Goal: Information Seeking & Learning: Learn about a topic

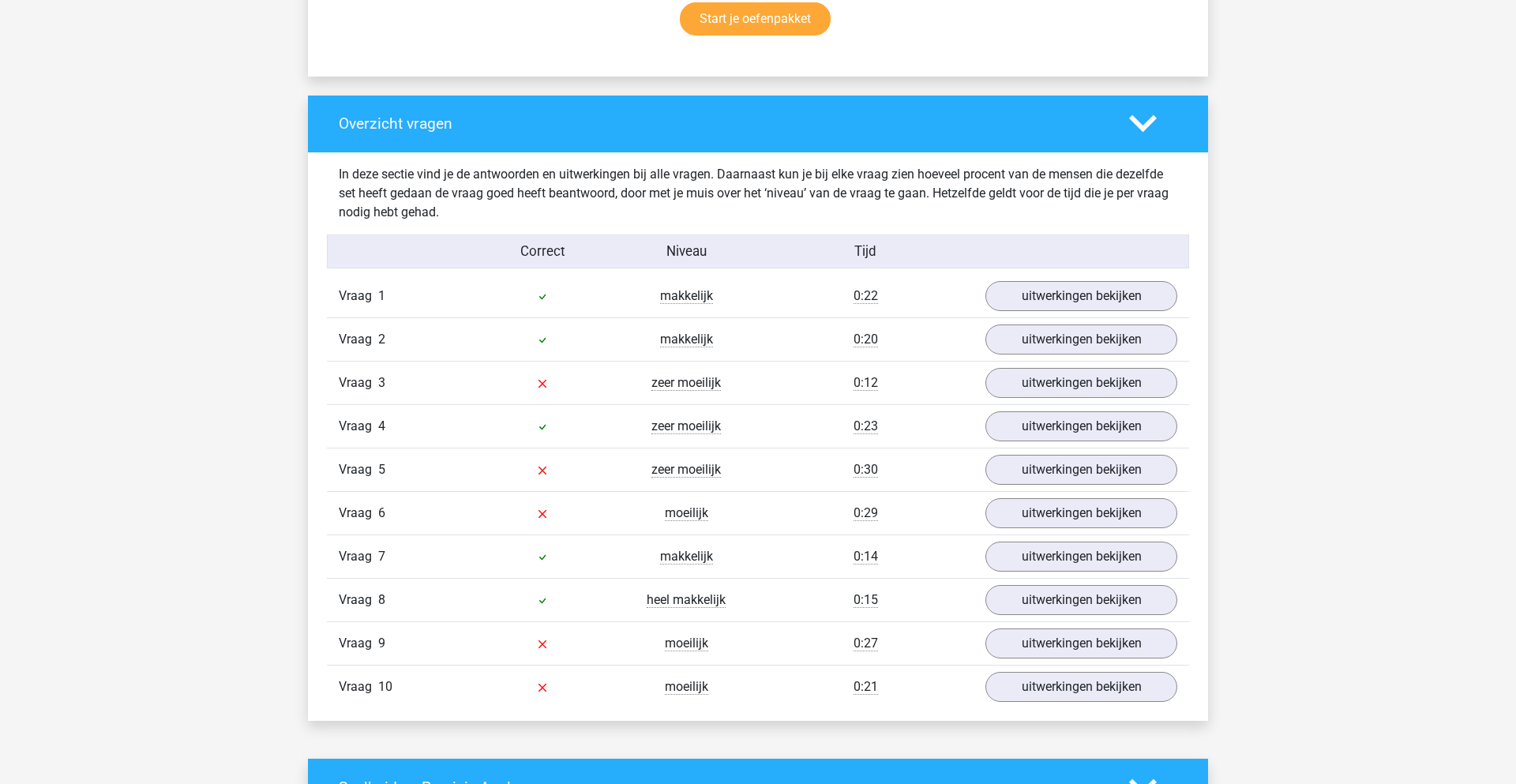
scroll to position [1176, 0]
click at [1045, 371] on link "uitwerkingen bekijken" at bounding box center [1081, 382] width 220 height 34
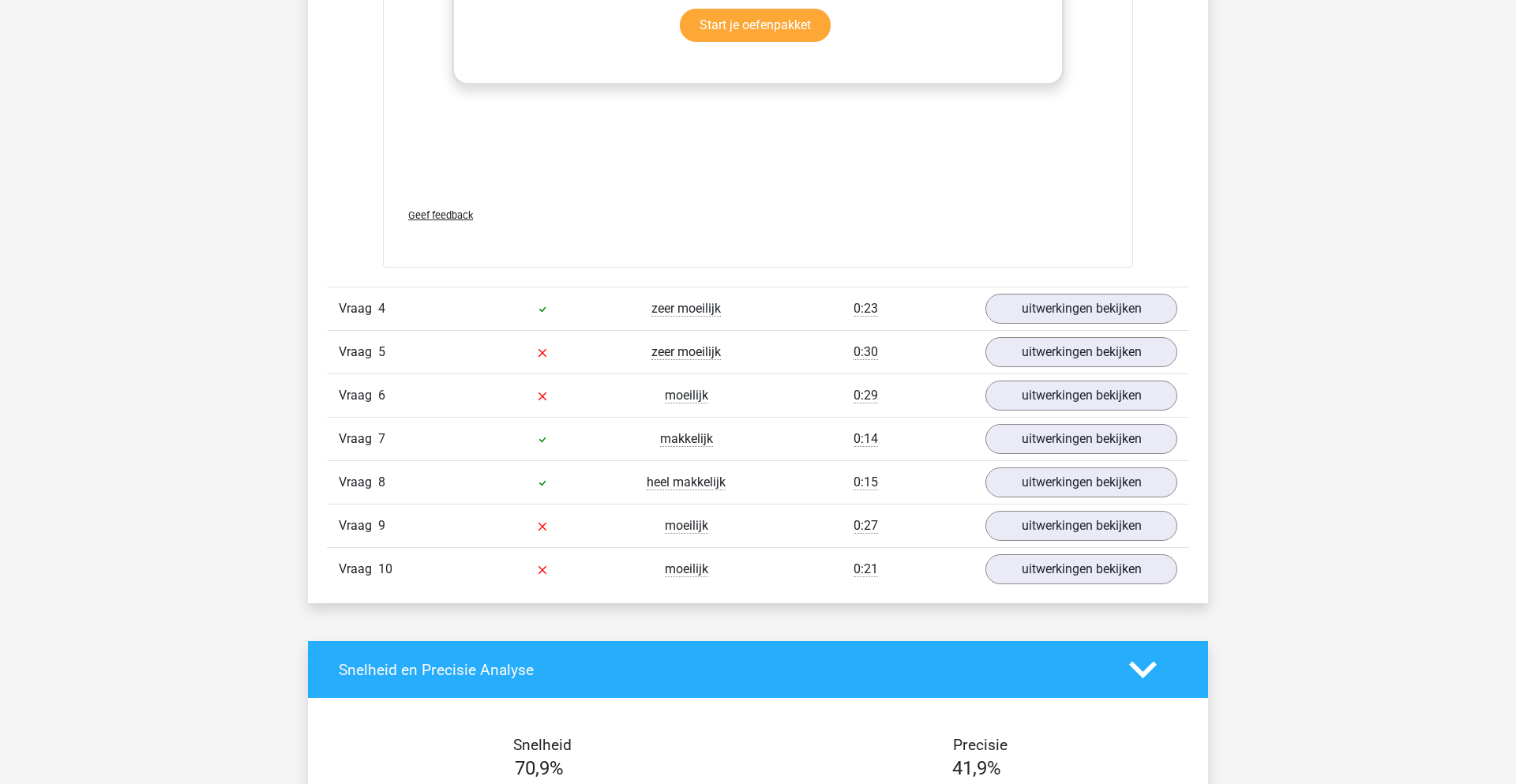
scroll to position [2144, 0]
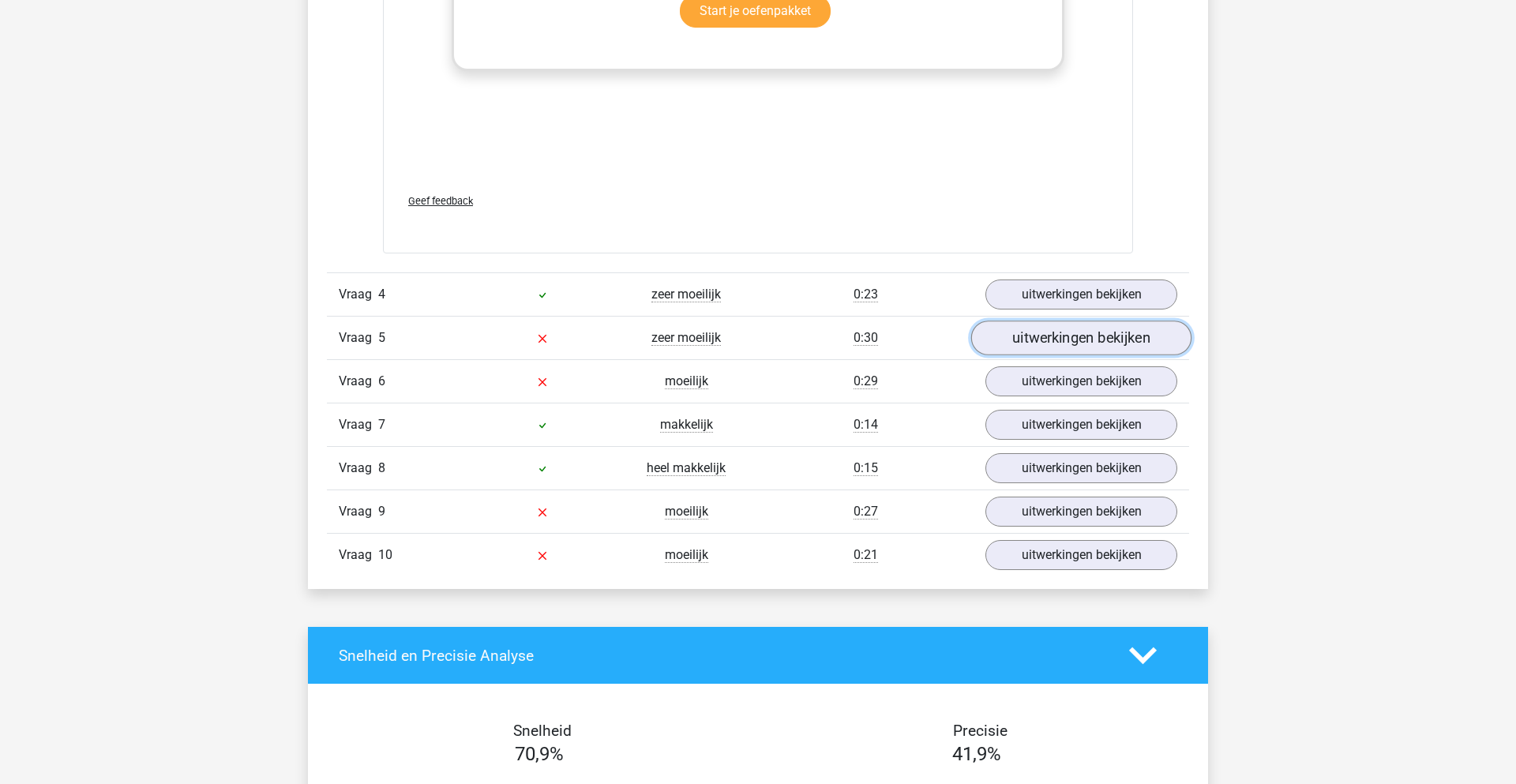
click at [1055, 344] on link "uitwerkingen bekijken" at bounding box center [1081, 338] width 220 height 34
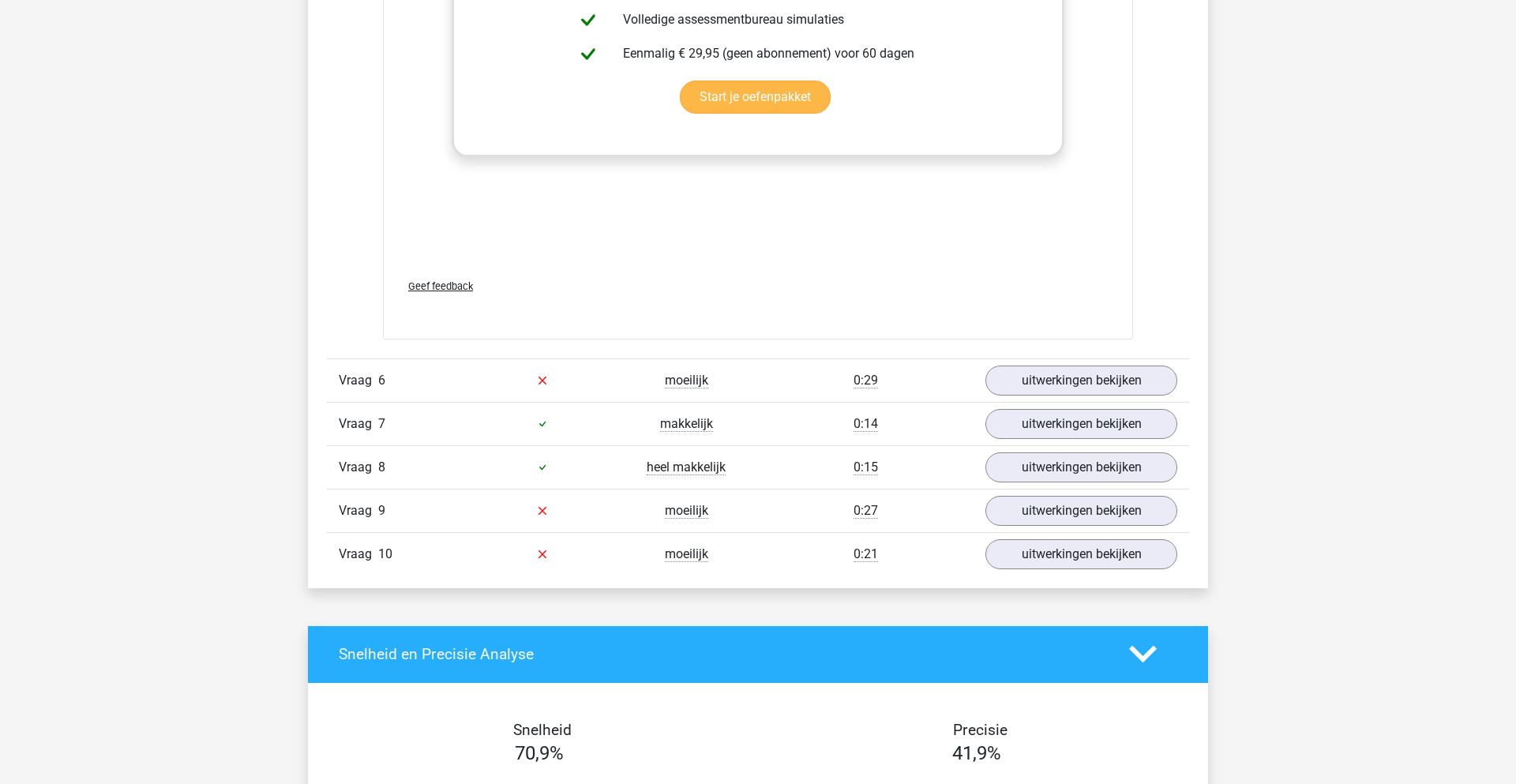
scroll to position [2983, 0]
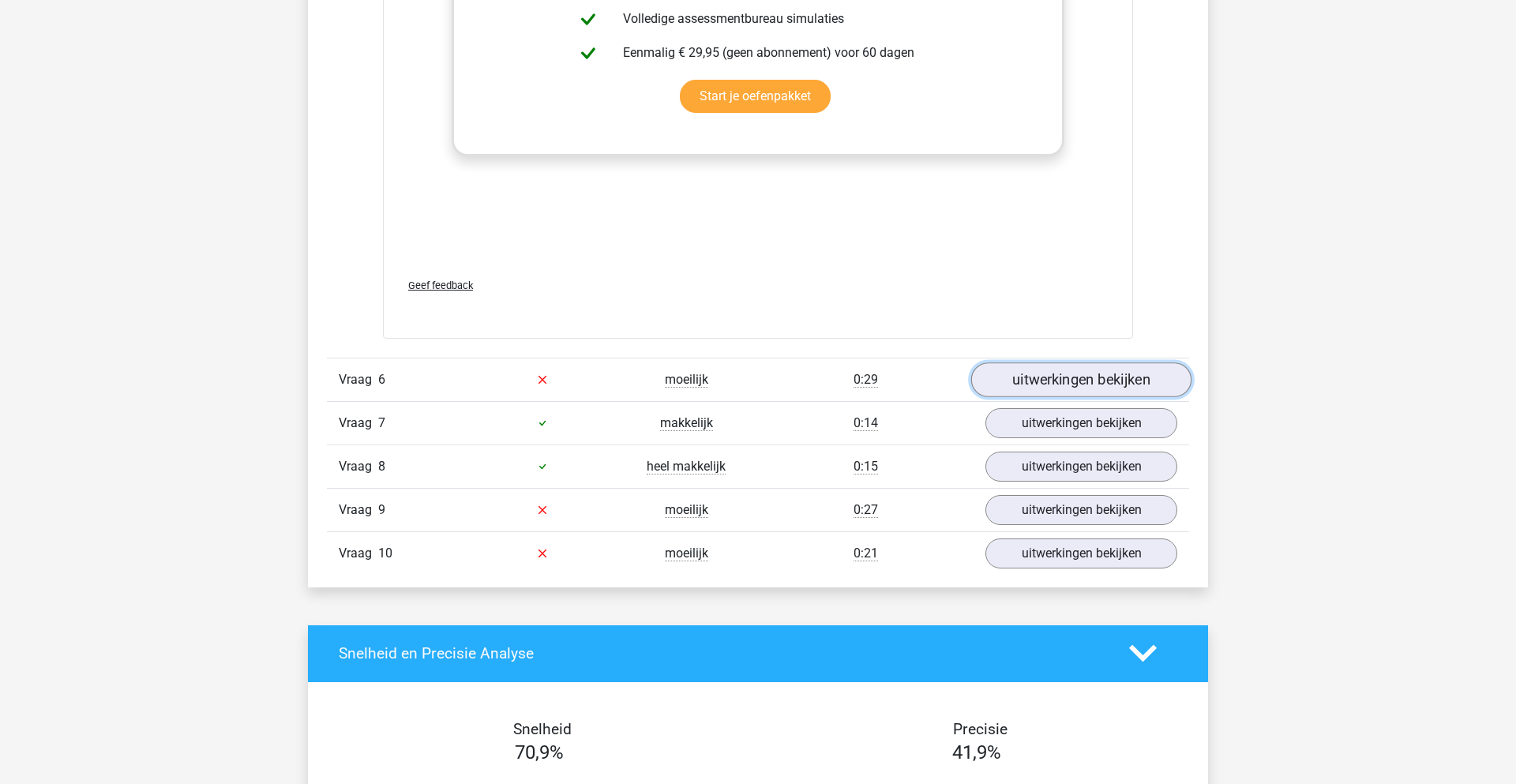
click at [1039, 392] on link "uitwerkingen bekijken" at bounding box center [1081, 380] width 220 height 34
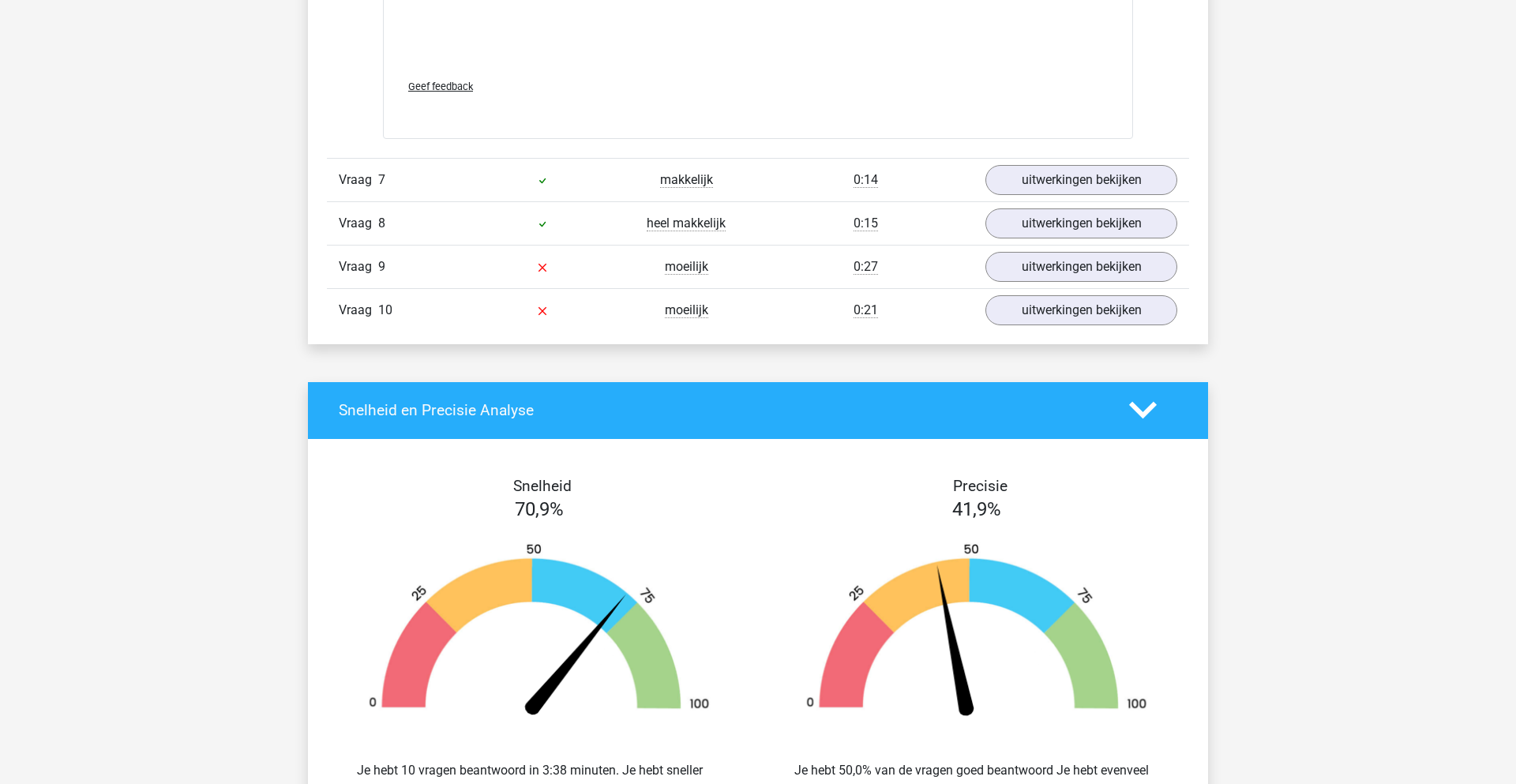
scroll to position [4084, 0]
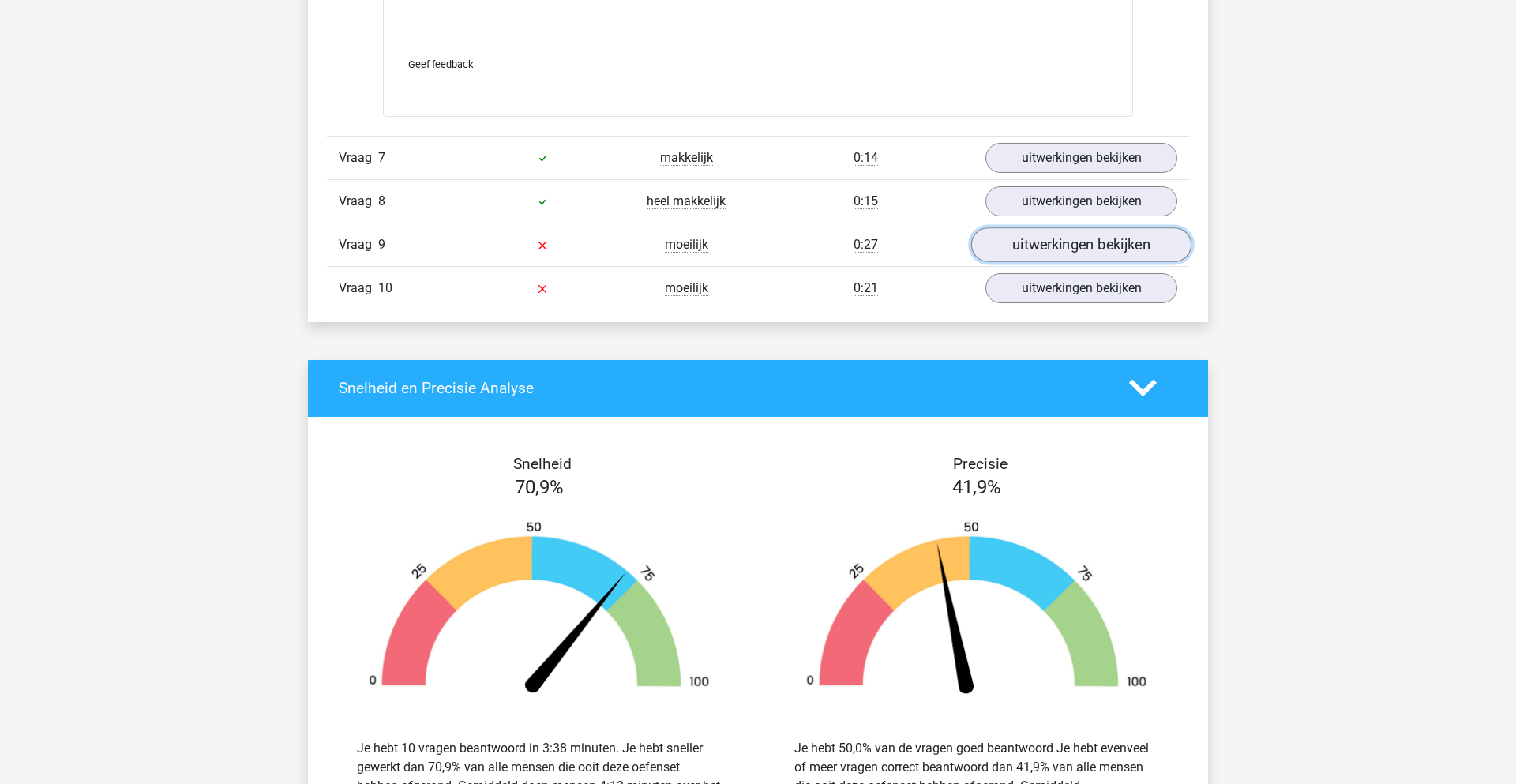
click at [1053, 245] on link "uitwerkingen bekijken" at bounding box center [1081, 244] width 220 height 34
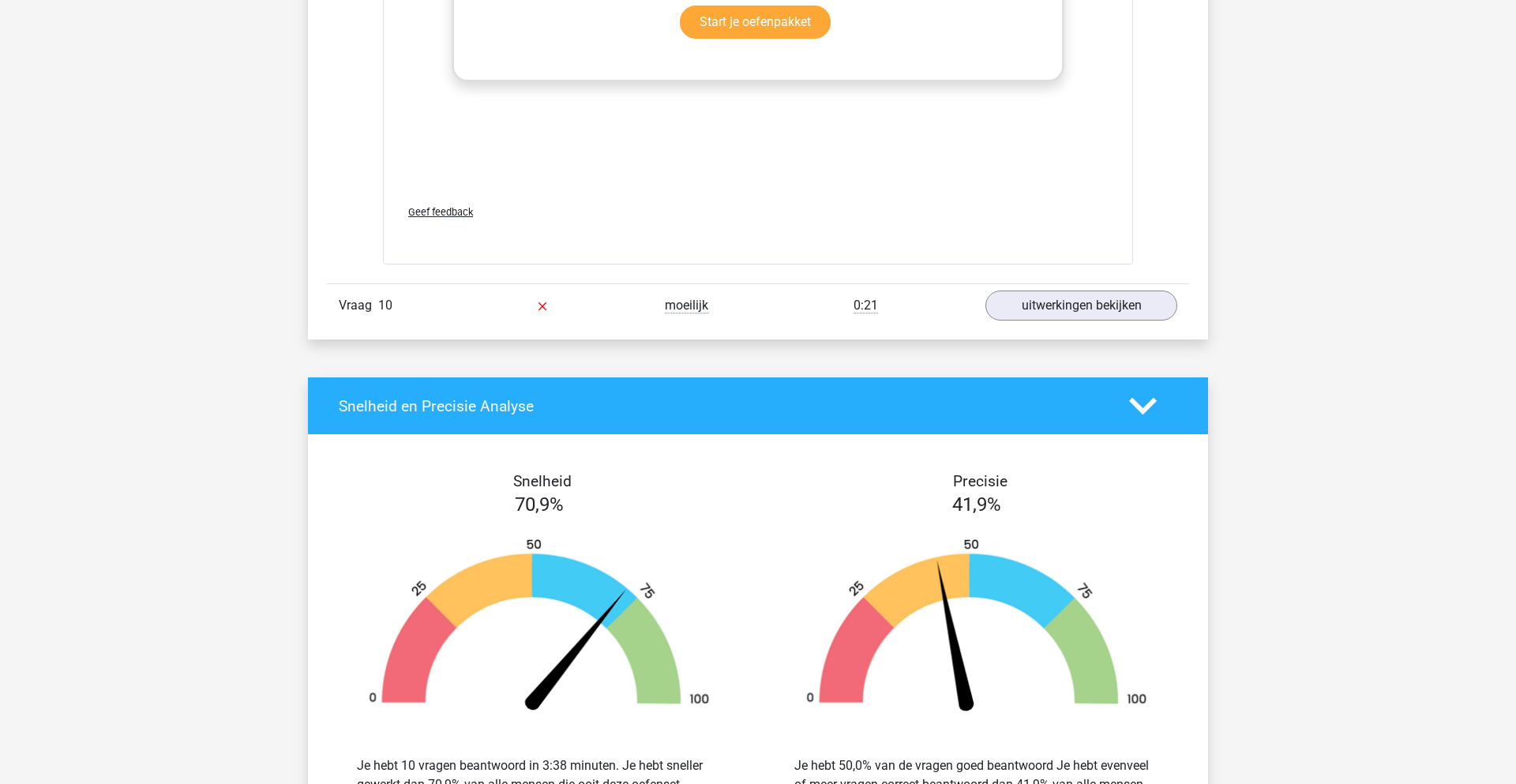
scroll to position [5008, 0]
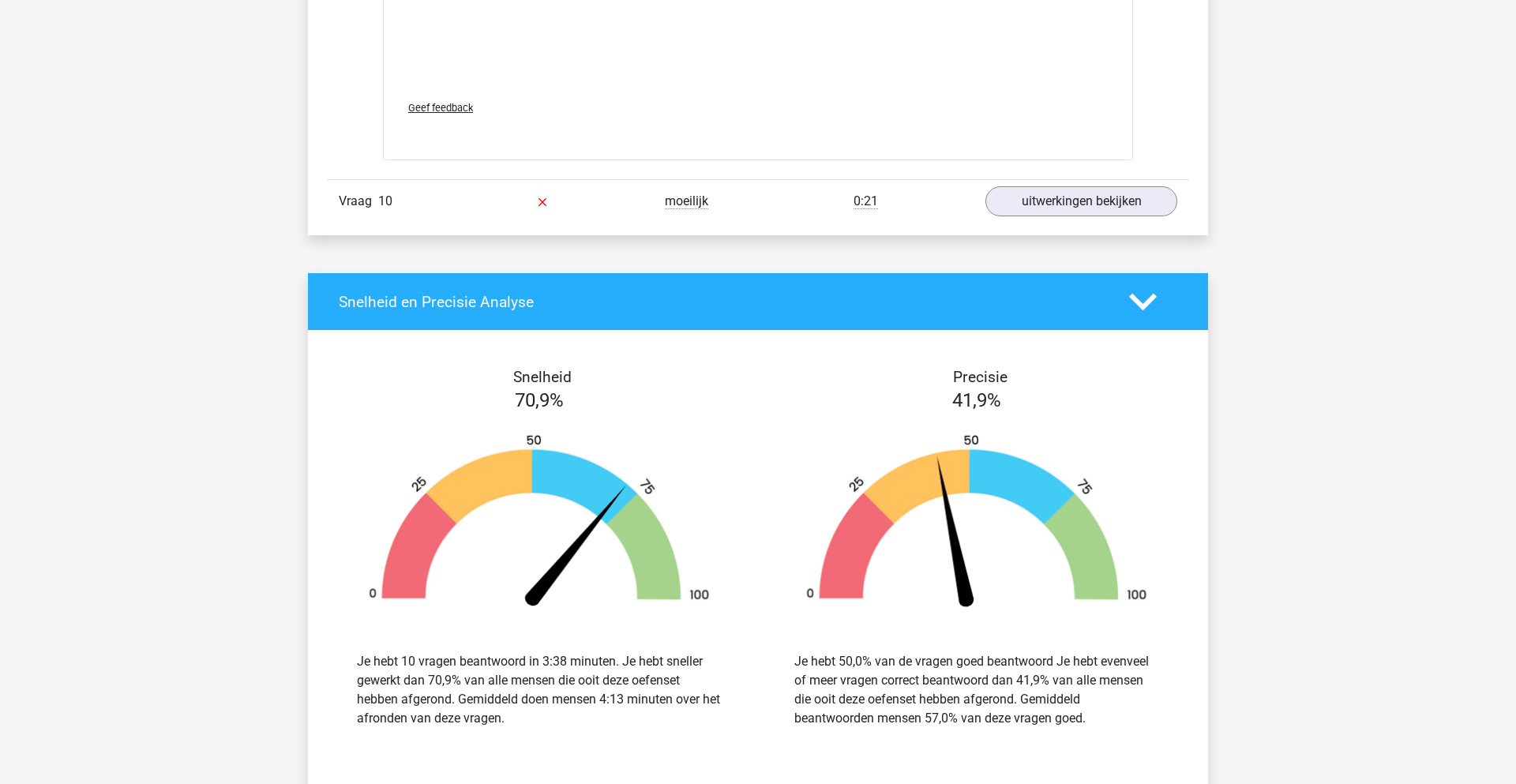
click at [1055, 468] on img at bounding box center [976, 523] width 390 height 180
click at [1062, 198] on link "uitwerkingen bekijken" at bounding box center [1081, 201] width 220 height 34
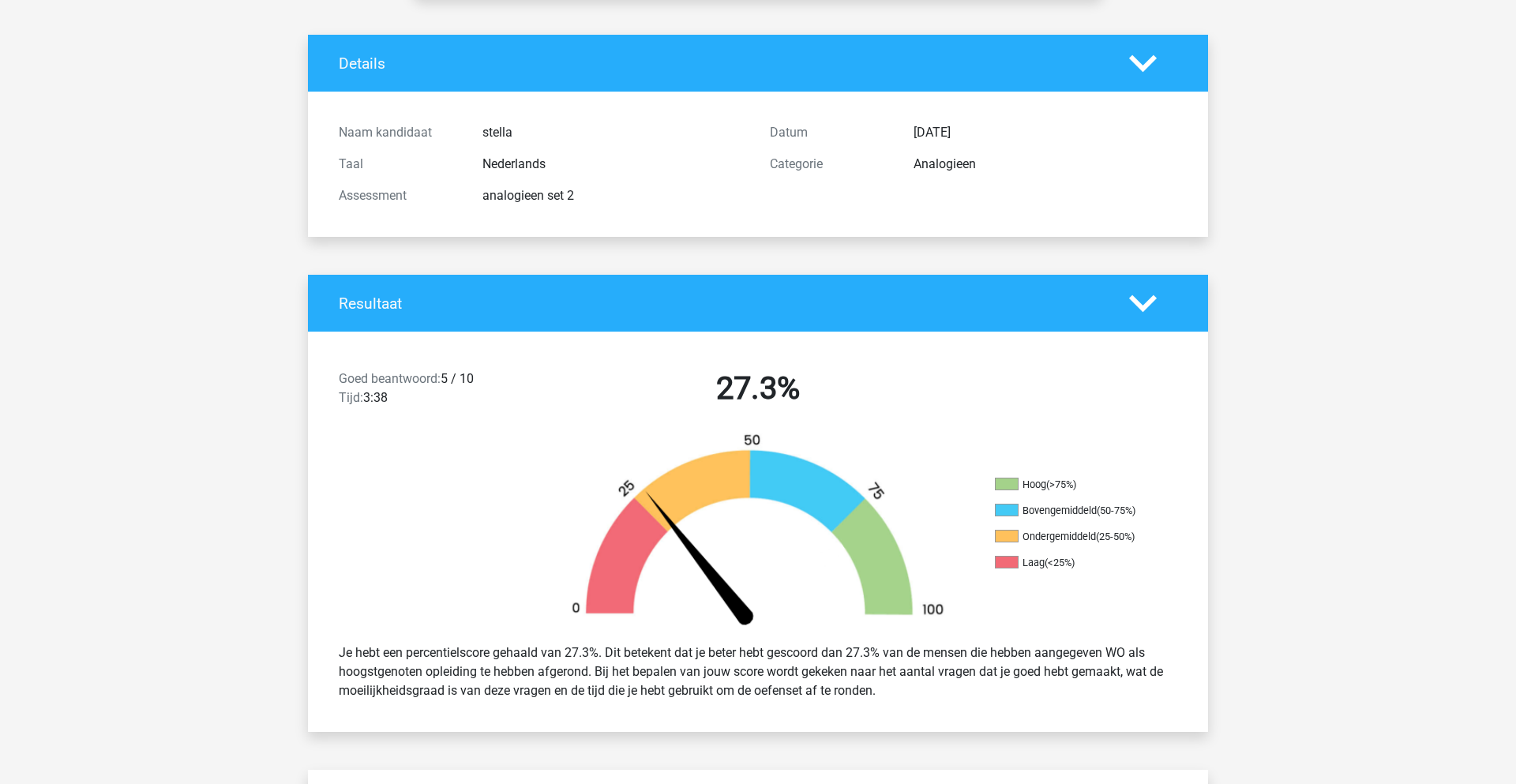
scroll to position [0, 0]
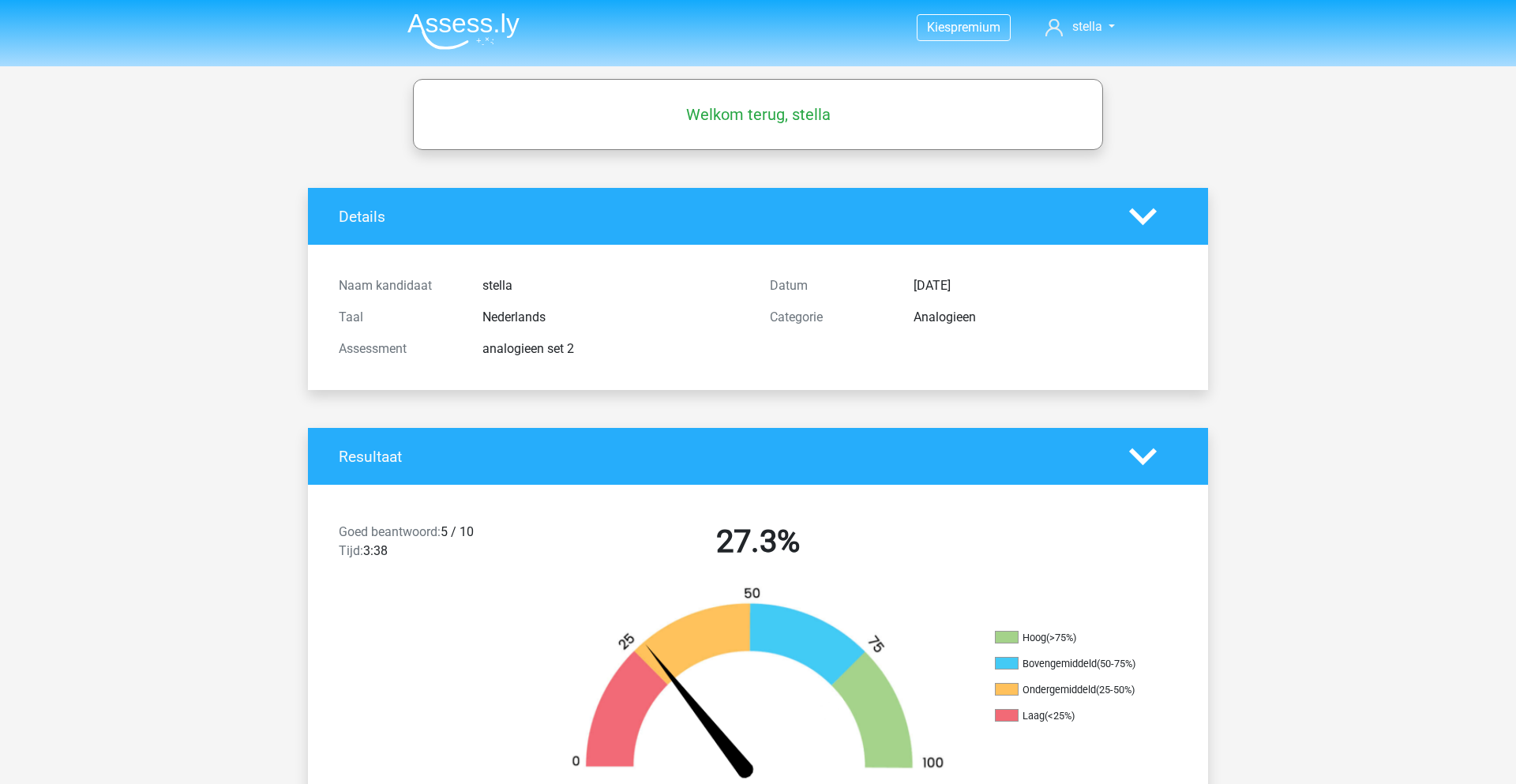
click at [480, 34] on img at bounding box center [463, 31] width 112 height 37
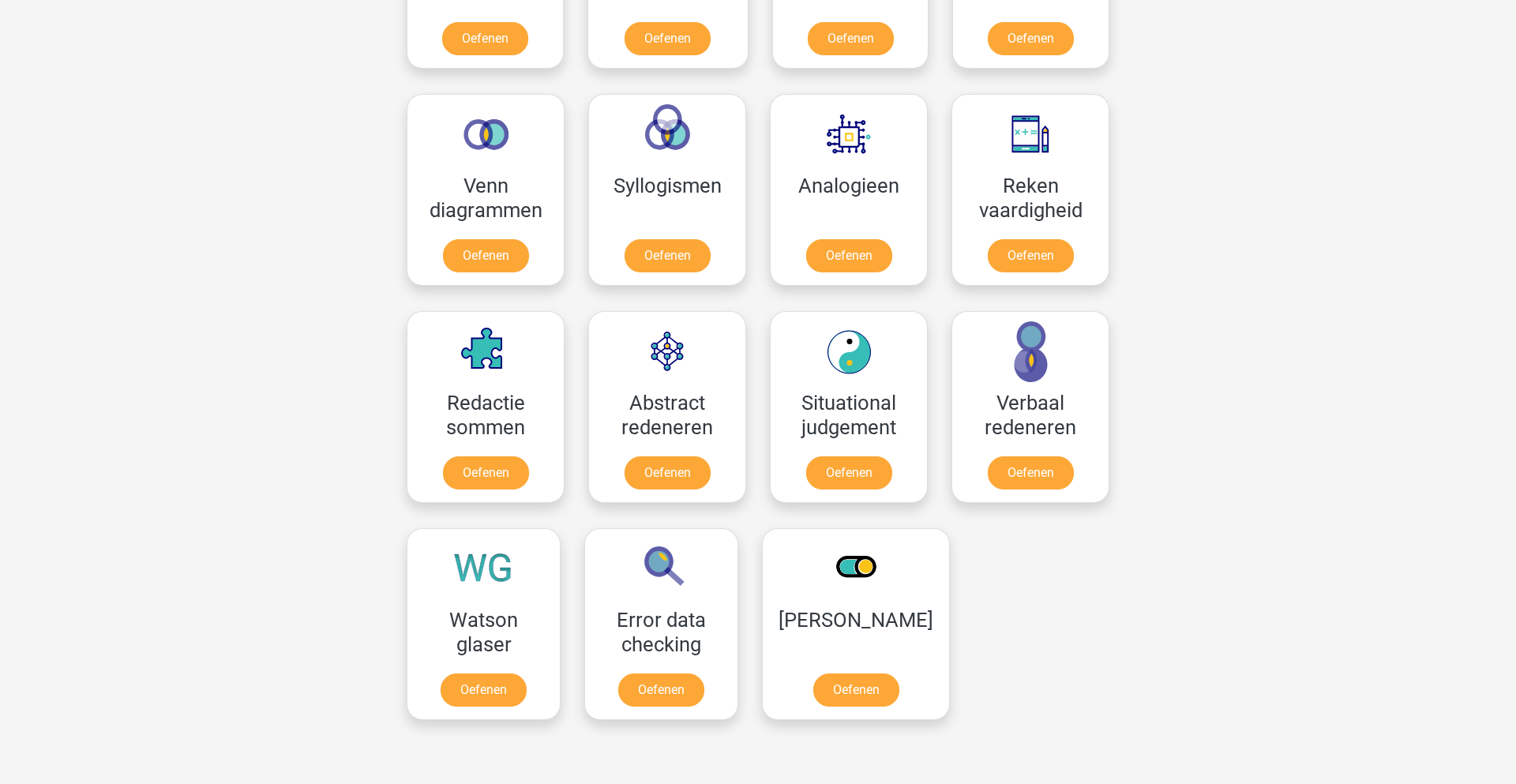
scroll to position [864, 0]
click at [827, 688] on link "Oefenen" at bounding box center [856, 692] width 90 height 34
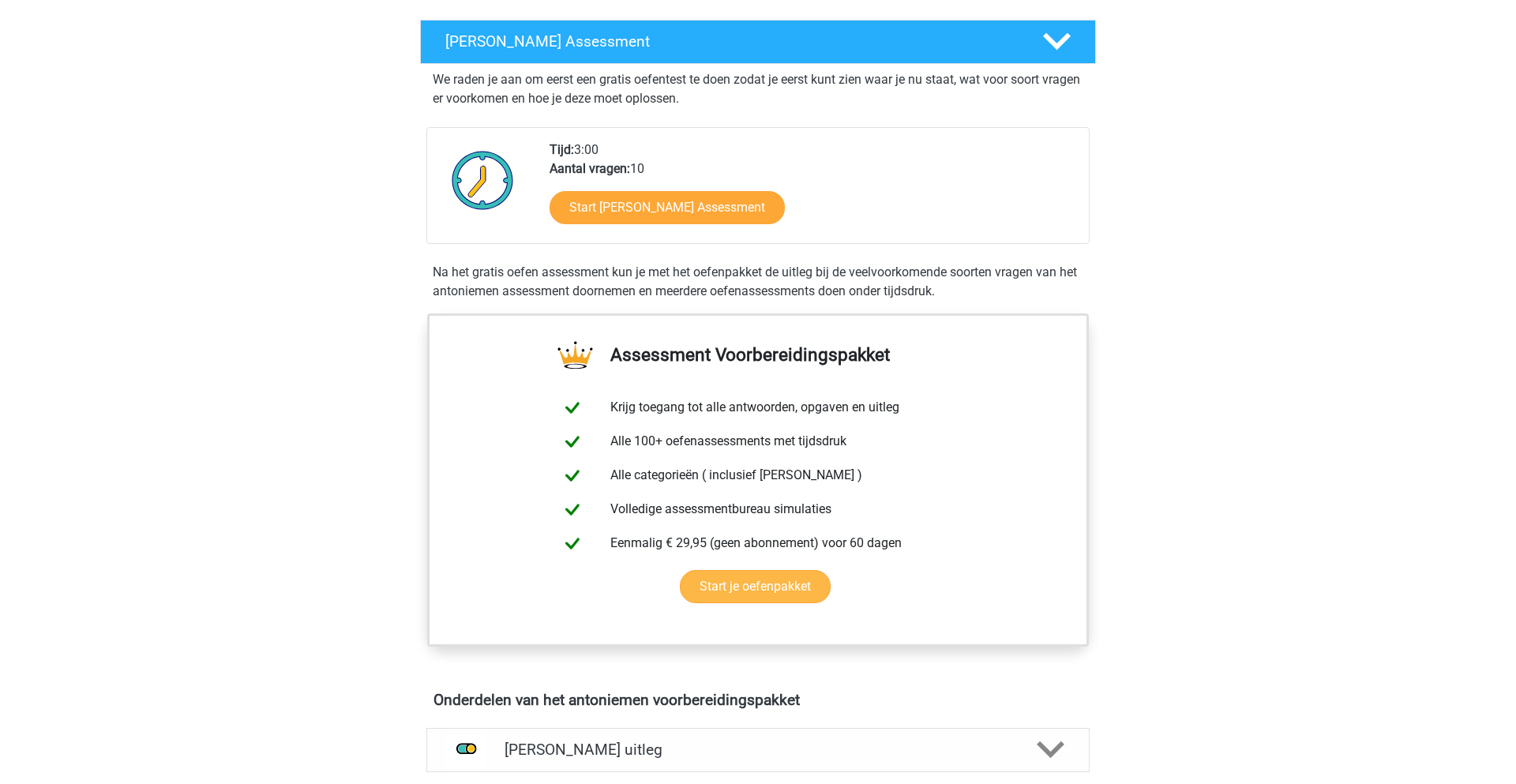
scroll to position [213, 0]
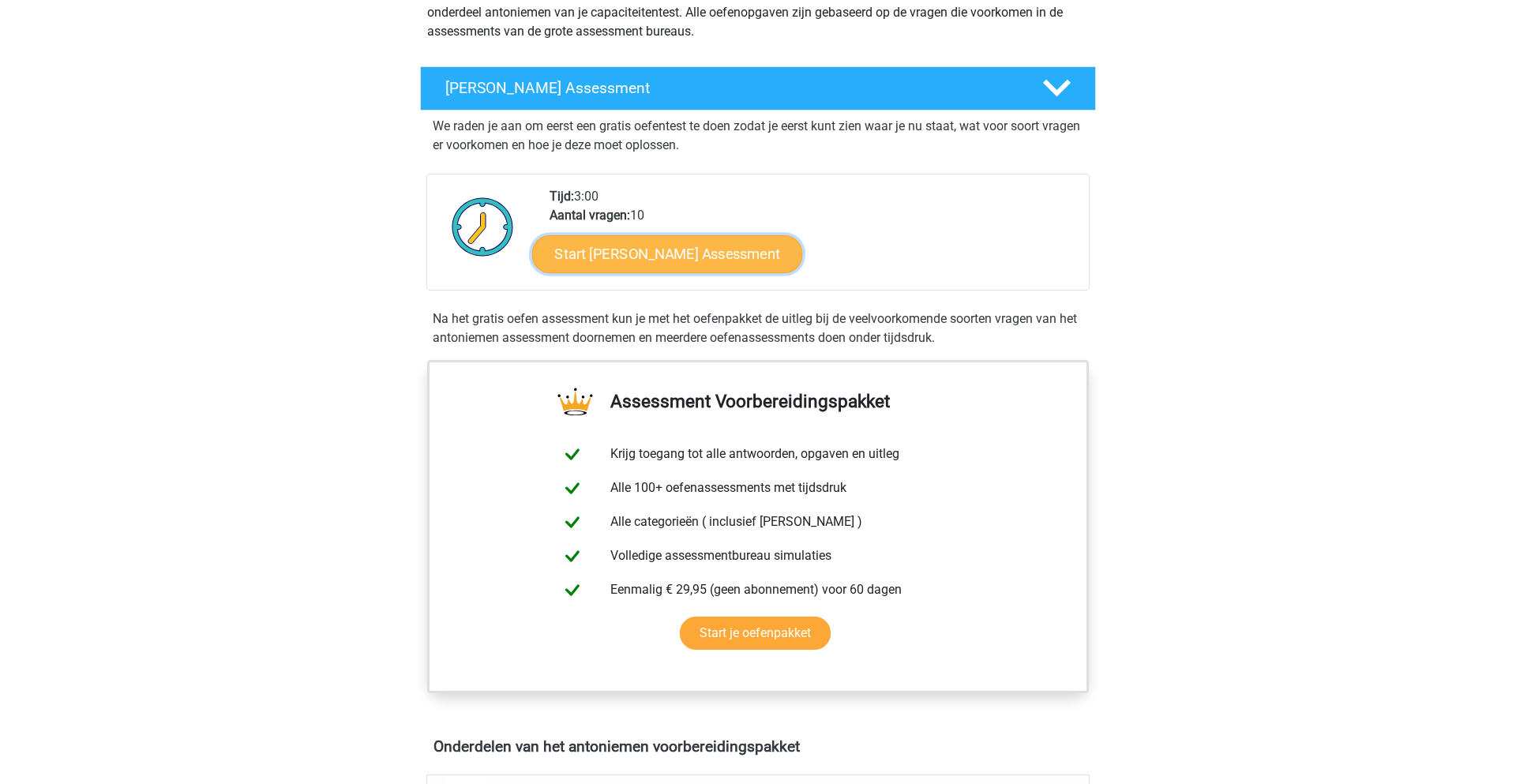
click at [658, 266] on link "Start Antoniemen Gratis Oefen Assessment" at bounding box center [668, 254] width 271 height 38
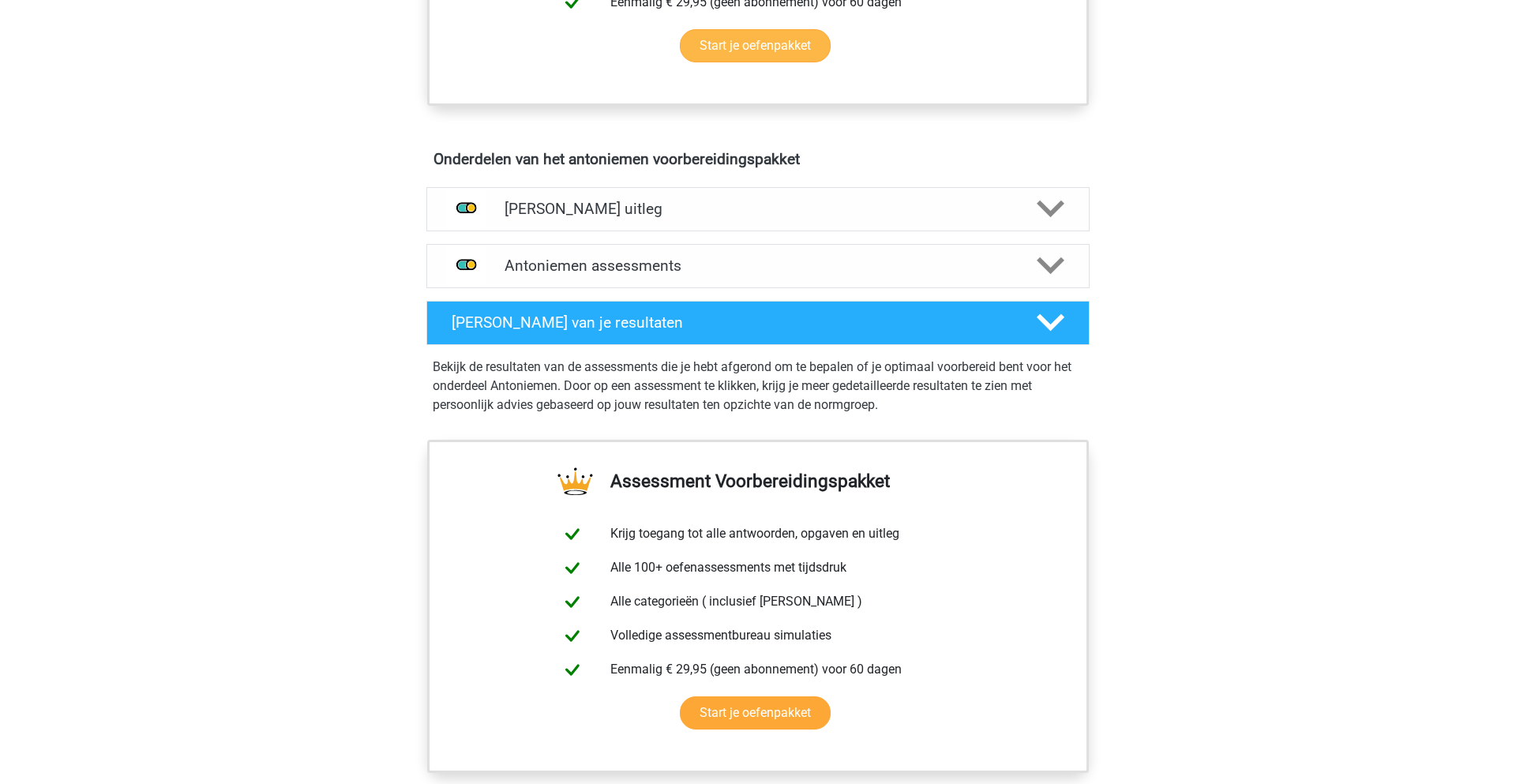
scroll to position [609, 0]
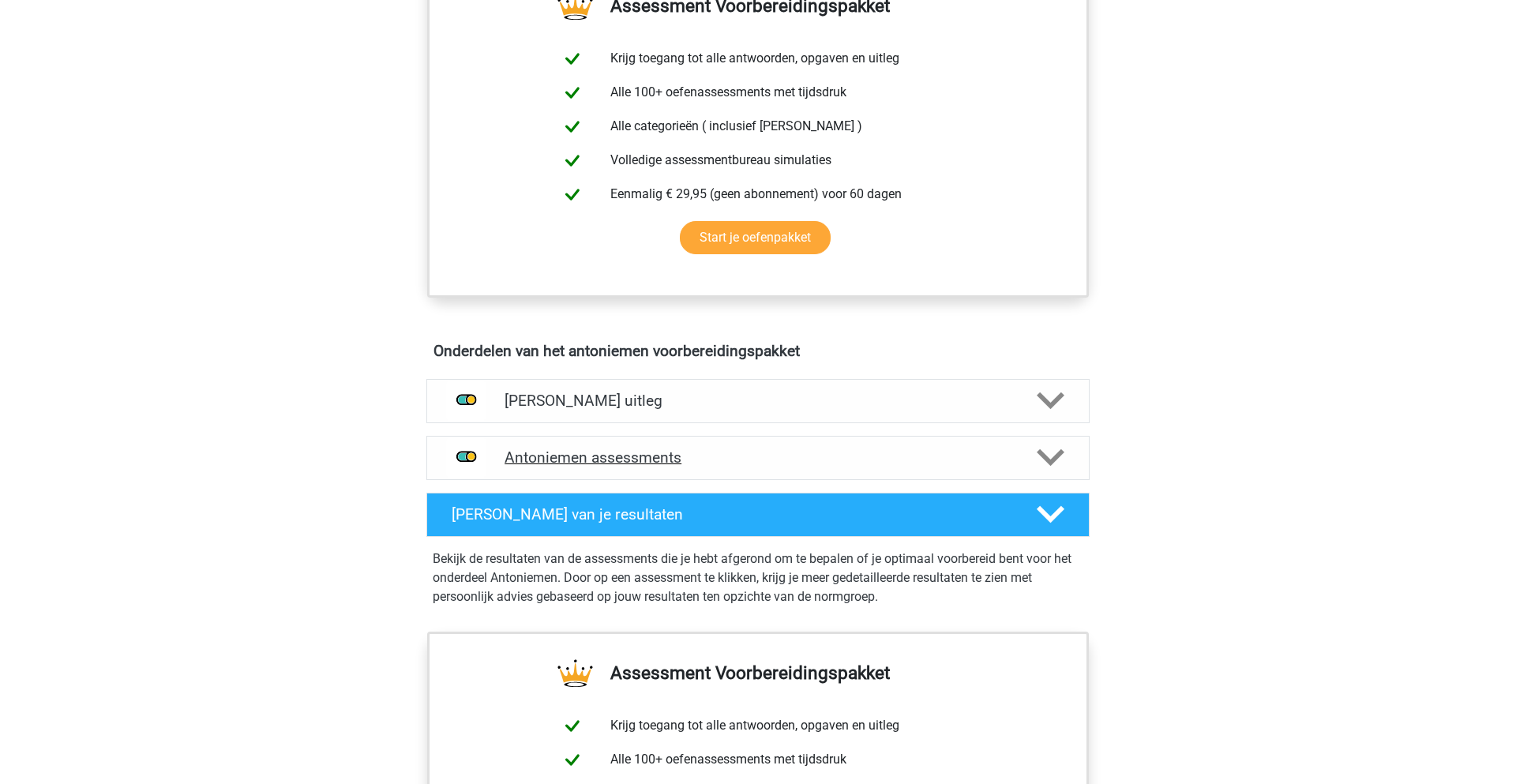
click at [745, 467] on div "Antoniemen assessments" at bounding box center [757, 457] width 663 height 44
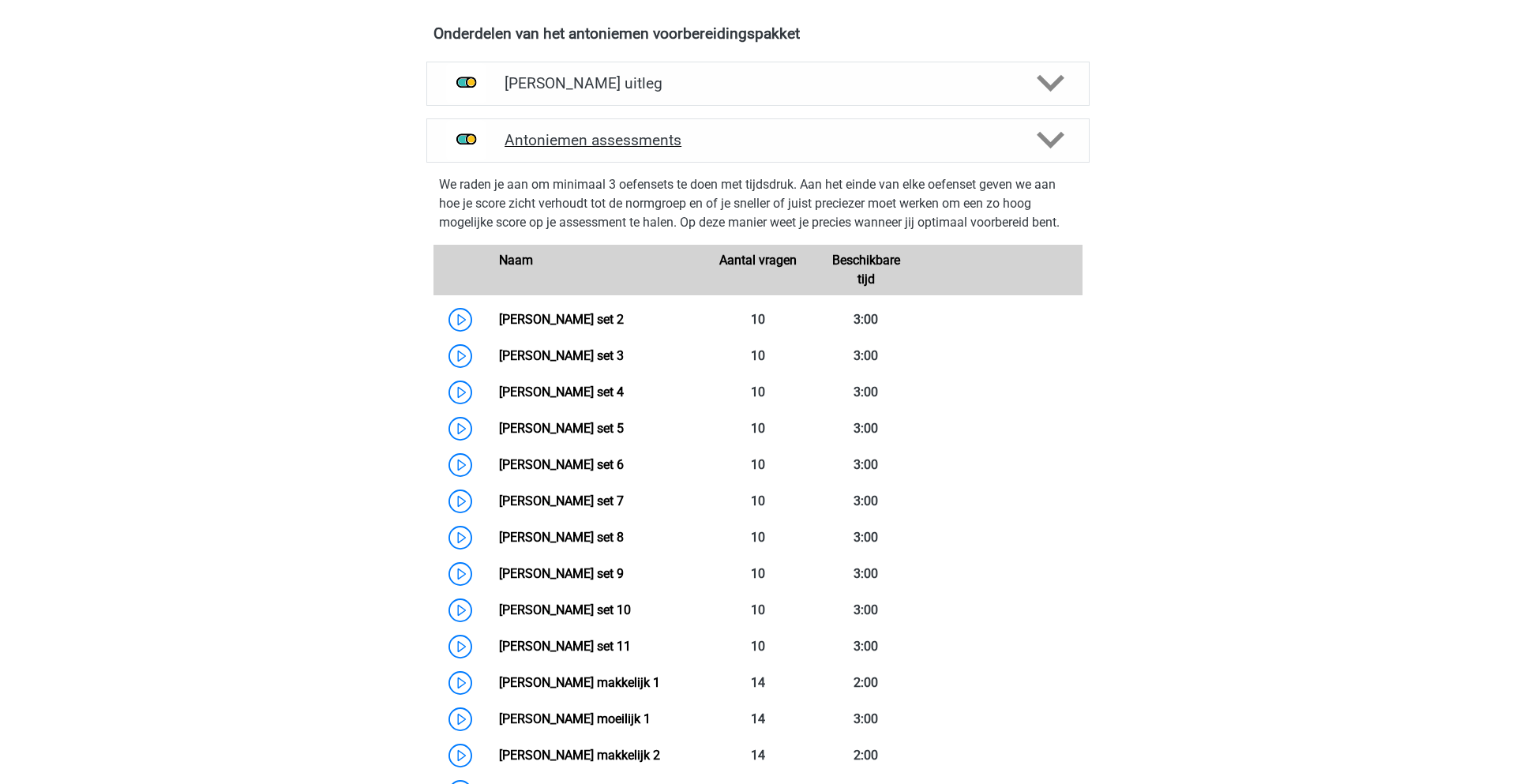
scroll to position [927, 0]
click at [499, 389] on link "Antoniemen set 4" at bounding box center [561, 391] width 125 height 15
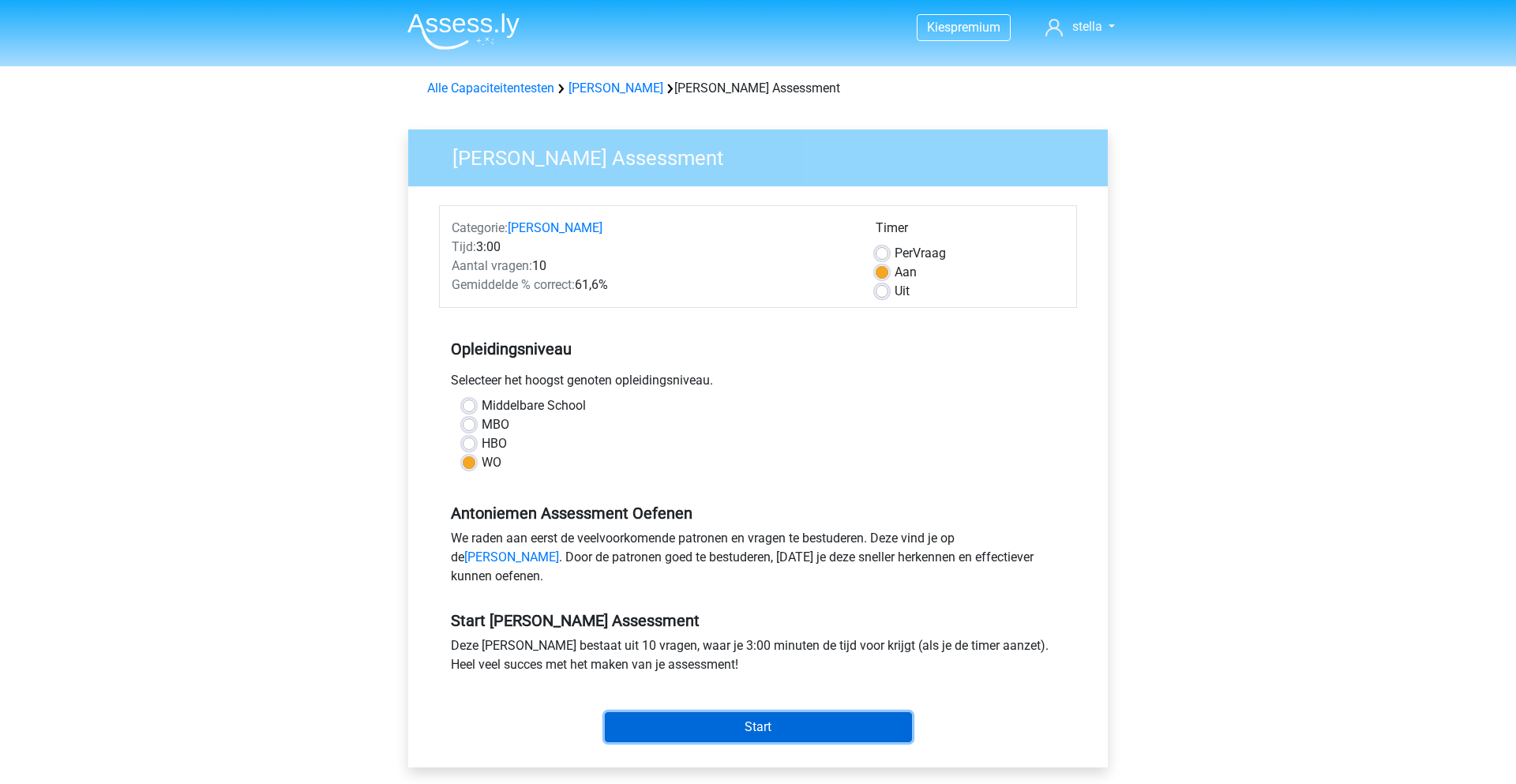
click at [692, 735] on input "Start" at bounding box center [758, 726] width 307 height 30
click at [800, 742] on input "Start" at bounding box center [758, 726] width 307 height 30
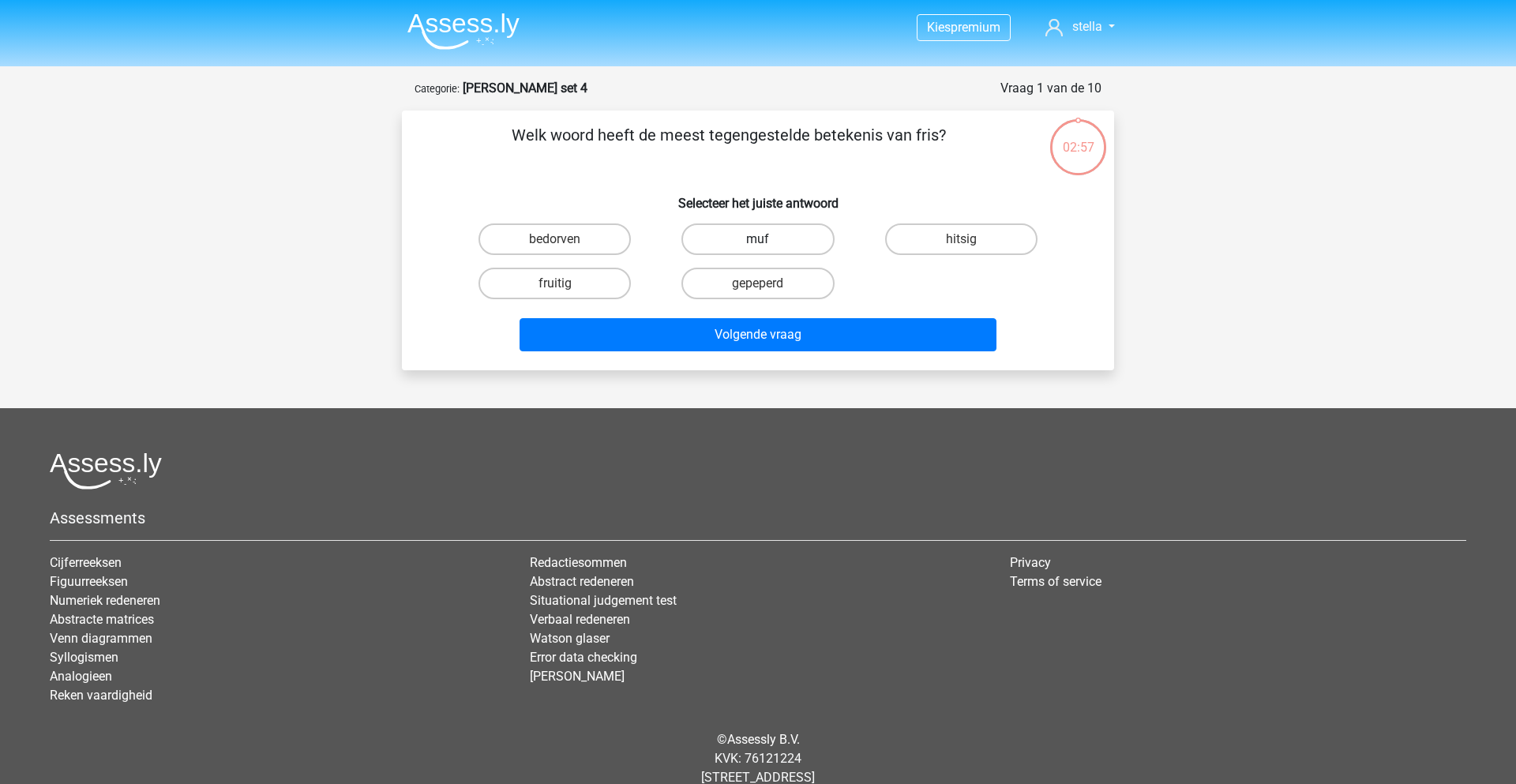
click at [772, 240] on label "muf" at bounding box center [757, 239] width 153 height 32
click at [768, 240] on input "muf" at bounding box center [763, 244] width 10 height 10
radio input "true"
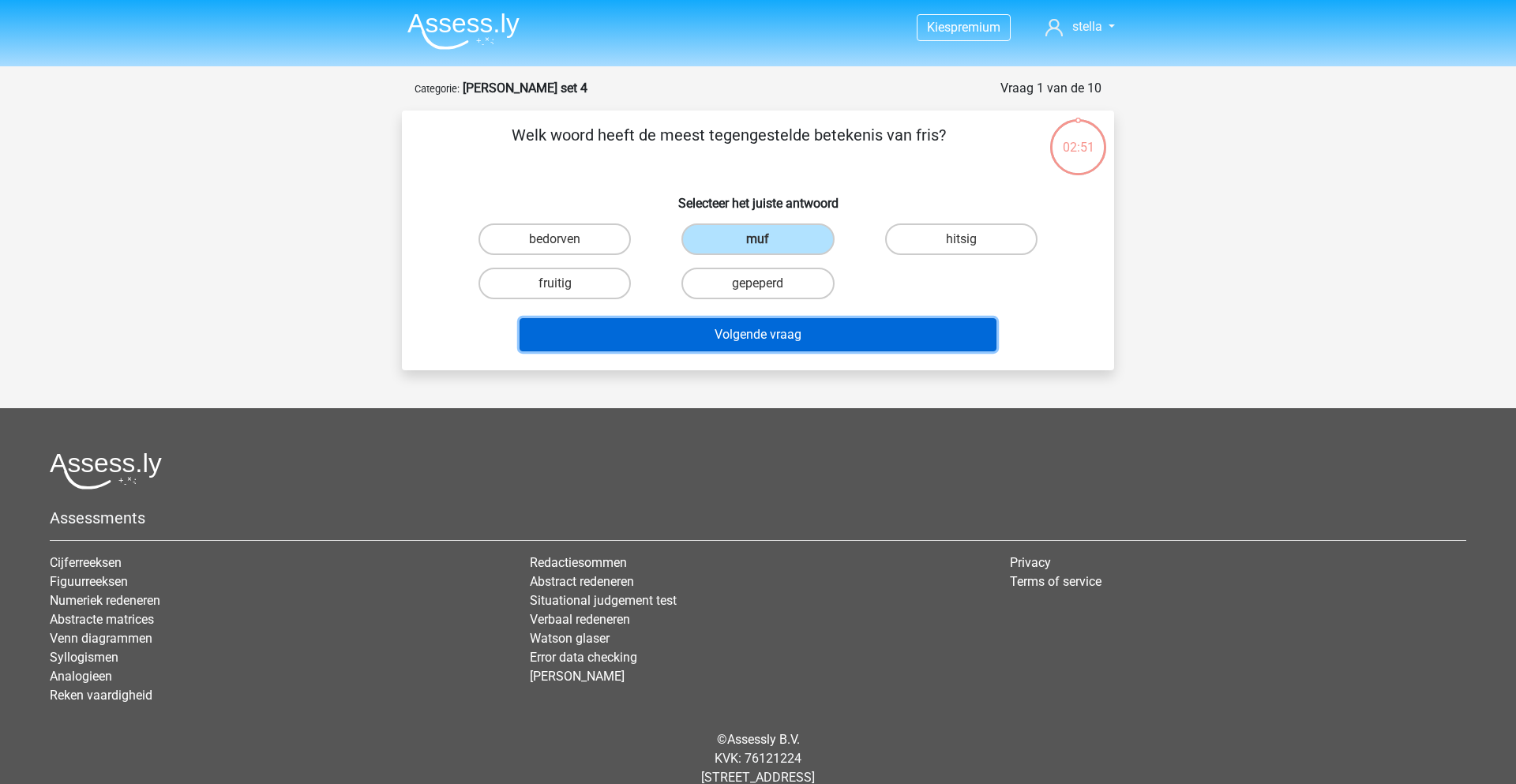
click at [737, 337] on button "Volgende vraag" at bounding box center [758, 335] width 477 height 33
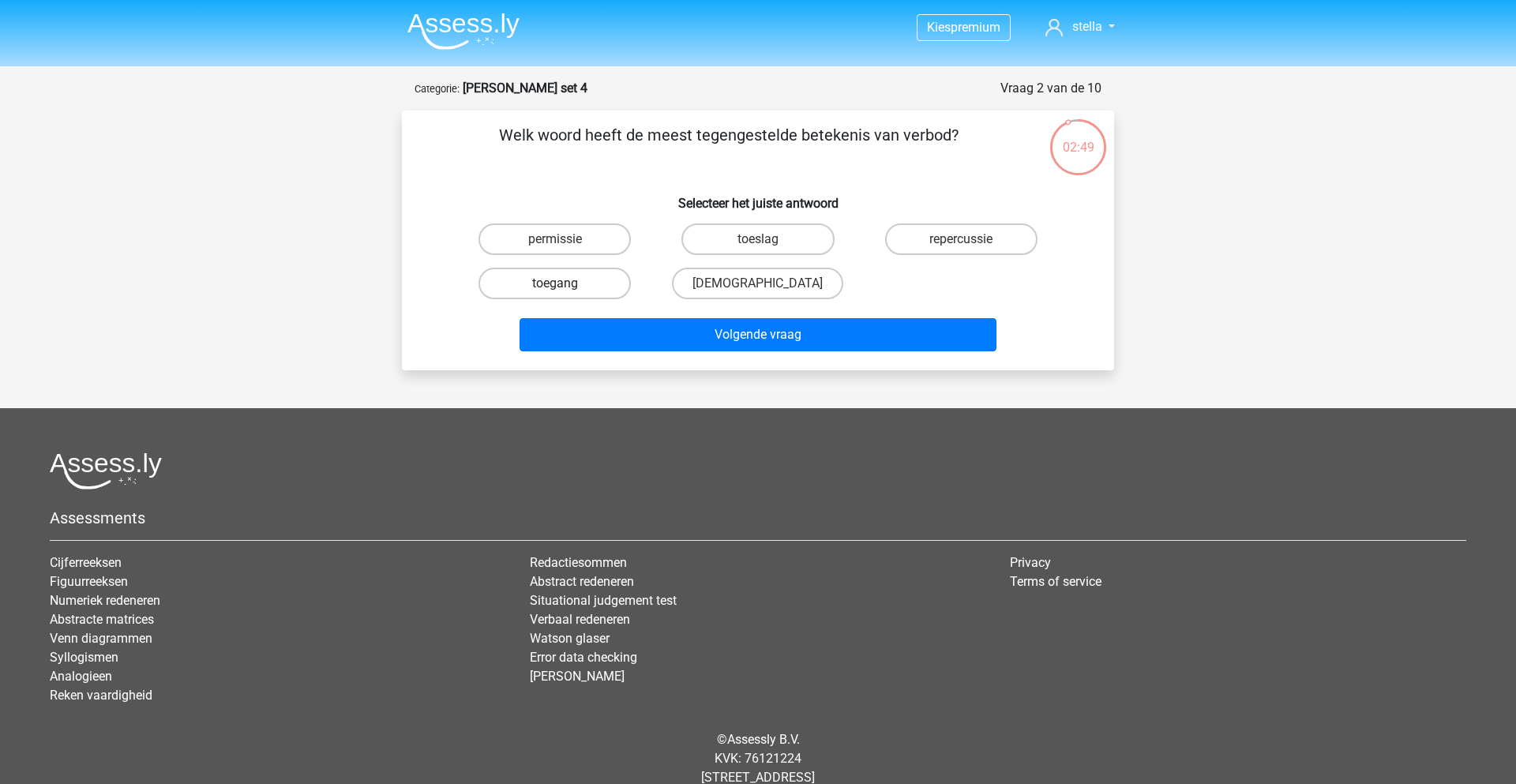
click at [592, 285] on label "toegang" at bounding box center [554, 283] width 153 height 32
click at [565, 285] on input "toegang" at bounding box center [559, 288] width 10 height 10
radio input "true"
click at [578, 227] on label "permissie" at bounding box center [554, 239] width 153 height 32
click at [565, 239] on input "permissie" at bounding box center [559, 244] width 10 height 10
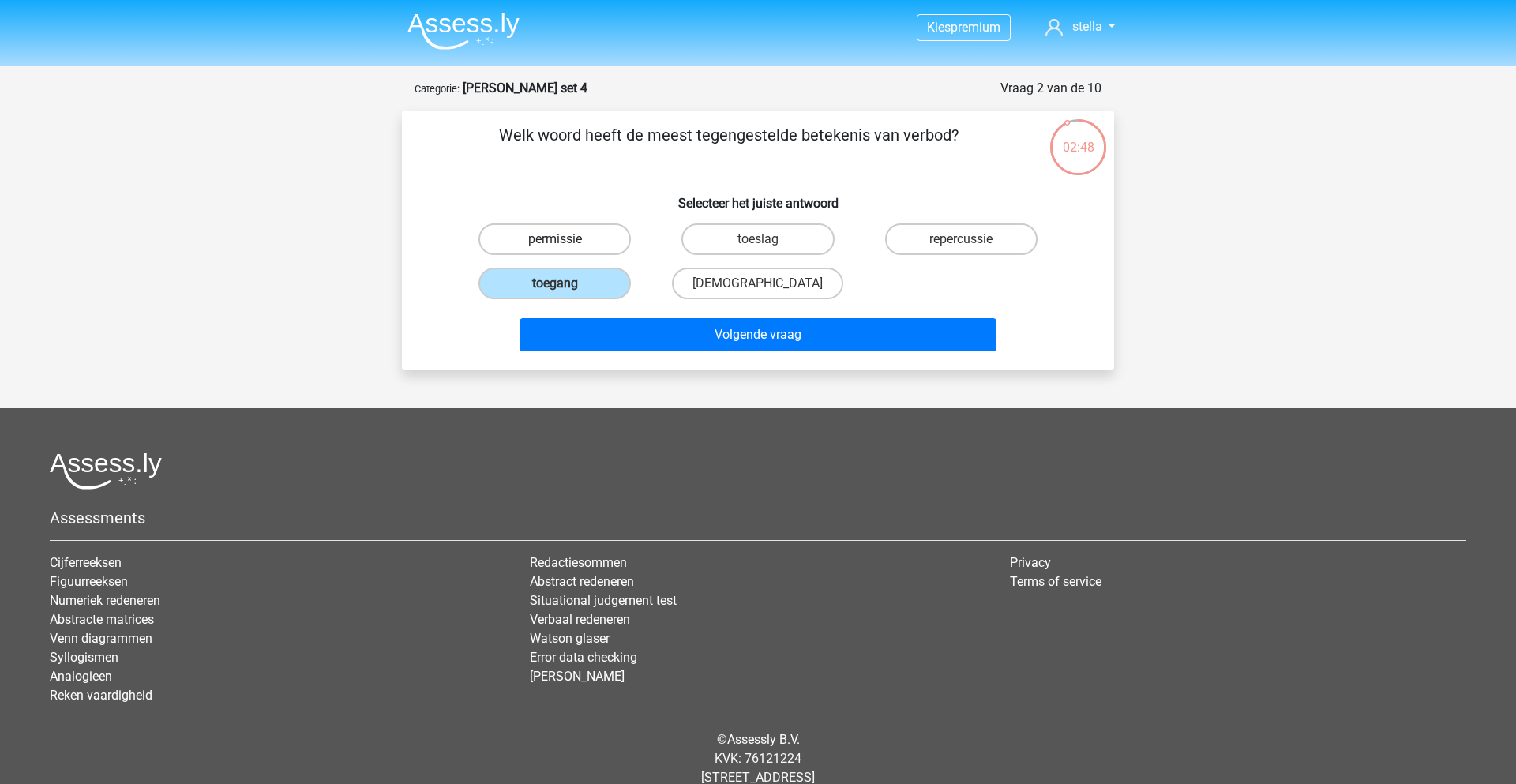
radio input "true"
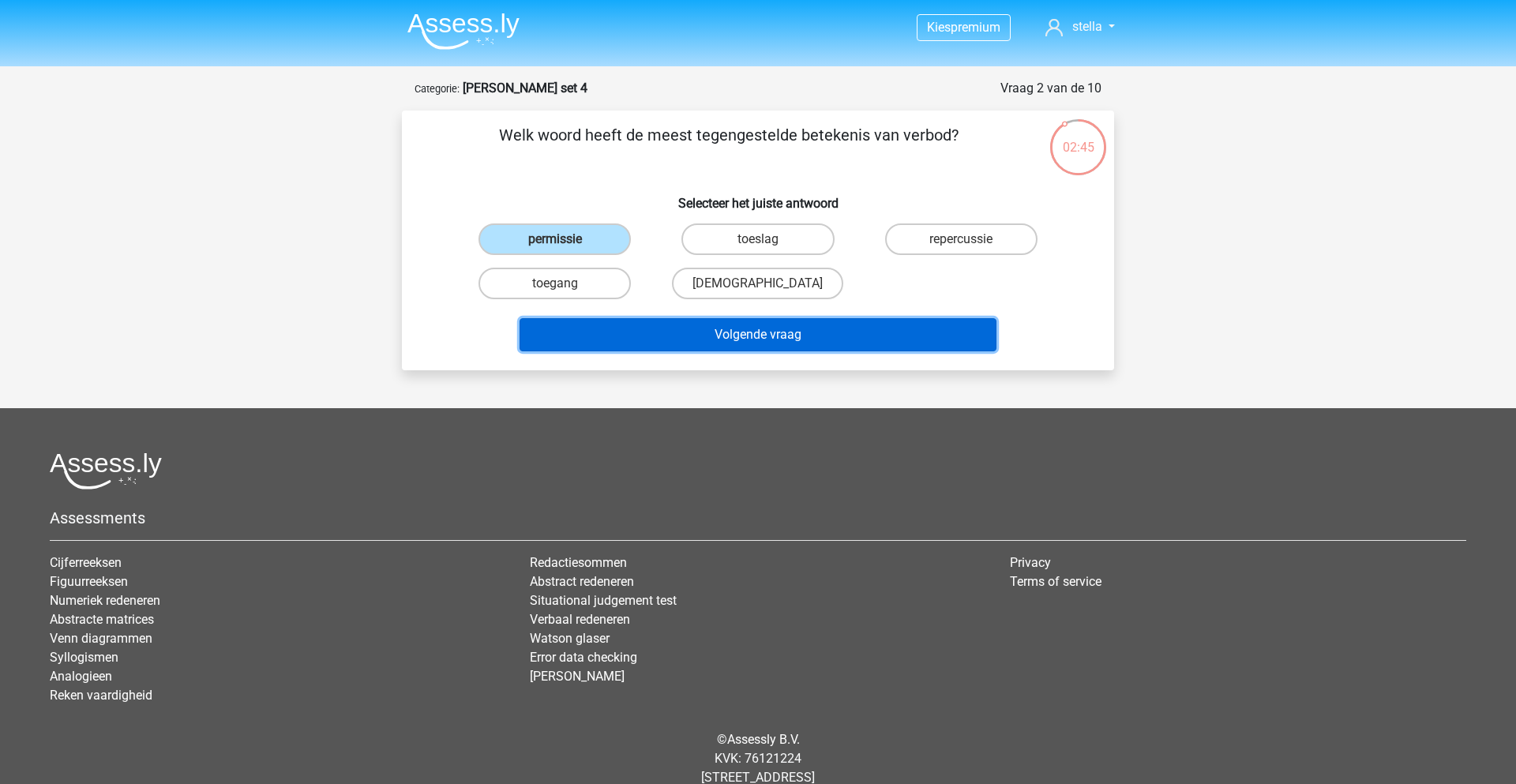
click at [688, 335] on button "Volgende vraag" at bounding box center [758, 335] width 477 height 33
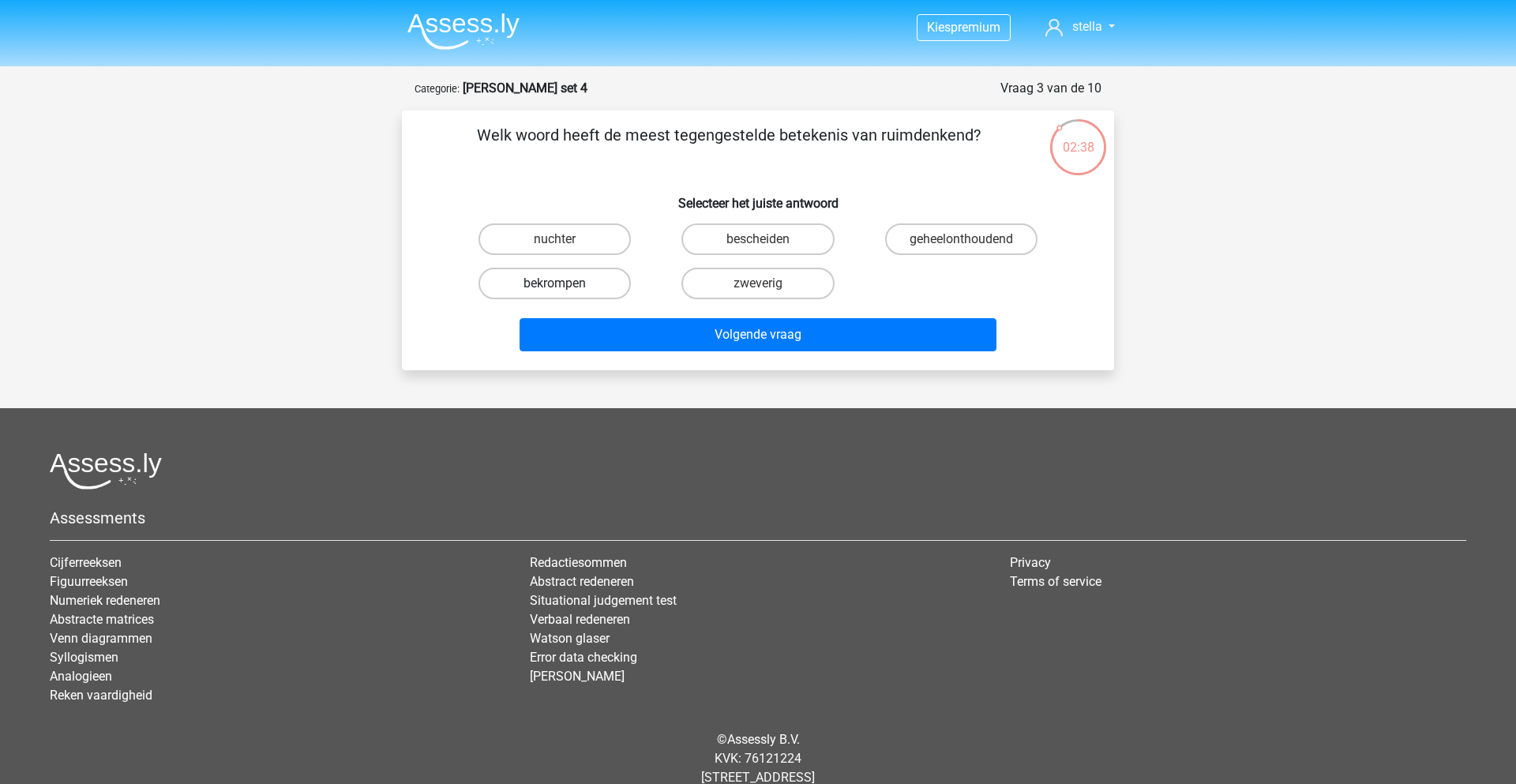
click at [540, 281] on label "bekrompen" at bounding box center [554, 283] width 153 height 32
click at [555, 283] on input "bekrompen" at bounding box center [559, 288] width 10 height 10
radio input "true"
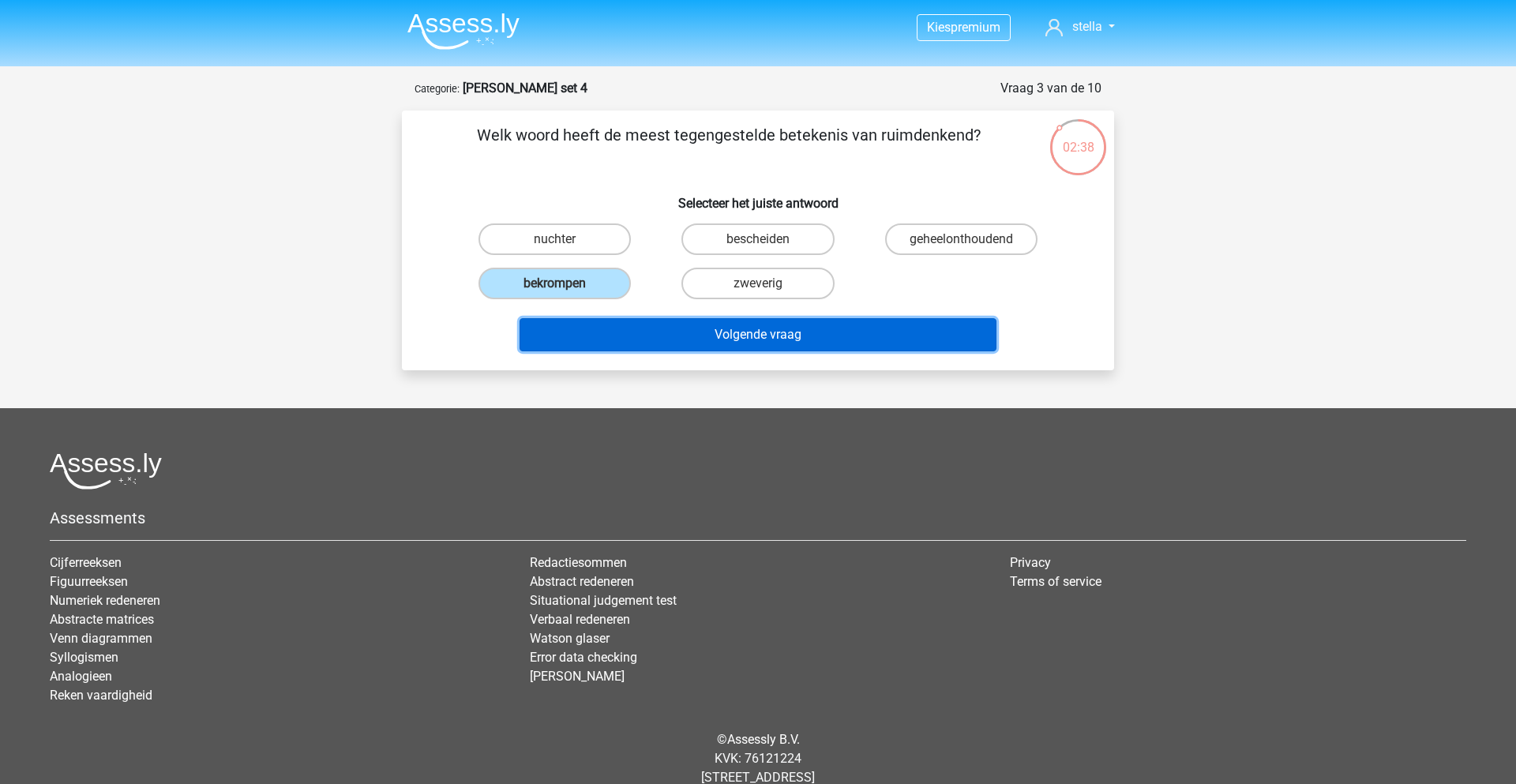
click at [677, 341] on button "Volgende vraag" at bounding box center [758, 335] width 477 height 33
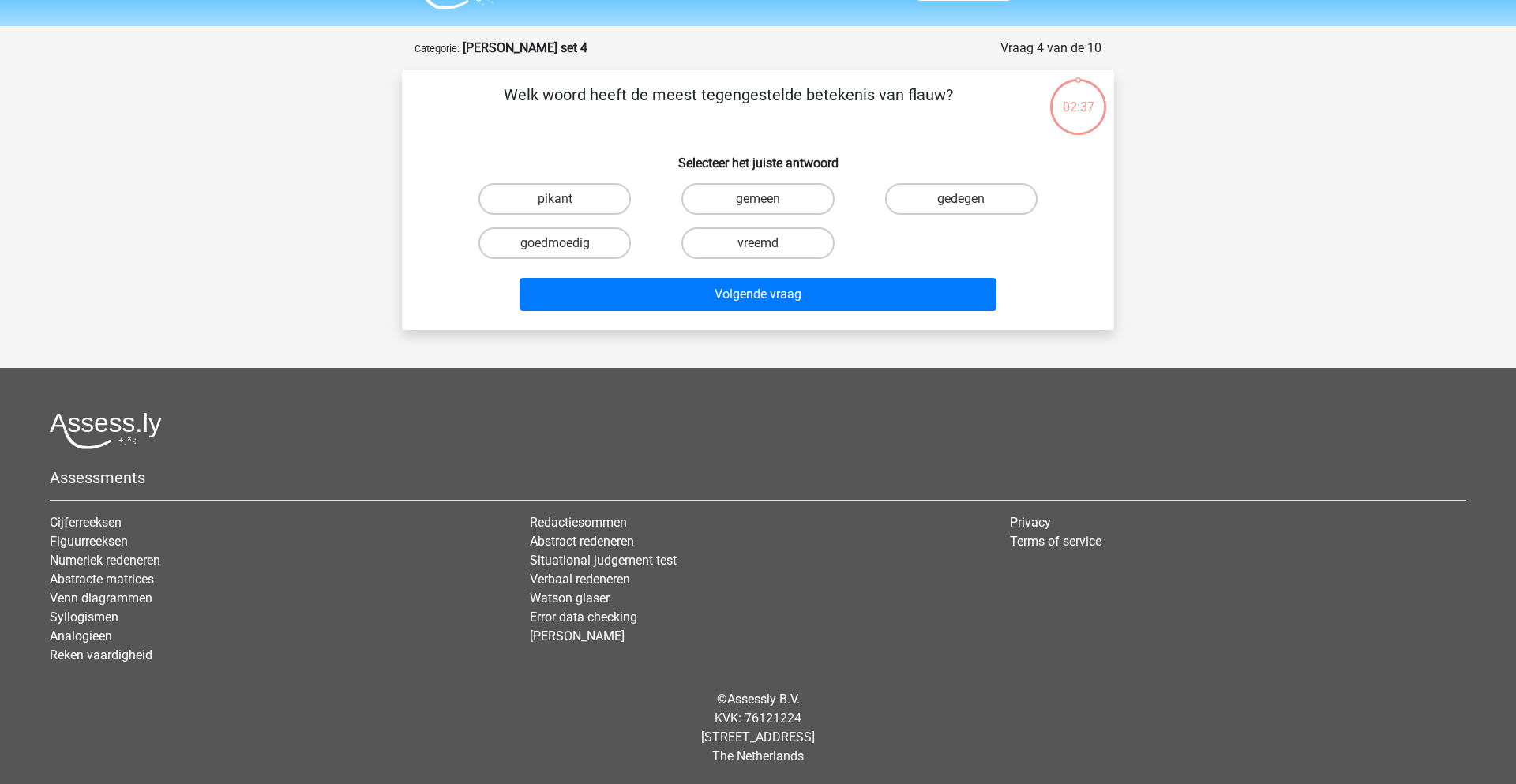
scroll to position [41, 0]
click at [595, 192] on label "pikant" at bounding box center [554, 198] width 153 height 32
click at [565, 198] on input "pikant" at bounding box center [559, 203] width 10 height 10
radio input "true"
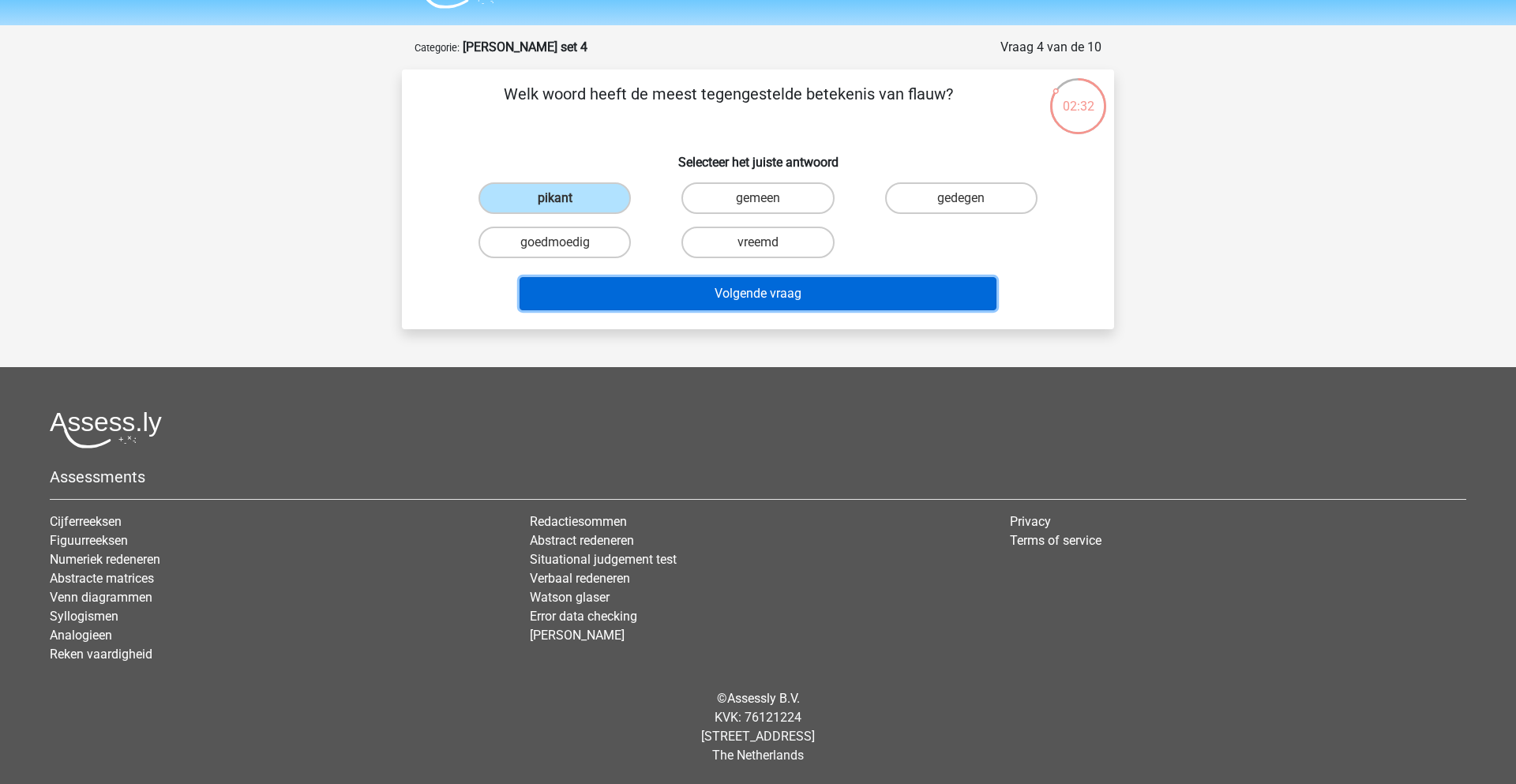
click at [752, 299] on button "Volgende vraag" at bounding box center [758, 293] width 477 height 33
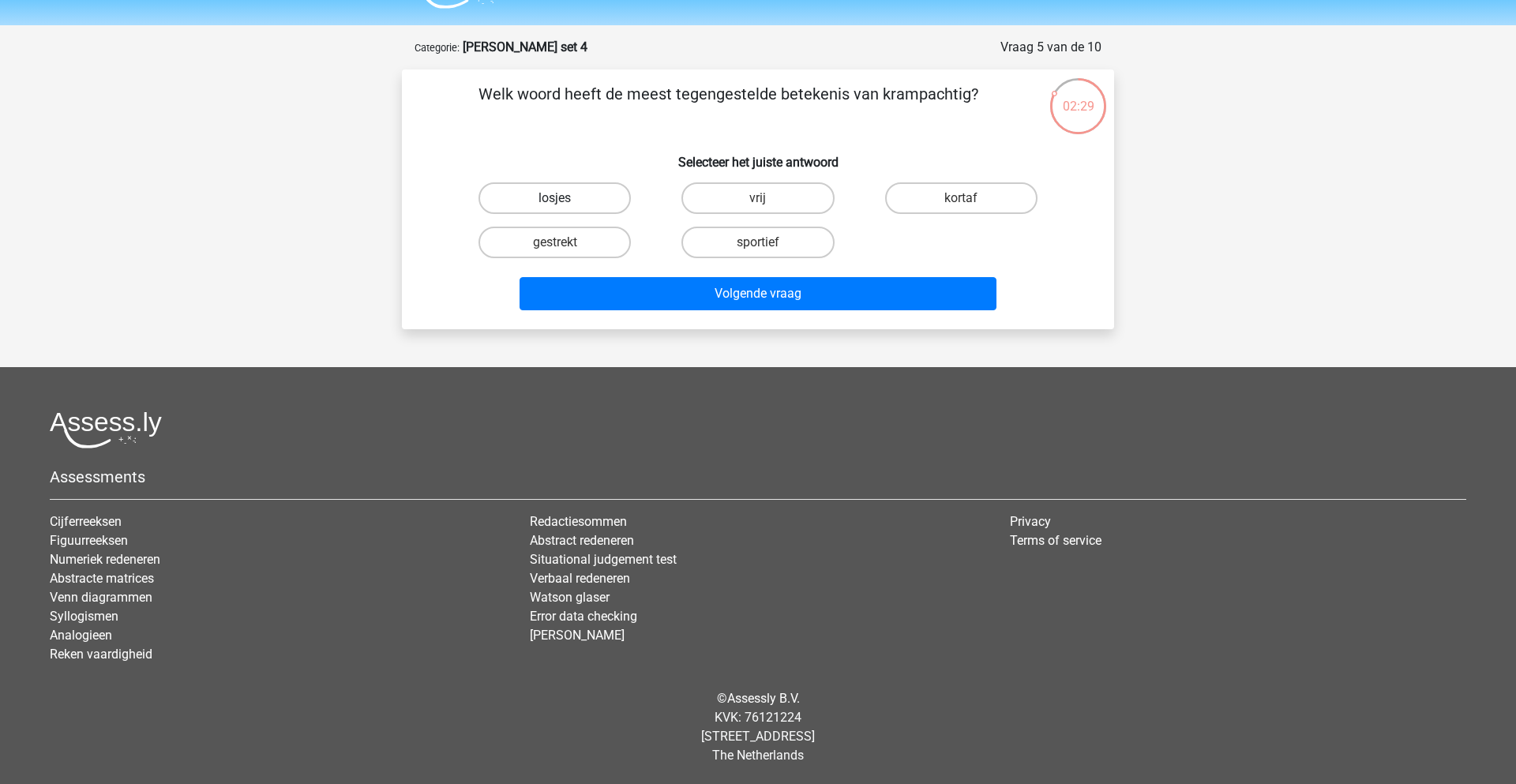
click at [581, 196] on label "losjes" at bounding box center [554, 198] width 153 height 32
click at [565, 198] on input "losjes" at bounding box center [559, 203] width 10 height 10
radio input "true"
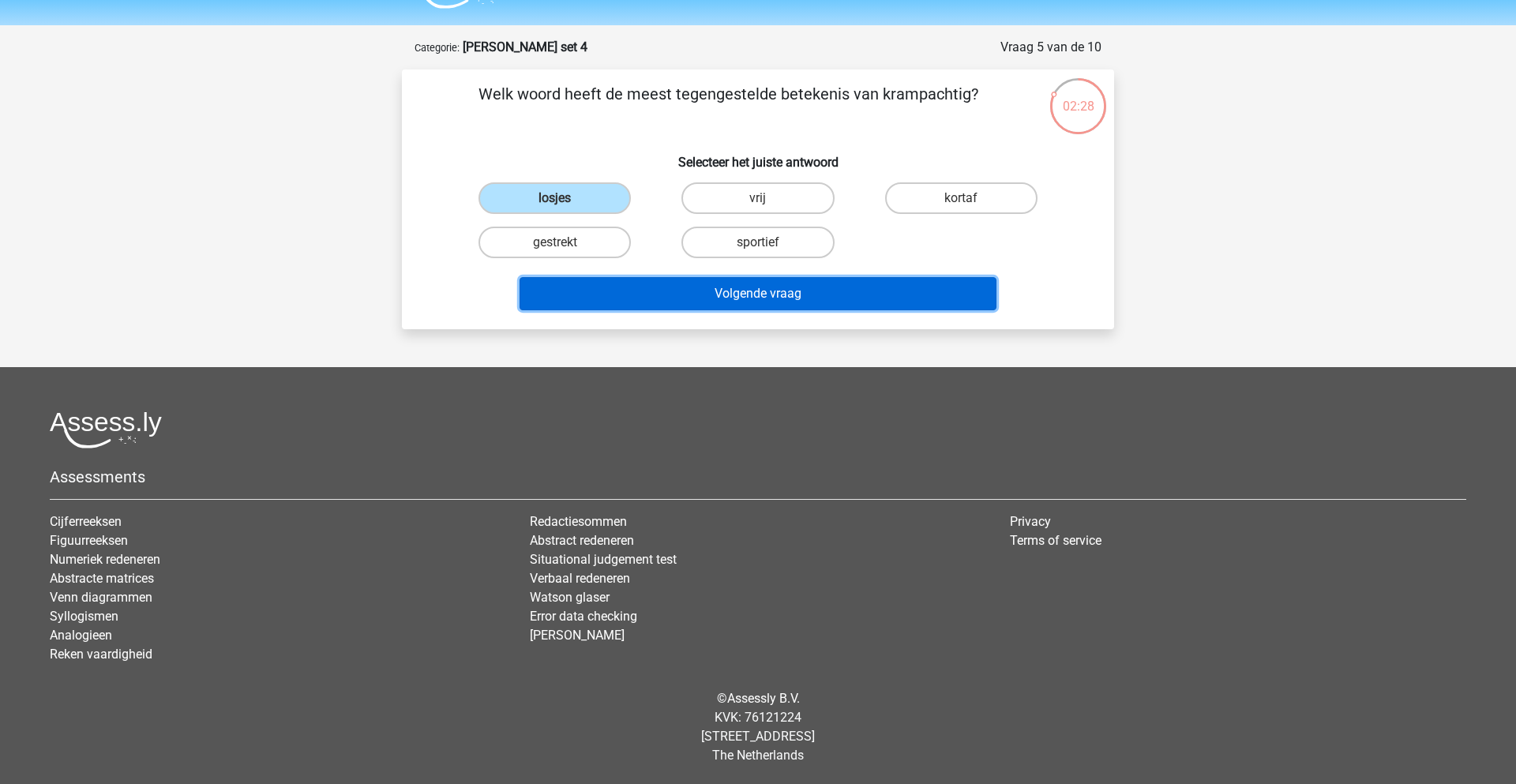
click at [735, 302] on button "Volgende vraag" at bounding box center [758, 293] width 477 height 33
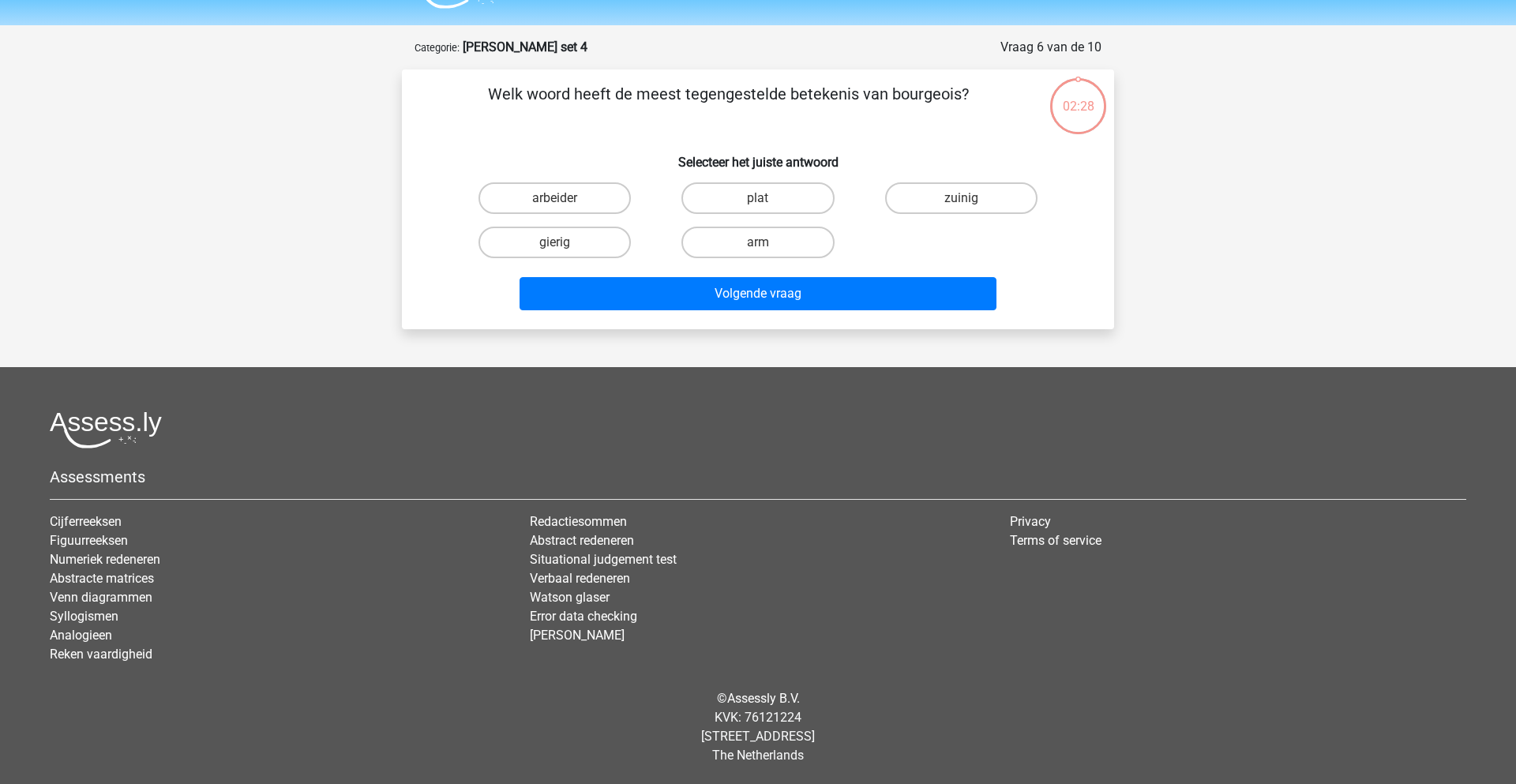
scroll to position [0, 0]
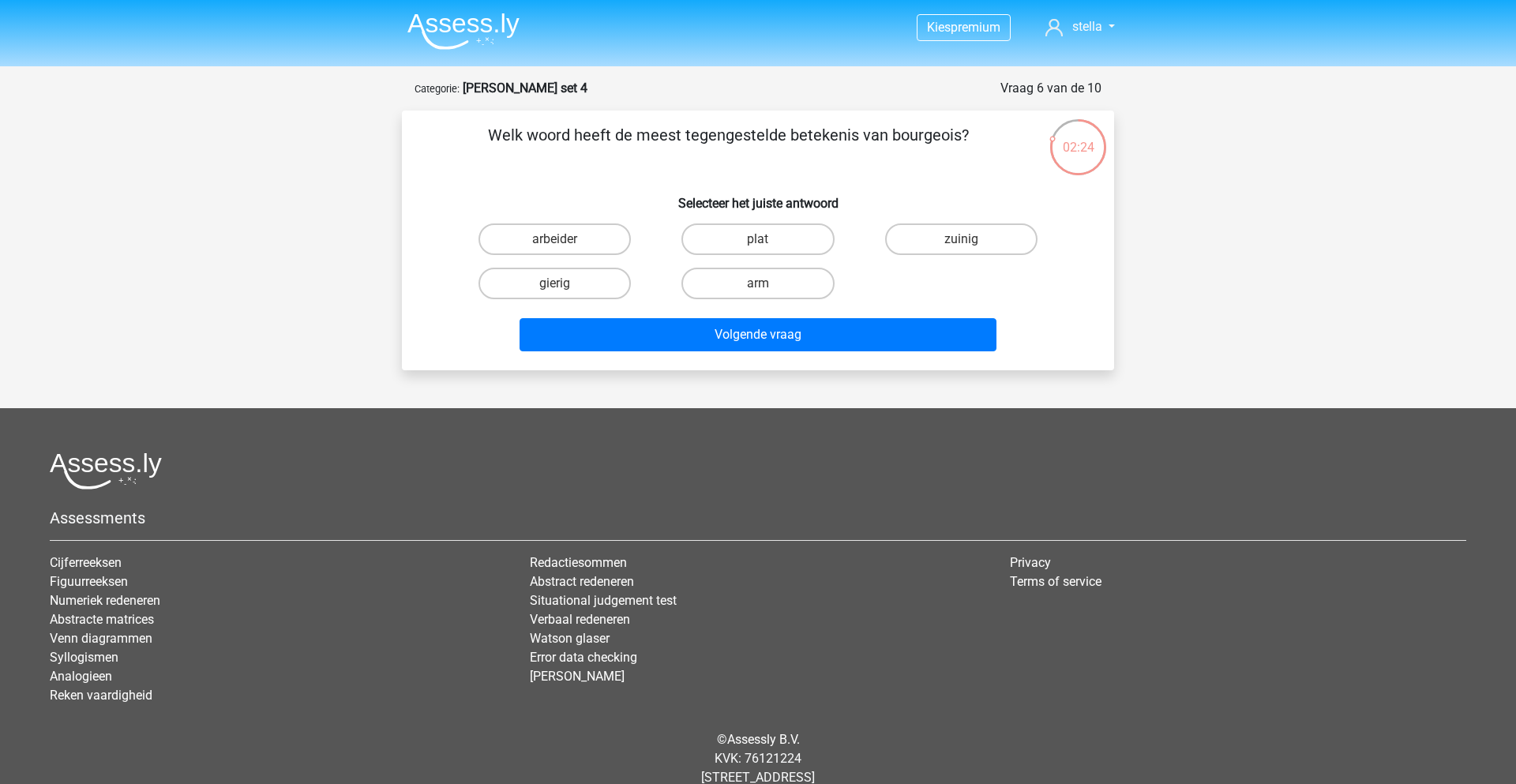
drag, startPoint x: 889, startPoint y: 133, endPoint x: 968, endPoint y: 136, distance: 79.1
click at [968, 136] on p "Welk woord heeft de meest tegengestelde betekenis van bourgeois?" at bounding box center [728, 146] width 603 height 47
copy p "bourgeois?"
click at [709, 176] on div "Welk woord heeft de meest tegengestelde betekenis van bourgeois? Selecteer het …" at bounding box center [757, 240] width 699 height 235
click at [598, 227] on label "arbeider" at bounding box center [554, 239] width 153 height 32
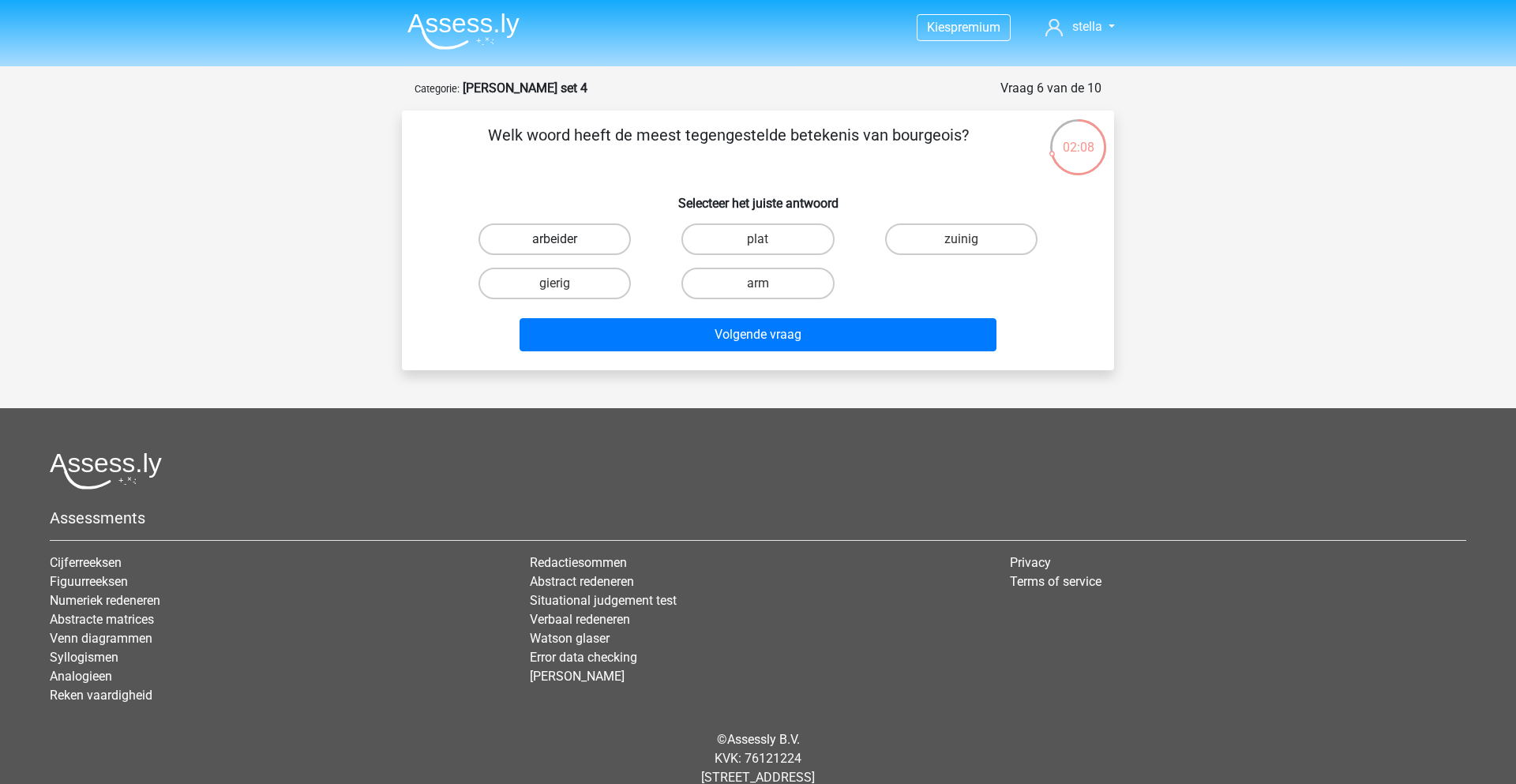
click at [565, 239] on input "arbeider" at bounding box center [559, 244] width 10 height 10
radio input "true"
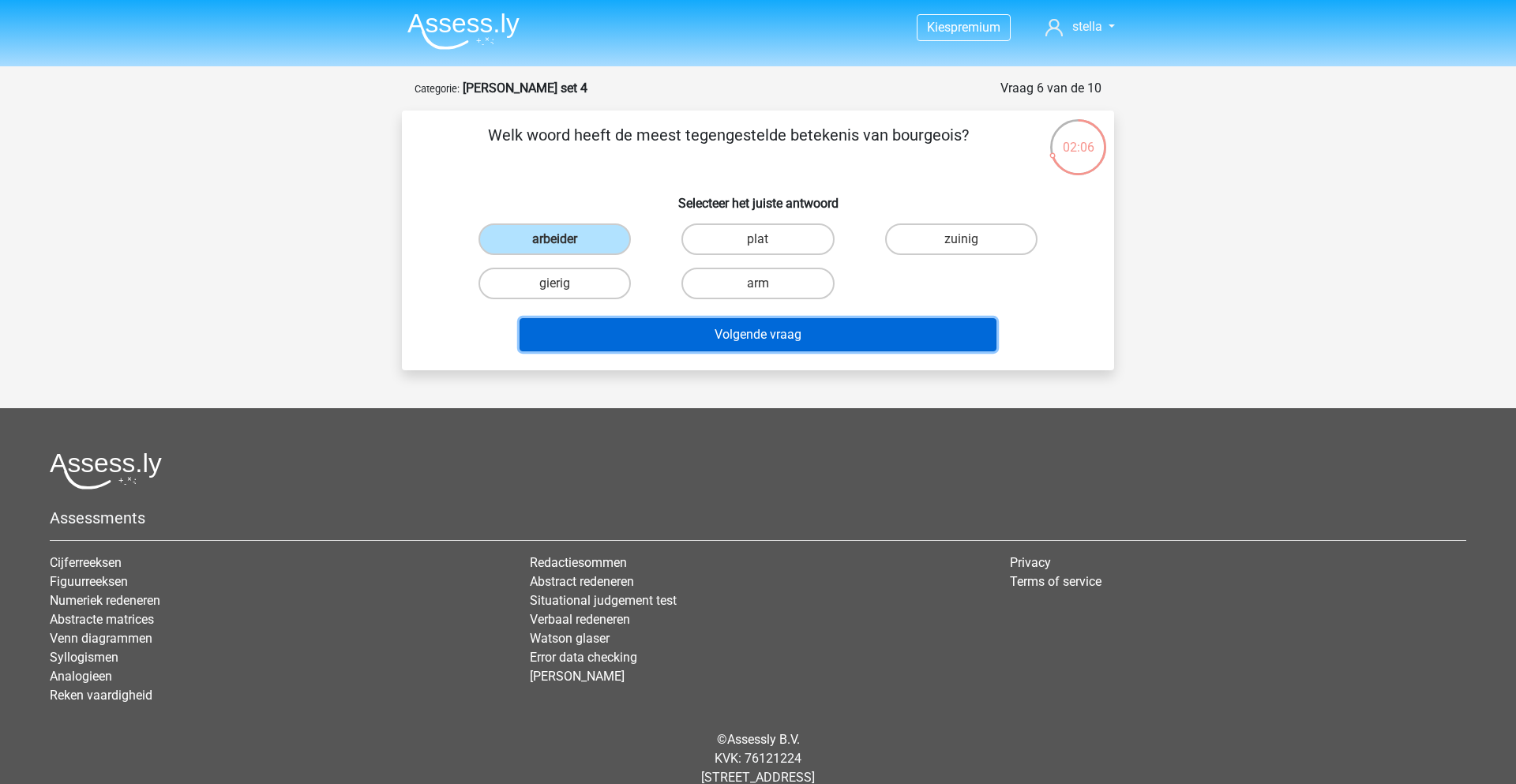
click at [779, 331] on button "Volgende vraag" at bounding box center [758, 335] width 477 height 33
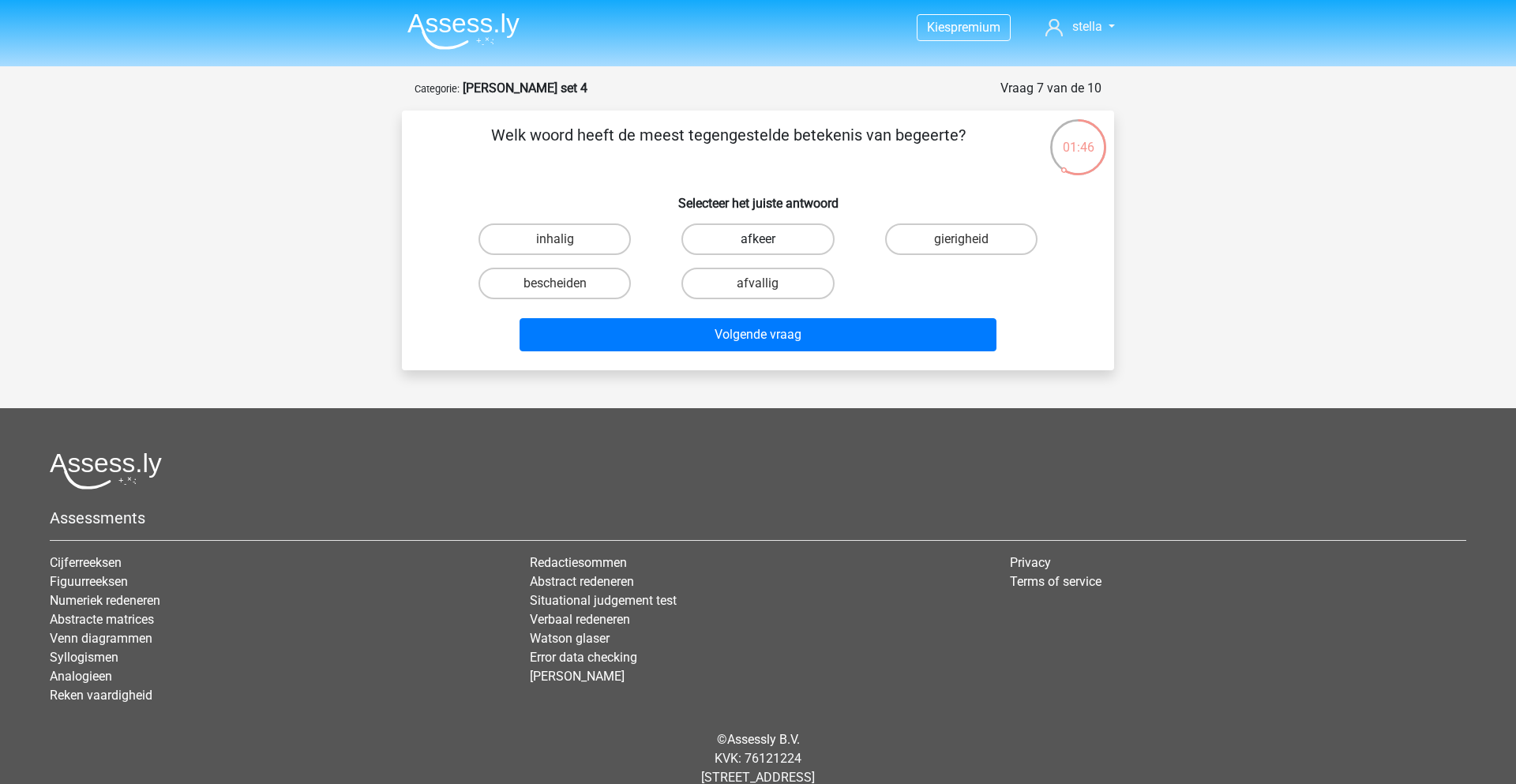
click at [781, 243] on label "afkeer" at bounding box center [757, 239] width 153 height 32
click at [768, 243] on input "afkeer" at bounding box center [763, 244] width 10 height 10
radio input "true"
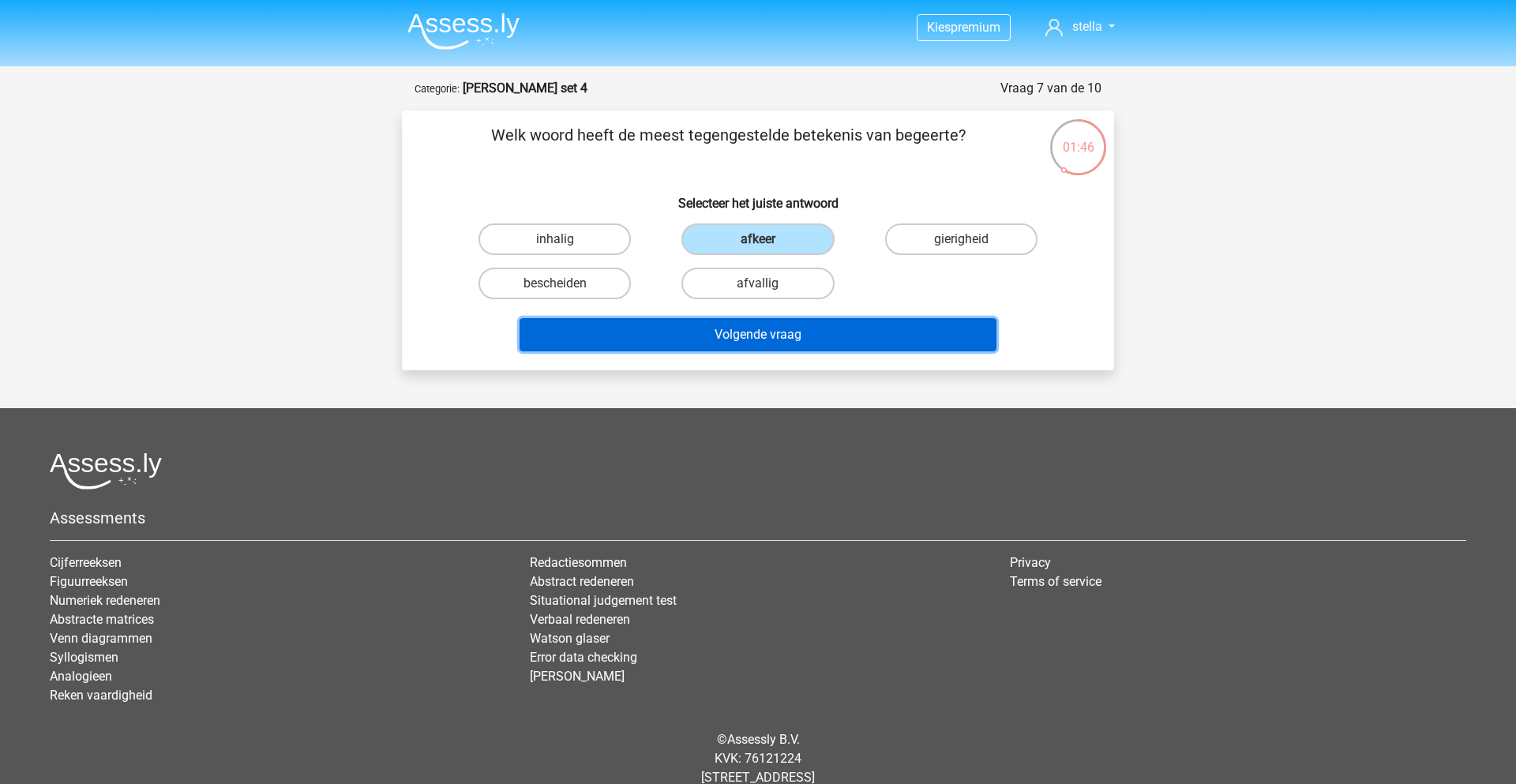
click at [770, 342] on button "Volgende vraag" at bounding box center [758, 335] width 477 height 33
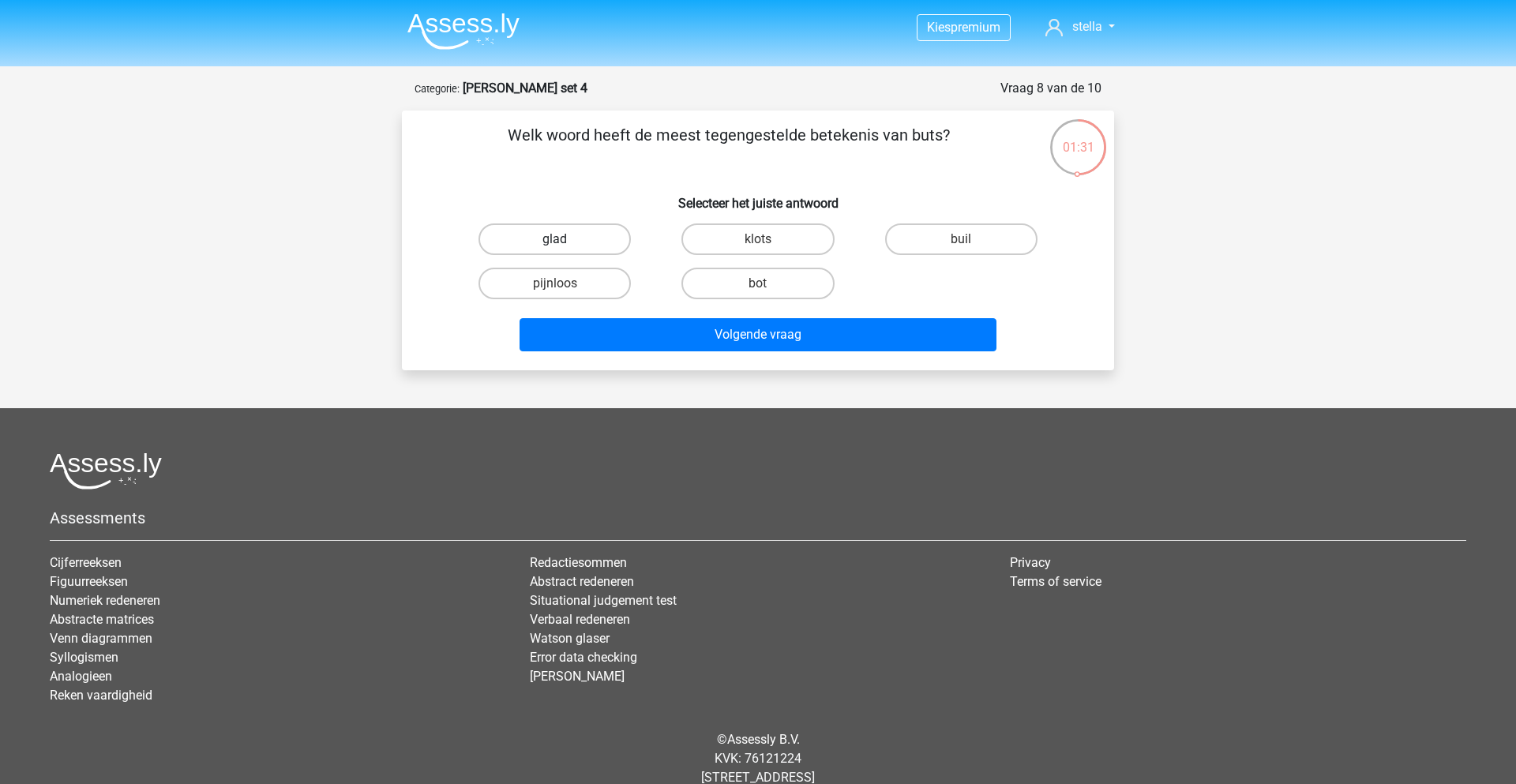
click at [575, 232] on label "glad" at bounding box center [554, 239] width 153 height 32
click at [565, 239] on input "glad" at bounding box center [559, 244] width 10 height 10
radio input "true"
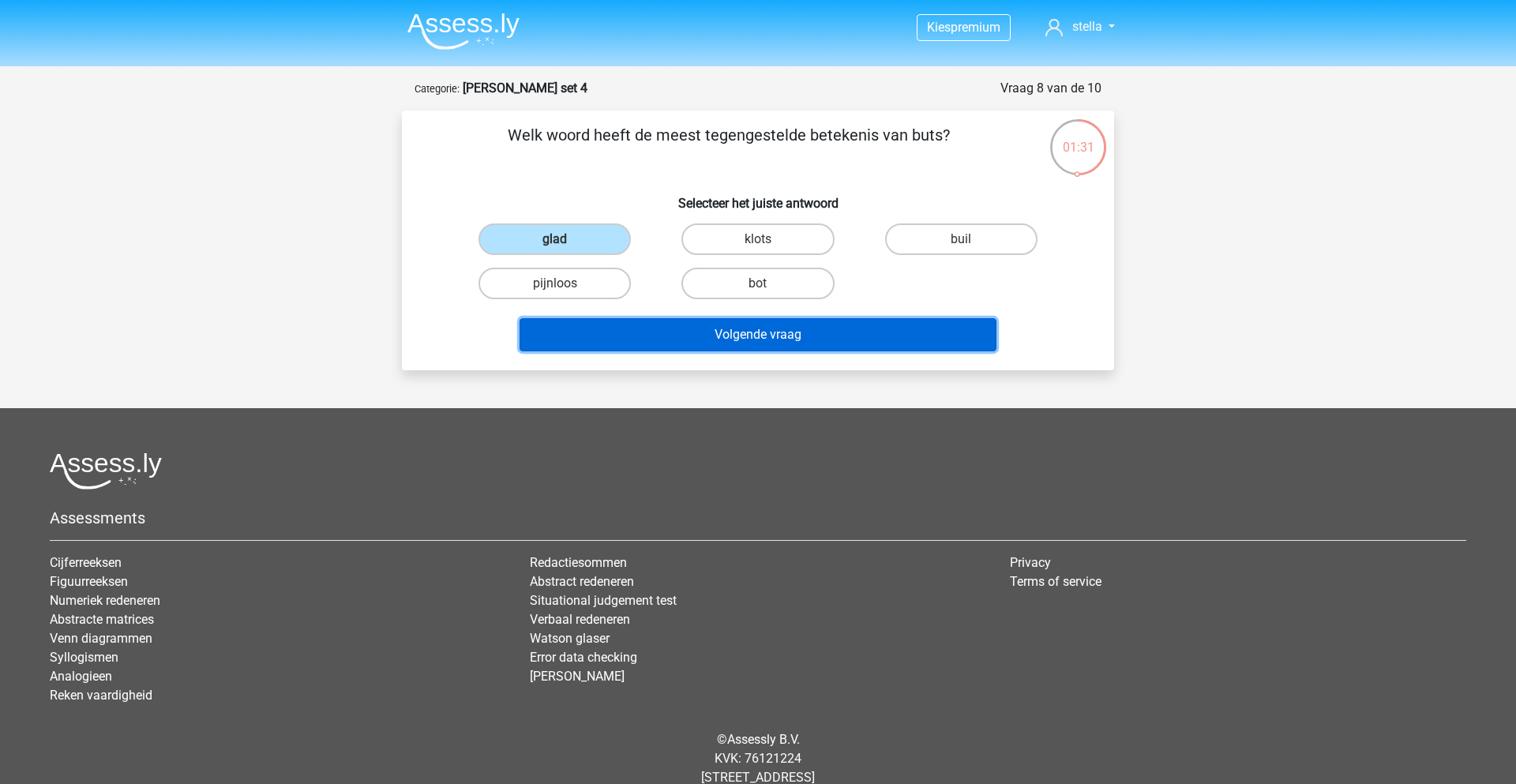
click at [767, 337] on button "Volgende vraag" at bounding box center [758, 335] width 477 height 33
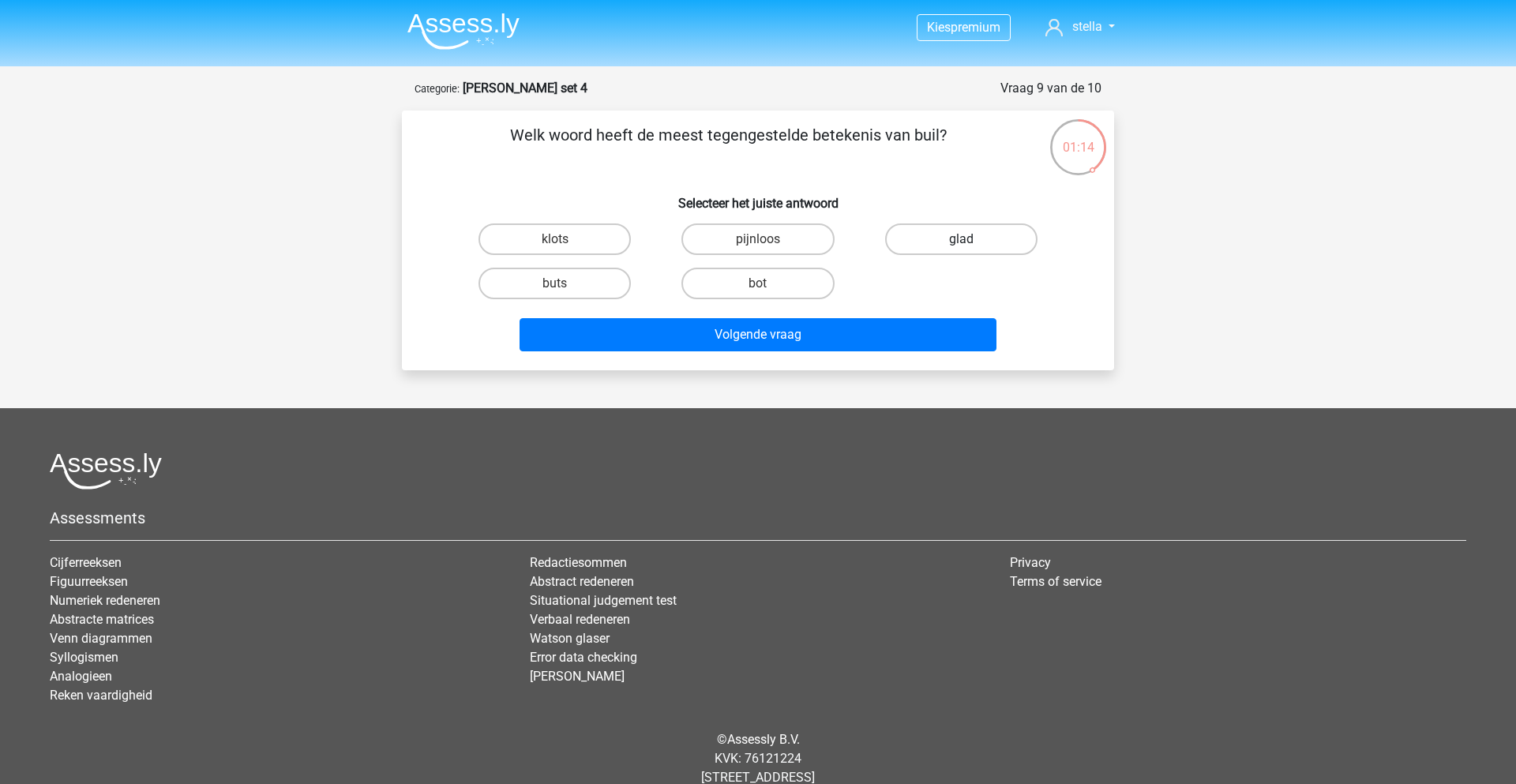
click at [923, 254] on label "glad" at bounding box center [961, 239] width 153 height 32
click at [961, 249] on input "glad" at bounding box center [966, 244] width 10 height 10
radio input "true"
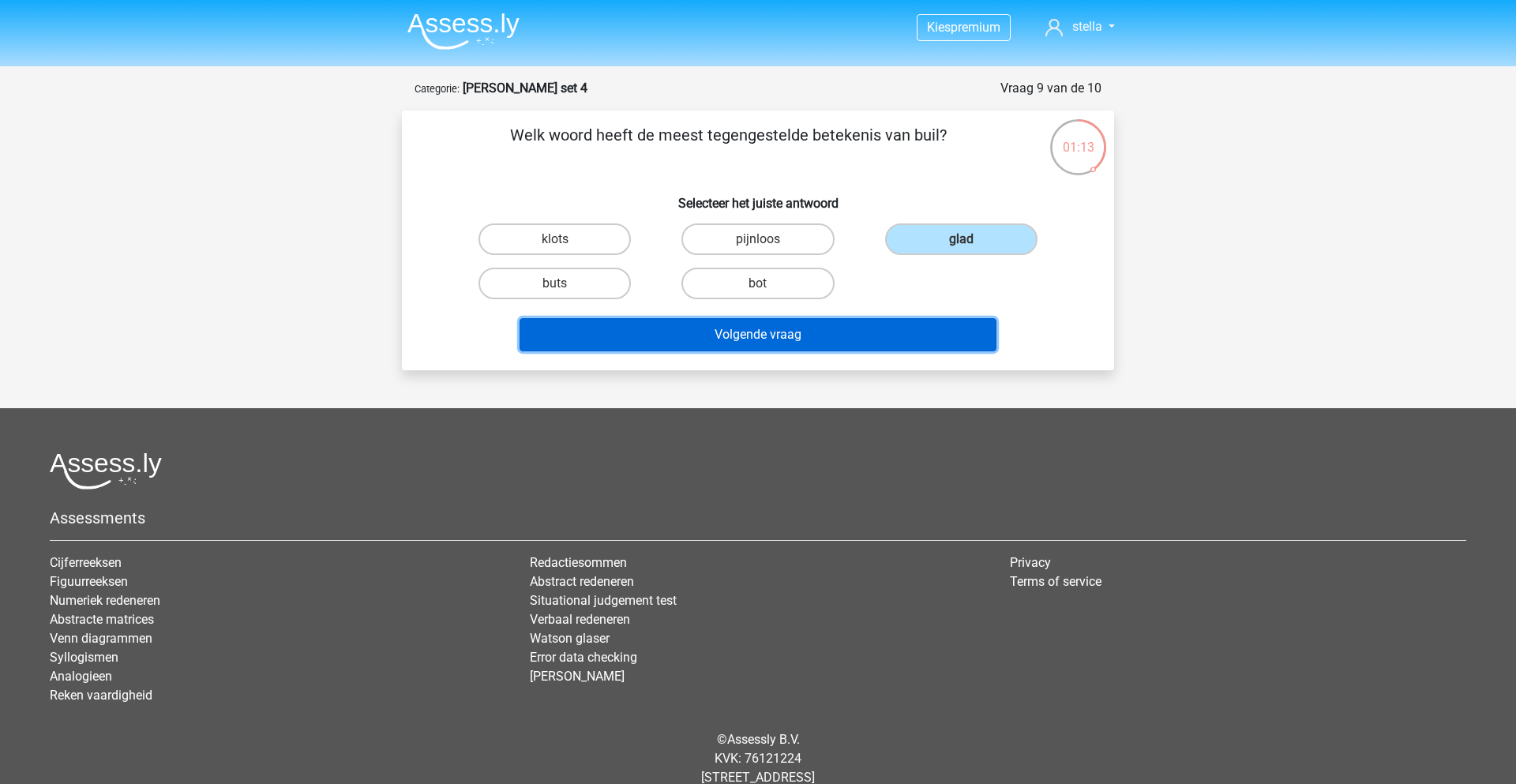
click at [876, 323] on button "Volgende vraag" at bounding box center [758, 335] width 477 height 33
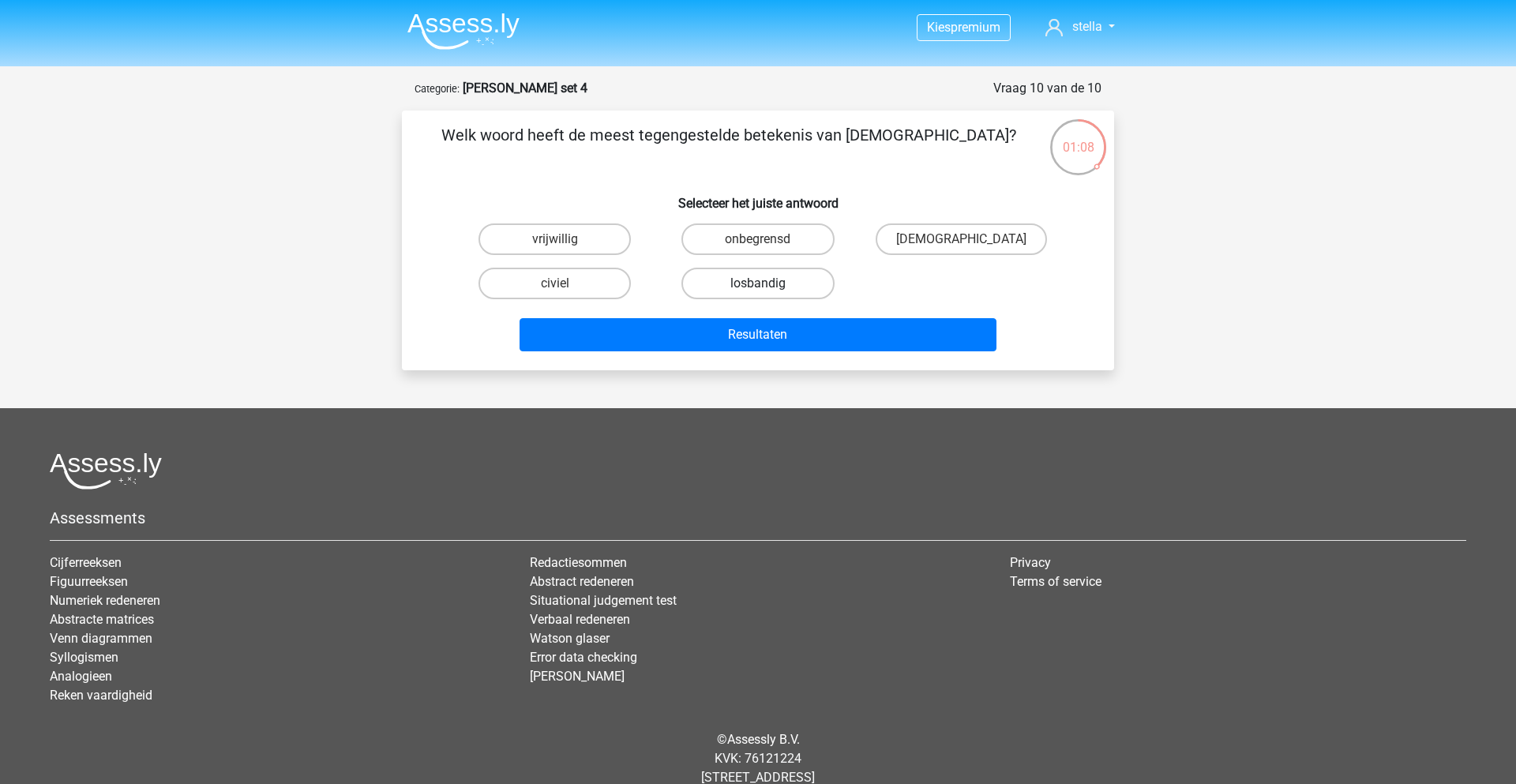
click at [772, 290] on label "losbandig" at bounding box center [757, 283] width 153 height 32
click at [768, 290] on input "losbandig" at bounding box center [763, 288] width 10 height 10
radio input "true"
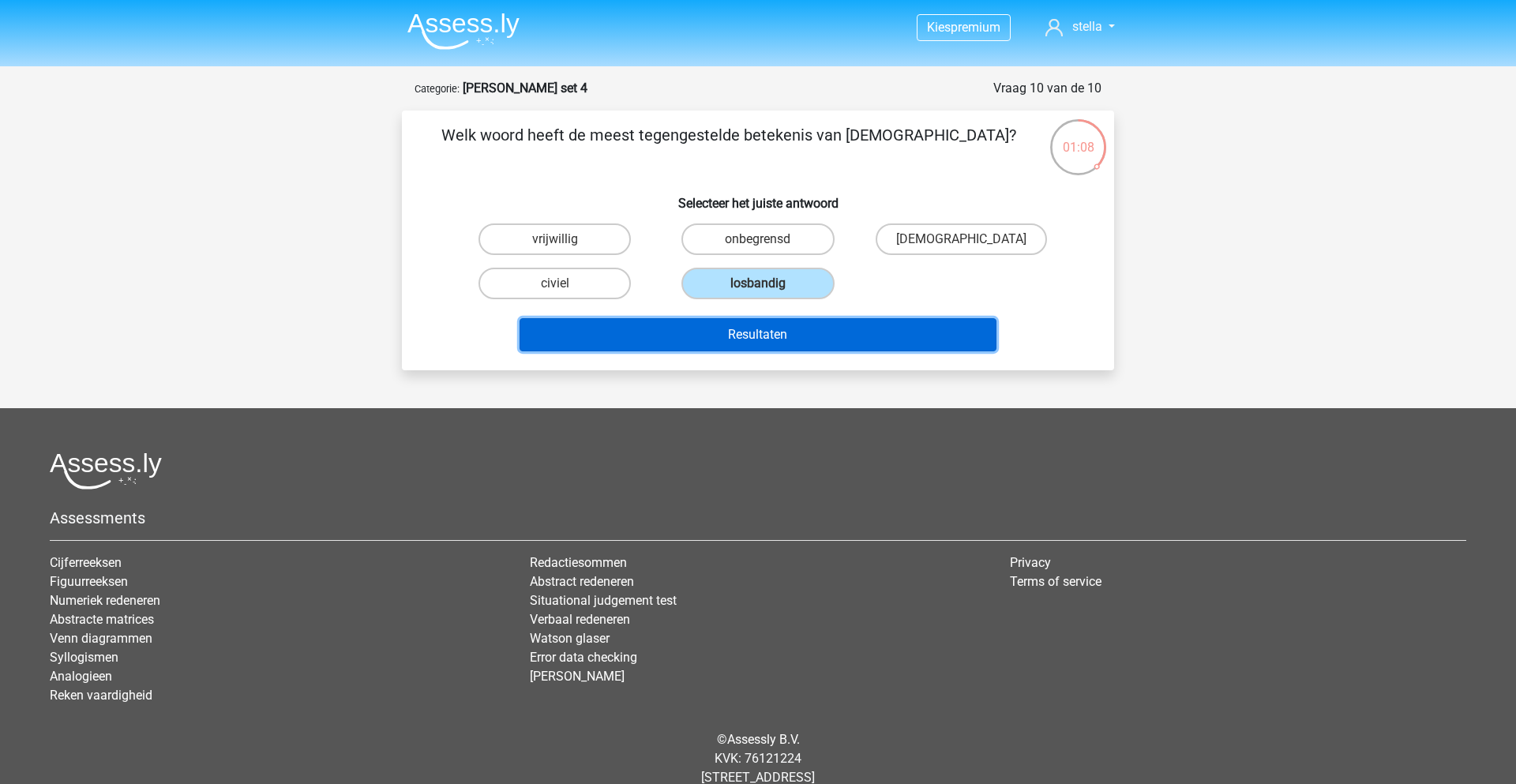
click at [773, 322] on button "Resultaten" at bounding box center [758, 335] width 477 height 33
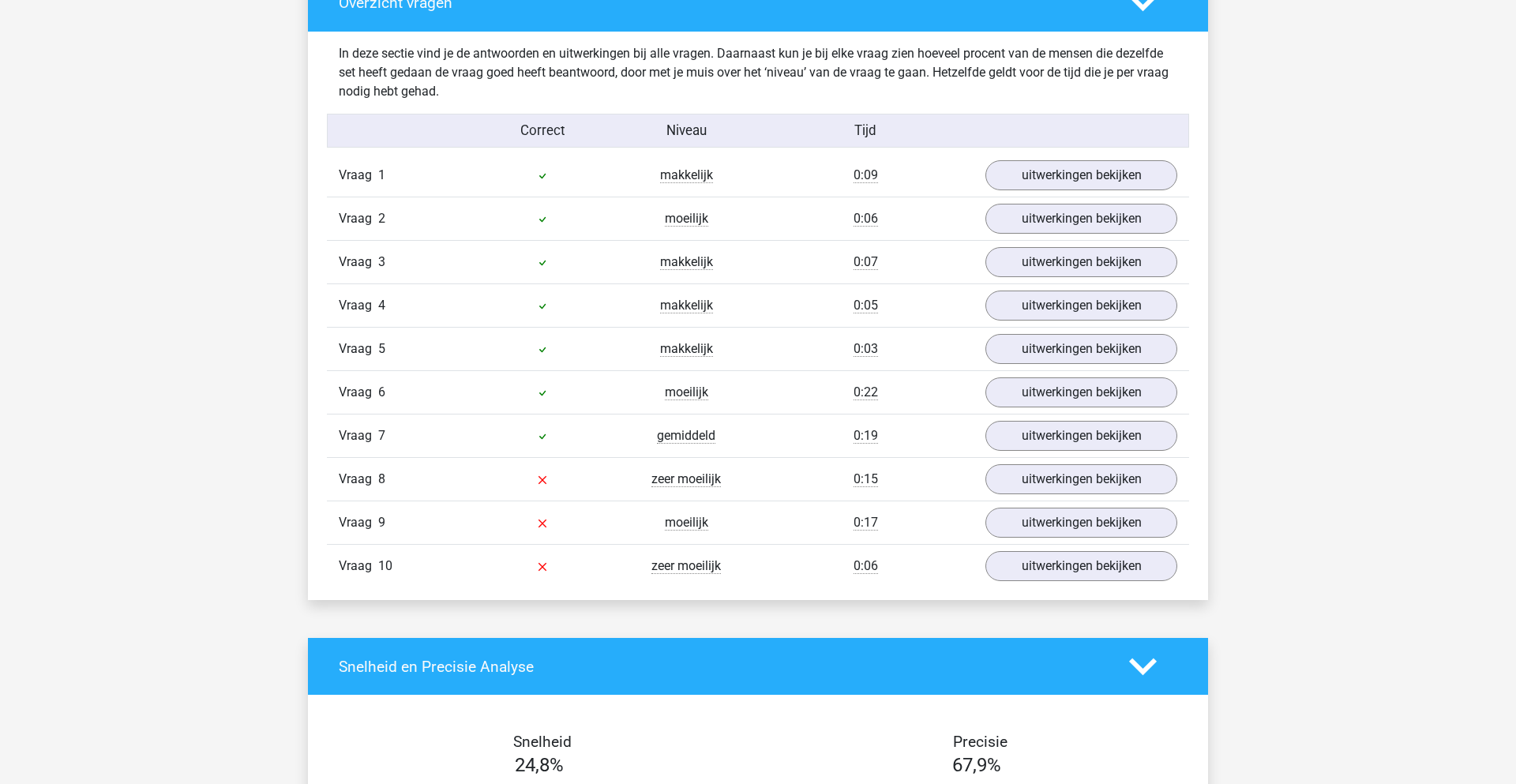
scroll to position [1215, 0]
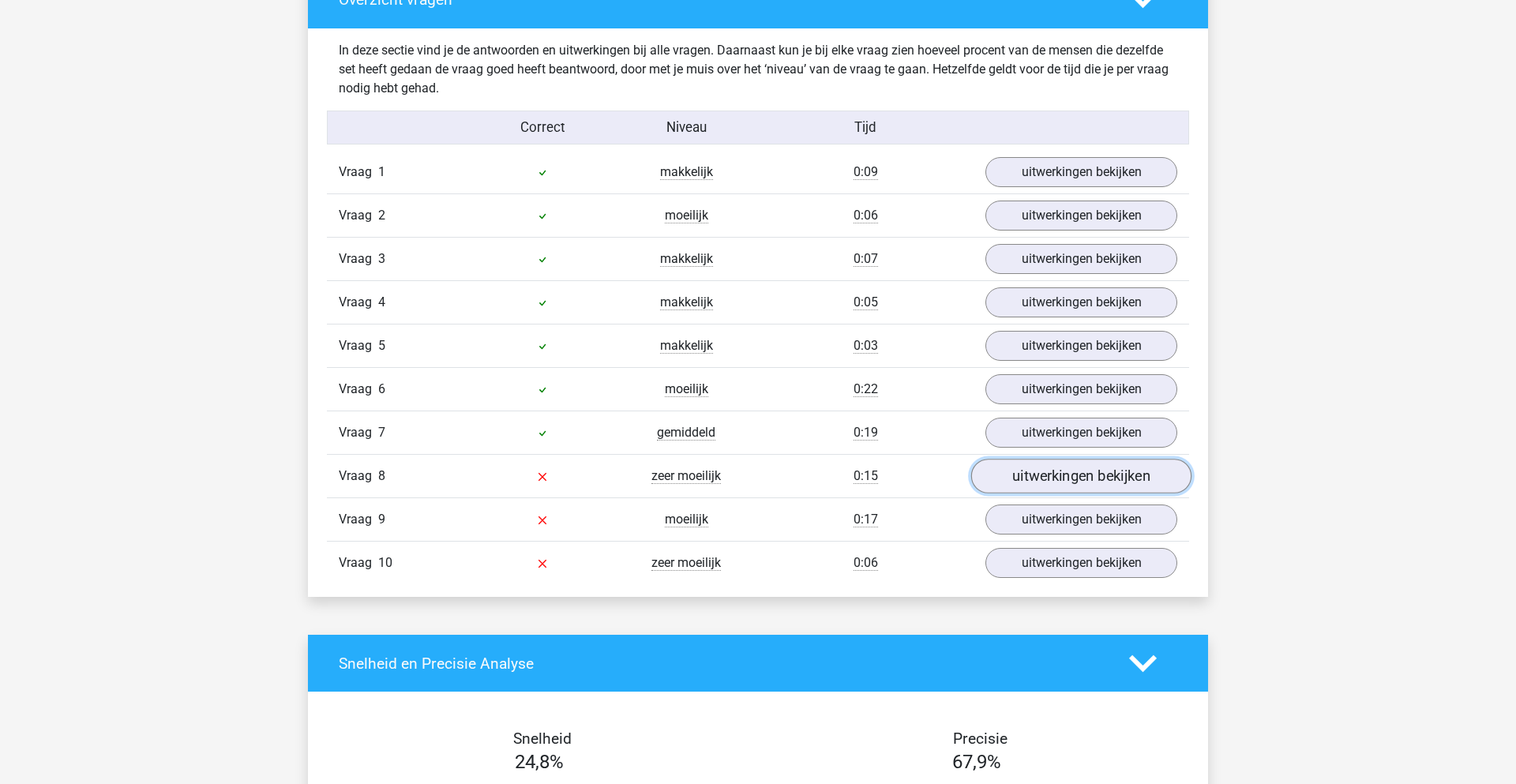
click at [1015, 466] on link "uitwerkingen bekijken" at bounding box center [1081, 475] width 220 height 34
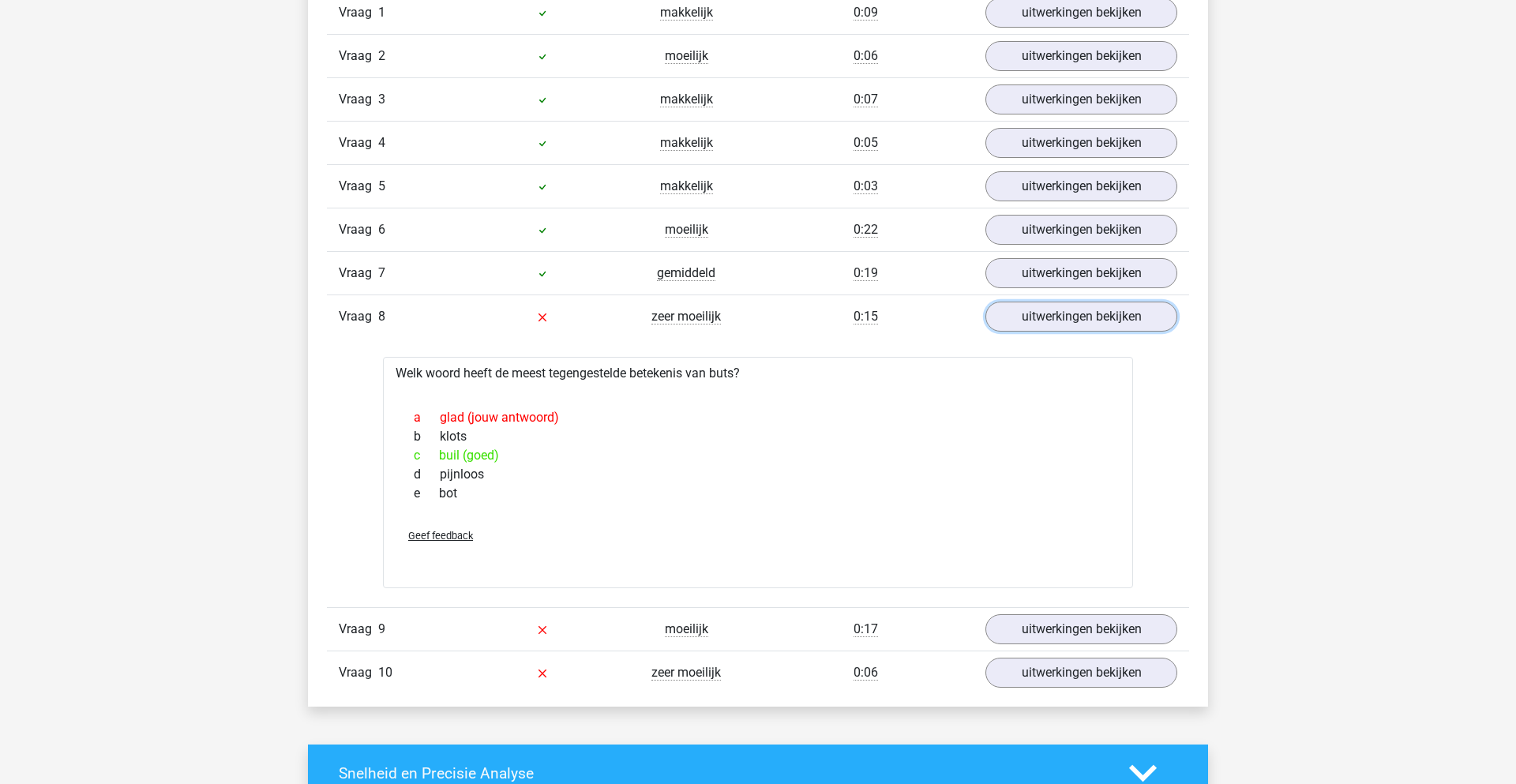
scroll to position [1383, 0]
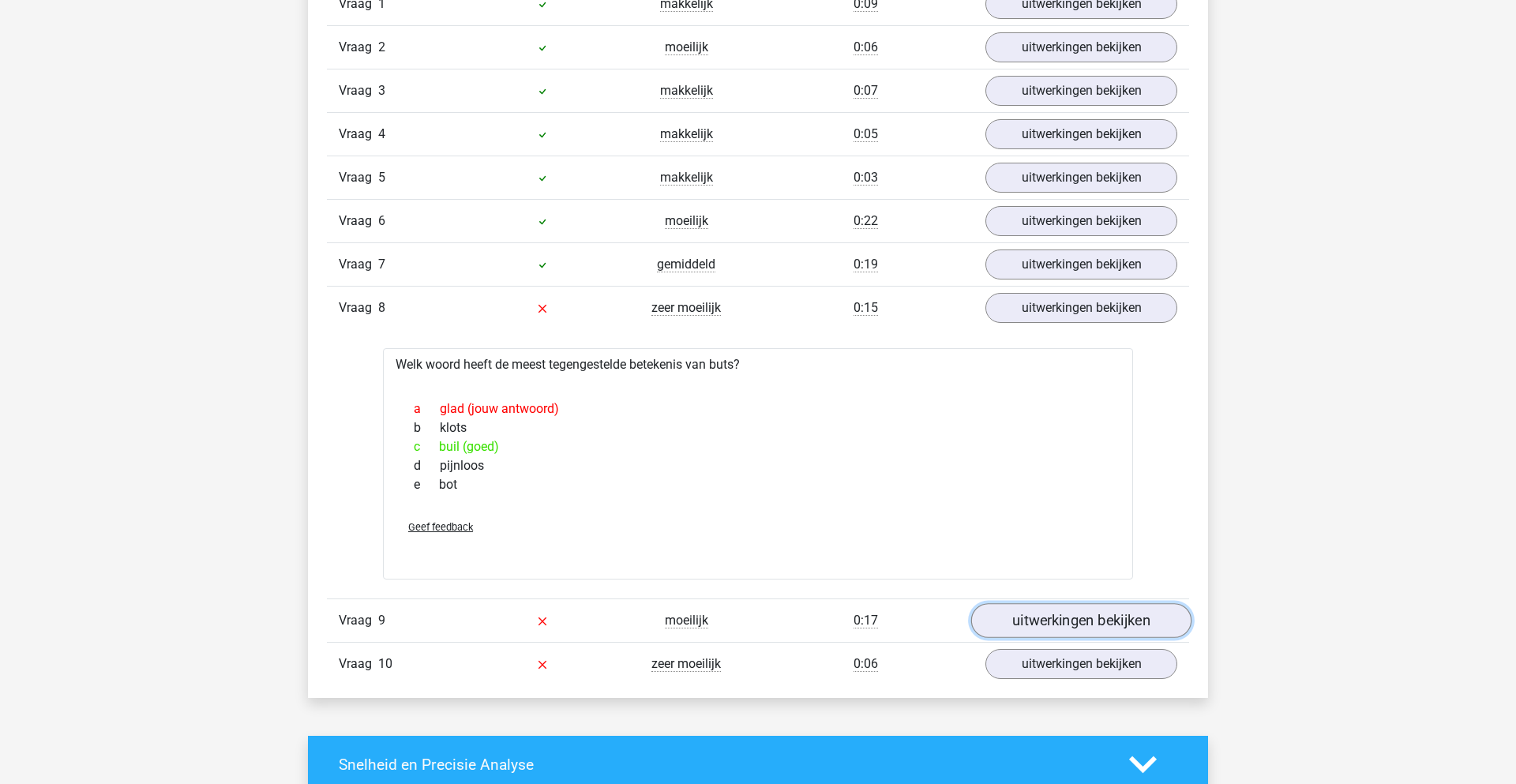
click at [1020, 621] on link "uitwerkingen bekijken" at bounding box center [1081, 621] width 220 height 34
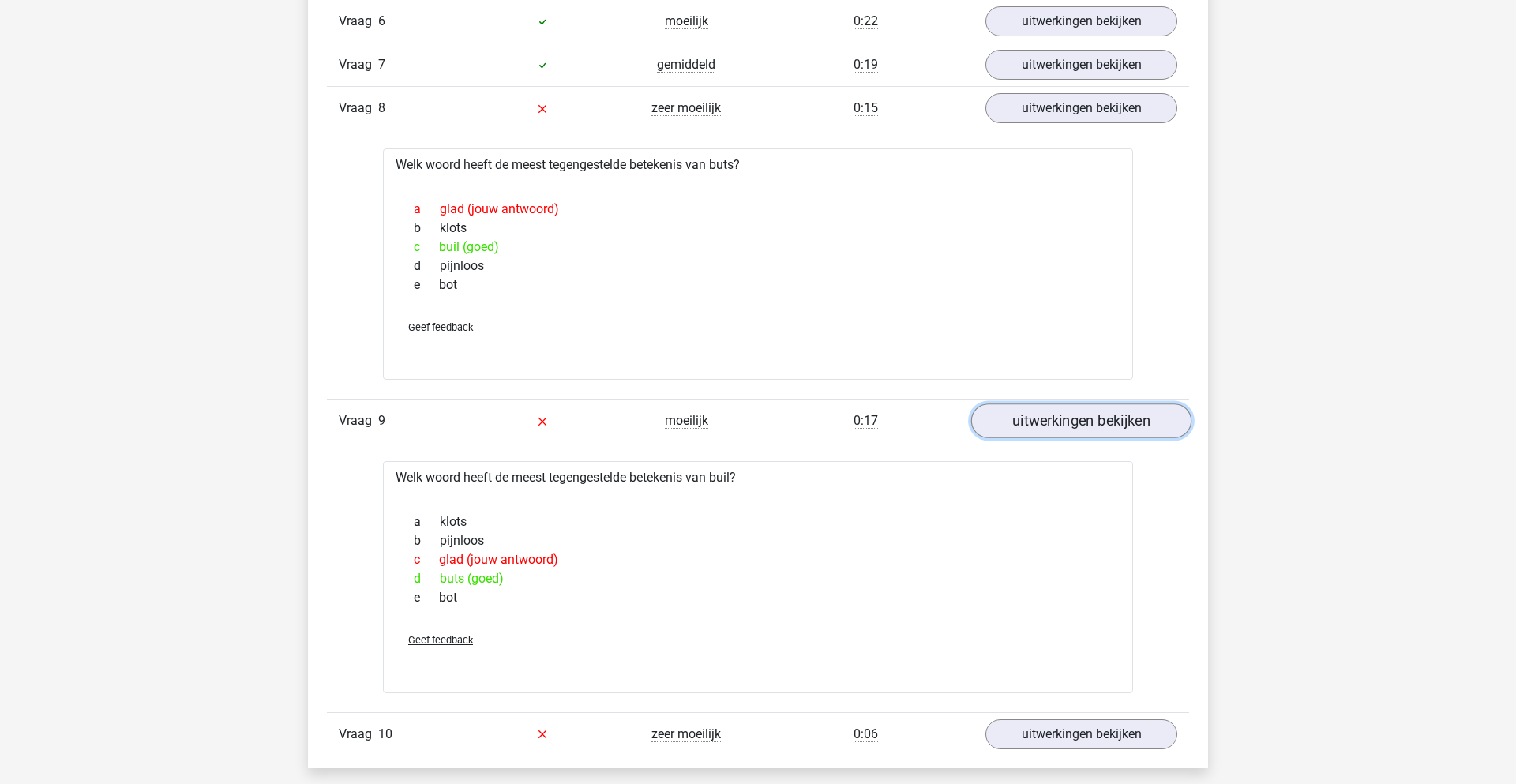
scroll to position [1667, 0]
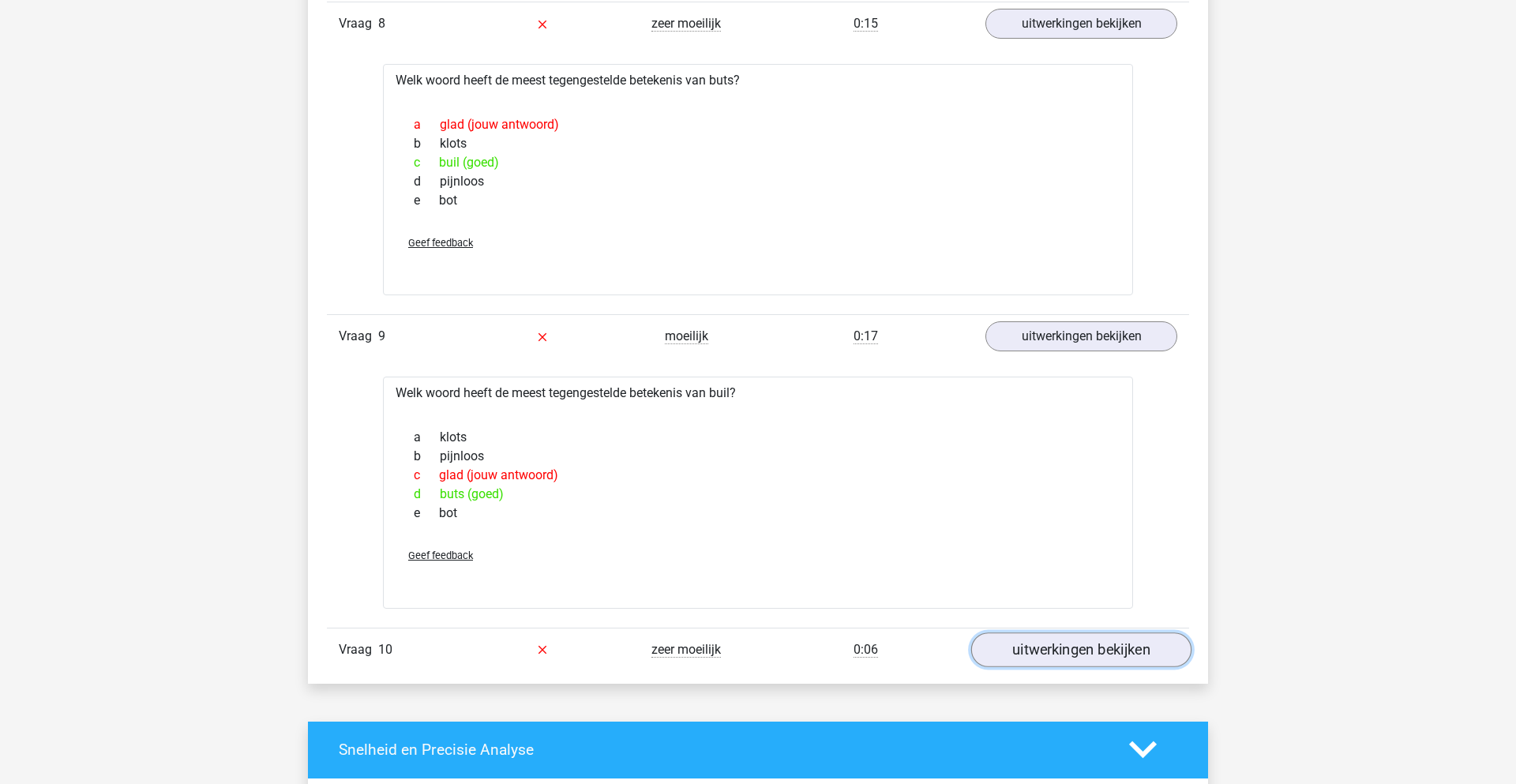
click at [1053, 651] on link "uitwerkingen bekijken" at bounding box center [1081, 650] width 220 height 34
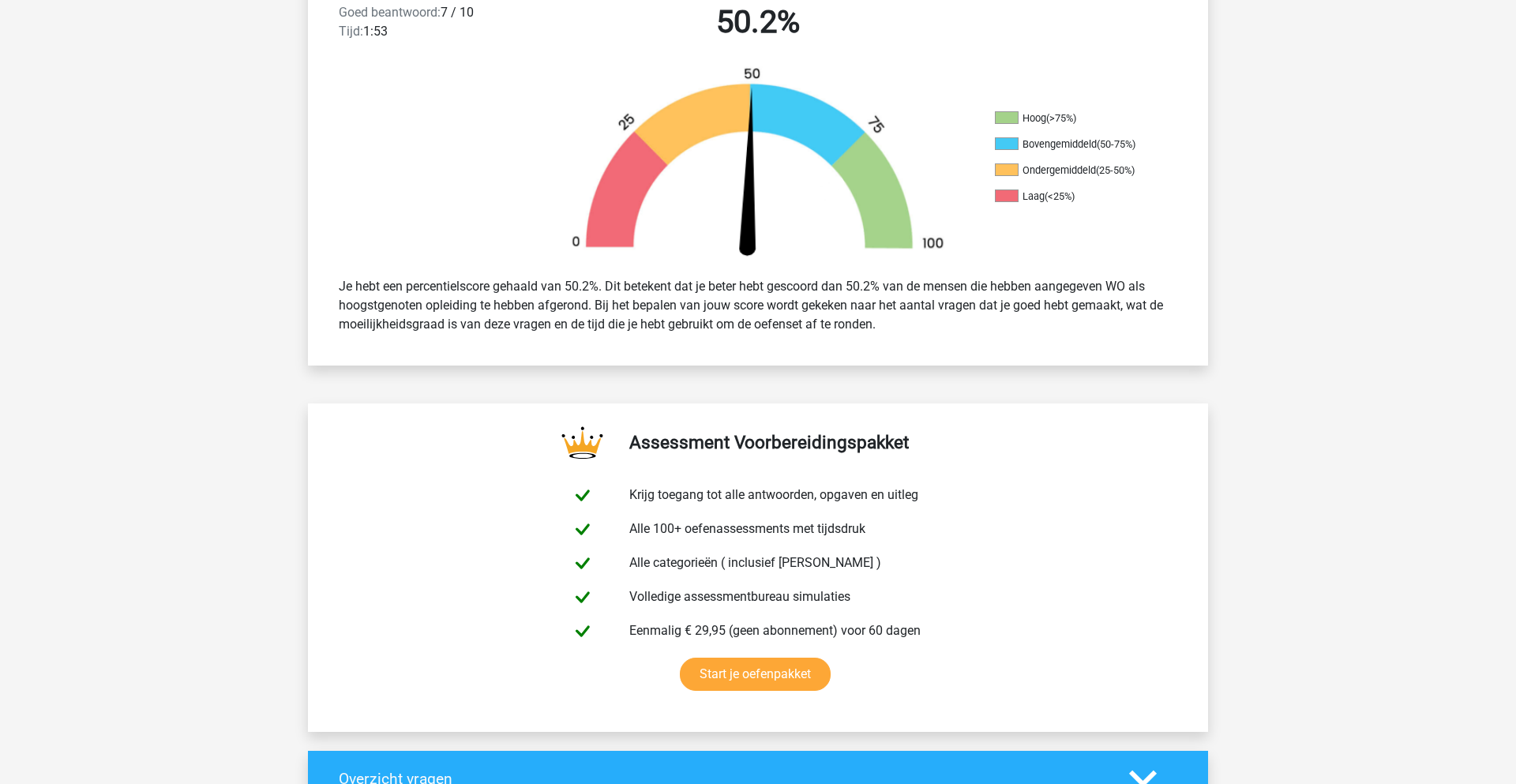
scroll to position [0, 0]
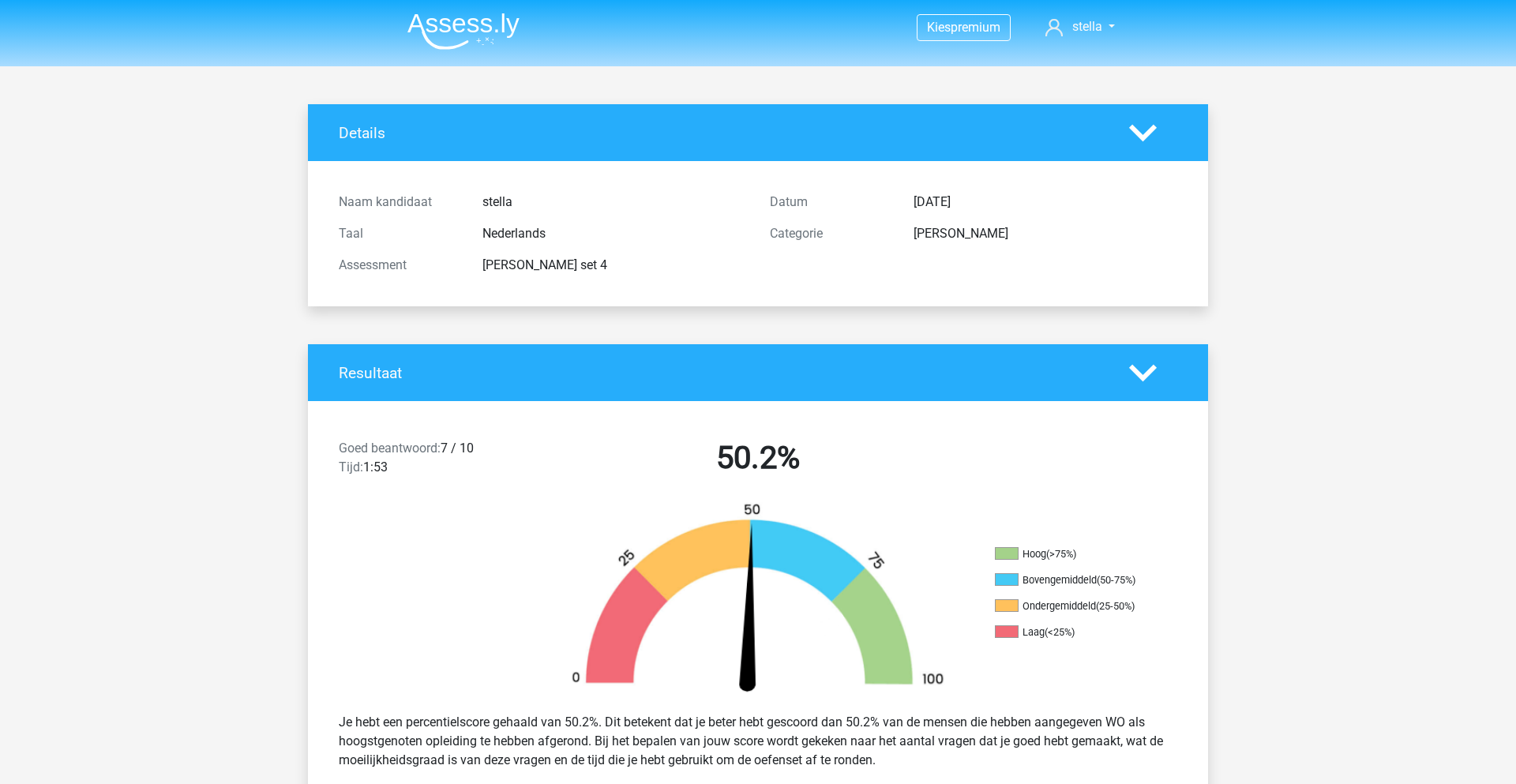
click at [495, 31] on img at bounding box center [463, 31] width 112 height 37
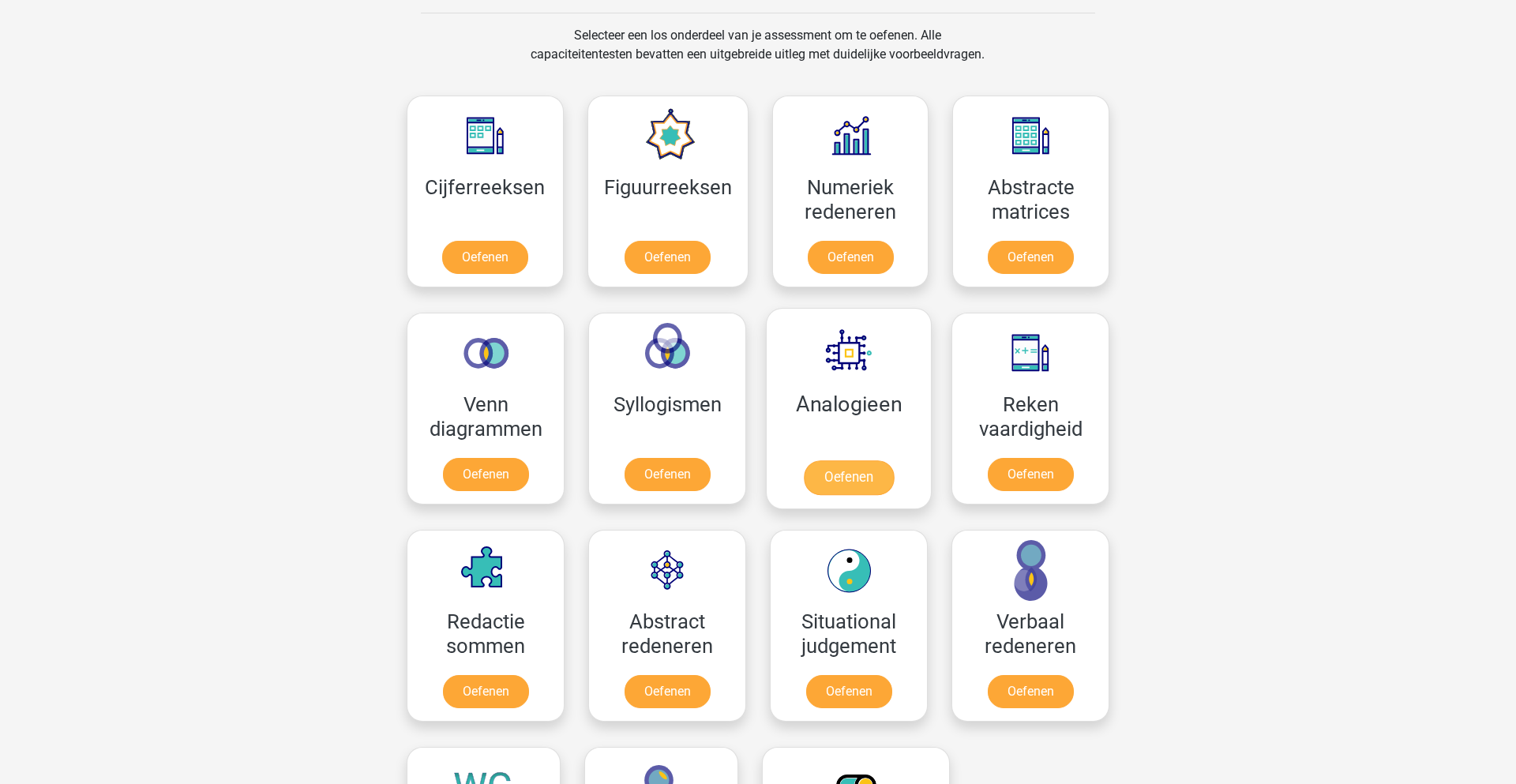
scroll to position [641, 0]
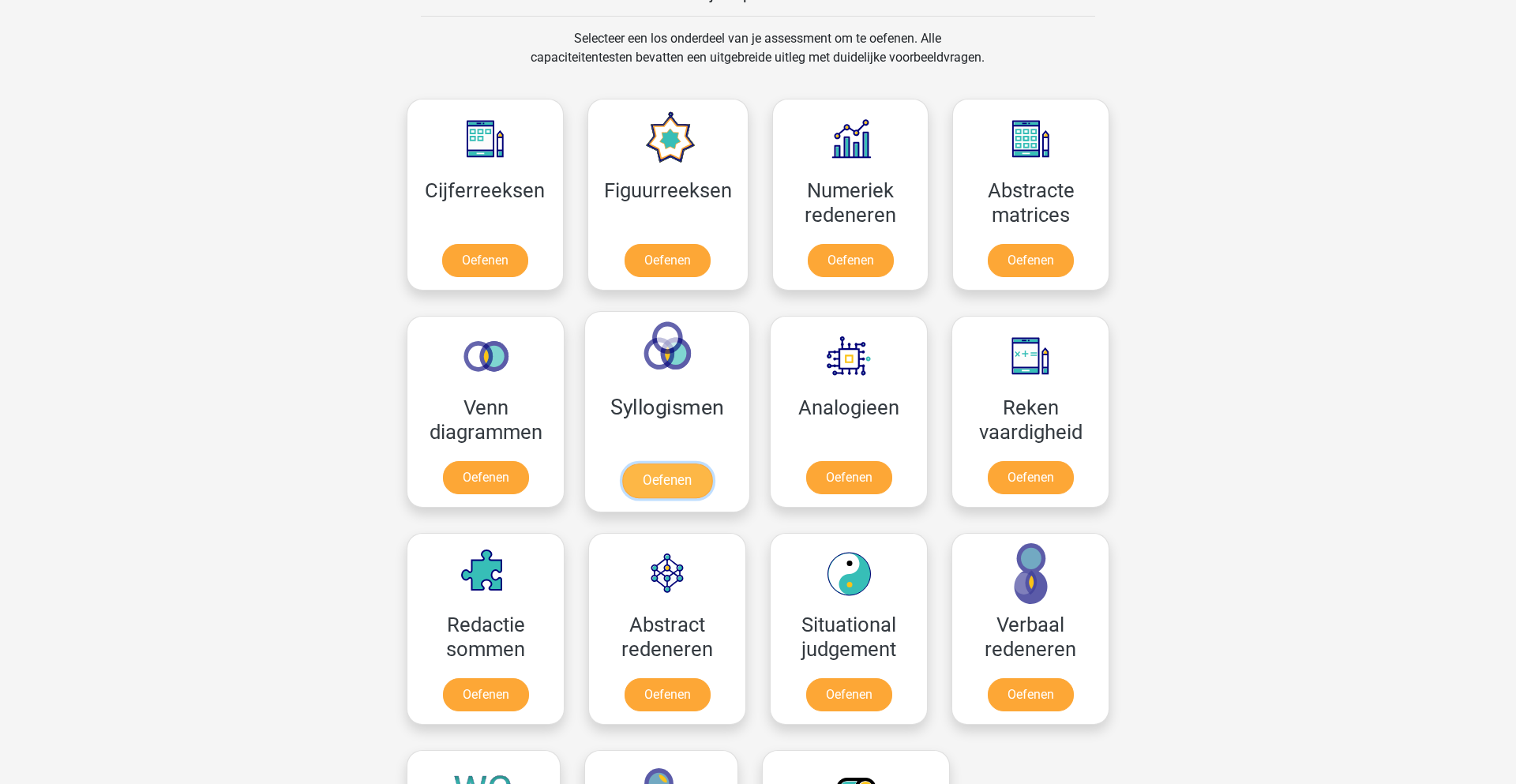
click at [672, 491] on link "Oefenen" at bounding box center [667, 481] width 90 height 34
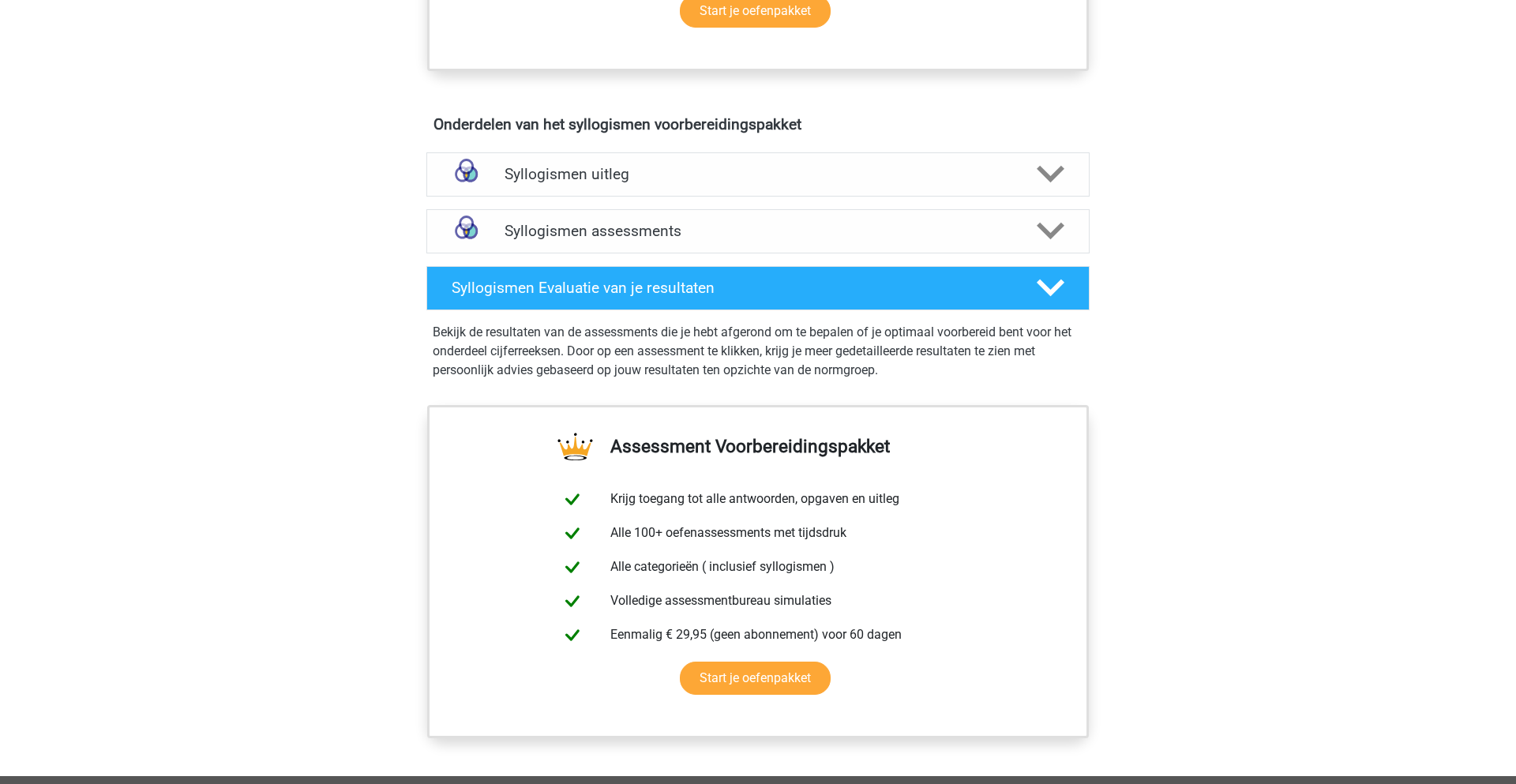
scroll to position [836, 0]
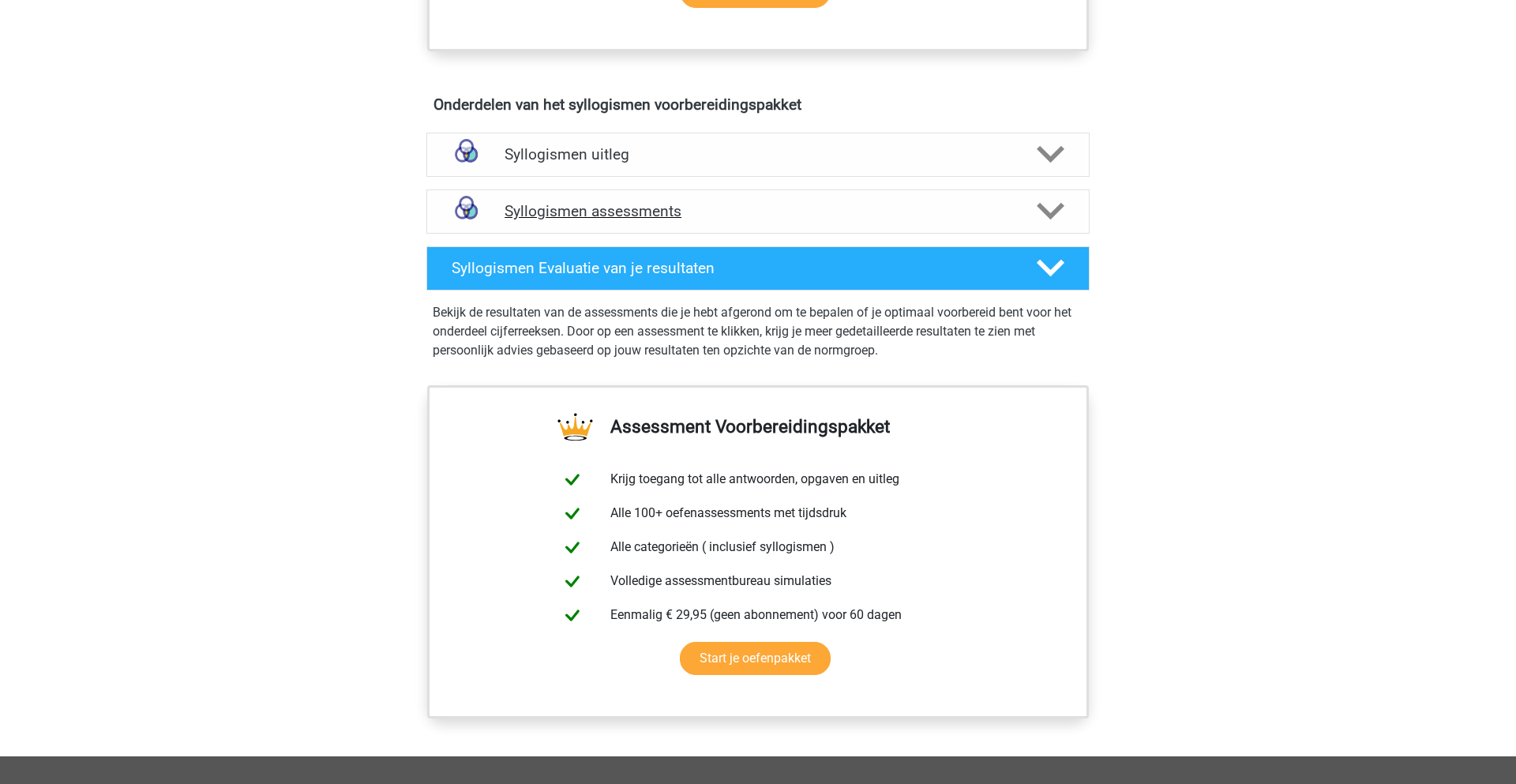
click at [728, 224] on div "Syllogismen assessments" at bounding box center [757, 211] width 663 height 44
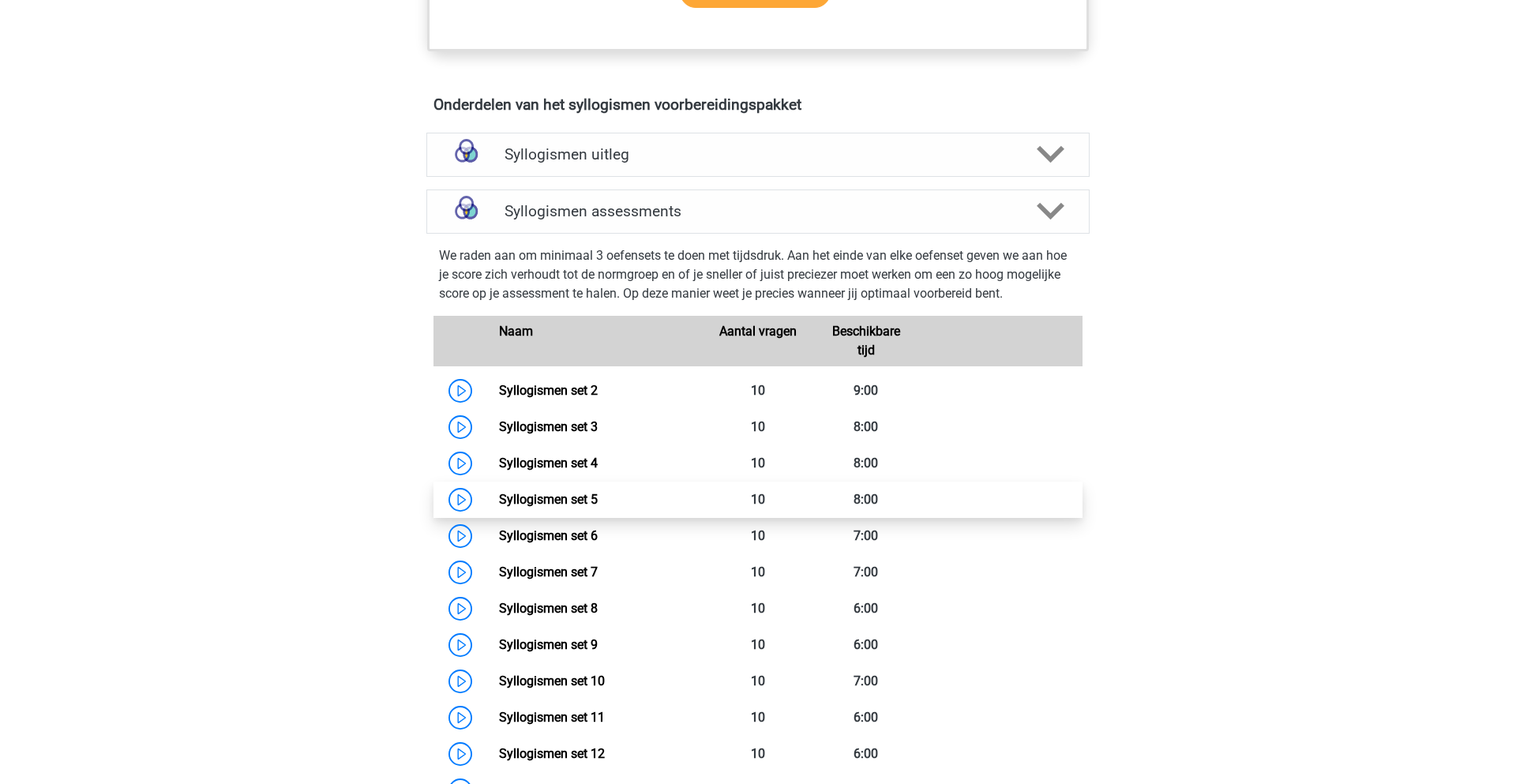
click at [499, 502] on link "Syllogismen set 5" at bounding box center [548, 499] width 98 height 15
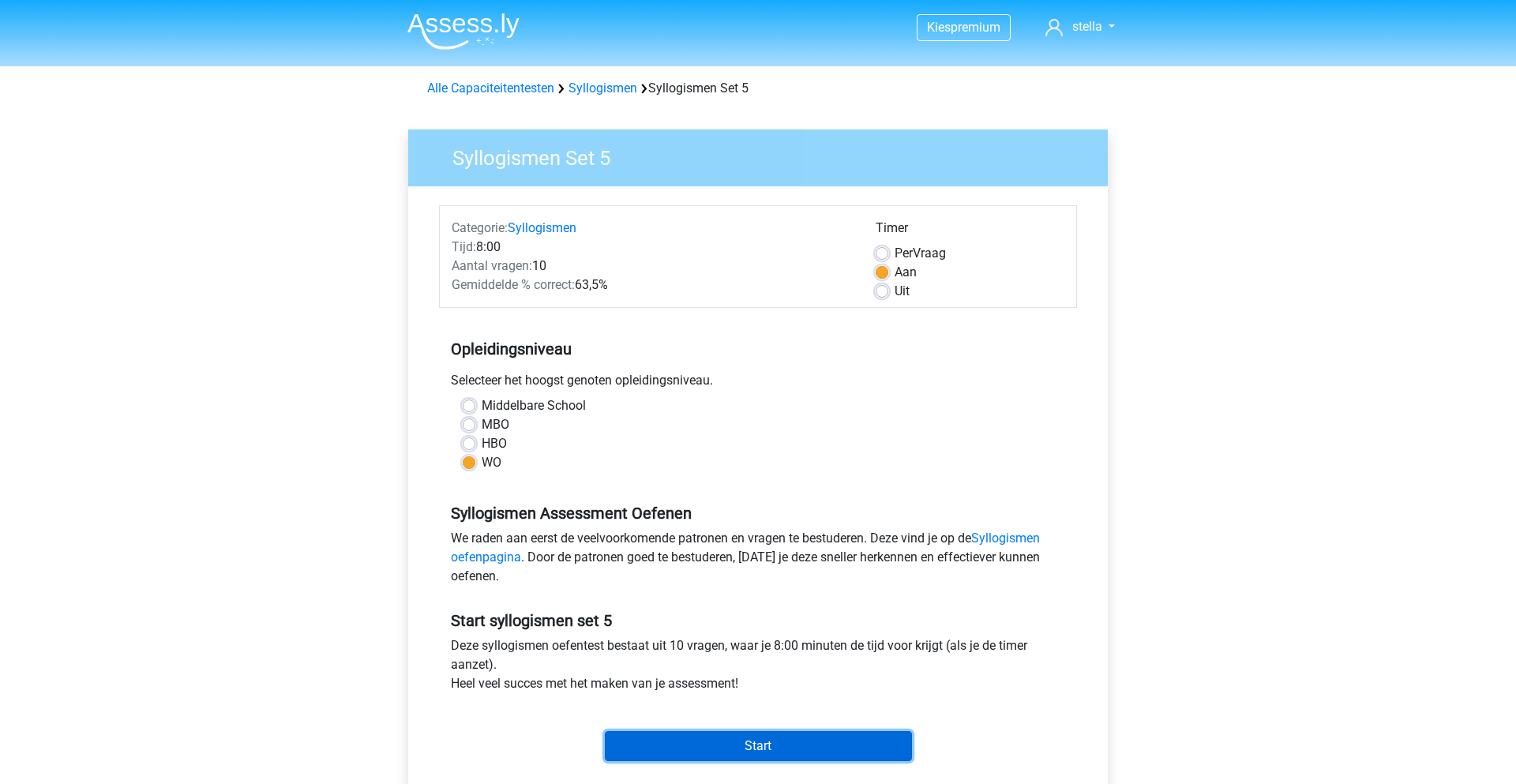
click at [784, 748] on input "Start" at bounding box center [758, 745] width 307 height 30
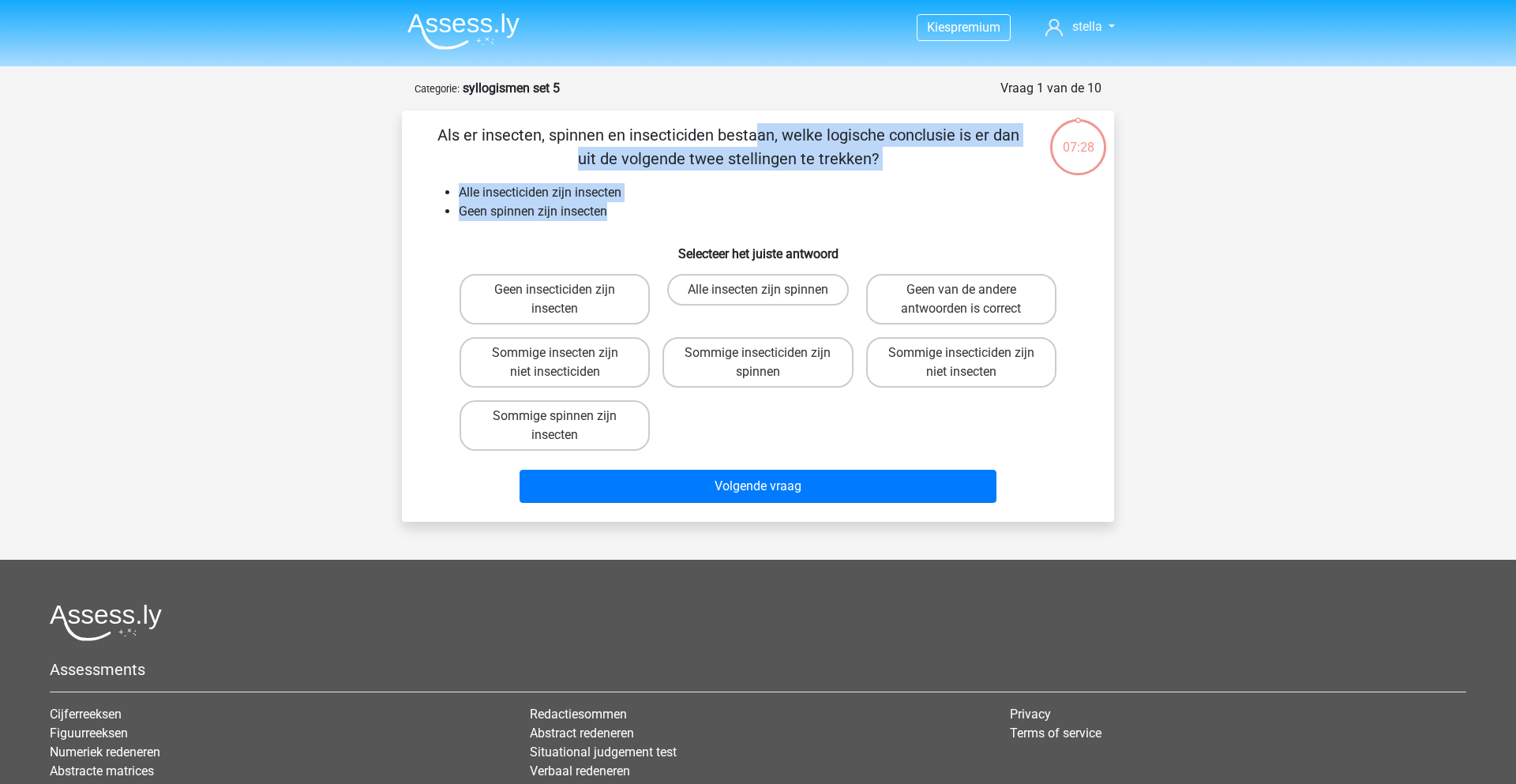
drag, startPoint x: 428, startPoint y: 140, endPoint x: 607, endPoint y: 218, distance: 195.3
click at [607, 218] on div "Als er insecten, spinnen en insecticiden bestaan, welke logische conclusie is e…" at bounding box center [757, 316] width 699 height 386
copy div "Als er insecten, spinnen en insecticiden bestaan, welke logische conclusie is e…"
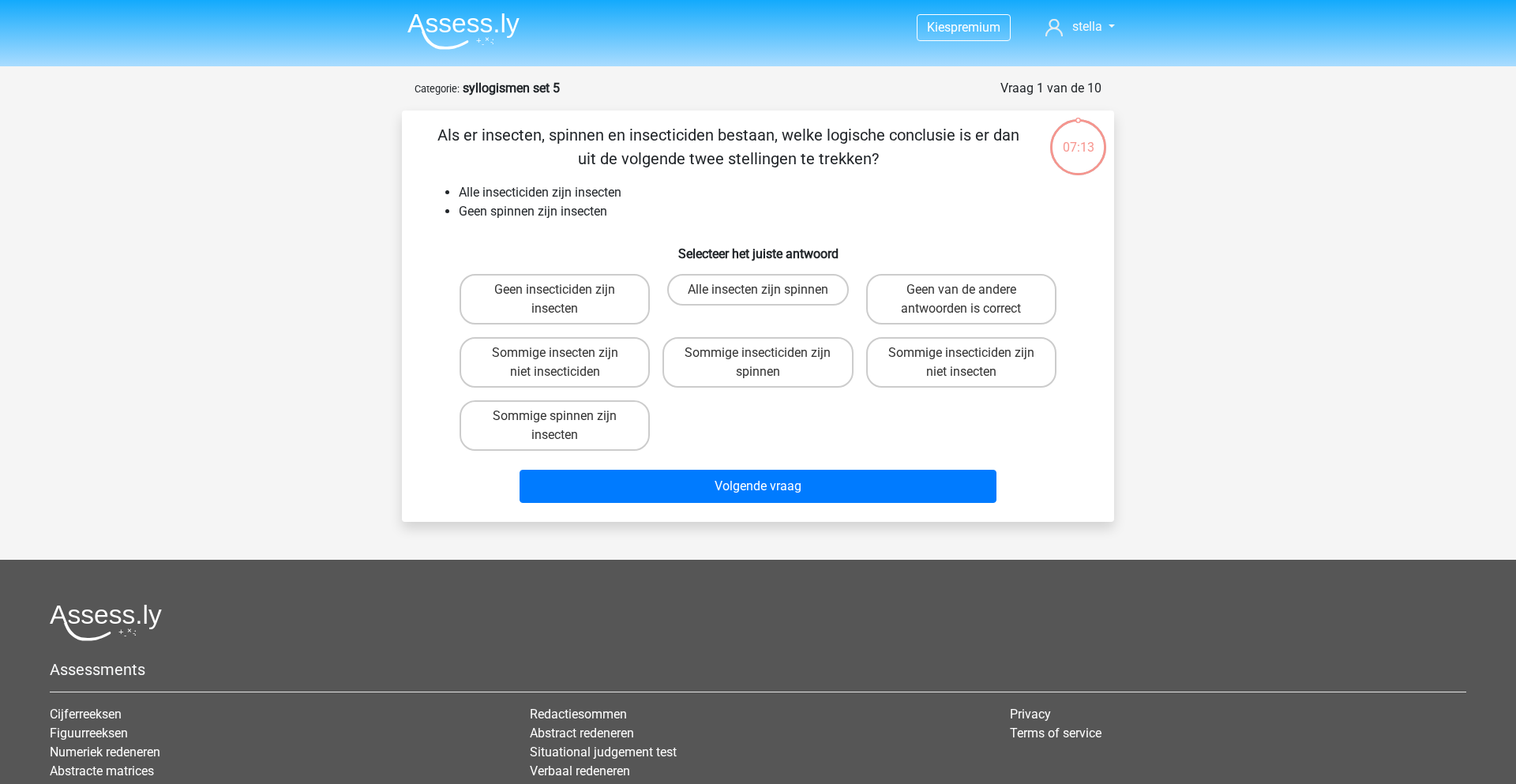
click at [699, 425] on div "Geen insecticiden zijn insecten Alle insecten zijn spinnen Geen van de andere a…" at bounding box center [757, 363] width 609 height 189
click at [1378, 97] on div "Kies premium stella [EMAIL_ADDRESS][DOMAIN_NAME]" at bounding box center [758, 488] width 1516 height 976
click at [599, 369] on label "Sommige insecten zijn niet insecticiden" at bounding box center [554, 363] width 190 height 51
click at [565, 363] on input "Sommige insecten zijn niet insecticiden" at bounding box center [559, 357] width 10 height 10
radio input "true"
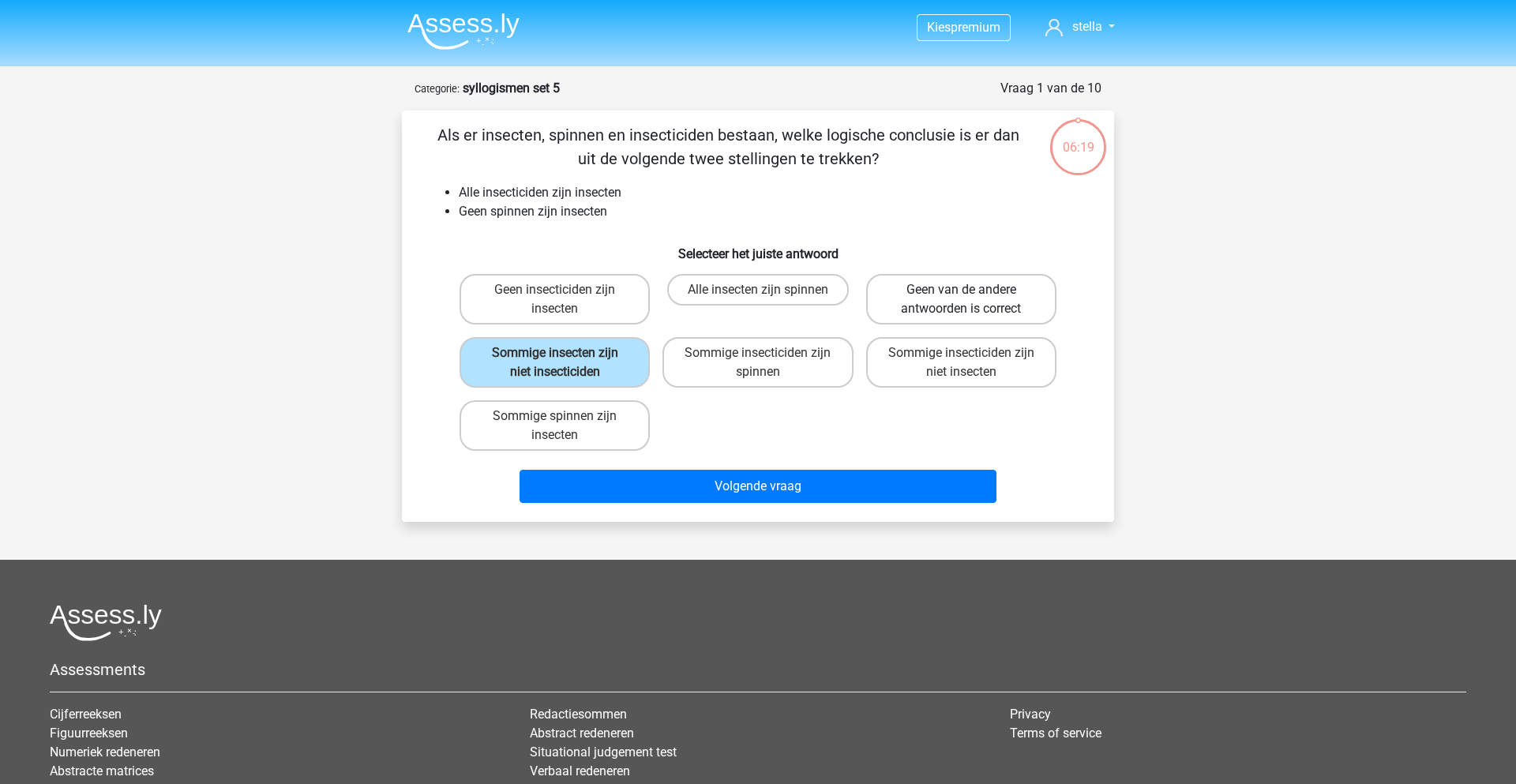
click at [989, 303] on label "Geen van de andere antwoorden is correct" at bounding box center [961, 300] width 190 height 51
click at [971, 300] on input "Geen van de andere antwoorden is correct" at bounding box center [966, 294] width 10 height 10
radio input "true"
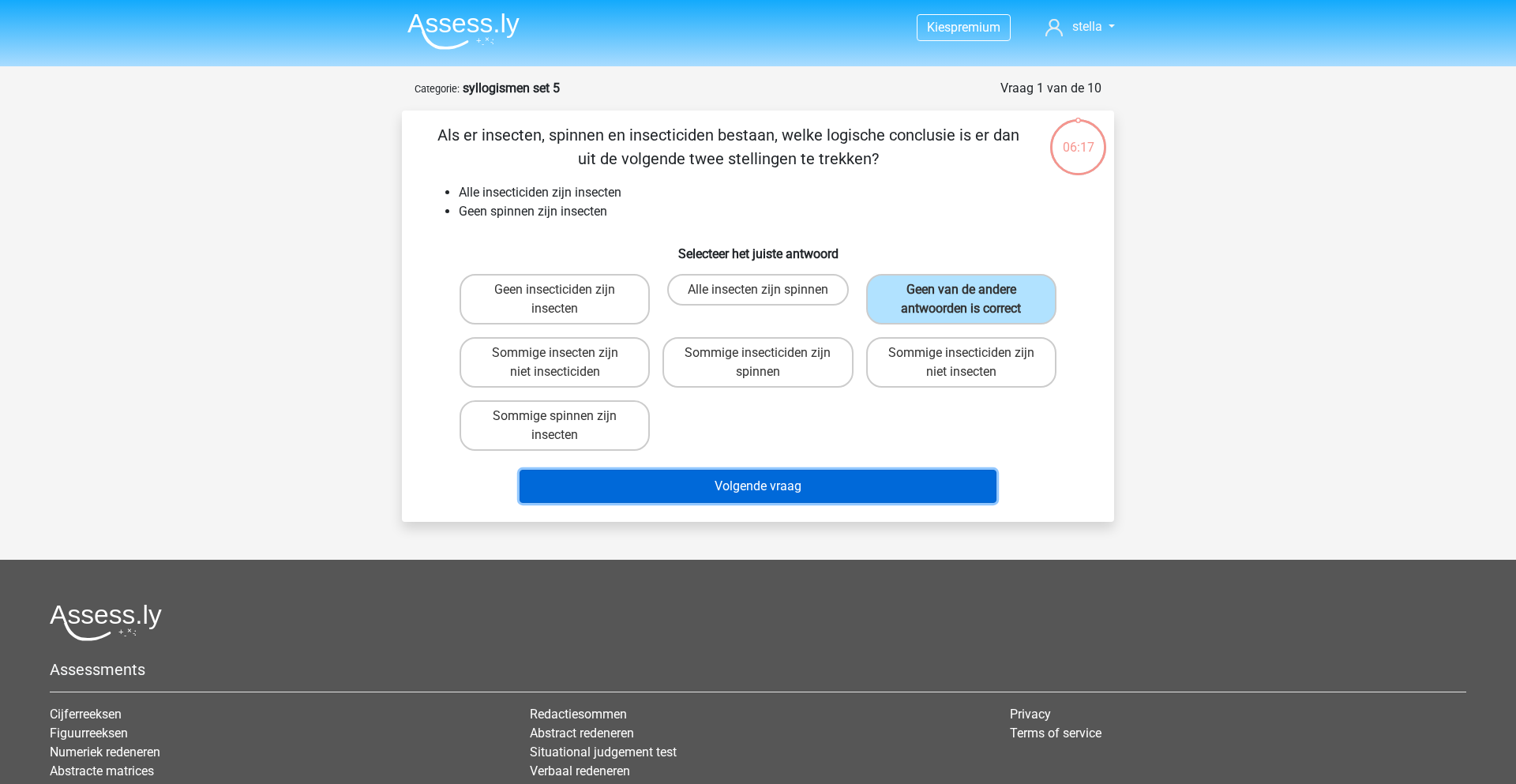
click at [775, 478] on button "Volgende vraag" at bounding box center [758, 486] width 477 height 33
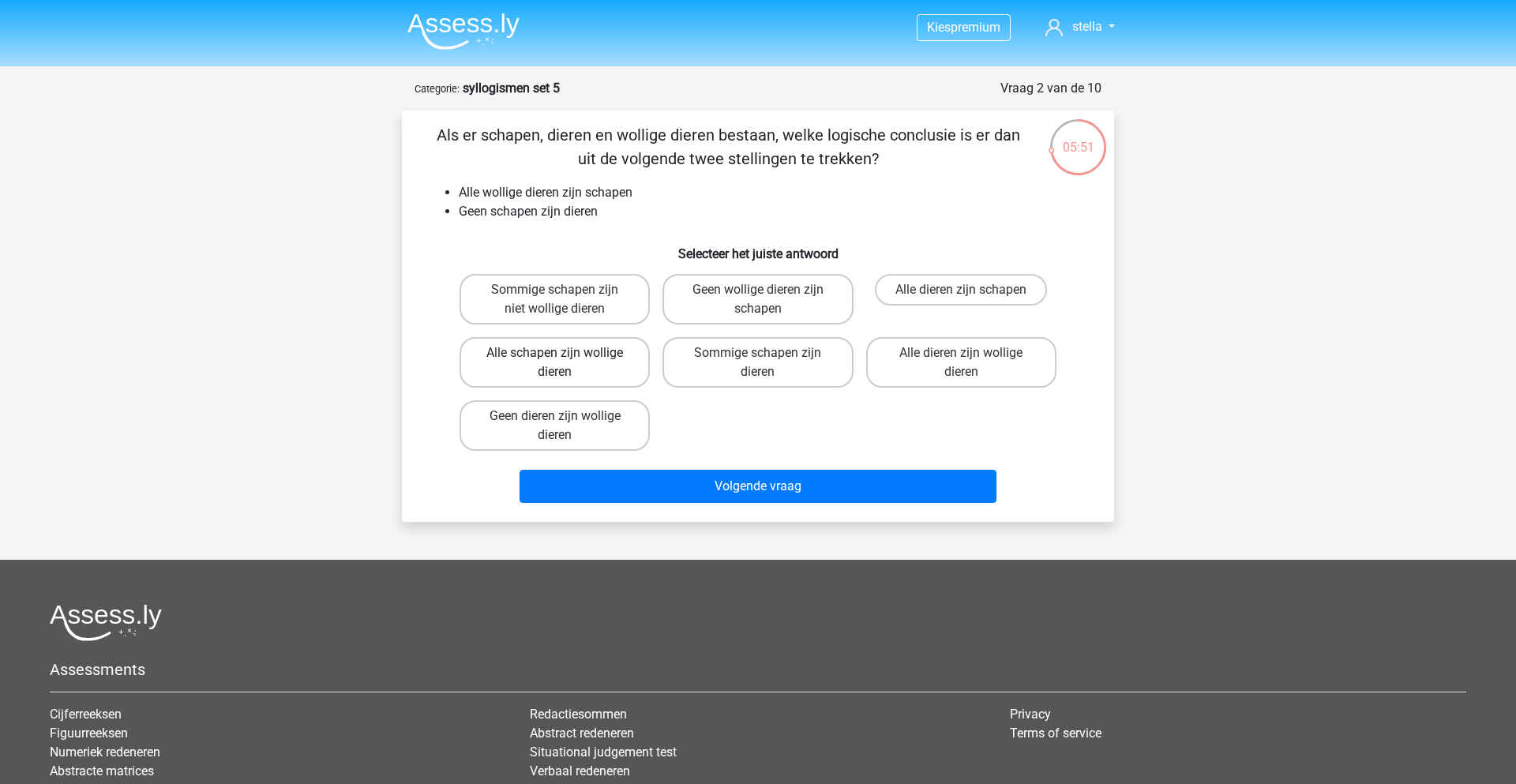
click at [565, 364] on label "Alle schapen zijn wollige dieren" at bounding box center [554, 363] width 190 height 51
click at [565, 363] on input "Alle schapen zijn wollige dieren" at bounding box center [559, 357] width 10 height 10
radio input "true"
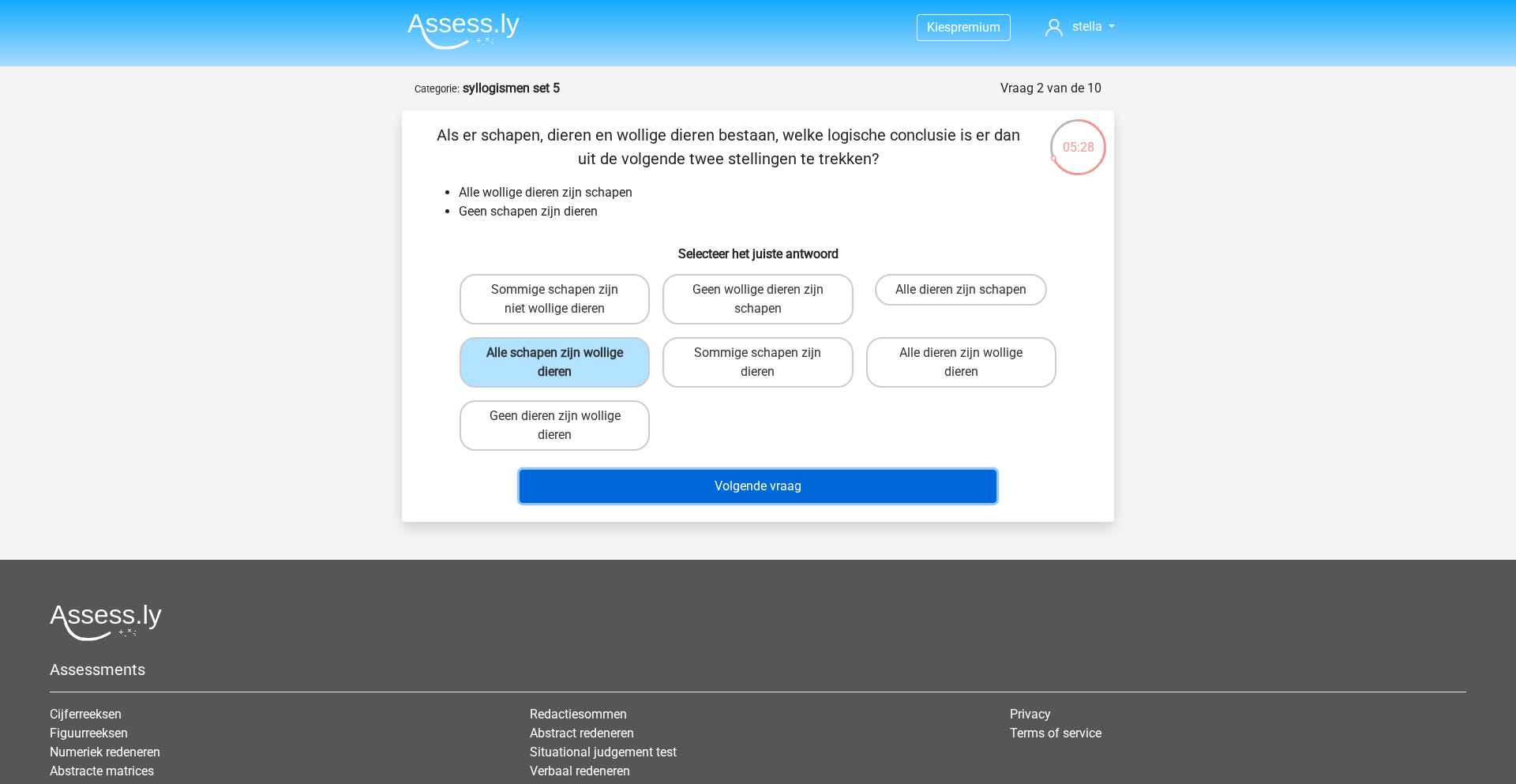
click at [876, 497] on button "Volgende vraag" at bounding box center [758, 486] width 477 height 33
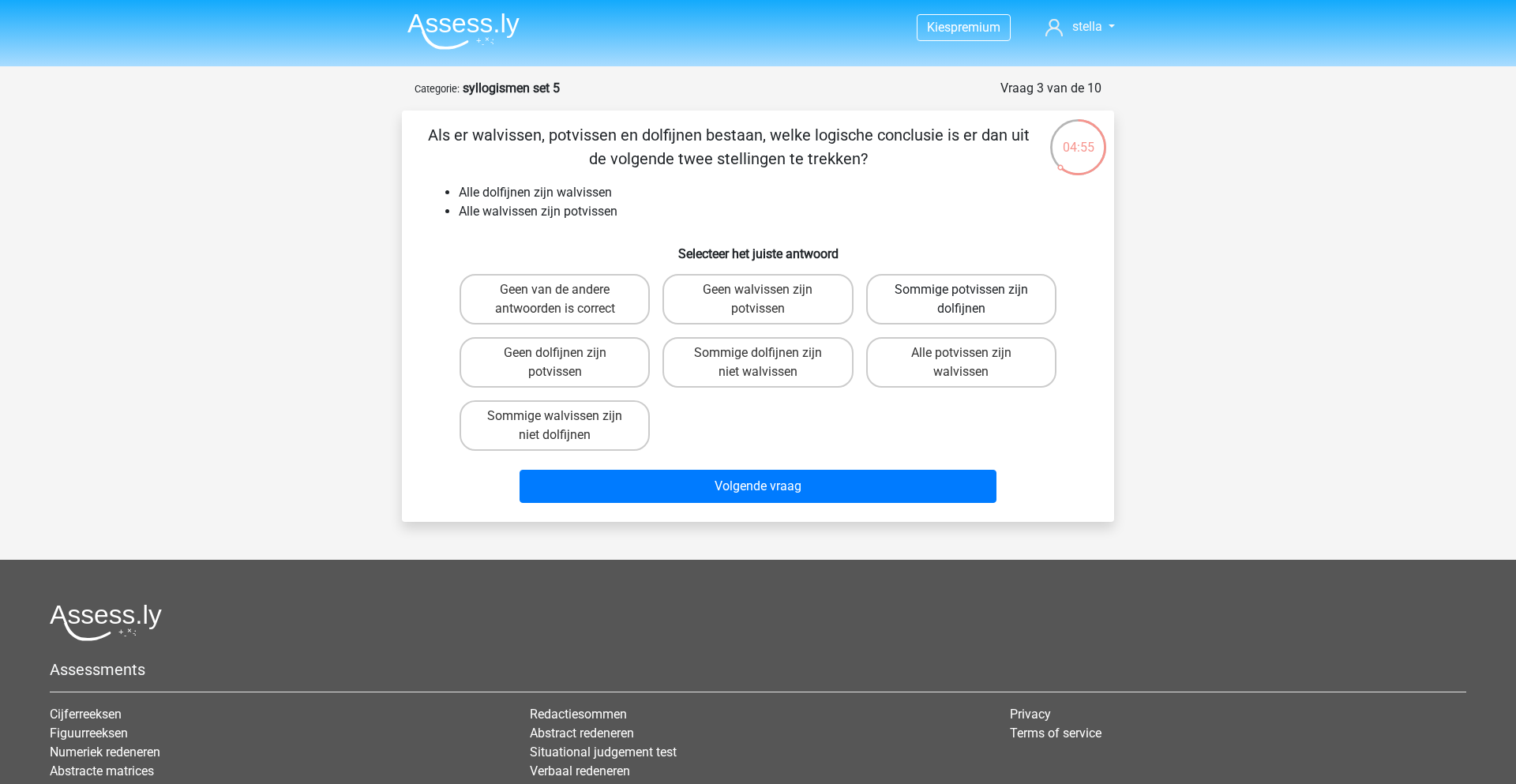
click at [950, 302] on label "Sommige potvissen zijn dolfijnen" at bounding box center [961, 300] width 190 height 51
click at [961, 300] on input "Sommige potvissen zijn dolfijnen" at bounding box center [966, 294] width 10 height 10
radio input "true"
click at [531, 300] on label "Geen van de andere antwoorden is correct" at bounding box center [554, 300] width 190 height 51
click at [555, 300] on input "Geen van de andere antwoorden is correct" at bounding box center [559, 294] width 10 height 10
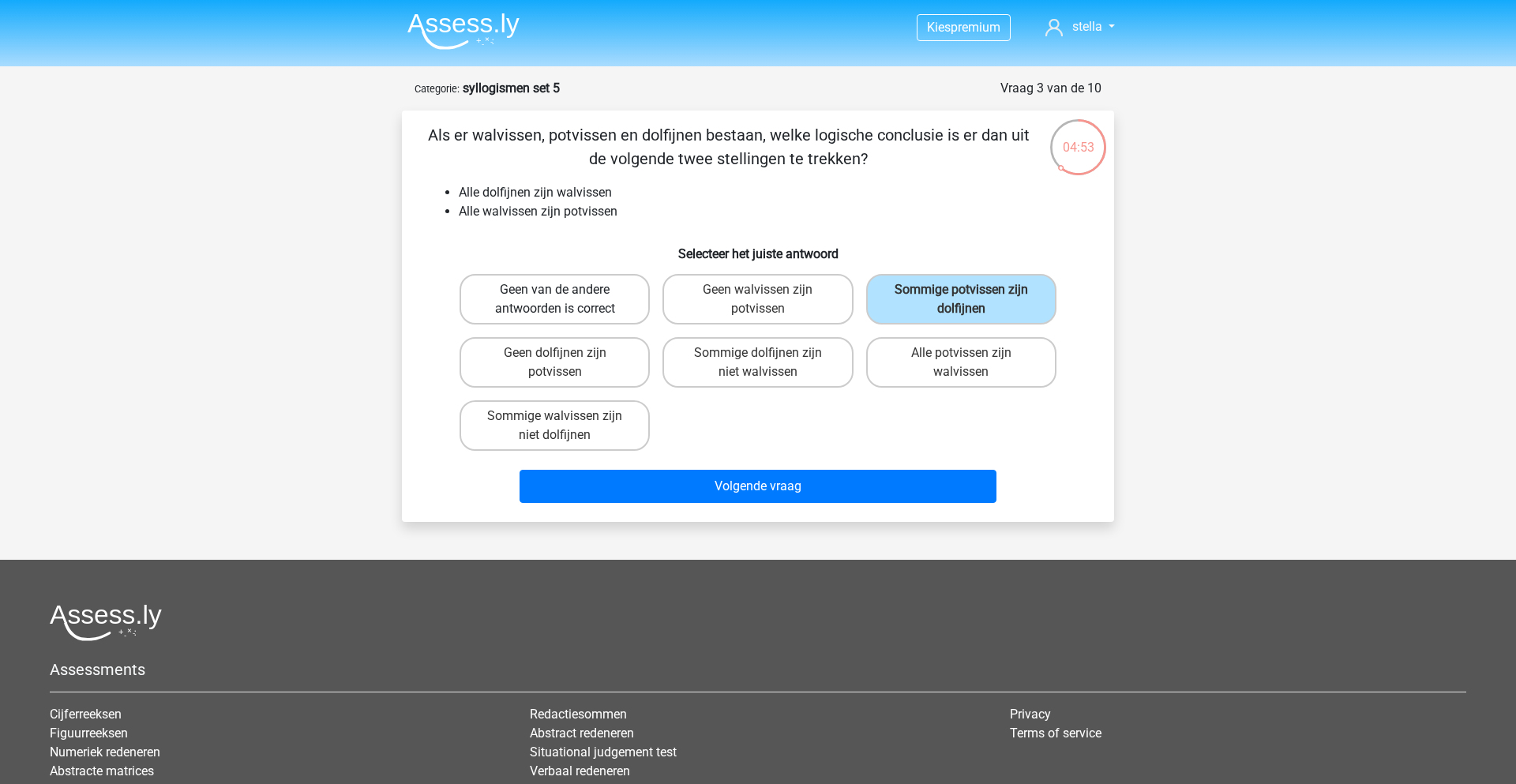
radio input "true"
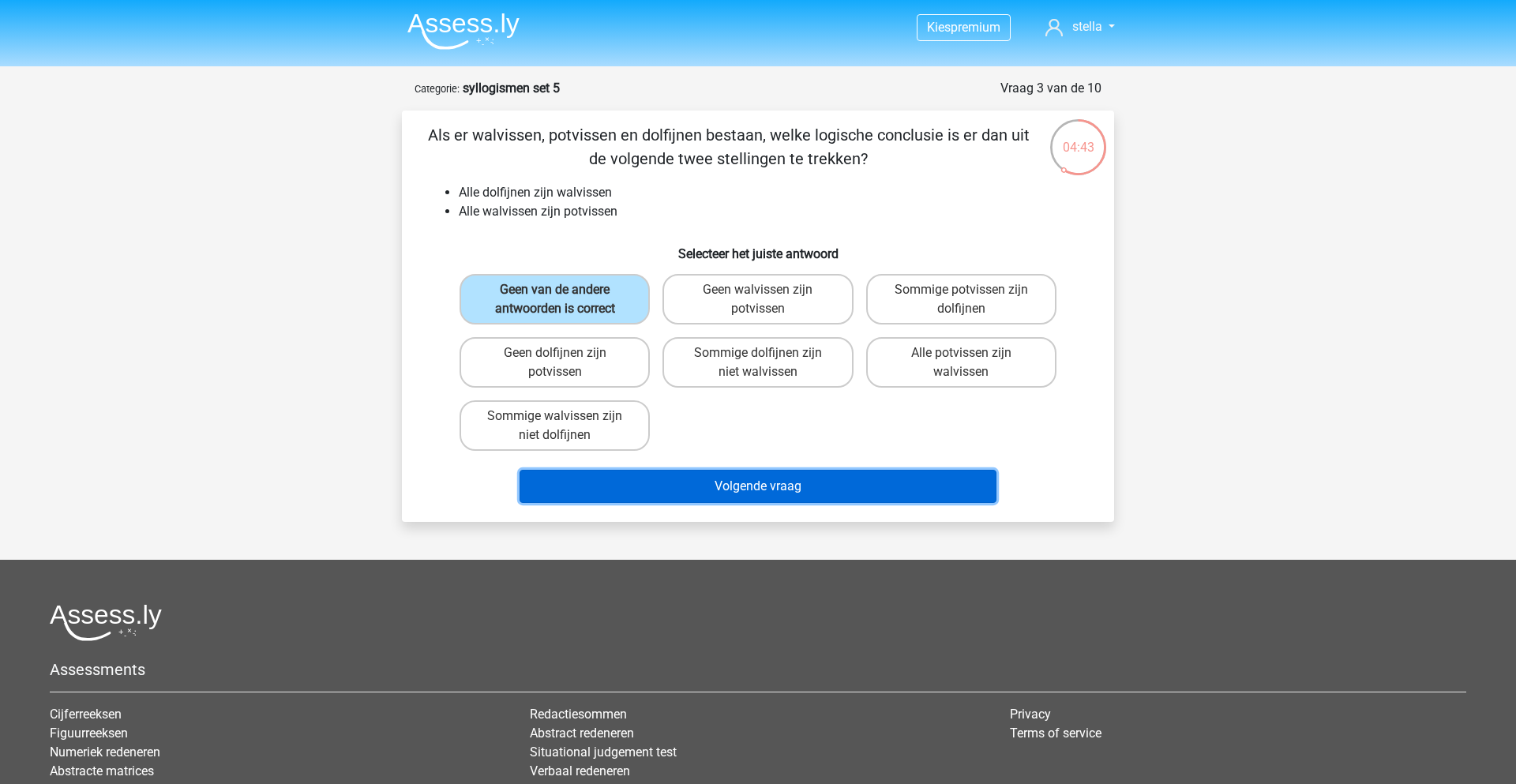
click at [722, 487] on button "Volgende vraag" at bounding box center [758, 486] width 477 height 33
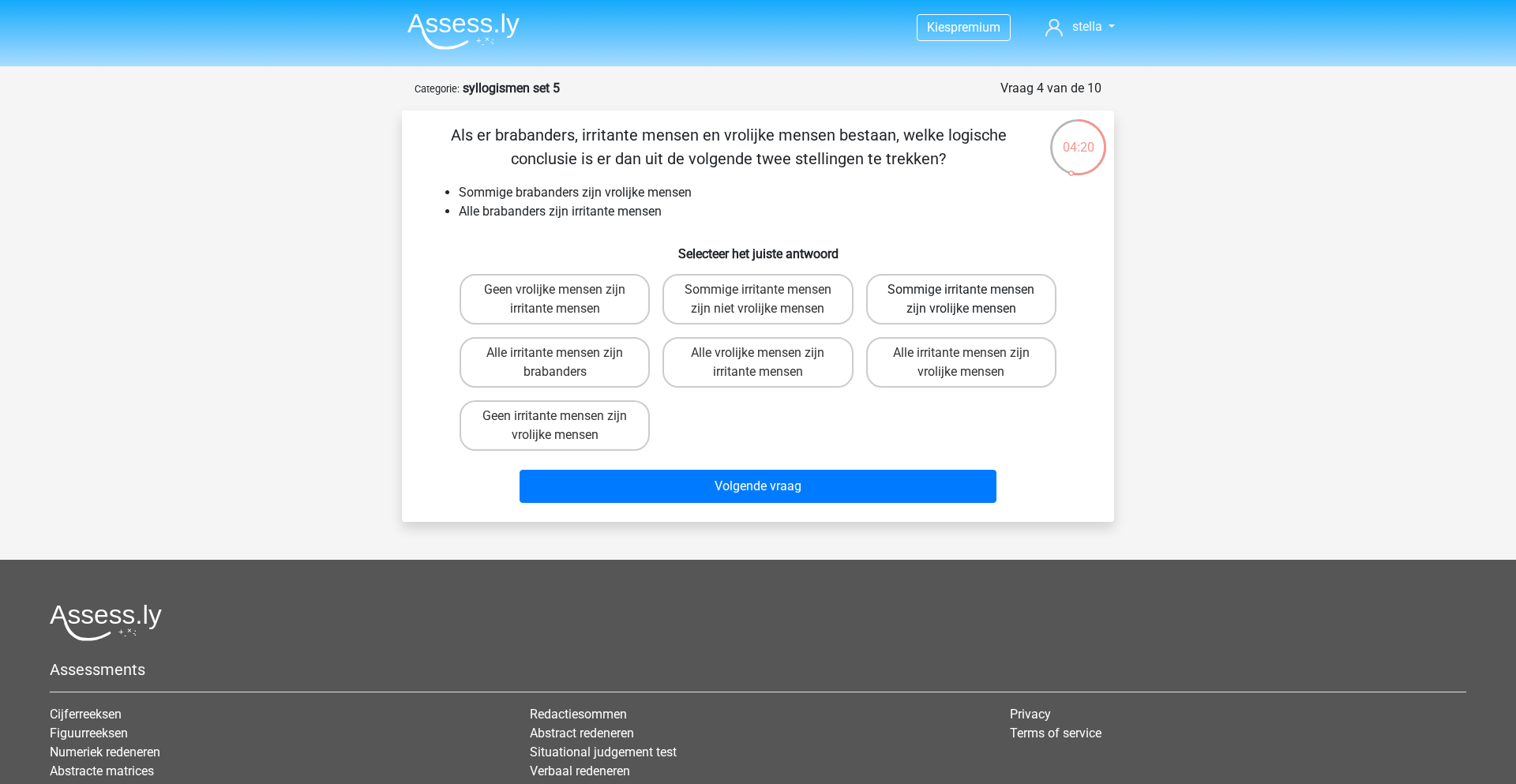
click at [923, 305] on label "Sommige irritante mensen zijn vrolijke mensen" at bounding box center [961, 300] width 190 height 51
click at [961, 300] on input "Sommige irritante mensen zijn vrolijke mensen" at bounding box center [966, 294] width 10 height 10
radio input "true"
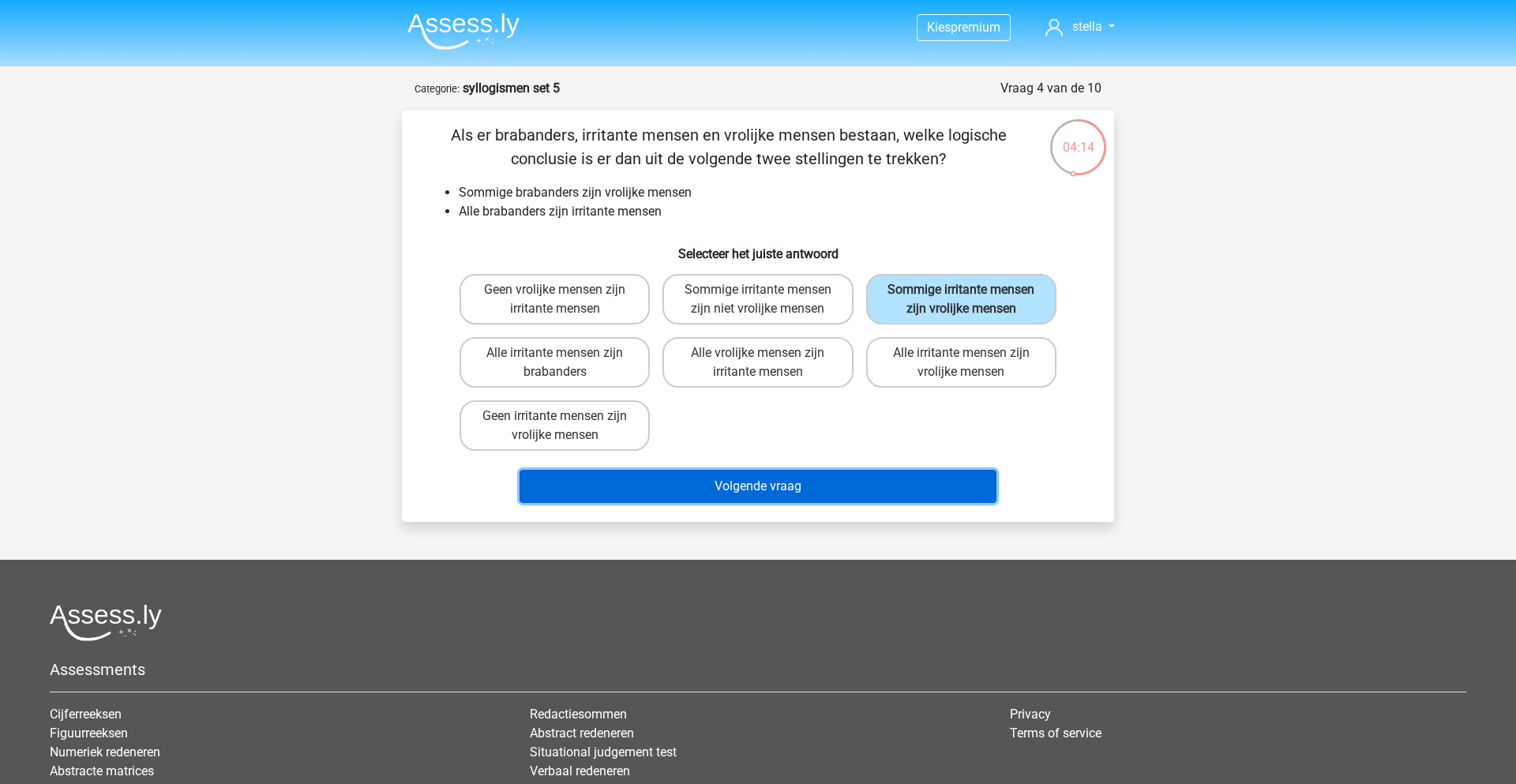
click at [838, 486] on button "Volgende vraag" at bounding box center [758, 486] width 477 height 33
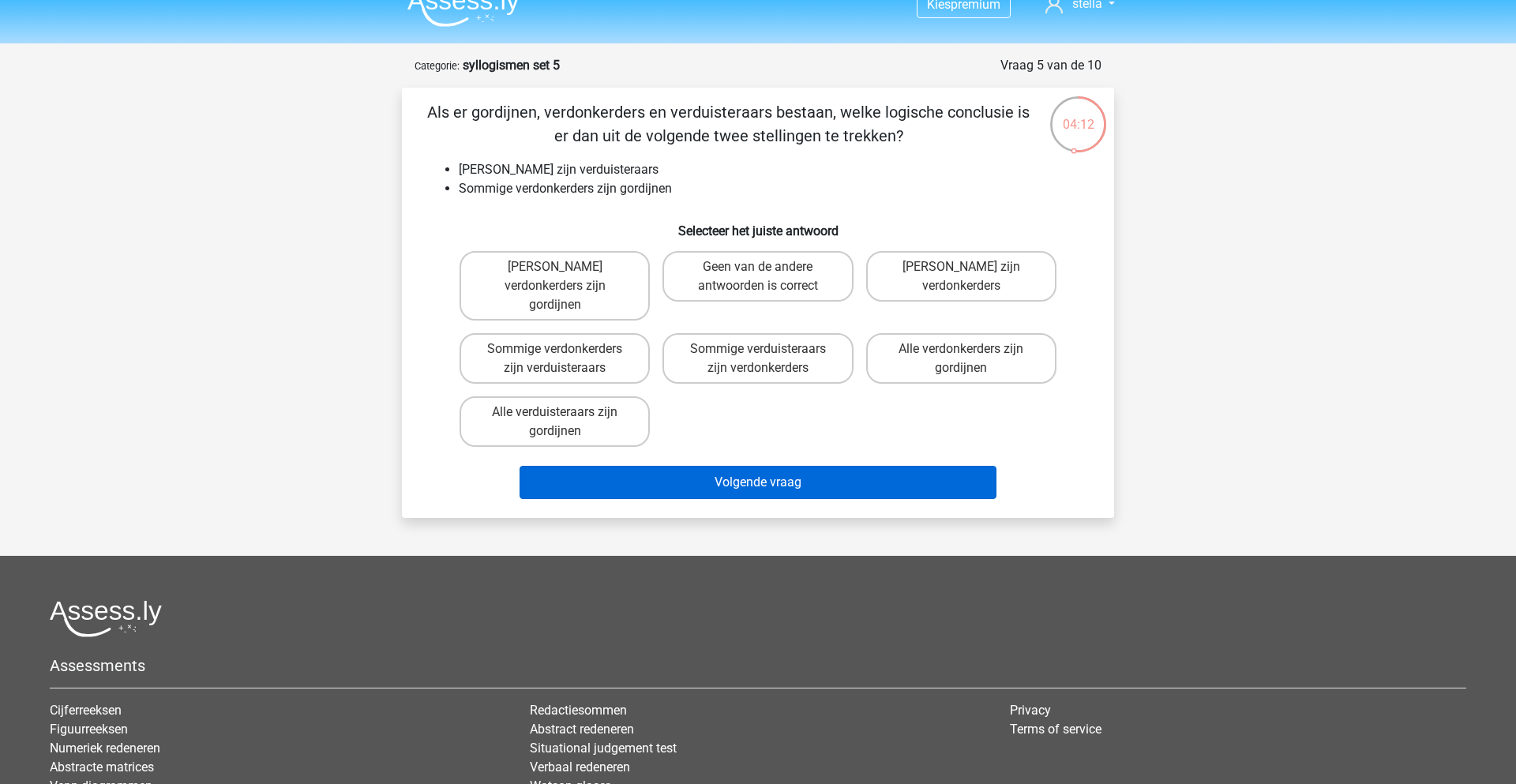
scroll to position [5, 0]
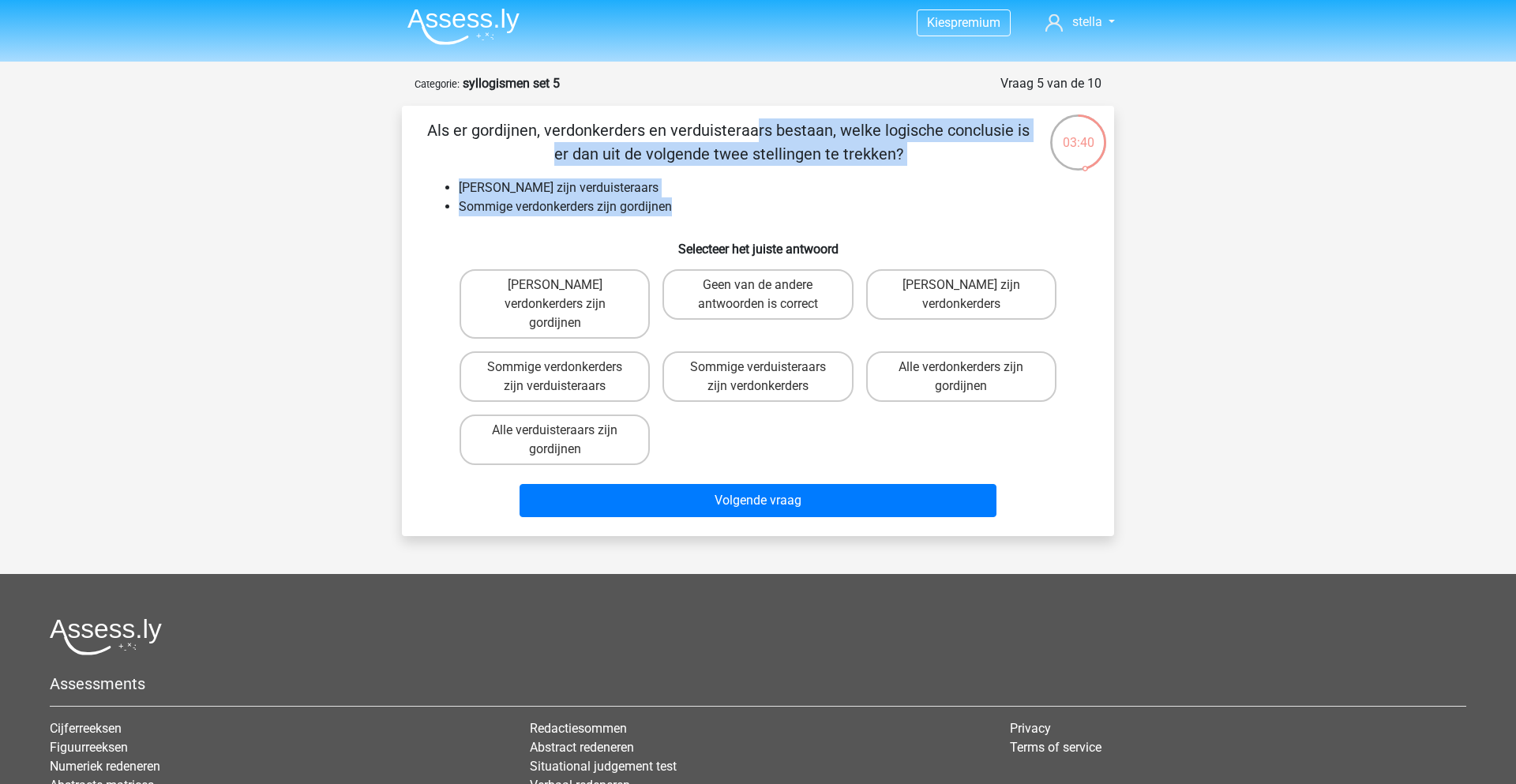
drag, startPoint x: 435, startPoint y: 131, endPoint x: 679, endPoint y: 205, distance: 255.0
click at [679, 205] on div "Als er gordijnen, verdonkerders en verduisteraars bestaan, welke logische concl…" at bounding box center [757, 320] width 699 height 405
copy div "ls er gordijnen, verdonkerders en verduisteraars bestaan, welke logische conclu…"
click at [591, 353] on label "Sommige verdonkerders zijn verduisteraars" at bounding box center [554, 376] width 190 height 51
click at [565, 367] on input "Sommige verdonkerders zijn verduisteraars" at bounding box center [559, 372] width 10 height 10
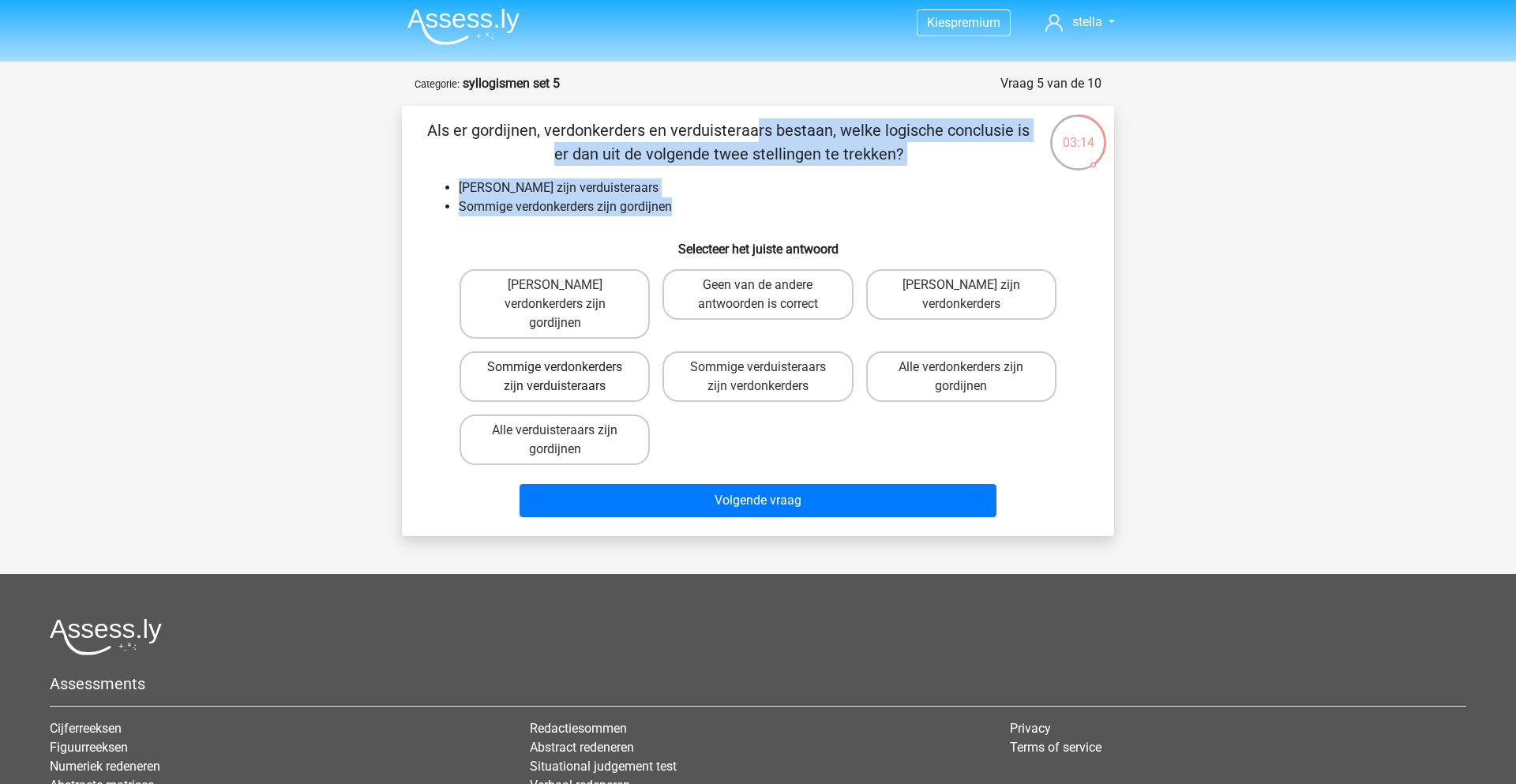
radio input "true"
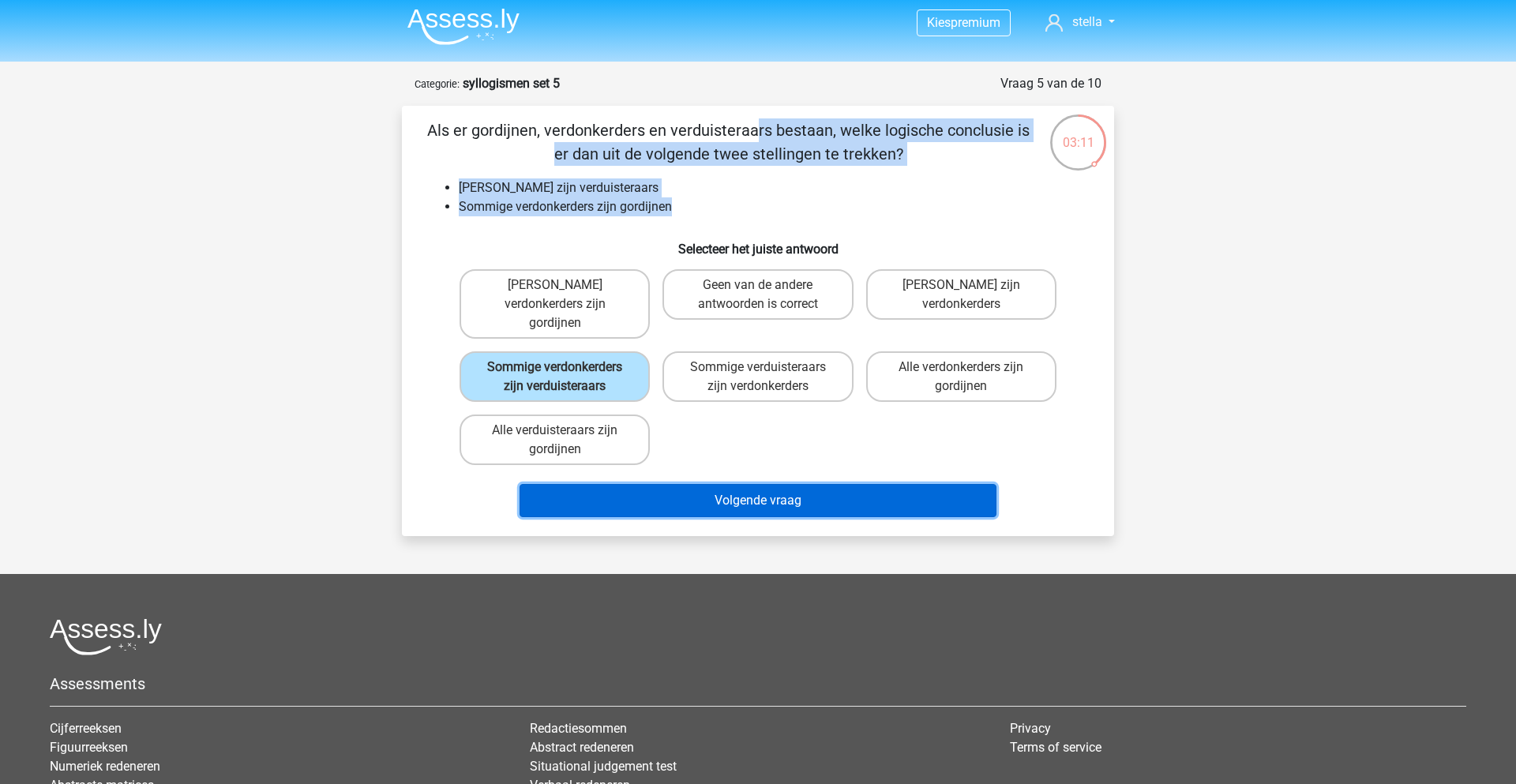
click at [737, 489] on button "Volgende vraag" at bounding box center [758, 500] width 477 height 33
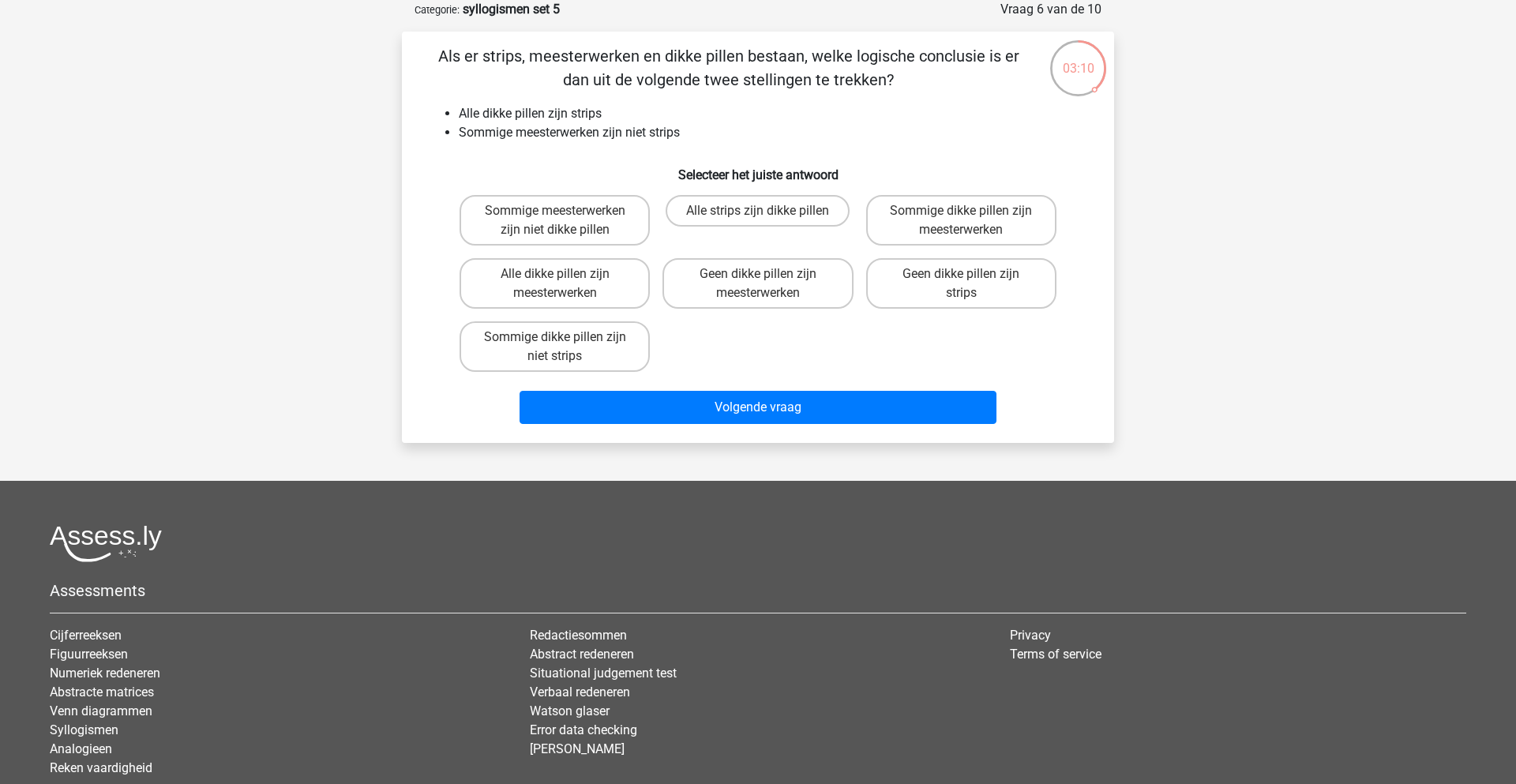
scroll to position [0, 0]
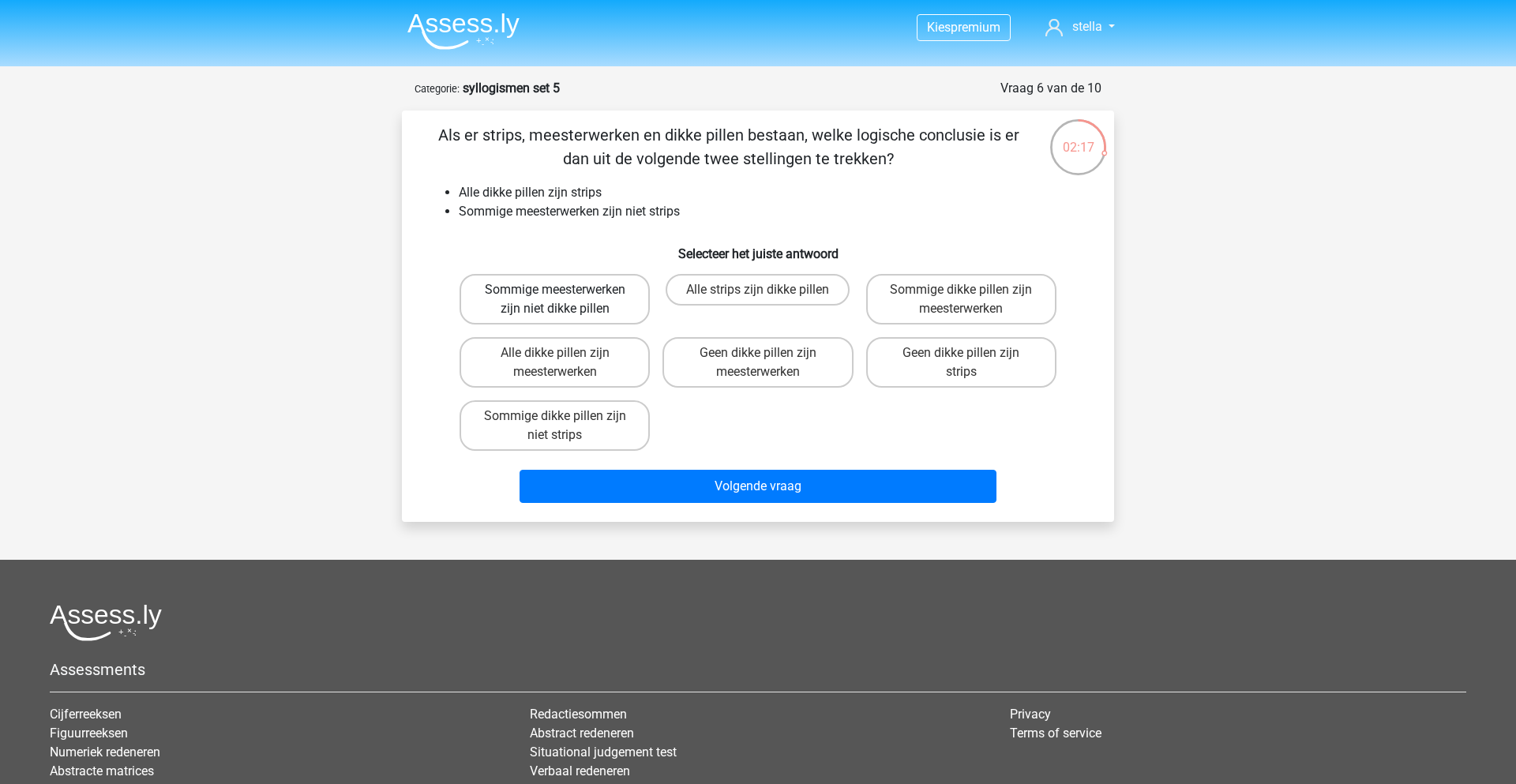
click at [552, 289] on label "Sommige meesterwerken zijn niet dikke pillen" at bounding box center [554, 300] width 190 height 51
click at [555, 290] on input "Sommige meesterwerken zijn niet dikke pillen" at bounding box center [559, 294] width 10 height 10
radio input "true"
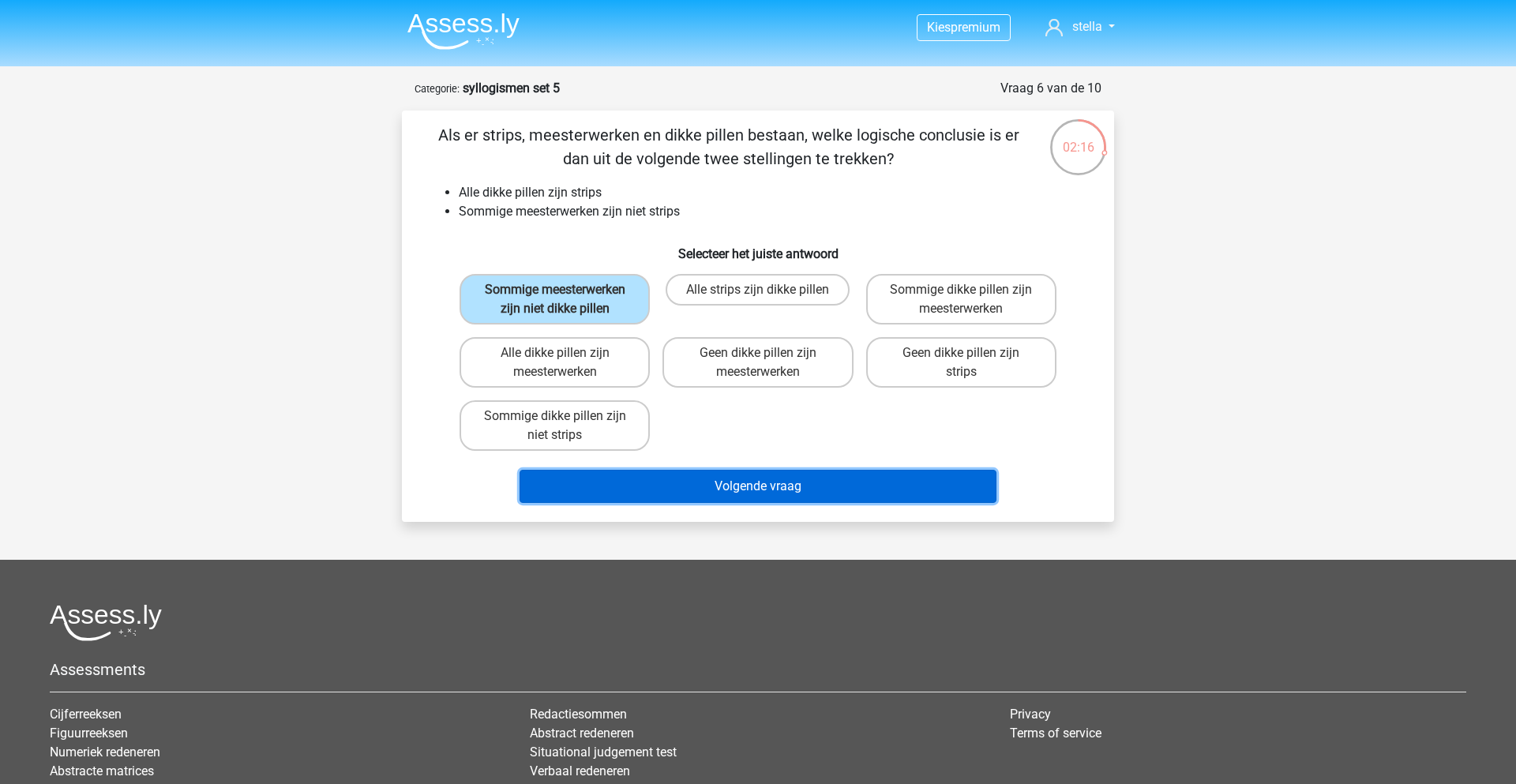
click at [669, 476] on button "Volgende vraag" at bounding box center [758, 486] width 477 height 33
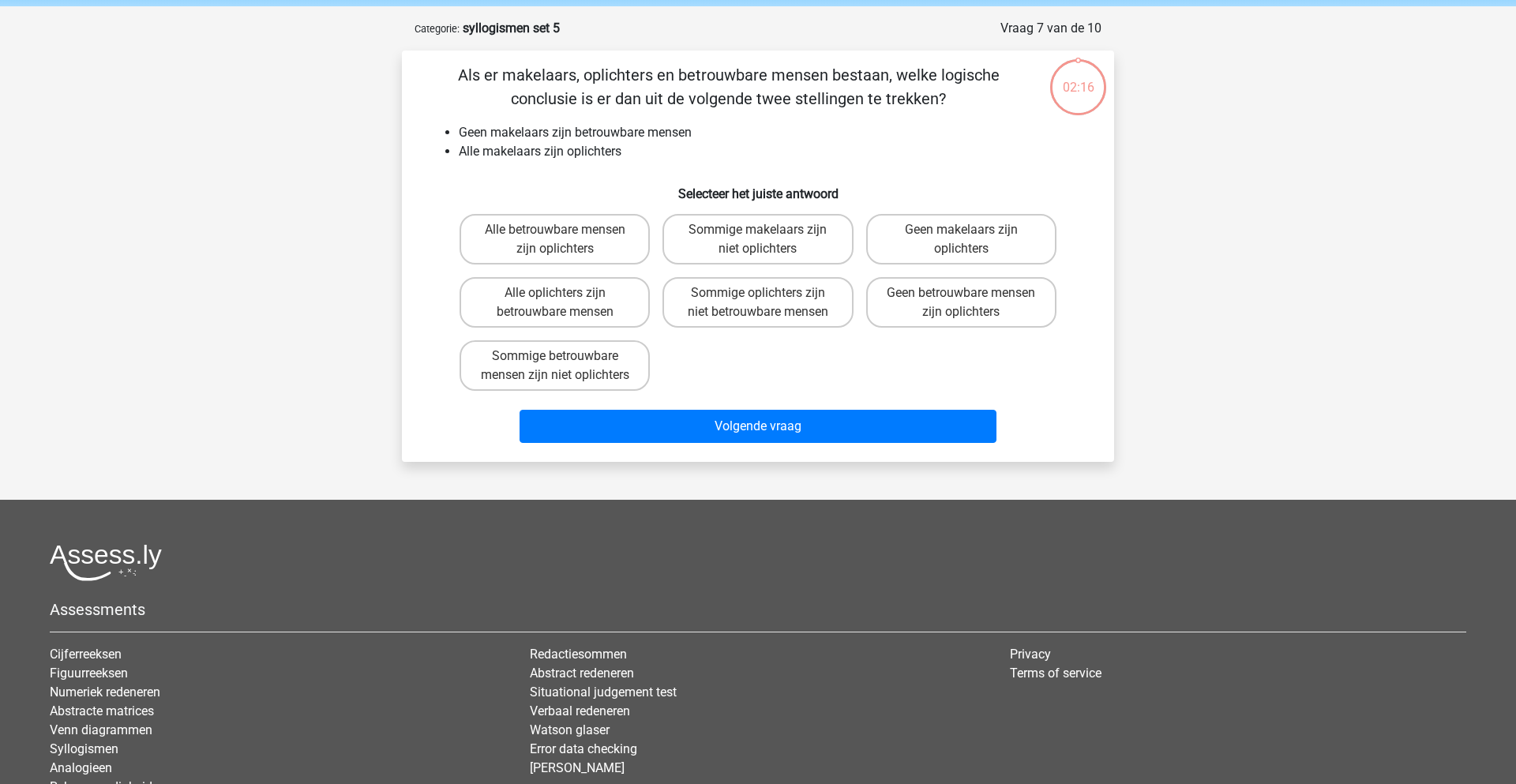
scroll to position [51, 0]
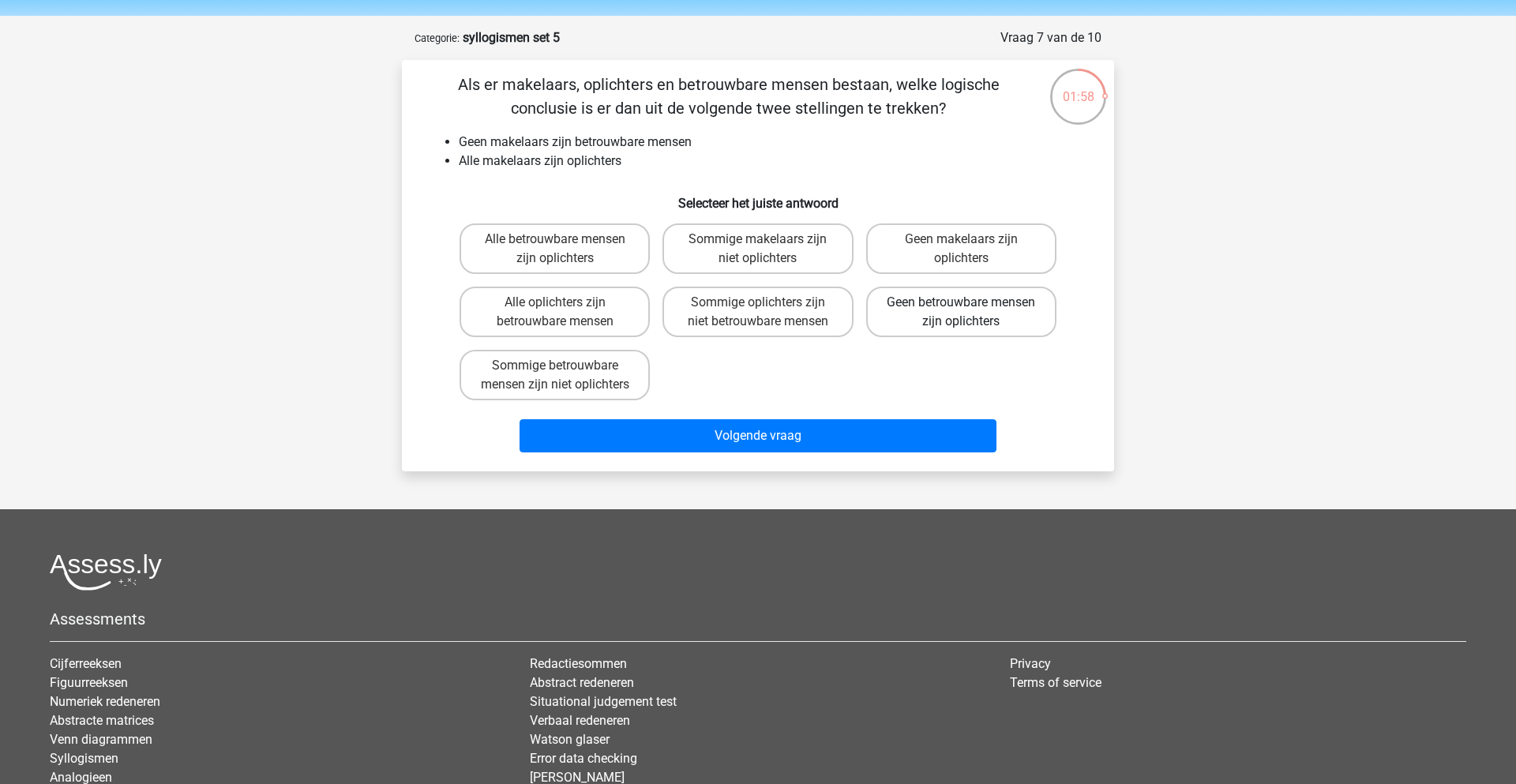
click at [938, 319] on label "Geen betrouwbare mensen zijn oplichters" at bounding box center [961, 312] width 190 height 51
click at [961, 312] on input "Geen betrouwbare mensen zijn oplichters" at bounding box center [966, 307] width 10 height 10
radio input "true"
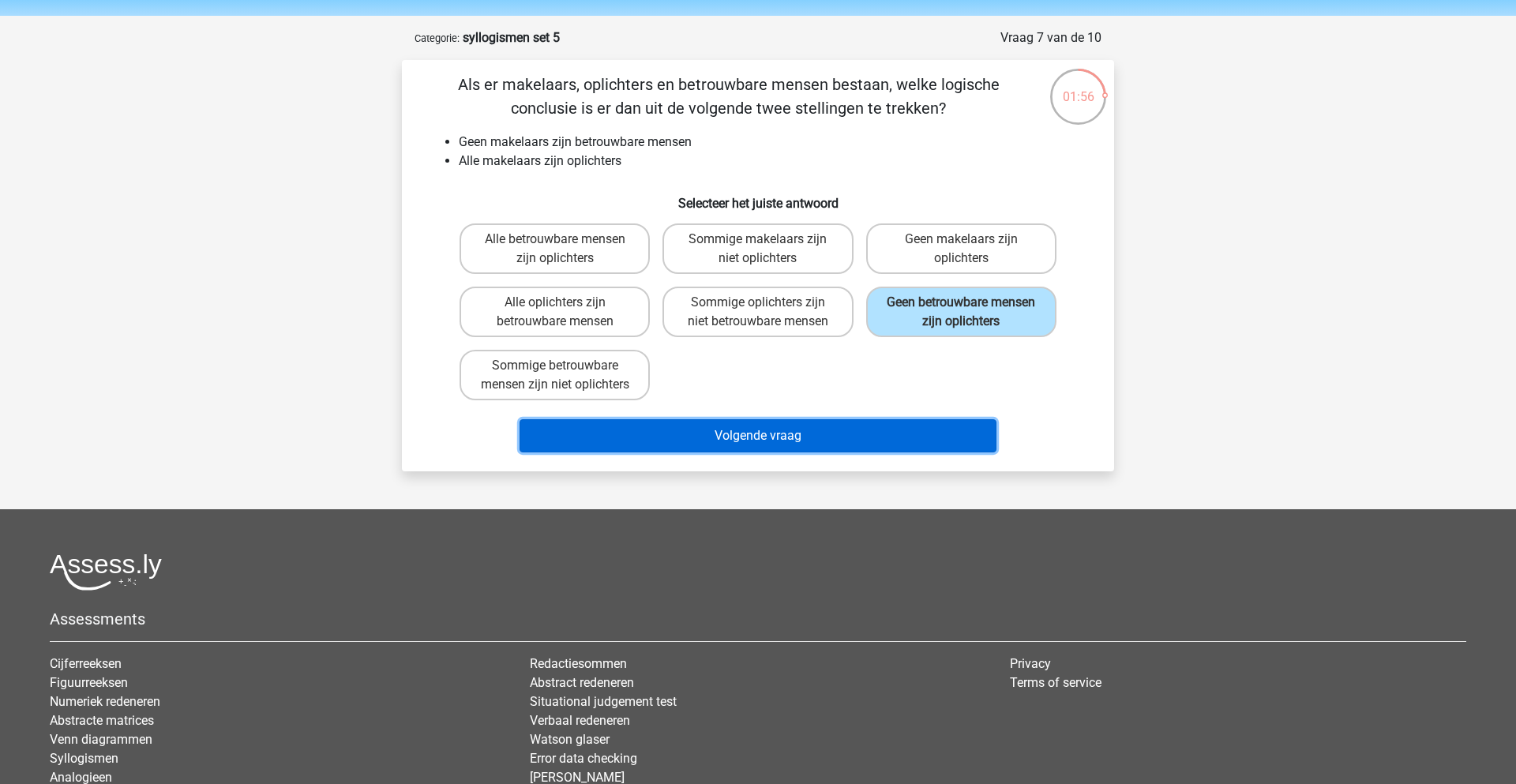
click at [893, 452] on button "Volgende vraag" at bounding box center [758, 436] width 477 height 33
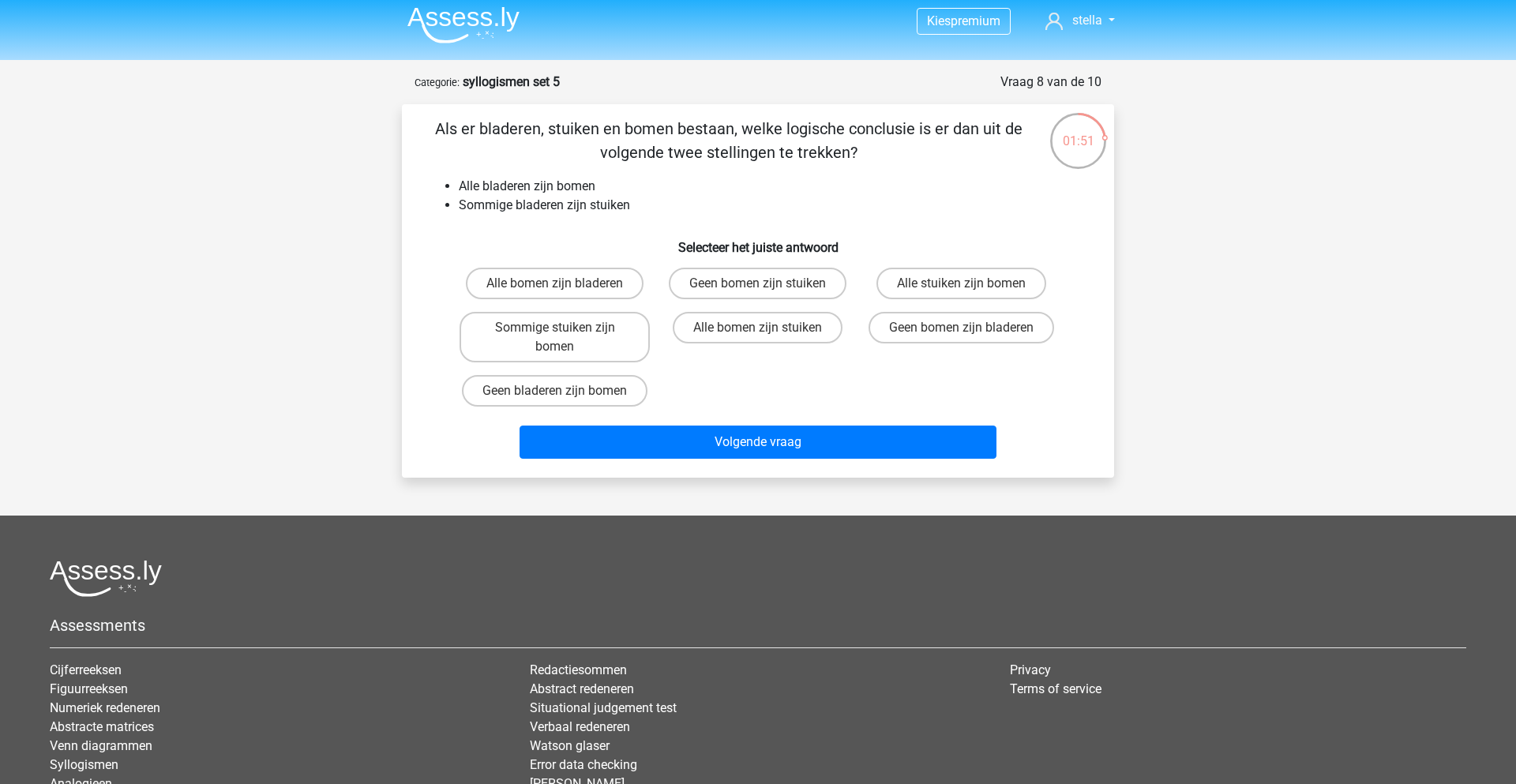
scroll to position [25, 0]
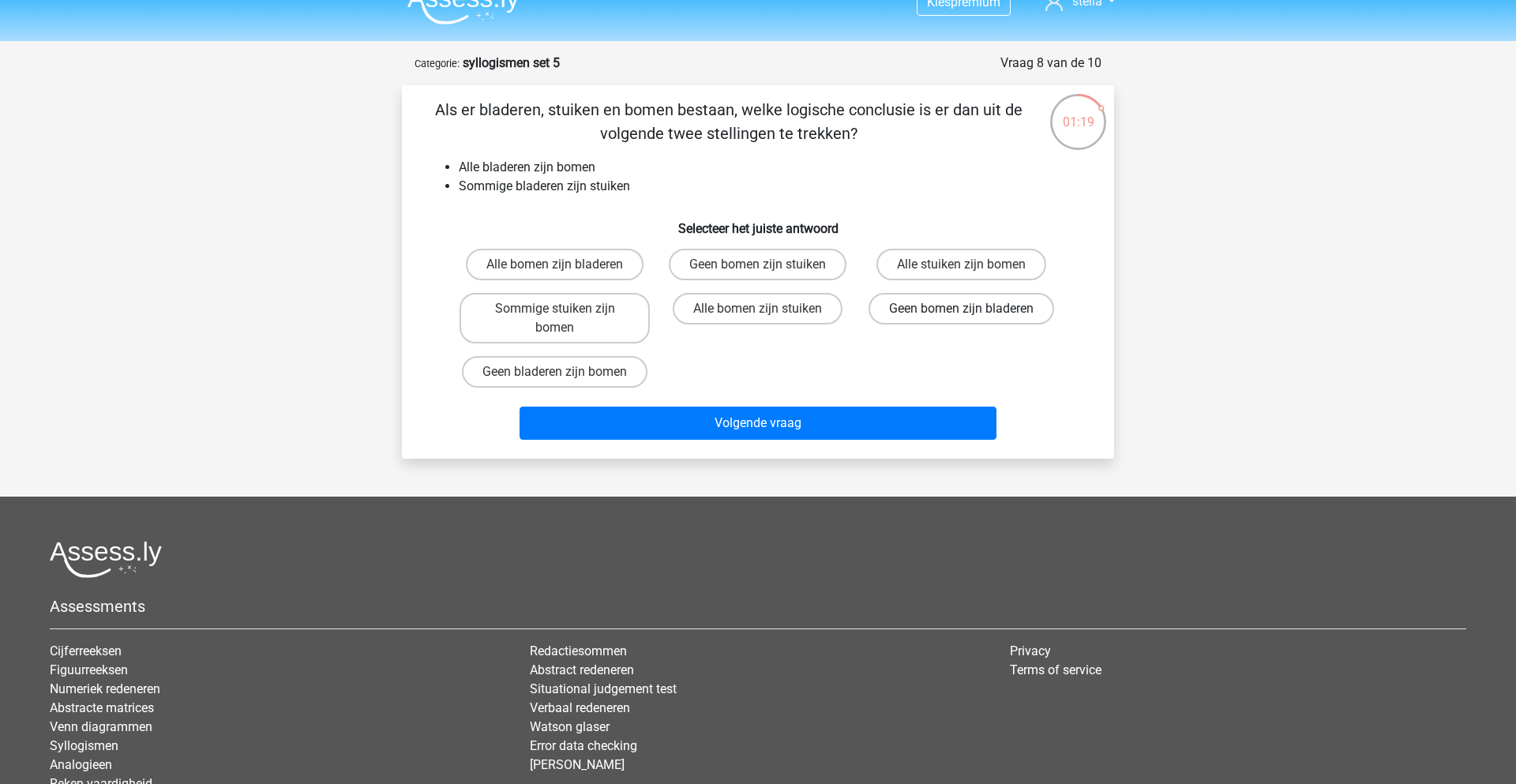
click at [951, 322] on label "Geen bomen zijn bladeren" at bounding box center [961, 309] width 186 height 32
click at [961, 318] on input "Geen bomen zijn bladeren" at bounding box center [966, 313] width 10 height 10
radio input "true"
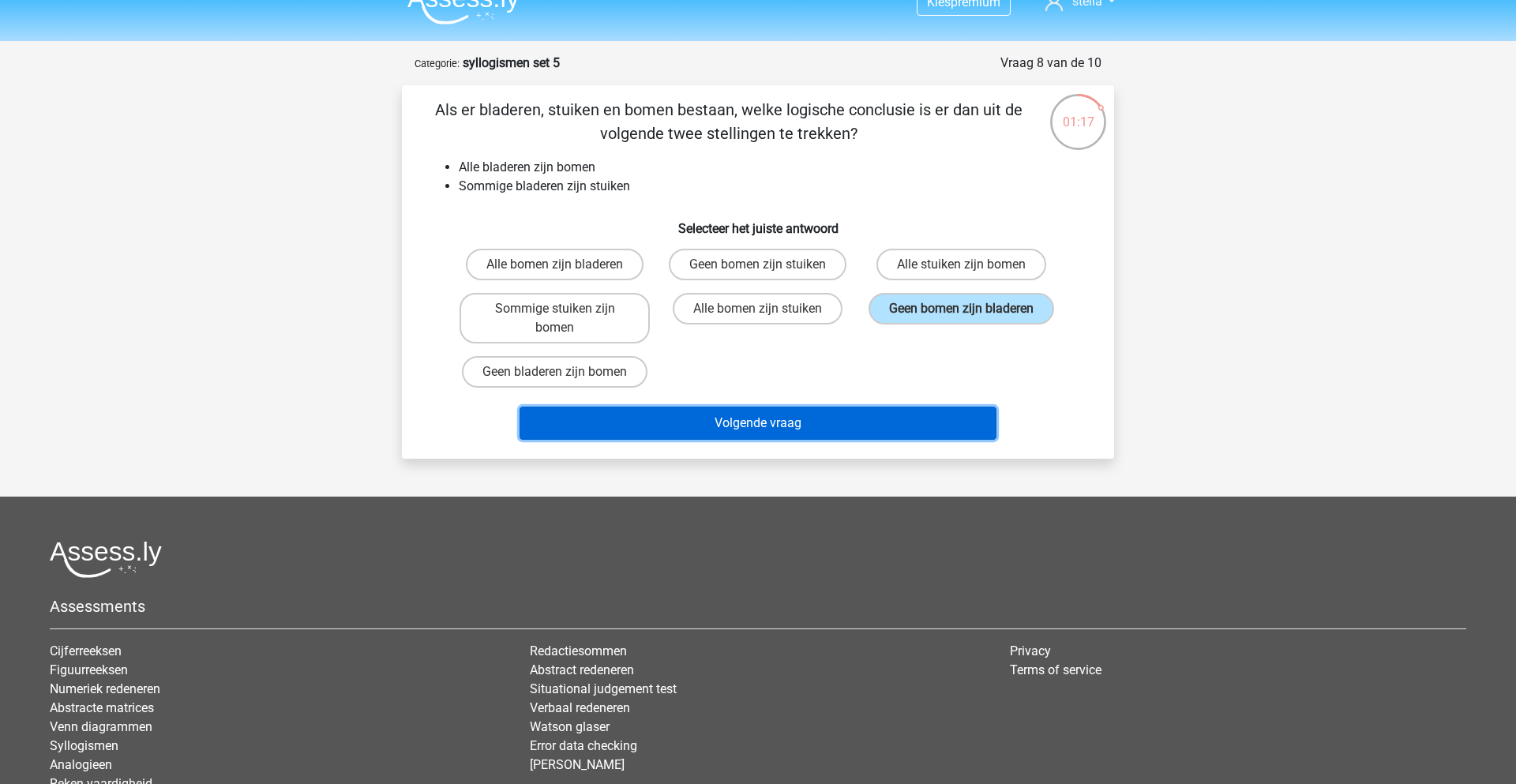
click at [800, 424] on button "Volgende vraag" at bounding box center [758, 423] width 477 height 33
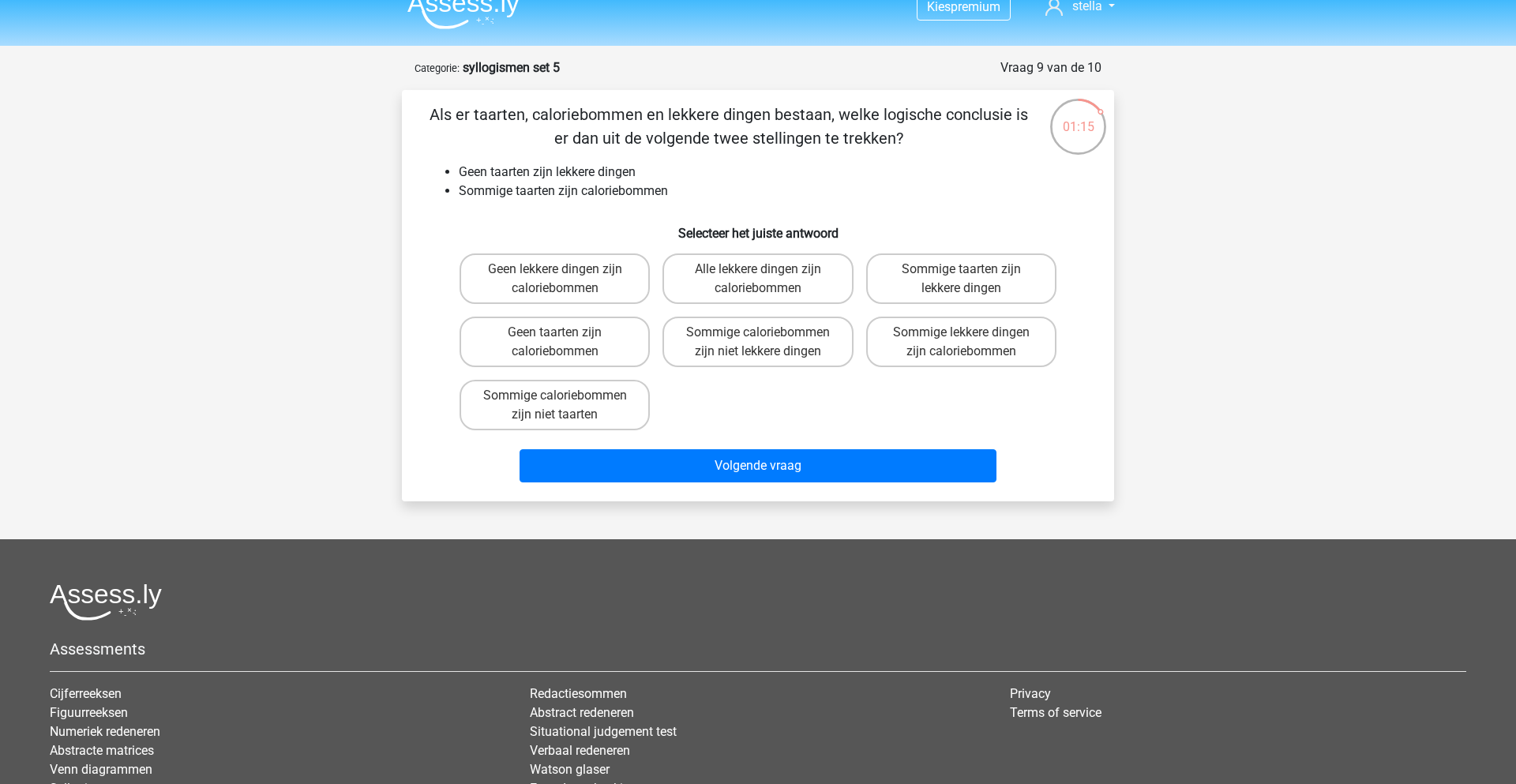
scroll to position [19, 0]
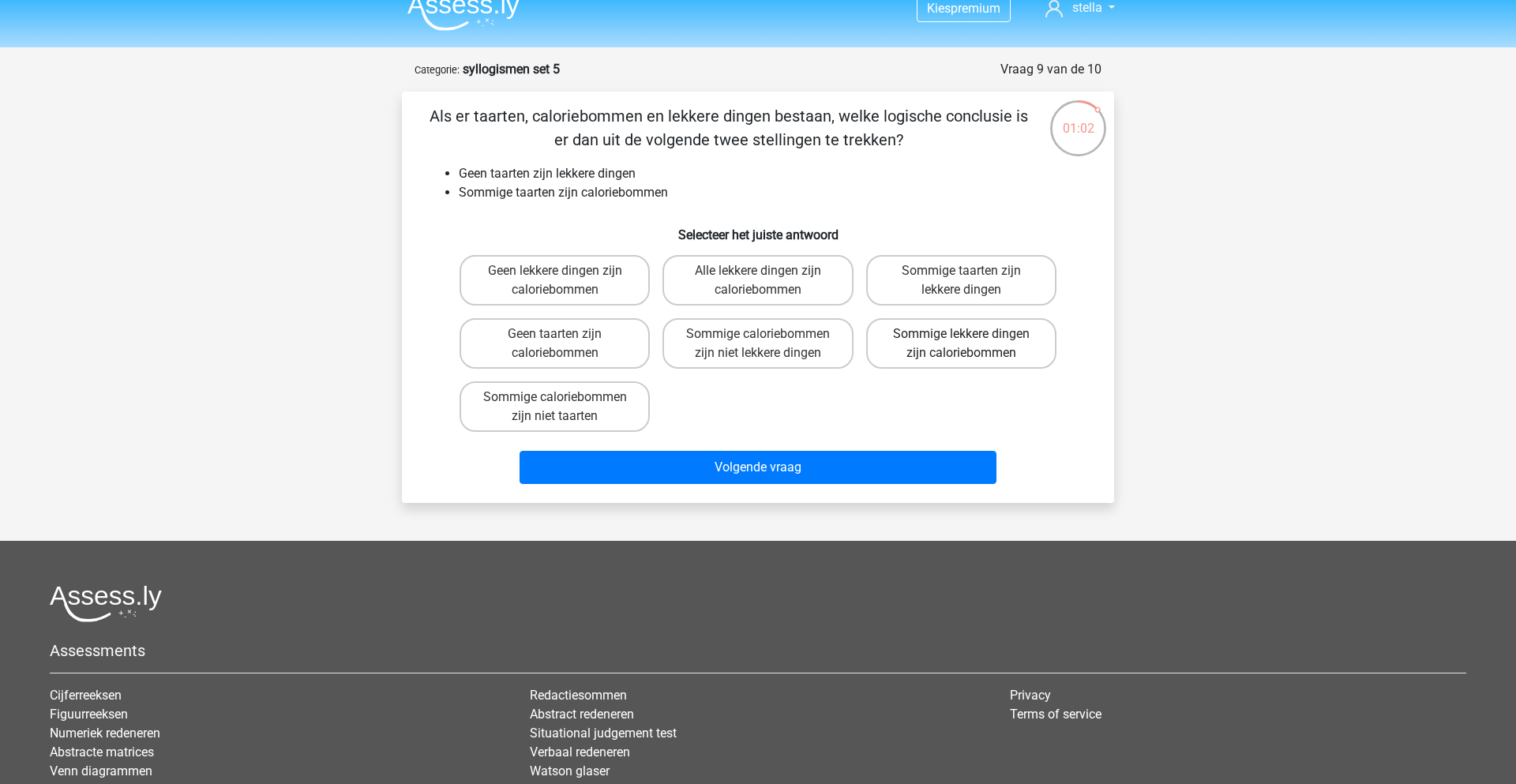
click at [923, 344] on label "Sommige lekkere dingen zijn caloriebommen" at bounding box center [961, 344] width 190 height 51
click at [961, 344] on input "Sommige lekkere dingen zijn caloriebommen" at bounding box center [966, 338] width 10 height 10
radio input "true"
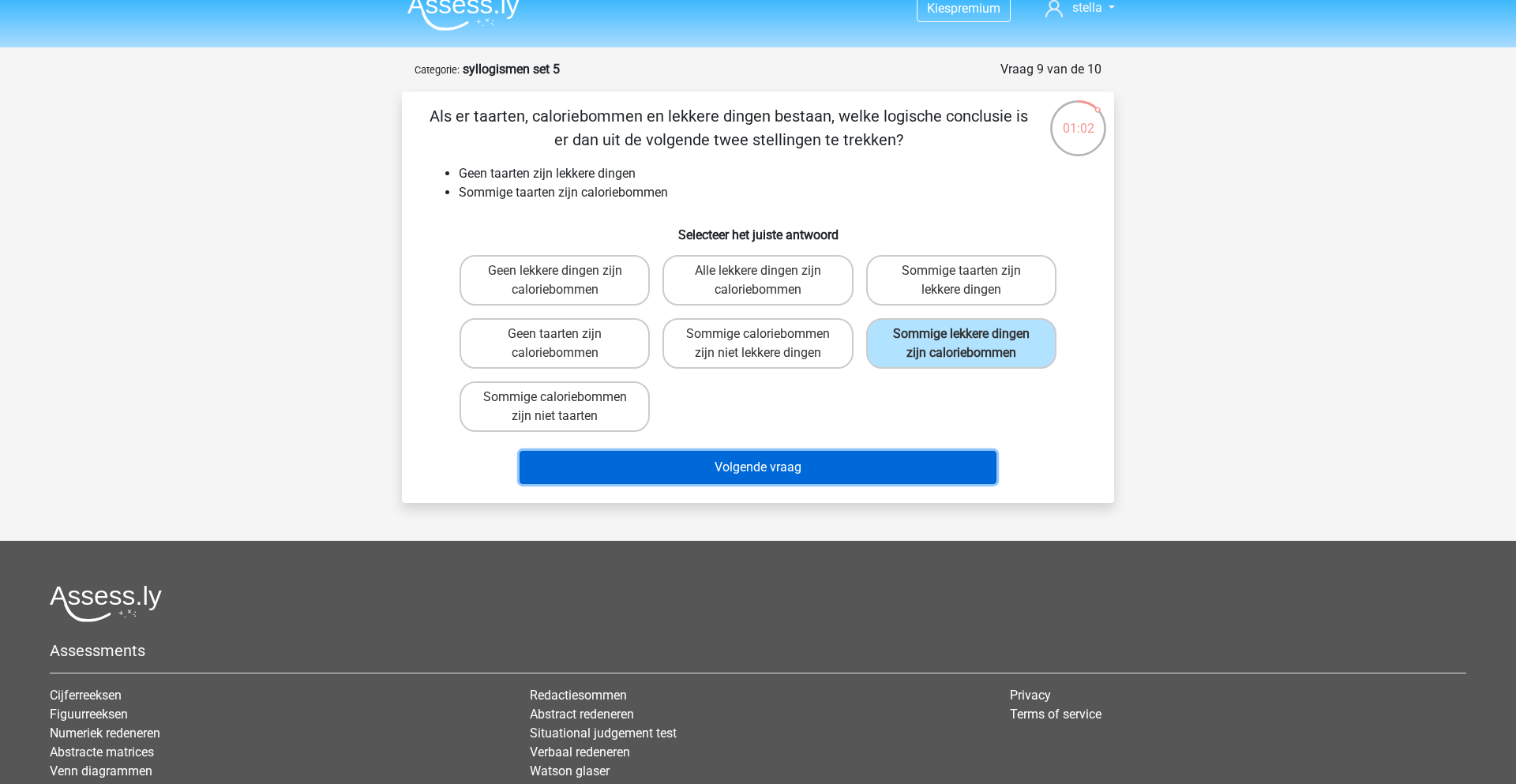
click at [899, 477] on button "Volgende vraag" at bounding box center [758, 467] width 477 height 33
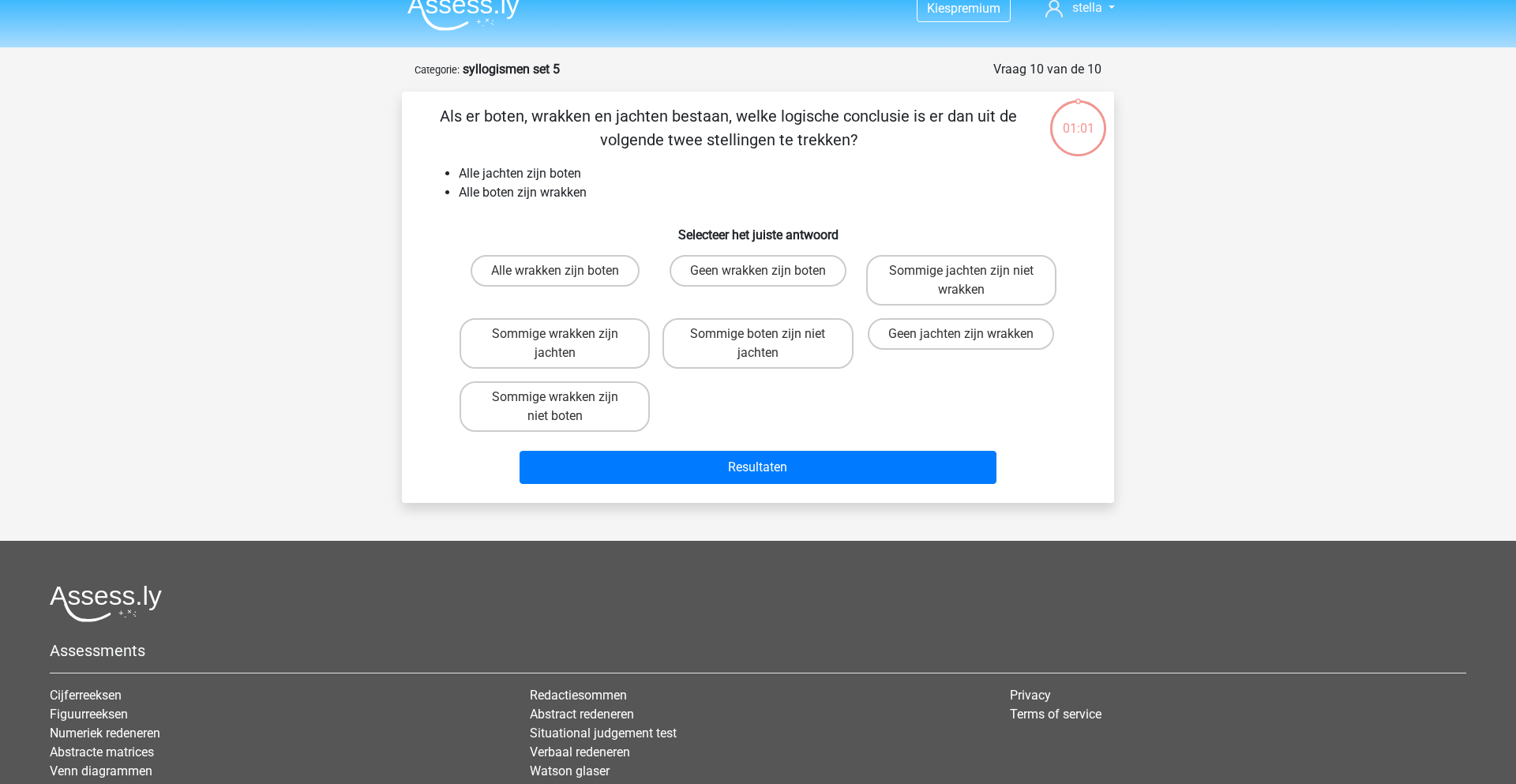
scroll to position [6, 0]
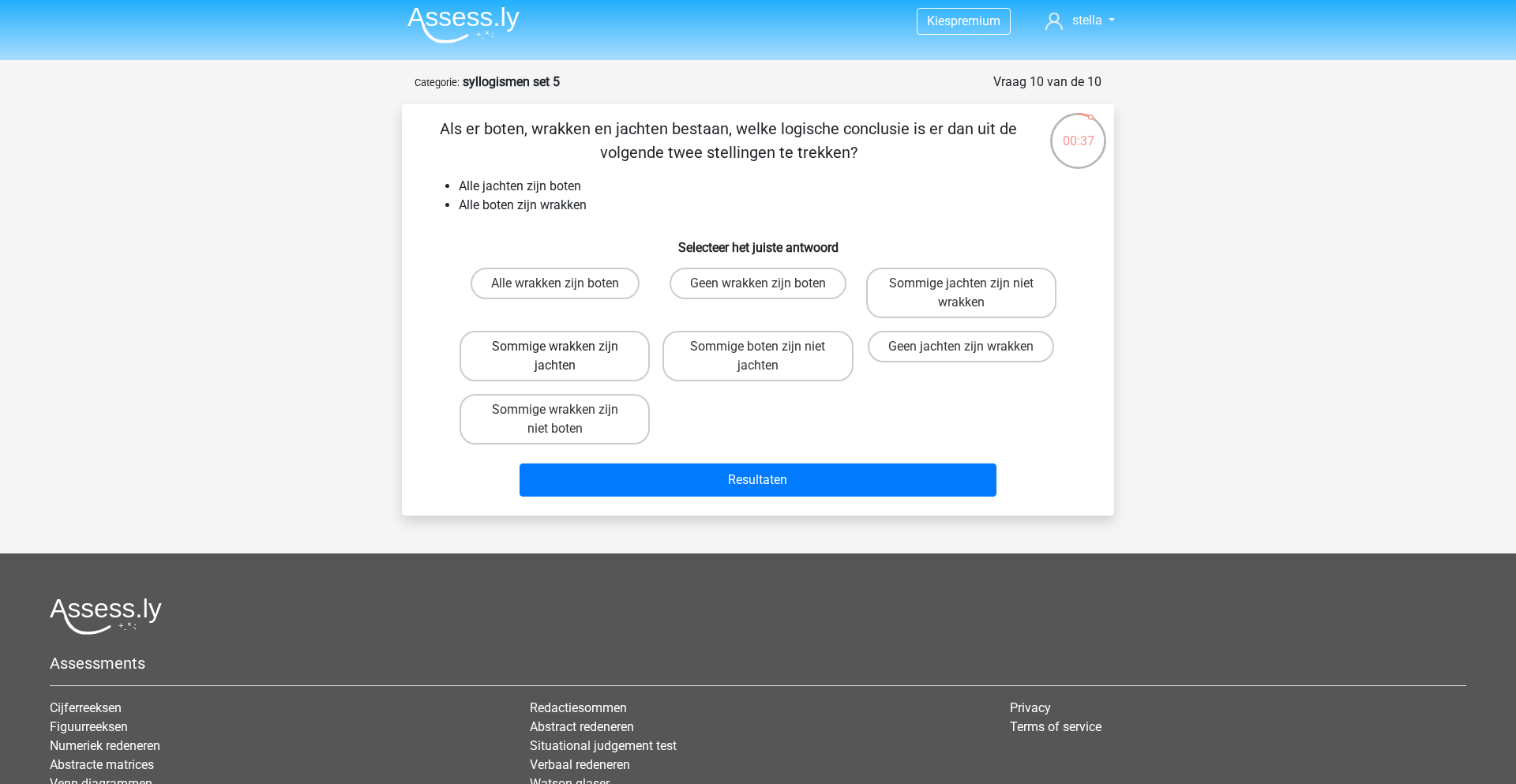
click at [579, 367] on label "Sommige wrakken zijn jachten" at bounding box center [554, 356] width 190 height 51
click at [565, 356] on input "Sommige wrakken zijn jachten" at bounding box center [559, 351] width 10 height 10
radio input "true"
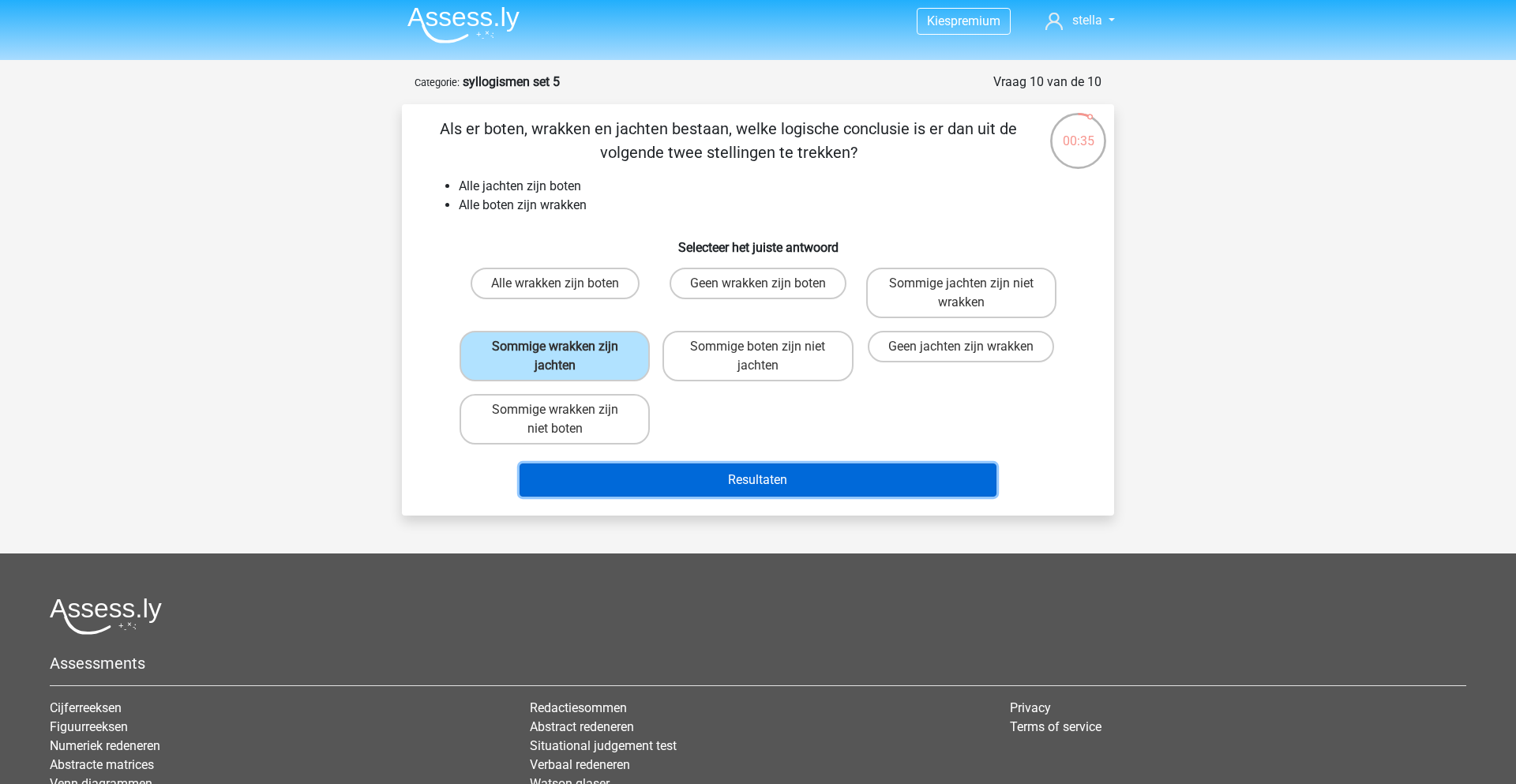
click at [618, 481] on button "Resultaten" at bounding box center [758, 480] width 477 height 33
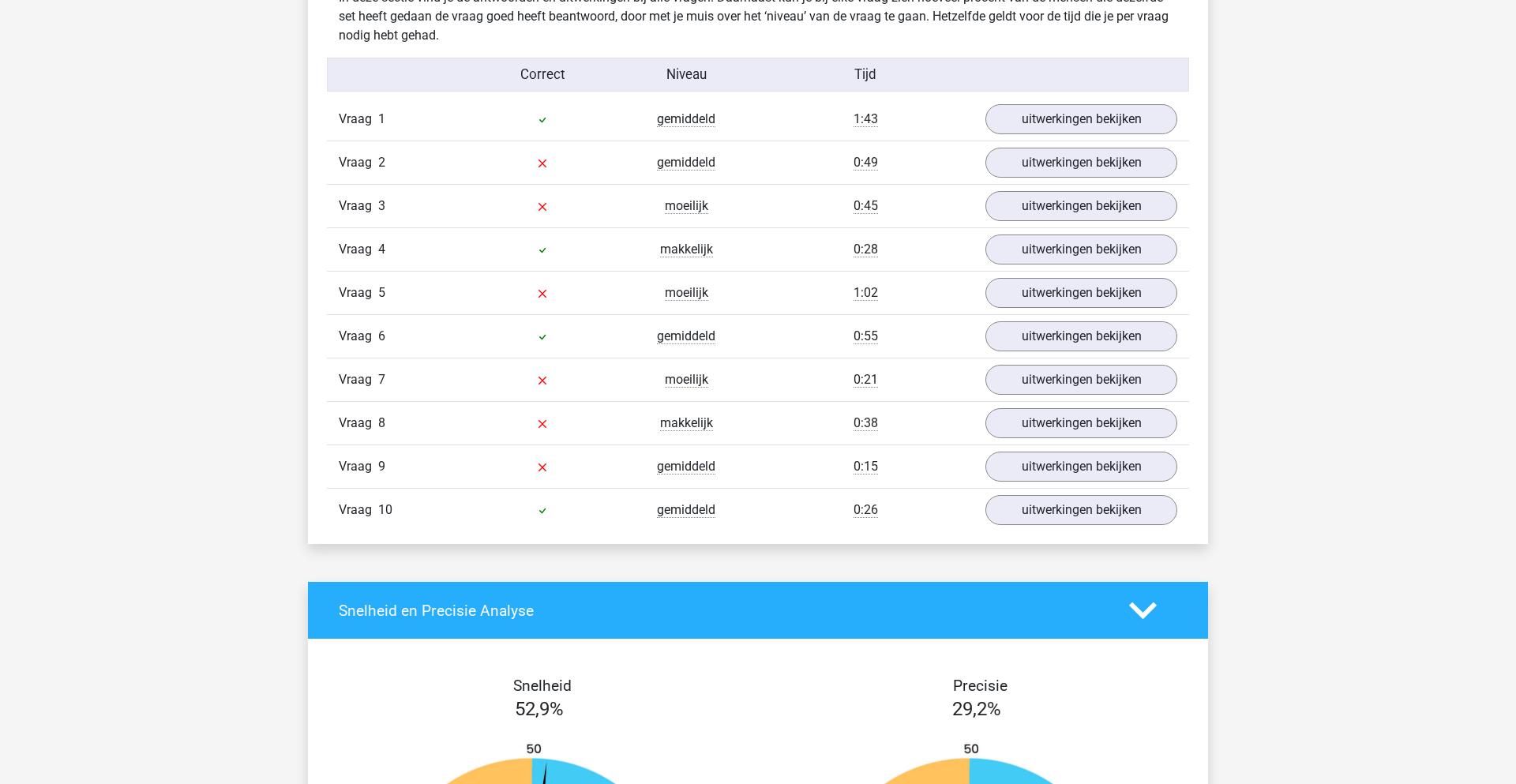
scroll to position [1257, 0]
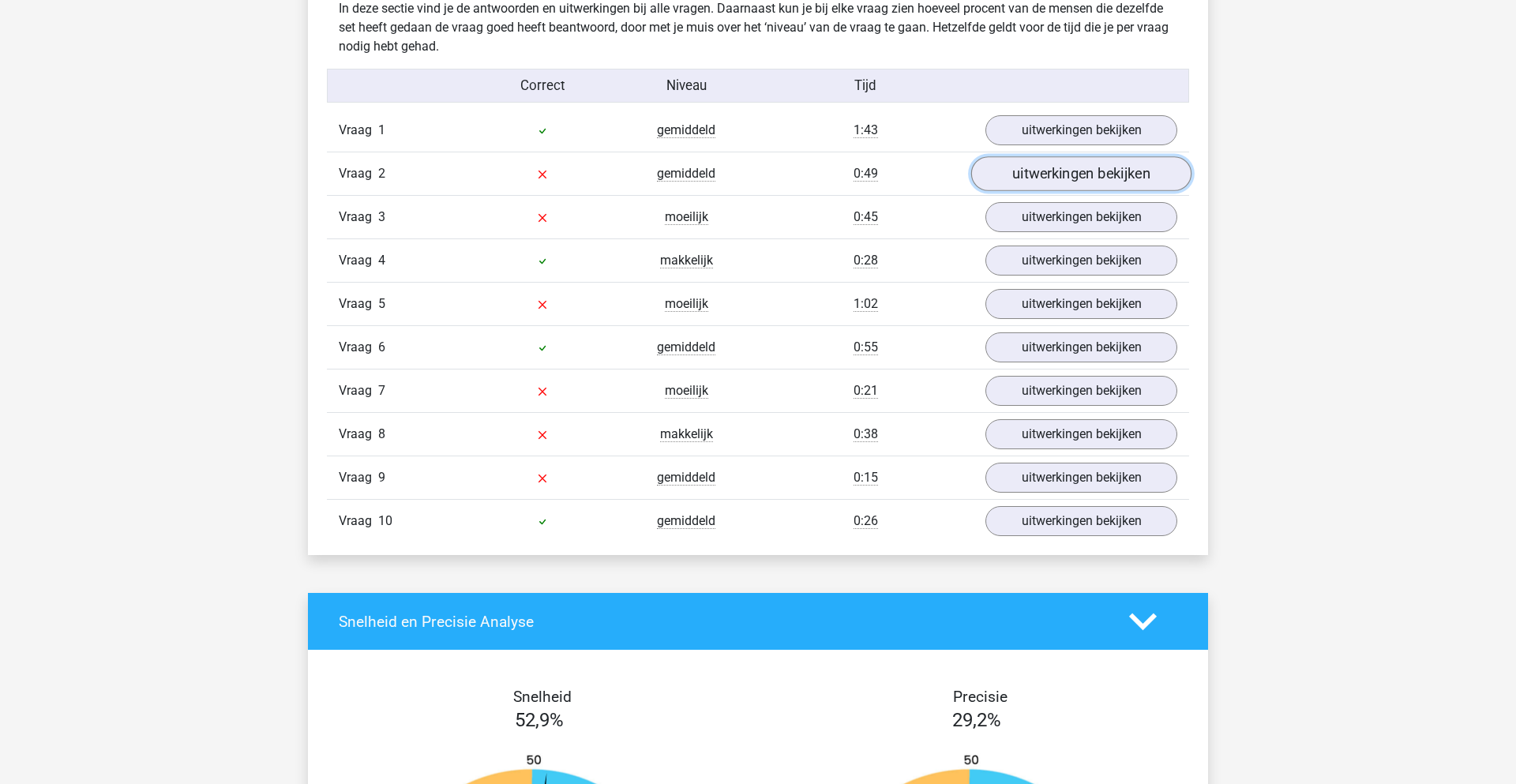
click at [1040, 171] on link "uitwerkingen bekijken" at bounding box center [1081, 173] width 220 height 34
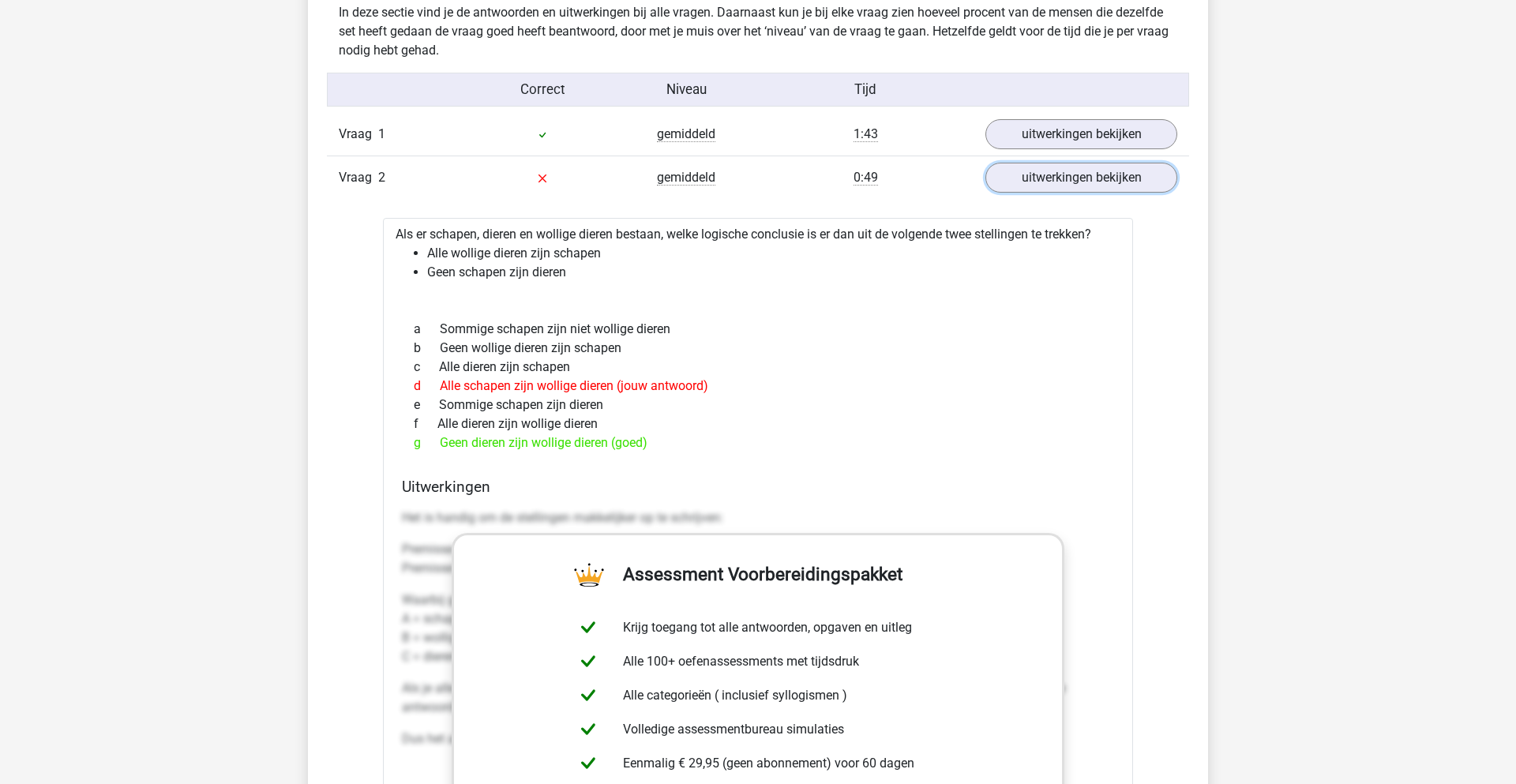
scroll to position [1241, 0]
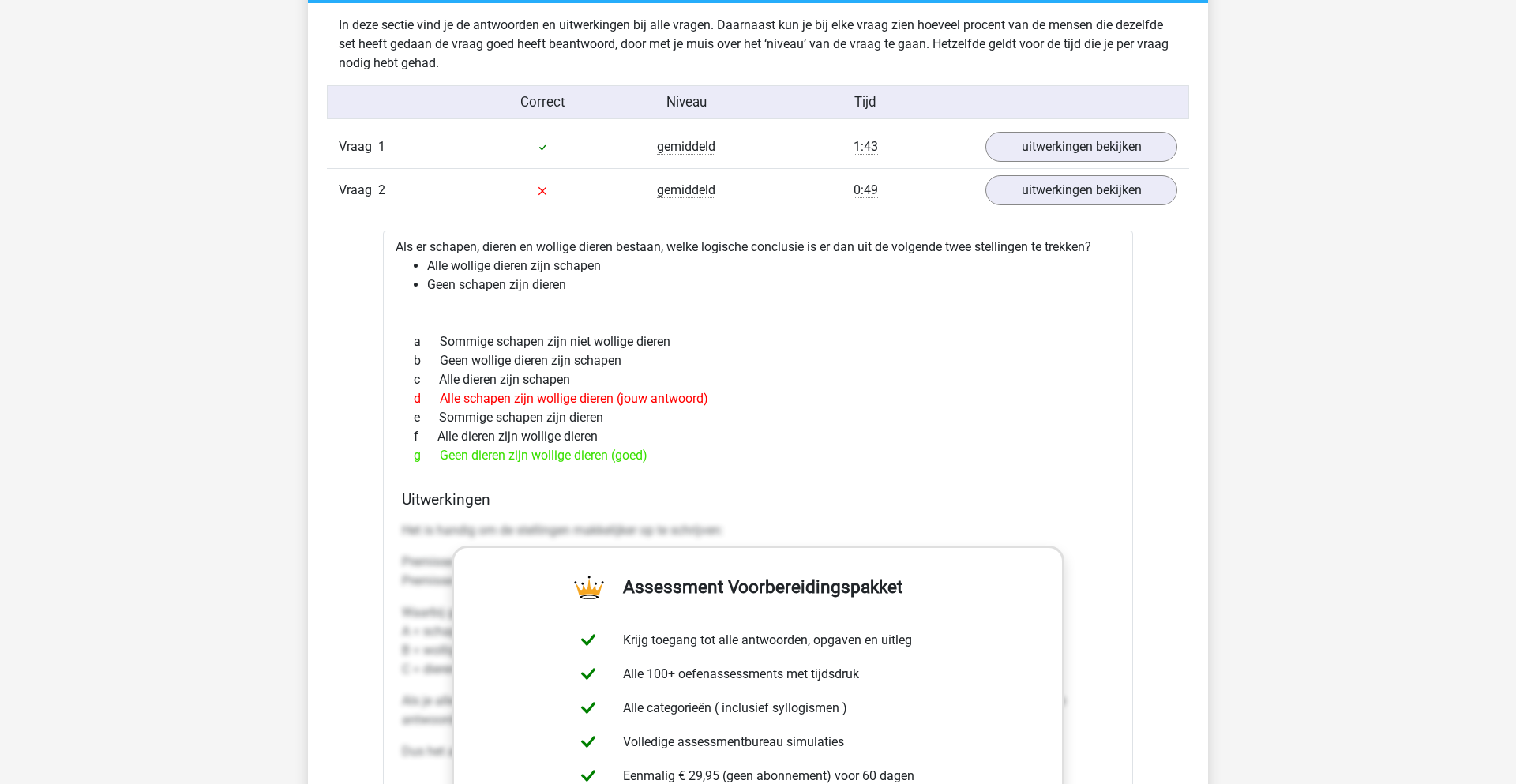
click at [570, 283] on li "Geen schapen zijn dieren" at bounding box center [773, 284] width 693 height 19
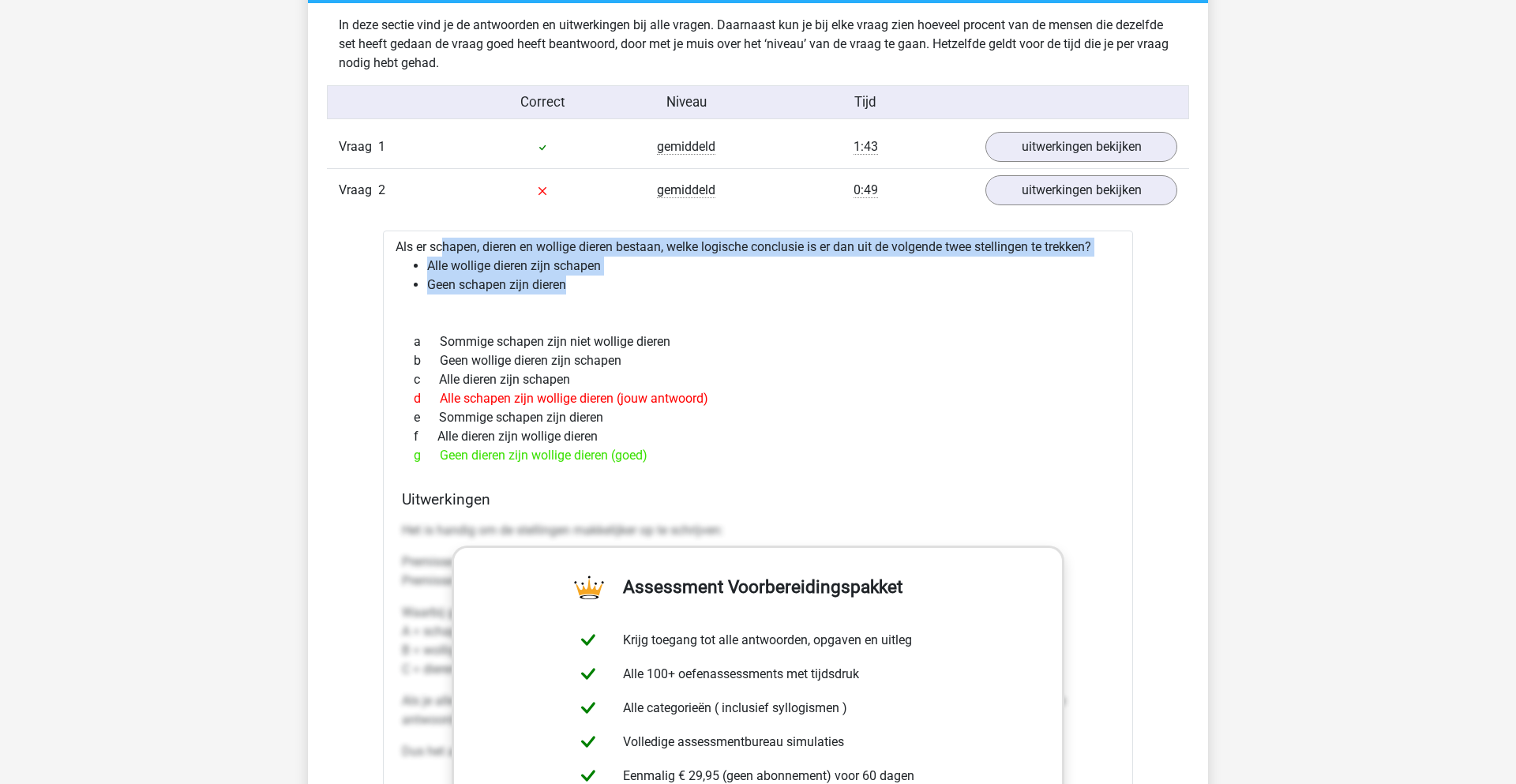
drag, startPoint x: 567, startPoint y: 283, endPoint x: 389, endPoint y: 251, distance: 180.9
click at [389, 251] on div "Als er schapen, dieren en wollige dieren bestaan, welke logische conclusie is e…" at bounding box center [757, 645] width 750 height 830
copy div "Als er schapen, dieren en wollige dieren bestaan, welke logische conclusie is e…"
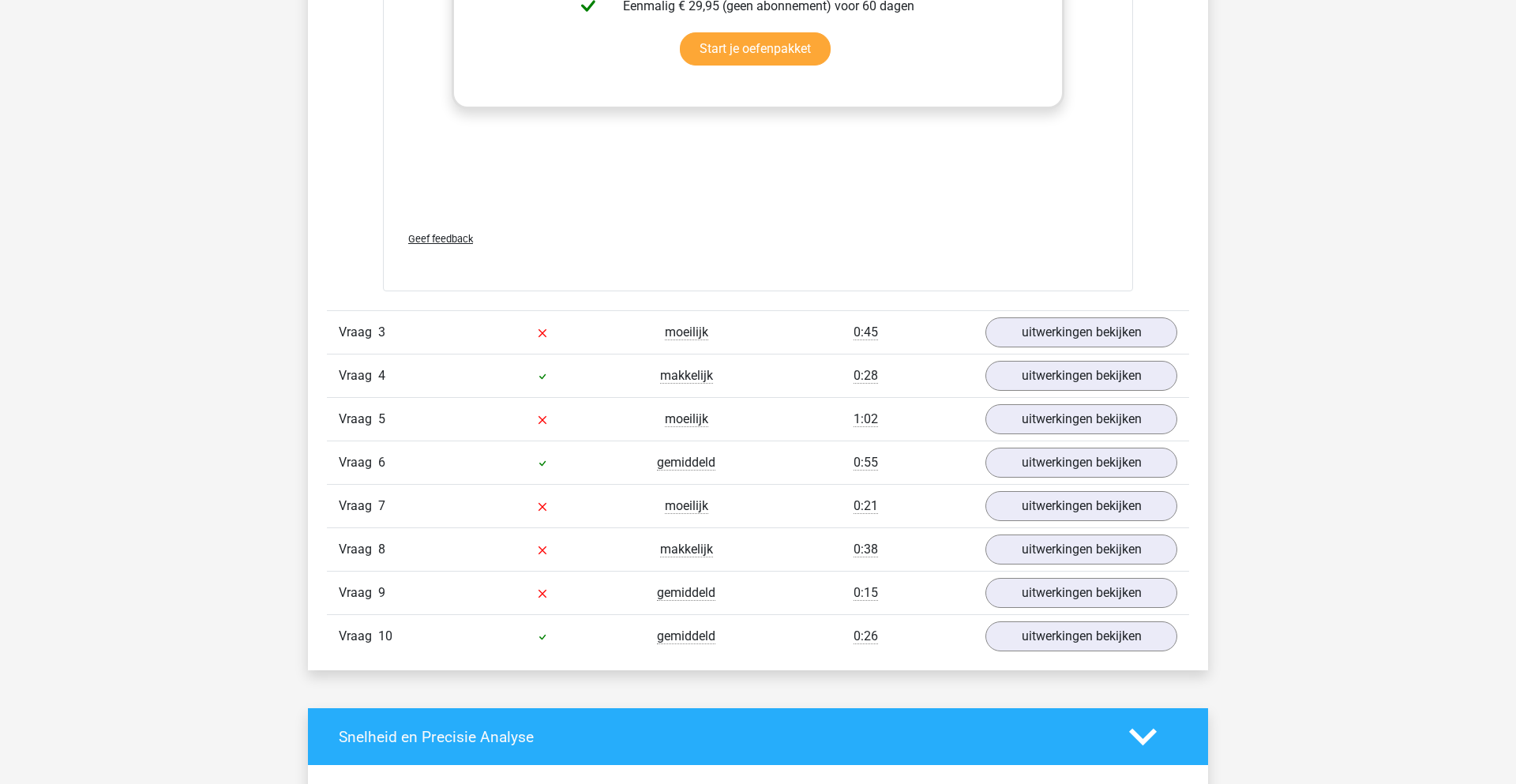
scroll to position [2012, 0]
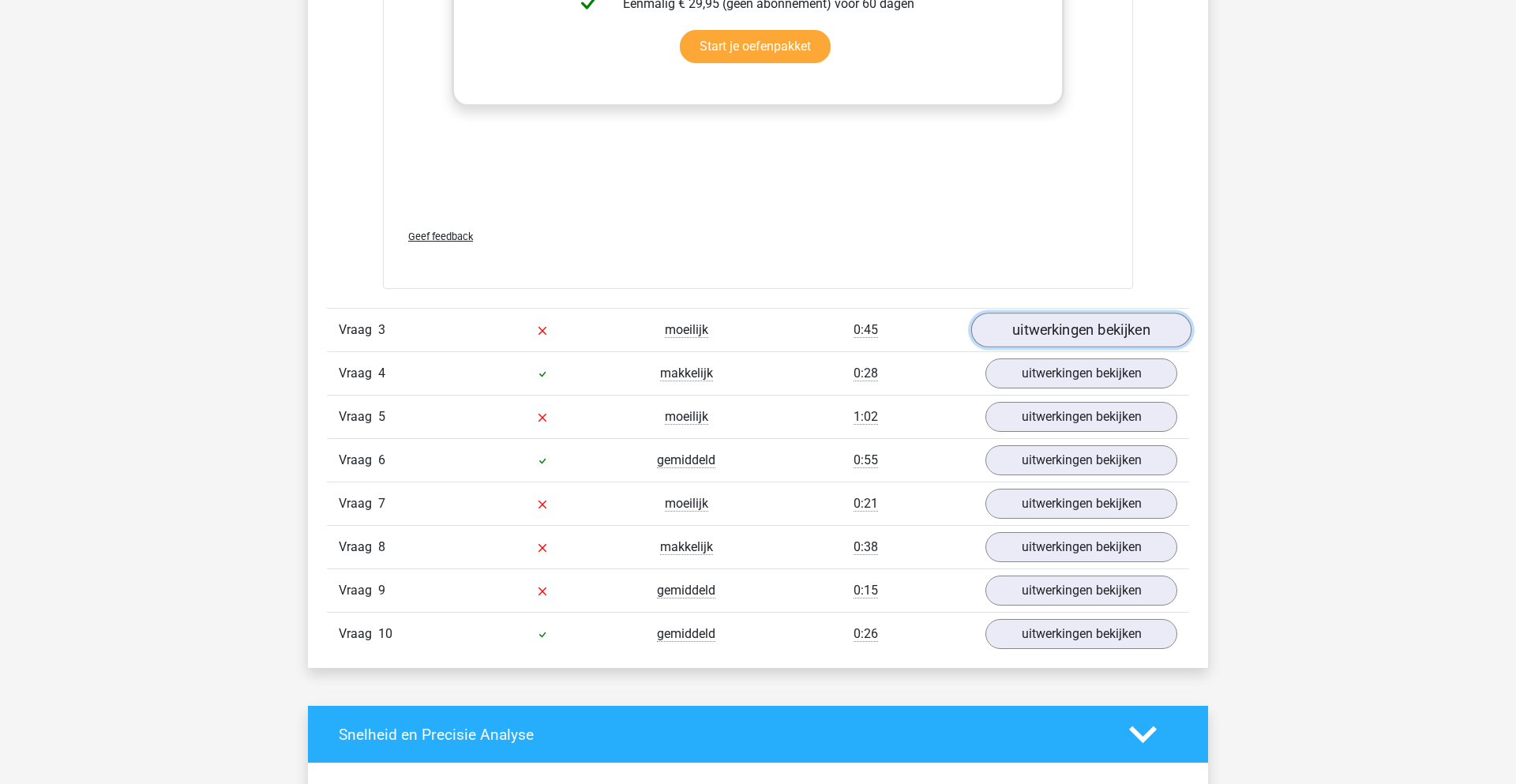
click at [1044, 340] on link "uitwerkingen bekijken" at bounding box center [1081, 330] width 220 height 34
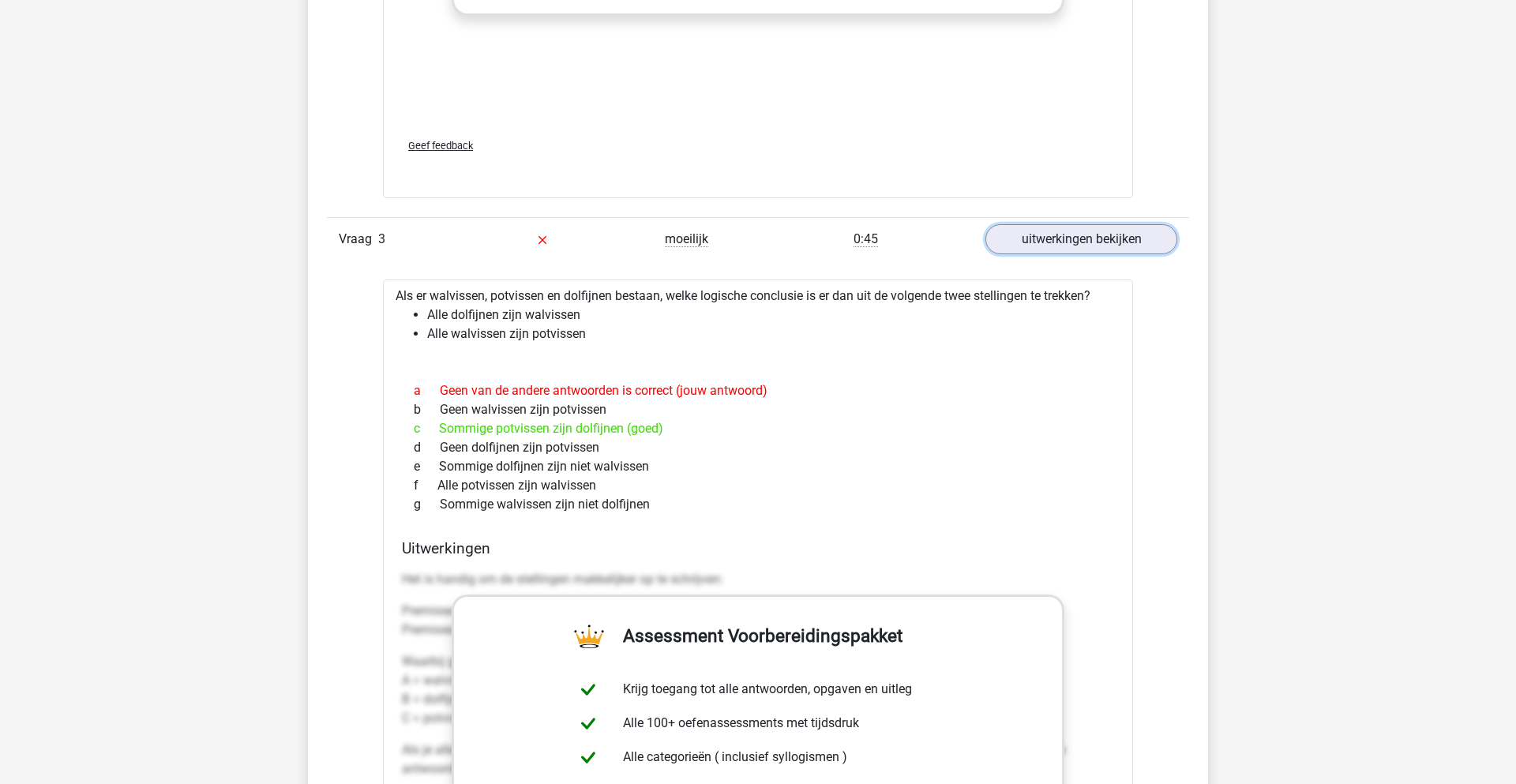
scroll to position [2125, 0]
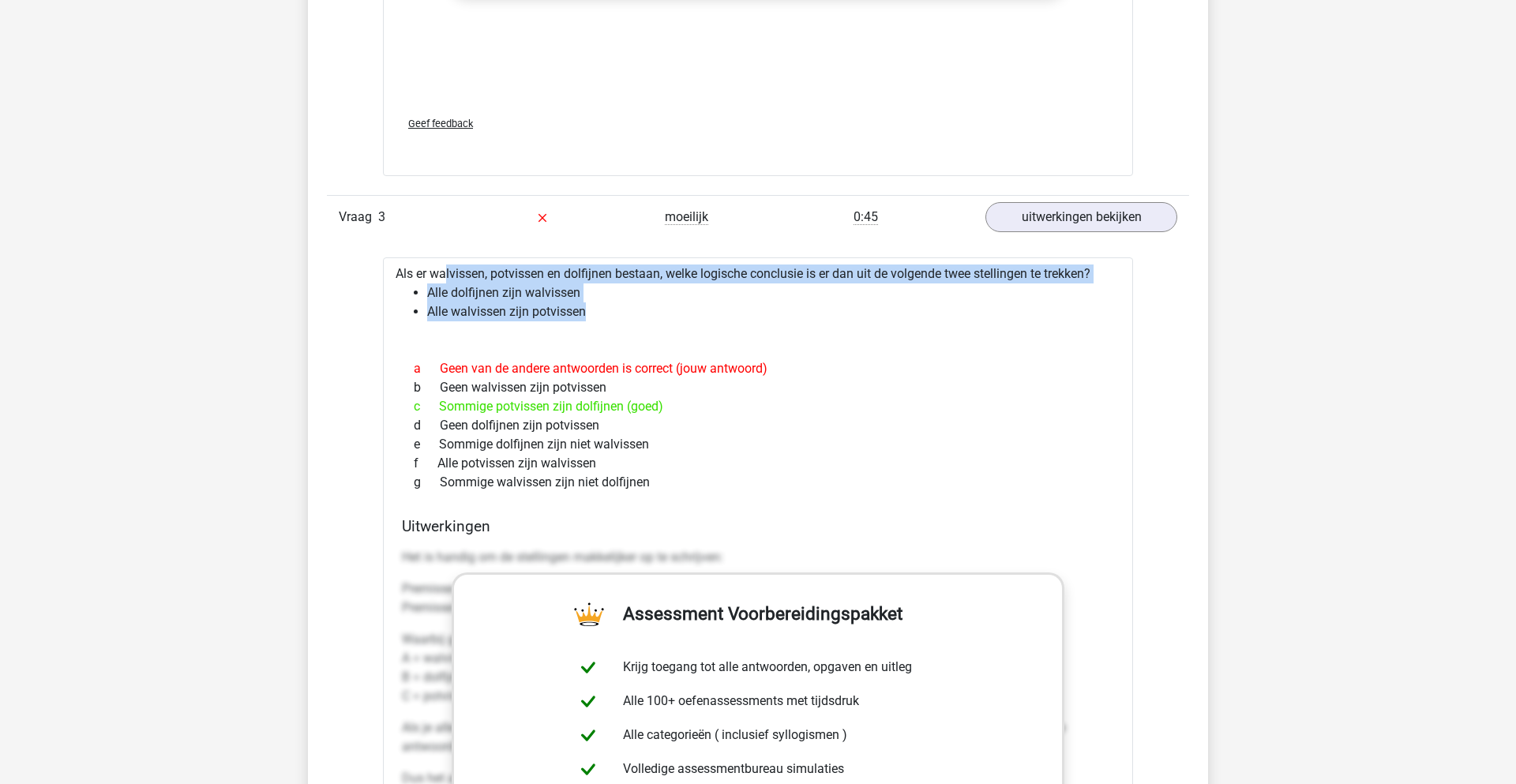
drag, startPoint x: 394, startPoint y: 271, endPoint x: 632, endPoint y: 315, distance: 242.0
click at [632, 315] on div "Als er walvissen, potvissen en dolfijnen bestaan, welke logische conclusie is e…" at bounding box center [757, 672] width 750 height 830
copy div "Als er walvissen, potvissen en dolfijnen bestaan, welke logische conclusie is e…"
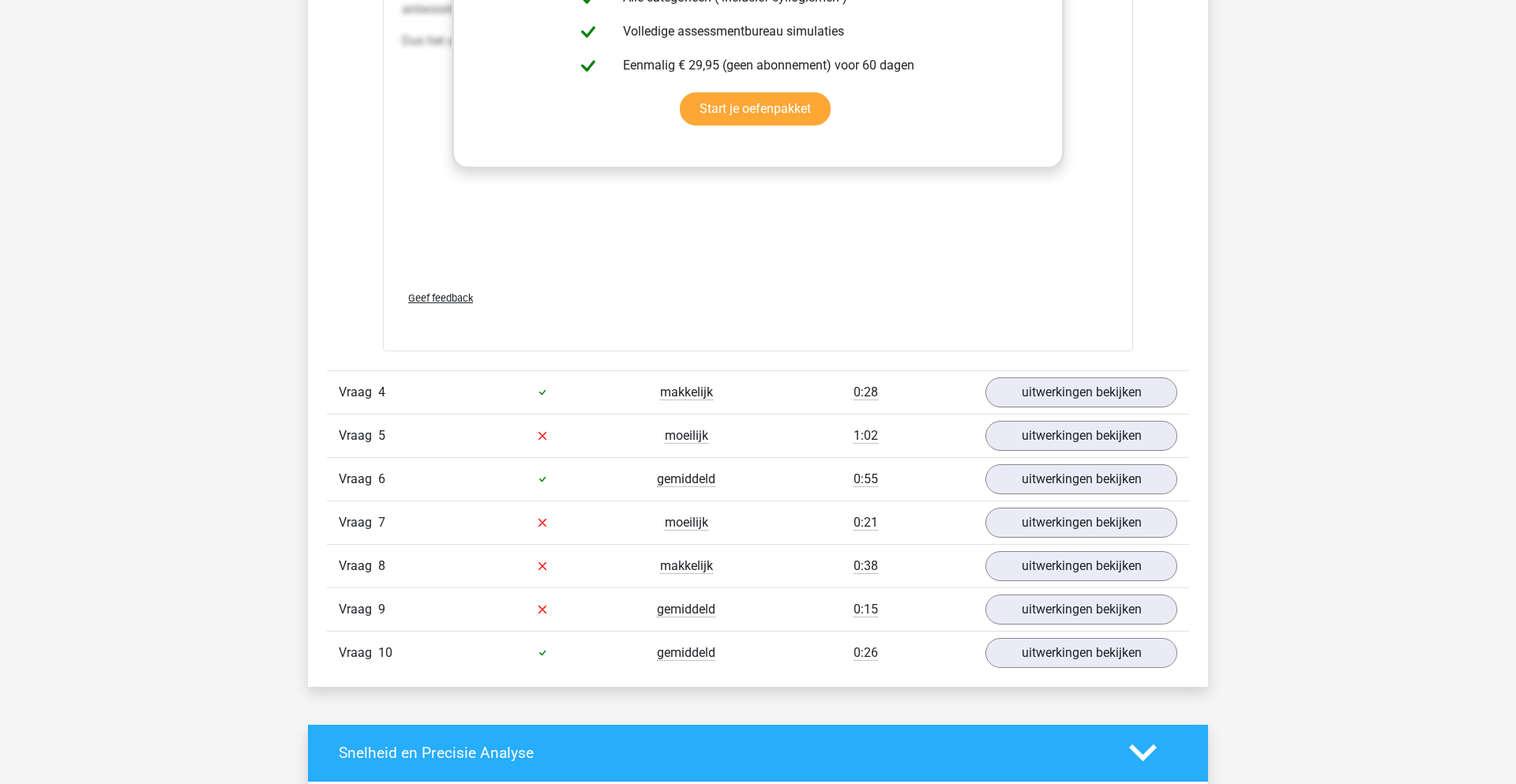
scroll to position [2876, 0]
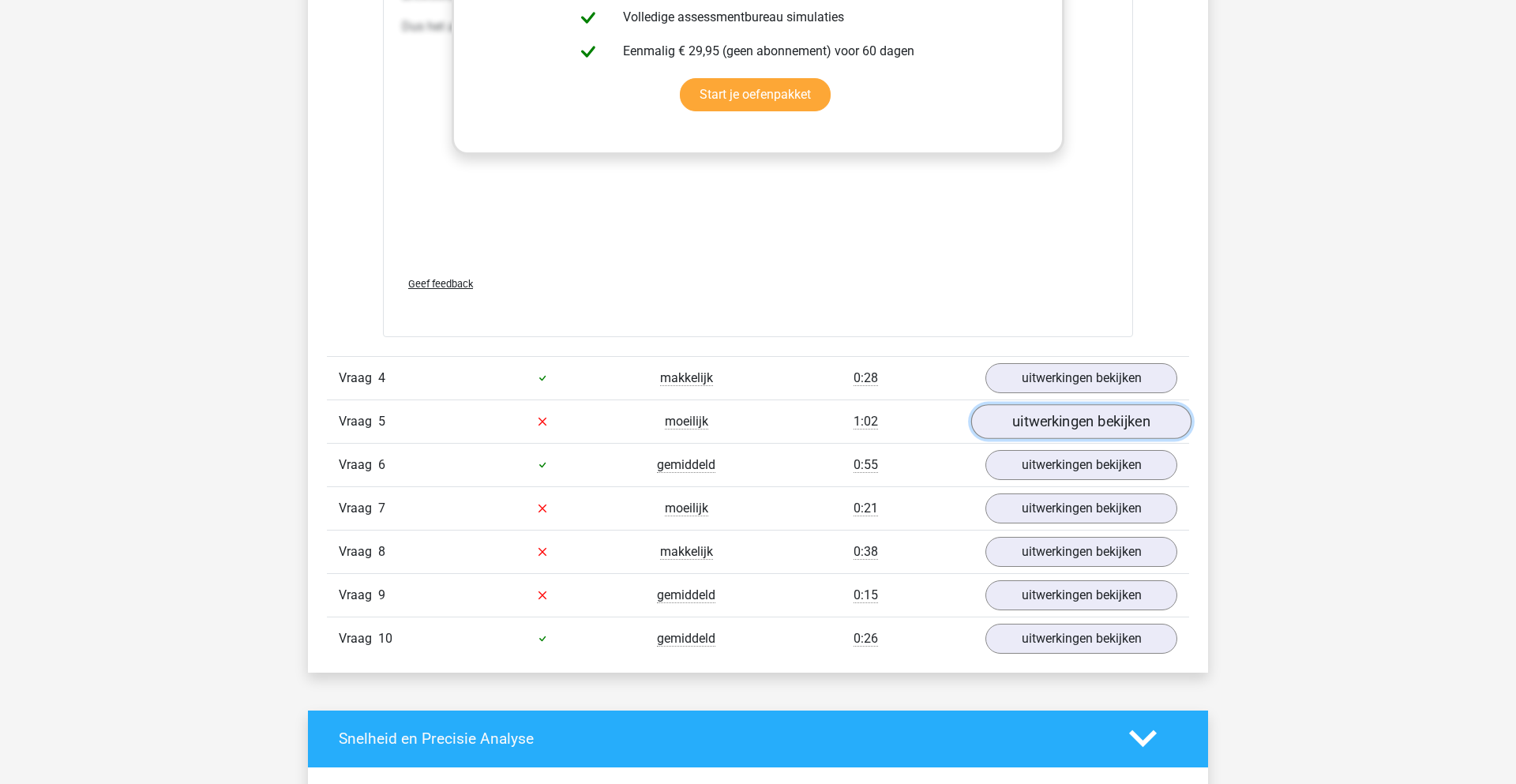
click at [1027, 433] on link "uitwerkingen bekijken" at bounding box center [1081, 421] width 220 height 34
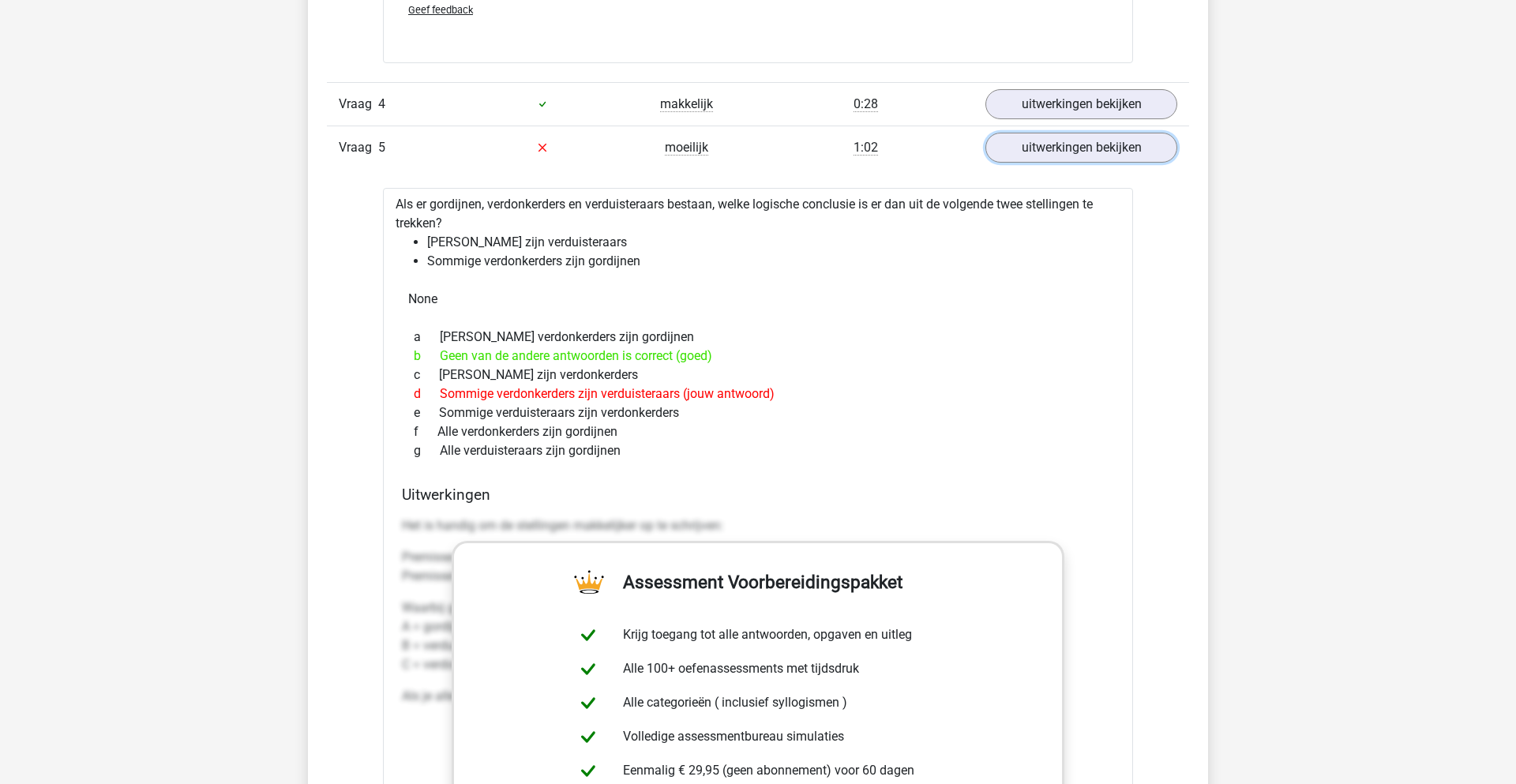
scroll to position [3154, 0]
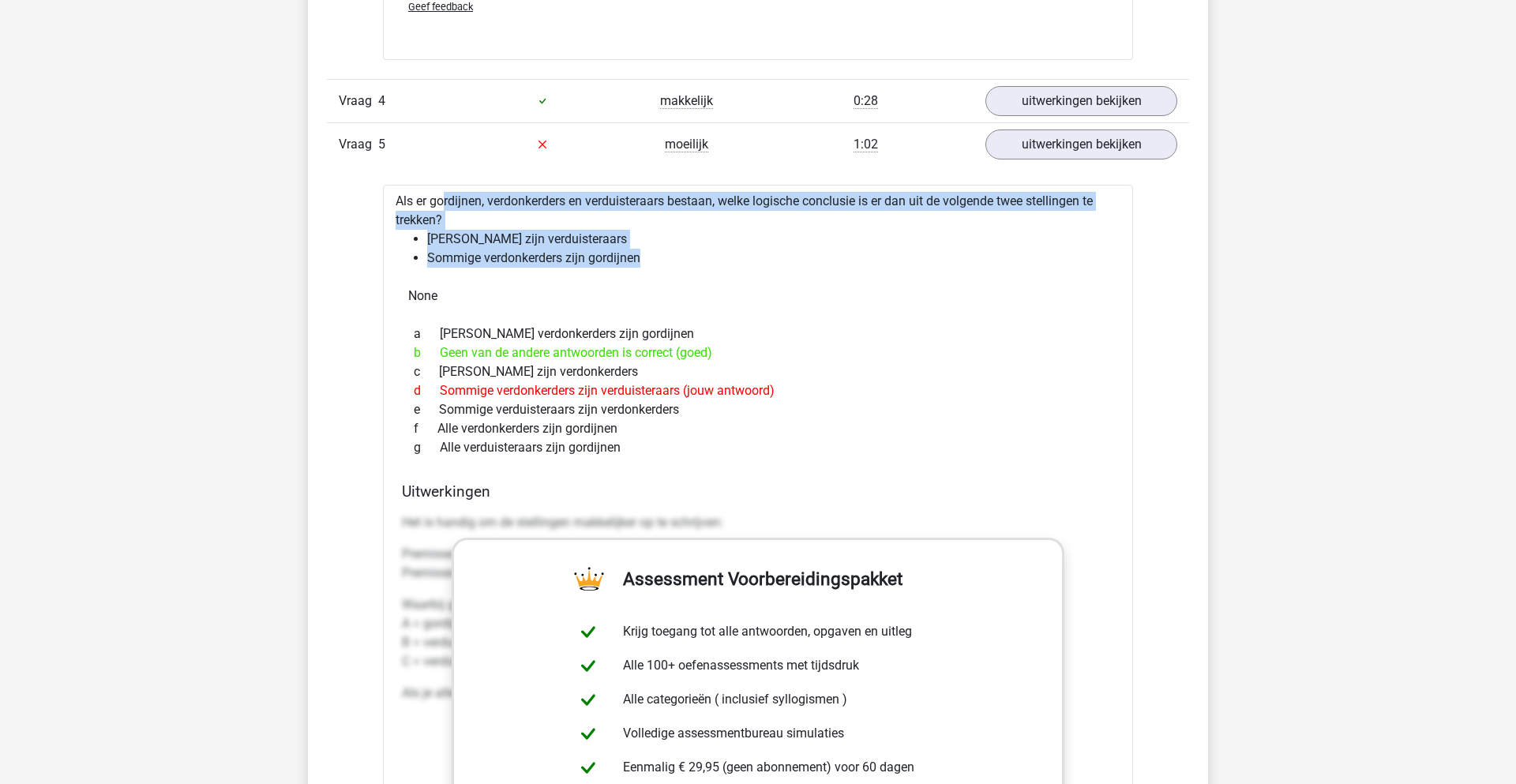
drag, startPoint x: 398, startPoint y: 198, endPoint x: 691, endPoint y: 256, distance: 298.7
click at [691, 256] on div "Als er gordijnen, verdonkerders en verduisteraars bestaan, welke logische concl…" at bounding box center [757, 619] width 750 height 868
copy div "Als er gordijnen, verdonkerders en verduisteraars bestaan, welke logische concl…"
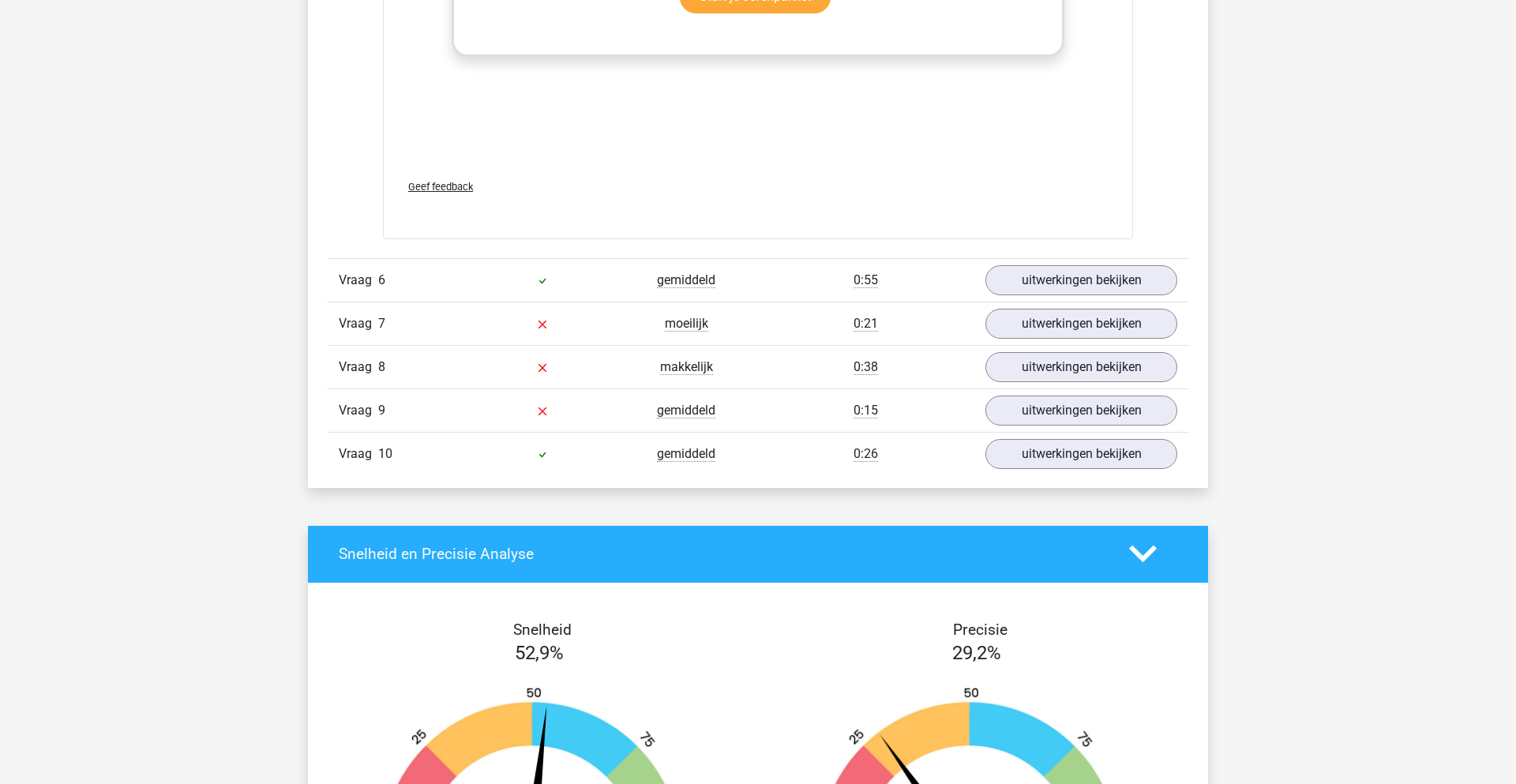
scroll to position [3989, 0]
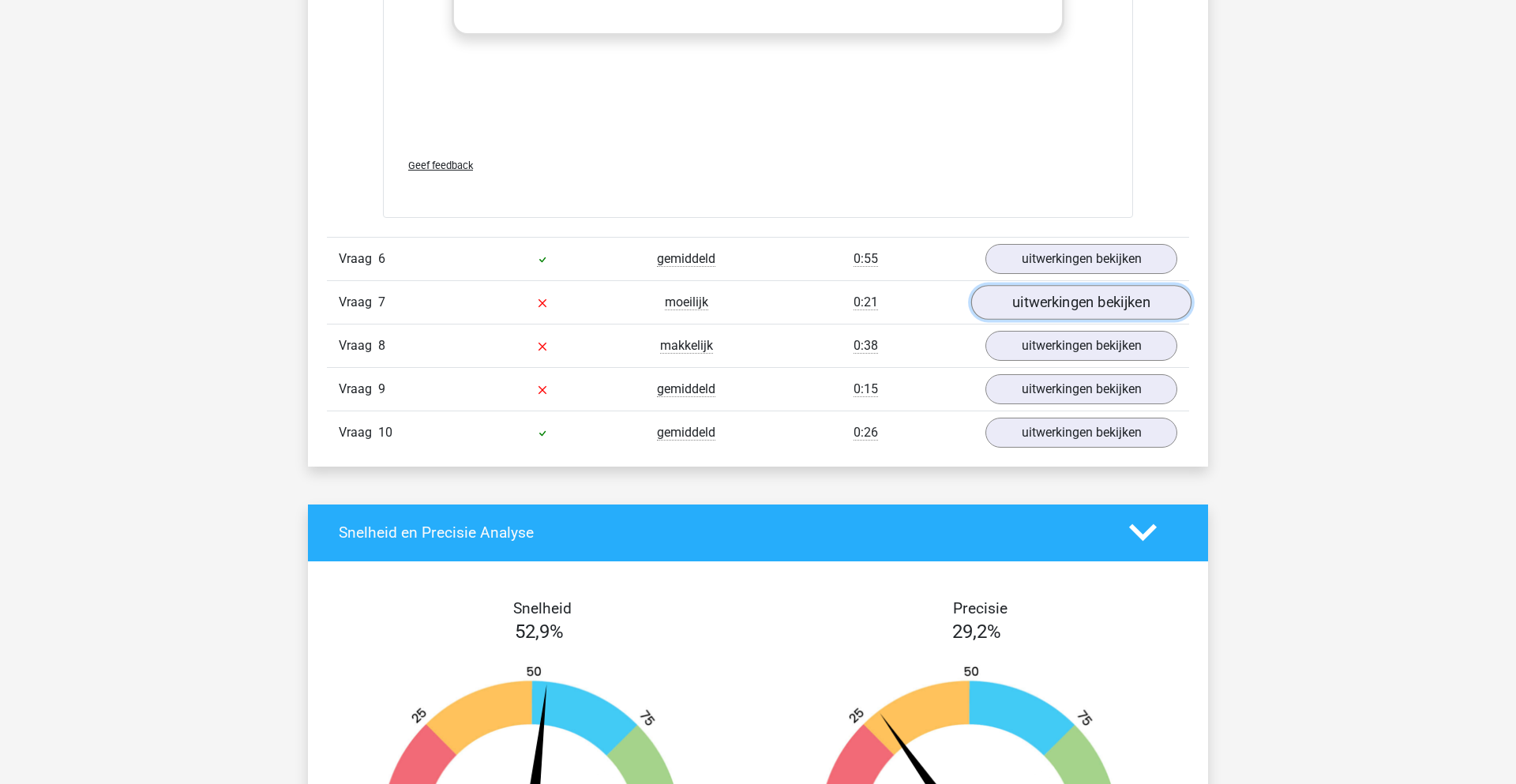
click at [1031, 302] on link "uitwerkingen bekijken" at bounding box center [1081, 302] width 220 height 34
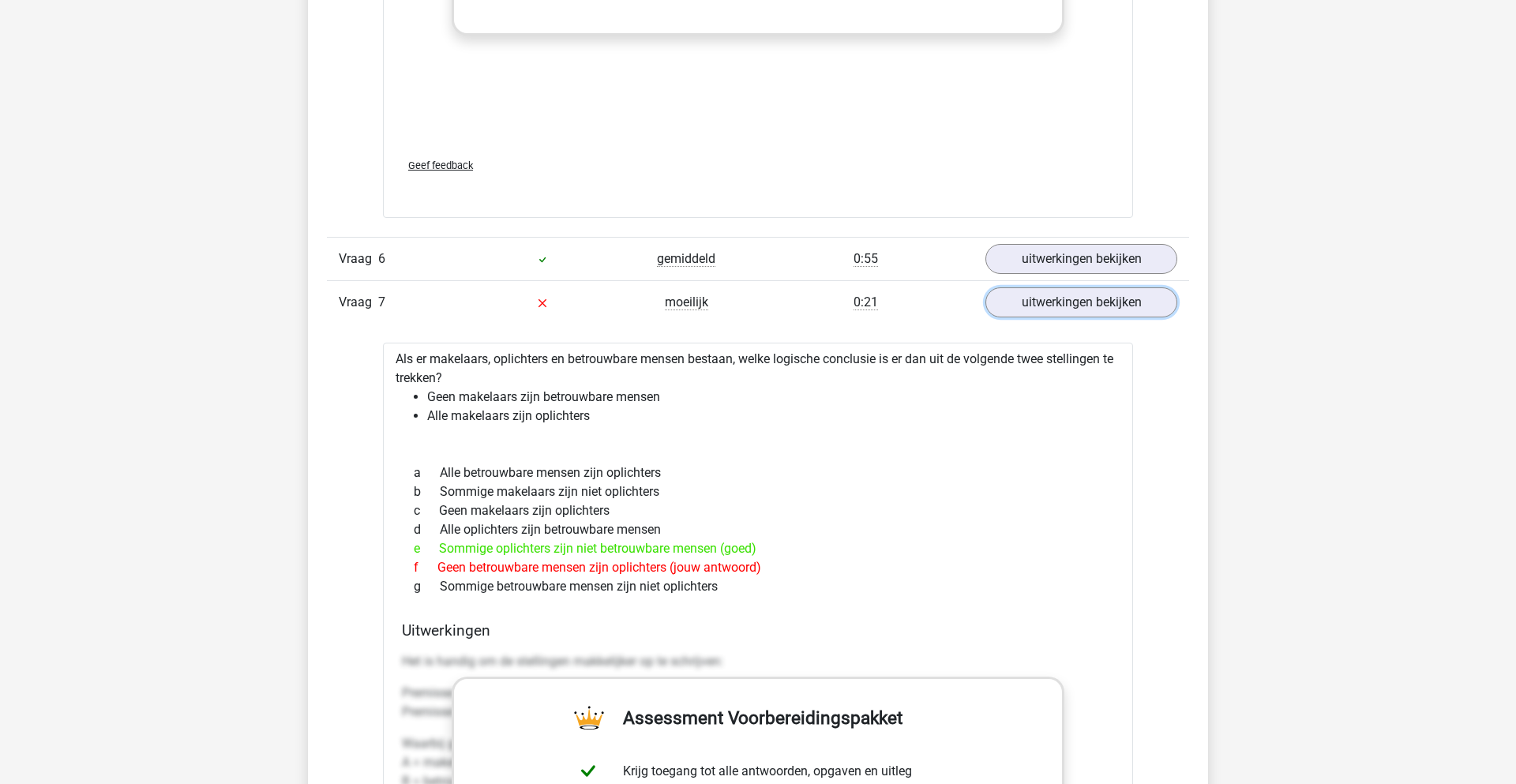
scroll to position [4083, 0]
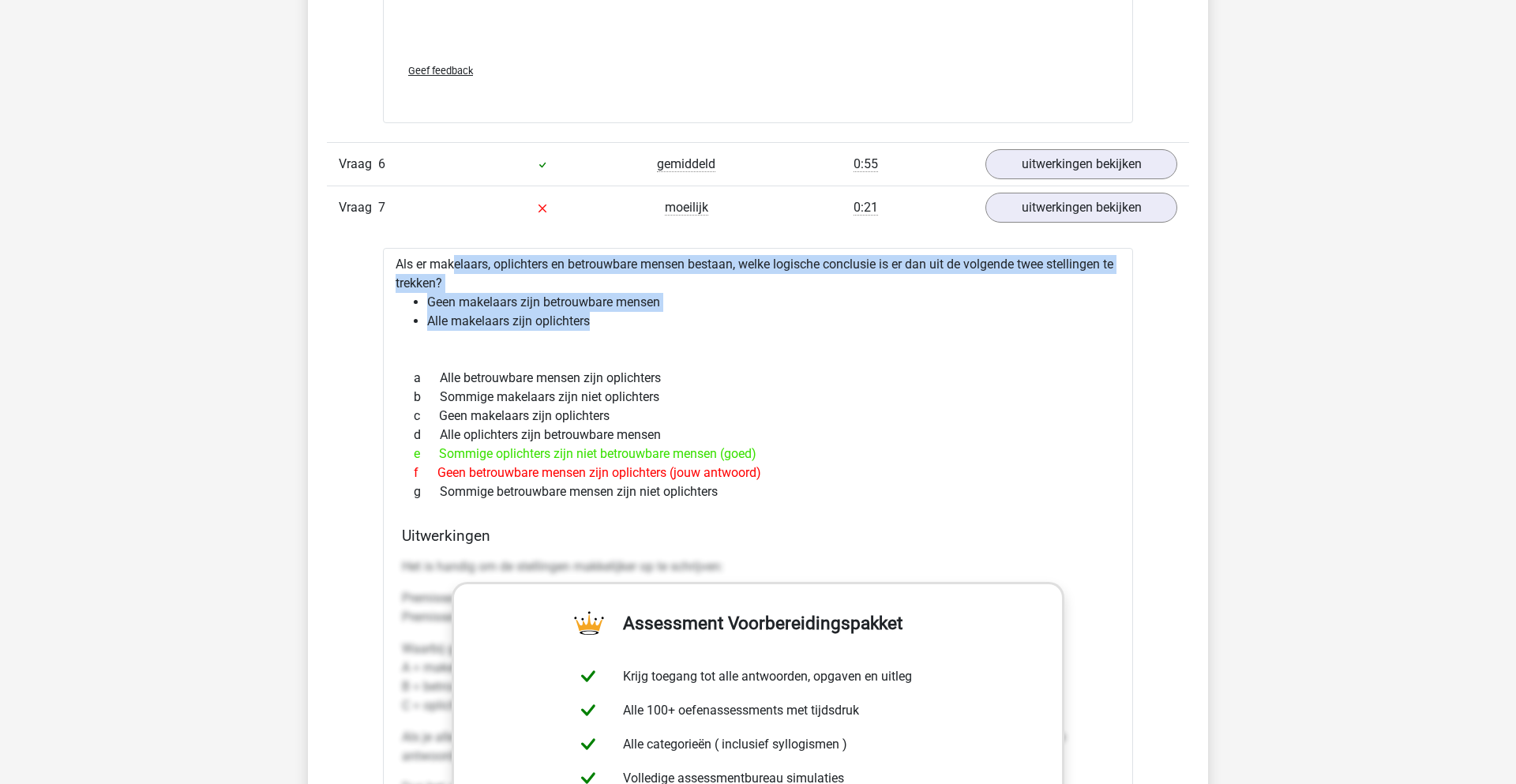
drag, startPoint x: 401, startPoint y: 263, endPoint x: 632, endPoint y: 325, distance: 239.2
click at [634, 325] on div "Als er makelaars, oplichters en betrouwbare mensen bestaan, welke logische conc…" at bounding box center [757, 672] width 750 height 849
click at [613, 327] on li "Alle makelaars zijn oplichters" at bounding box center [773, 321] width 693 height 19
drag, startPoint x: 600, startPoint y: 324, endPoint x: 362, endPoint y: 263, distance: 245.7
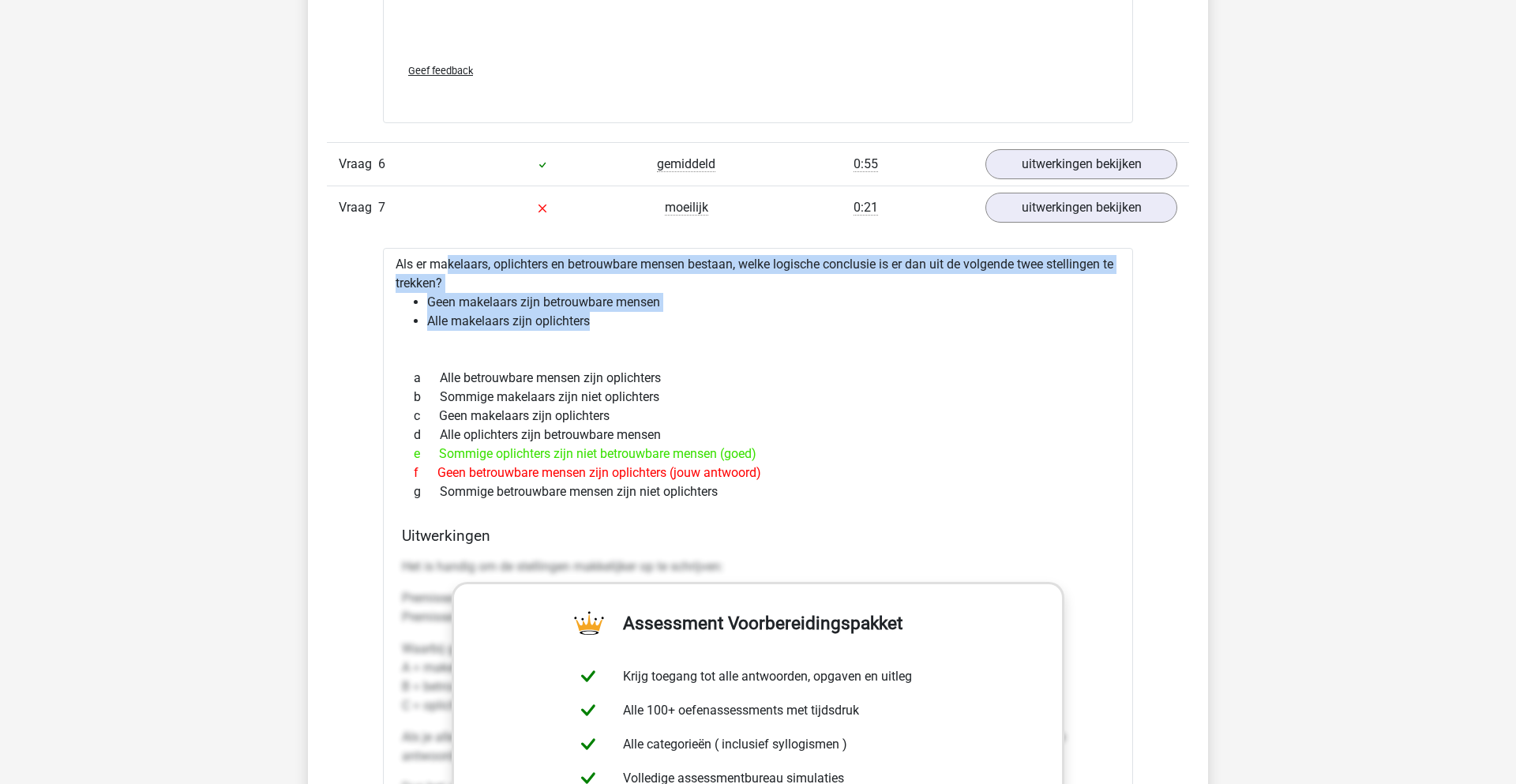
copy div "Als er makelaars, oplichters en betrouwbare mensen bestaan, welke logische conc…"
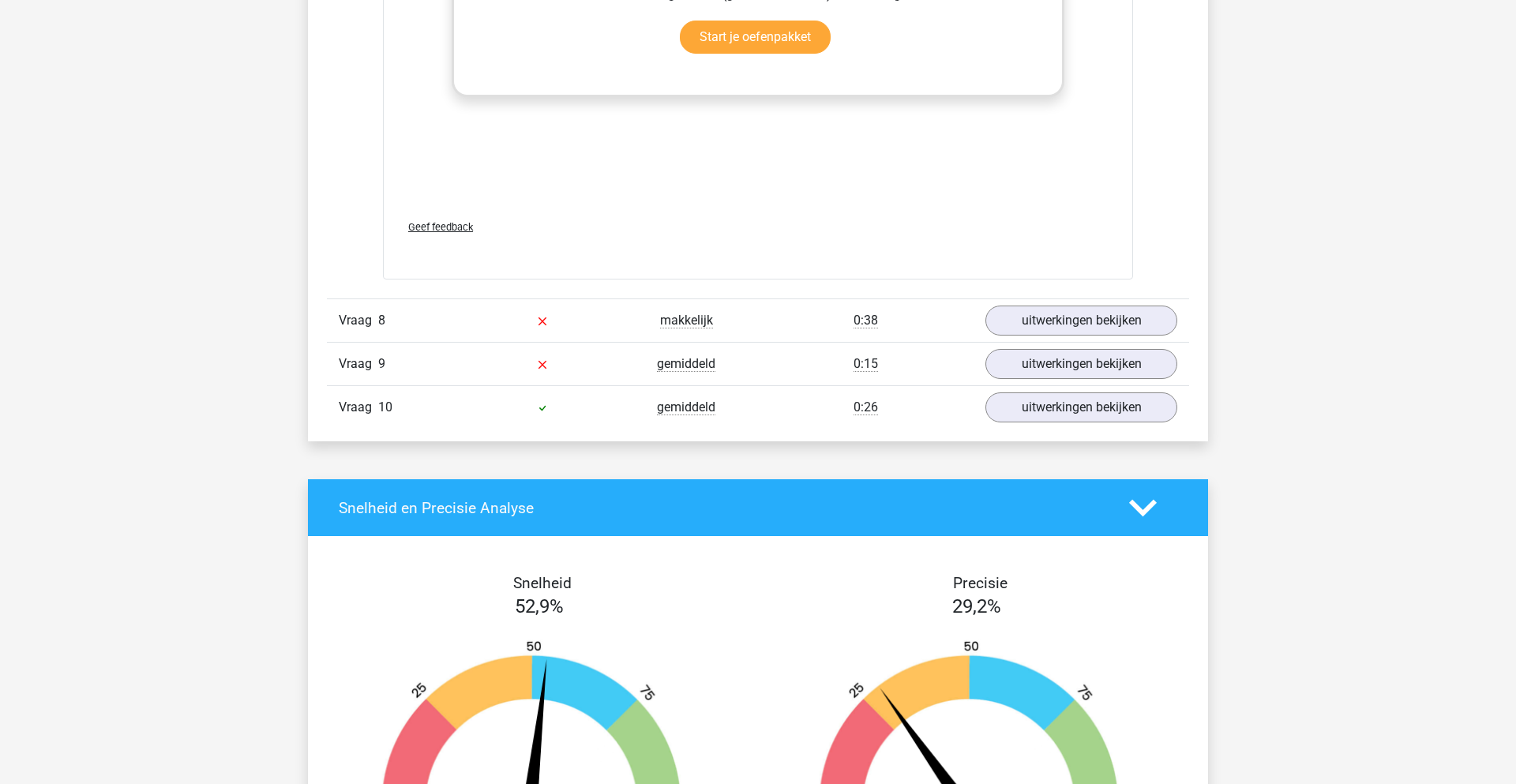
scroll to position [4913, 0]
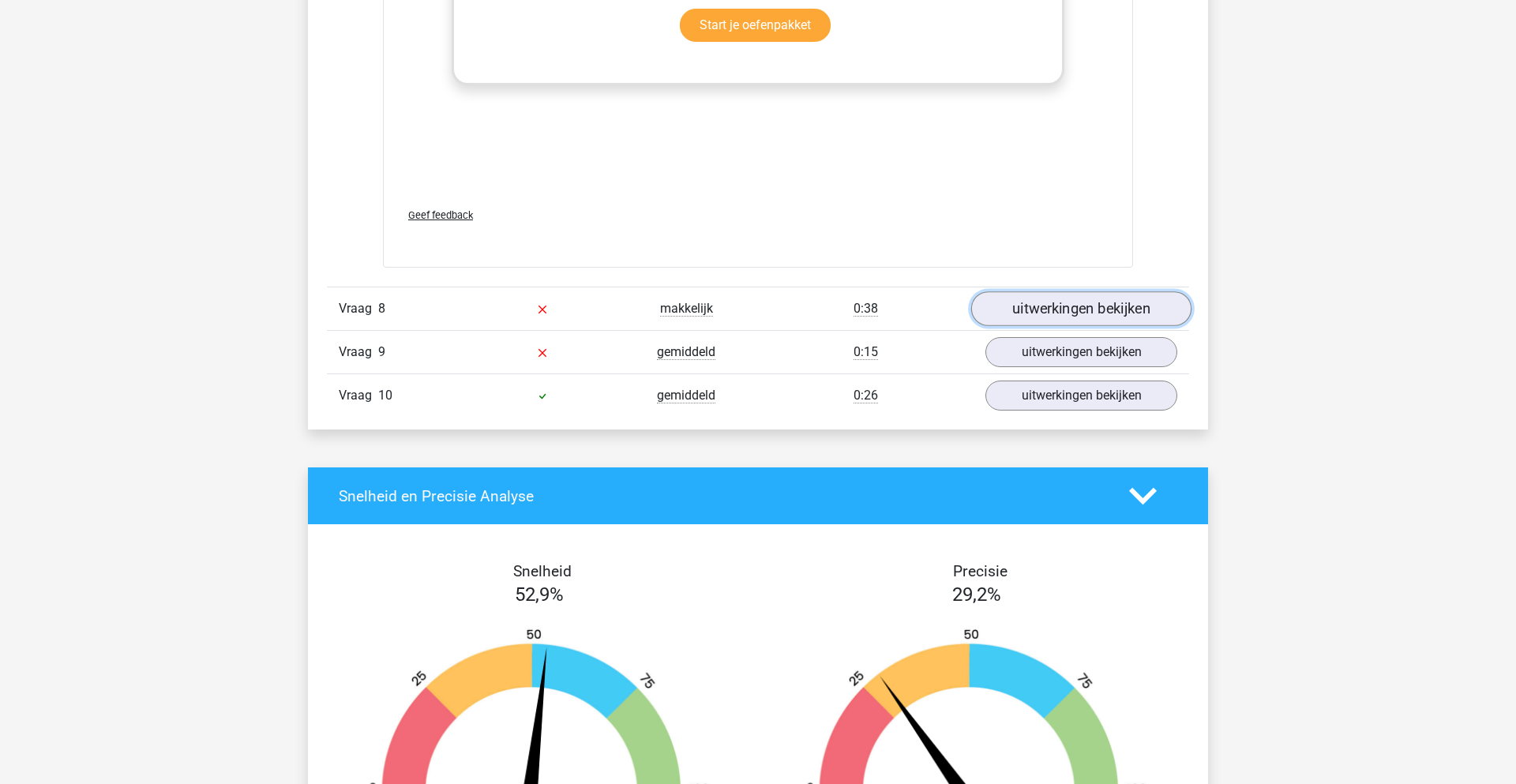
click at [1018, 317] on link "uitwerkingen bekijken" at bounding box center [1081, 309] width 220 height 34
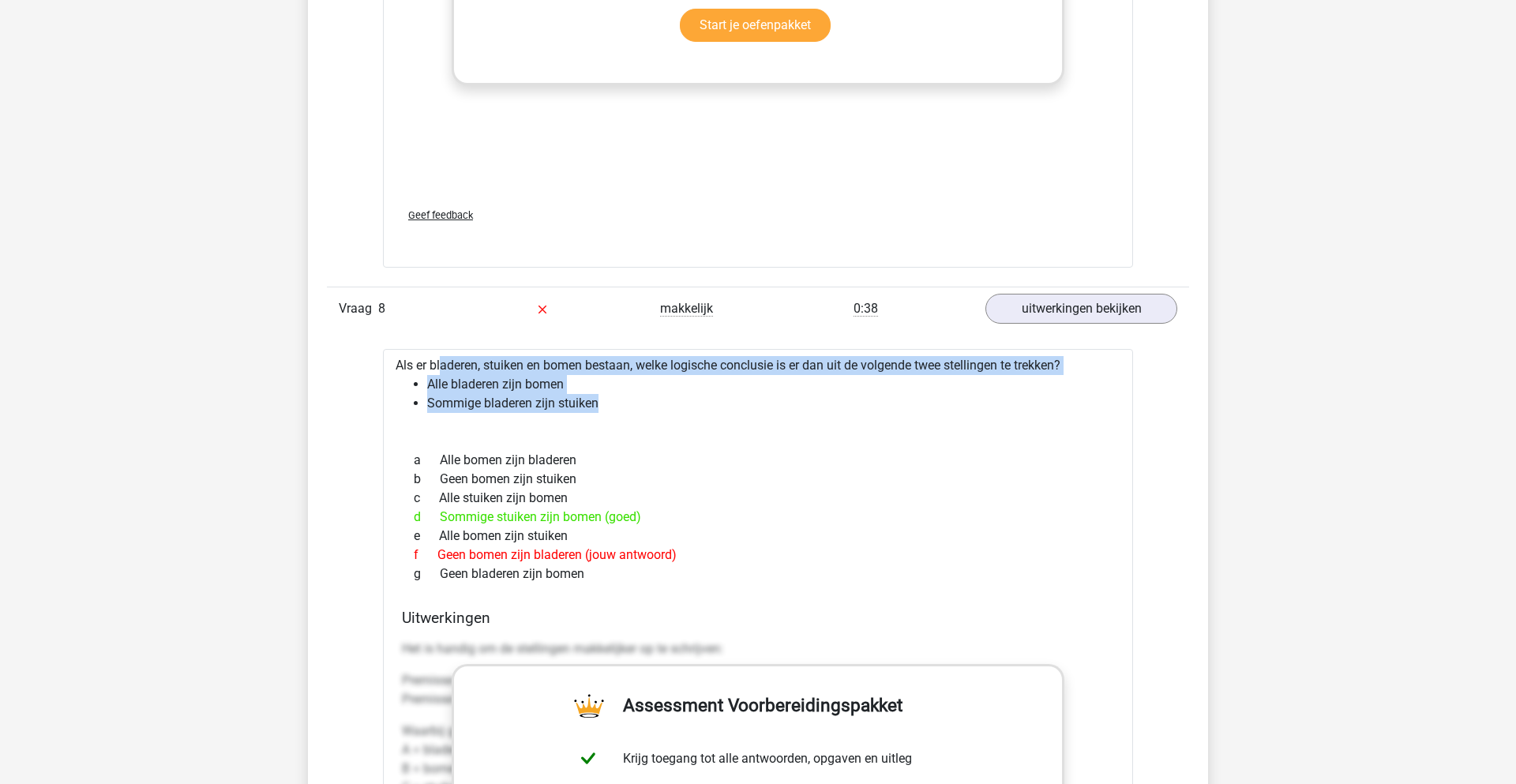
drag, startPoint x: 395, startPoint y: 360, endPoint x: 647, endPoint y: 411, distance: 257.1
click at [647, 411] on div "Als er bladeren, stuiken en bomen bestaan, welke logische conclusie is er dan u…" at bounding box center [757, 764] width 750 height 830
copy div "Als er bladeren, stuiken en bomen bestaan, welke logische conclusie is er dan u…"
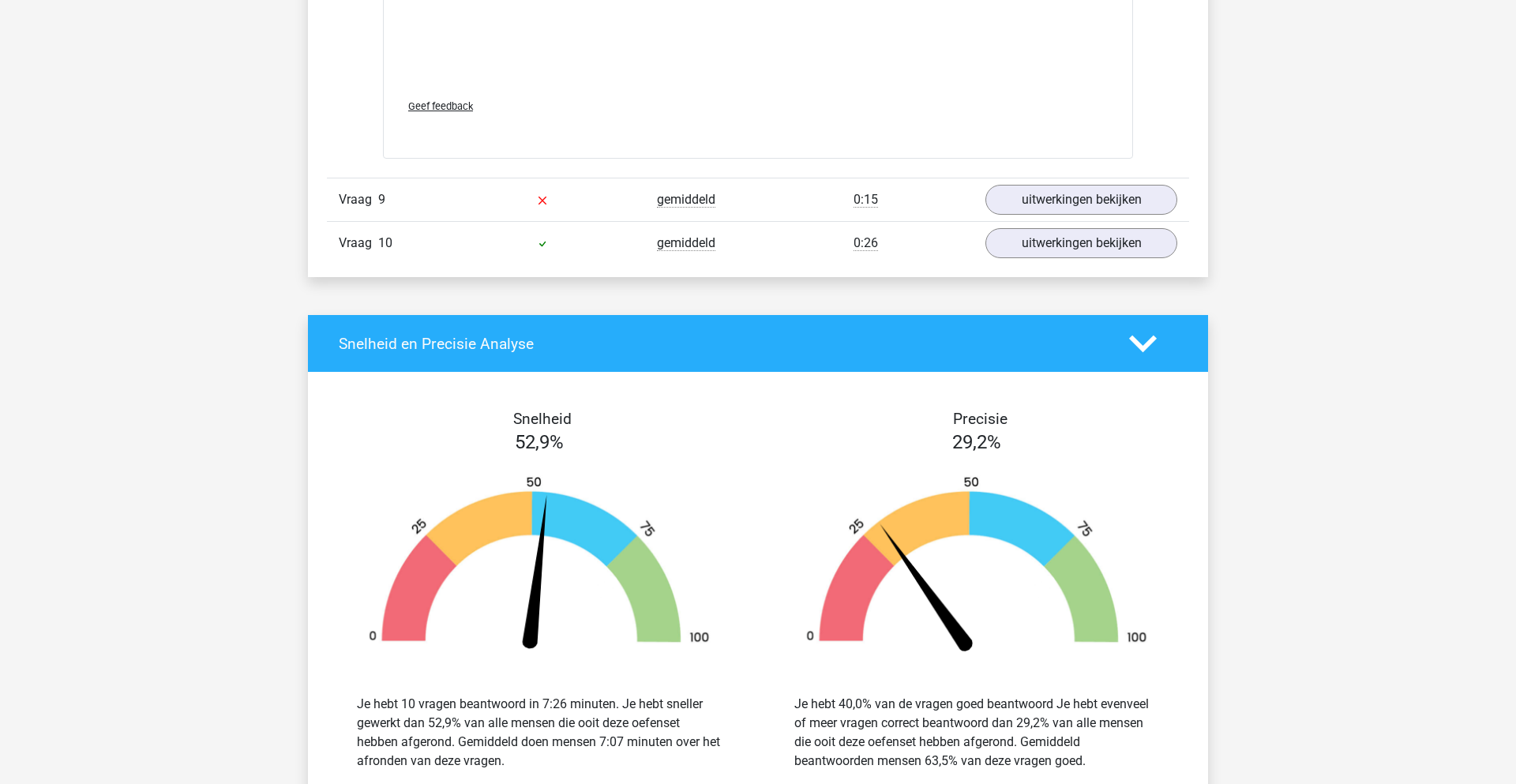
scroll to position [5908, 0]
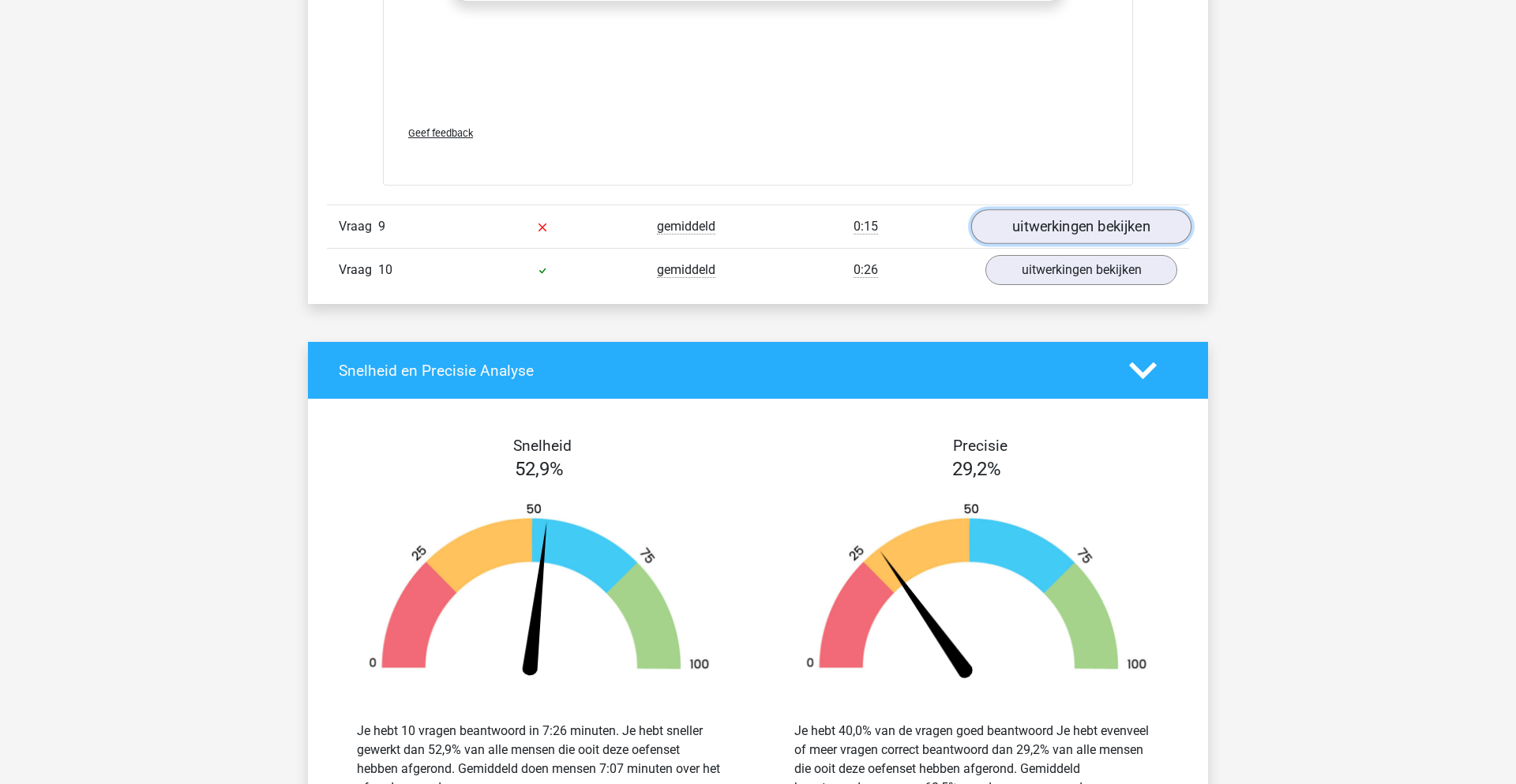
click at [1095, 226] on link "uitwerkingen bekijken" at bounding box center [1081, 226] width 220 height 34
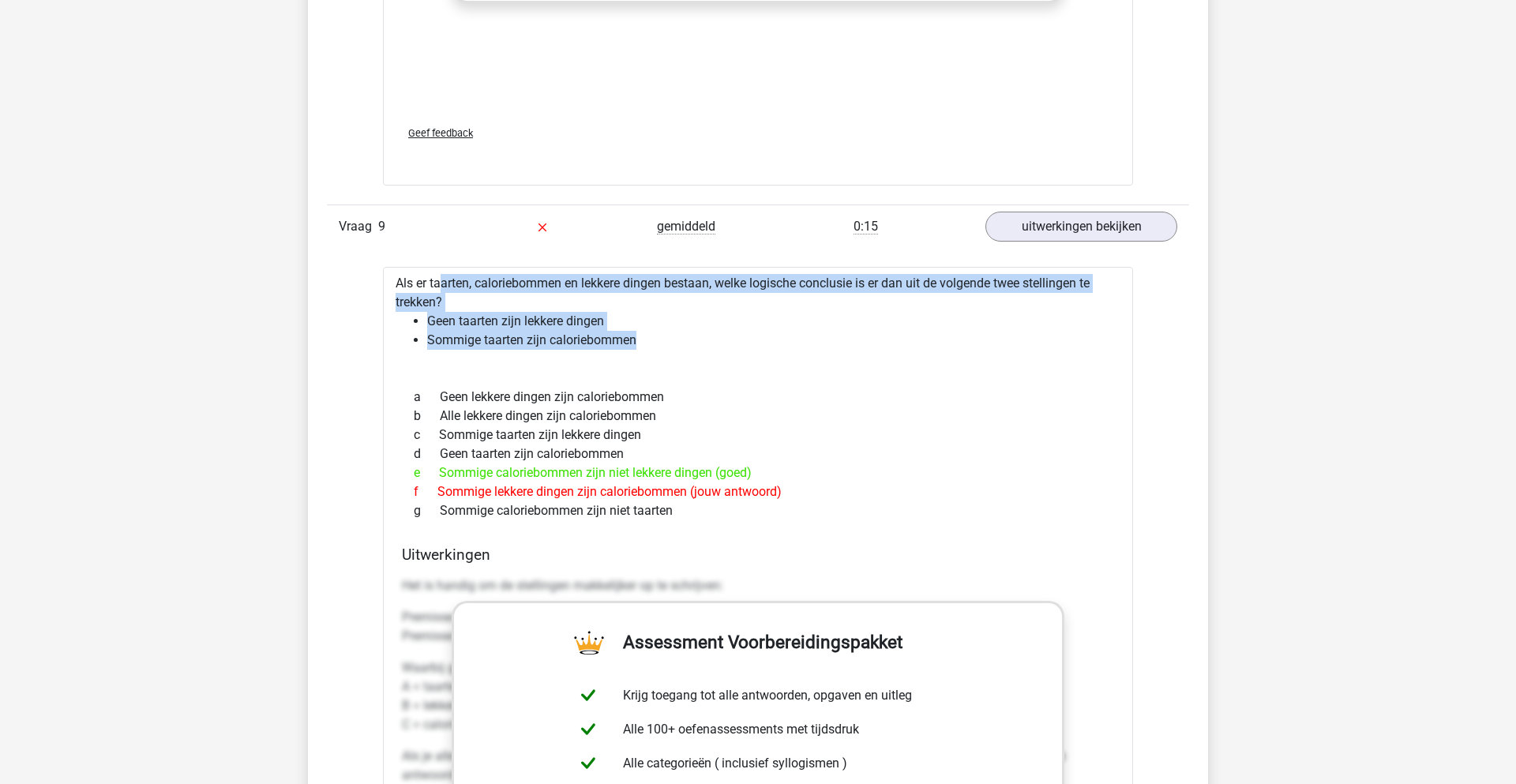
drag, startPoint x: 394, startPoint y: 283, endPoint x: 690, endPoint y: 361, distance: 306.1
click at [690, 361] on div "Als er taarten, caloriebommen en lekkere dingen bestaan, welke logische conclus…" at bounding box center [757, 691] width 750 height 849
copy div "Als er taarten, caloriebommen en lekkere dingen bestaan, welke logische conclus…"
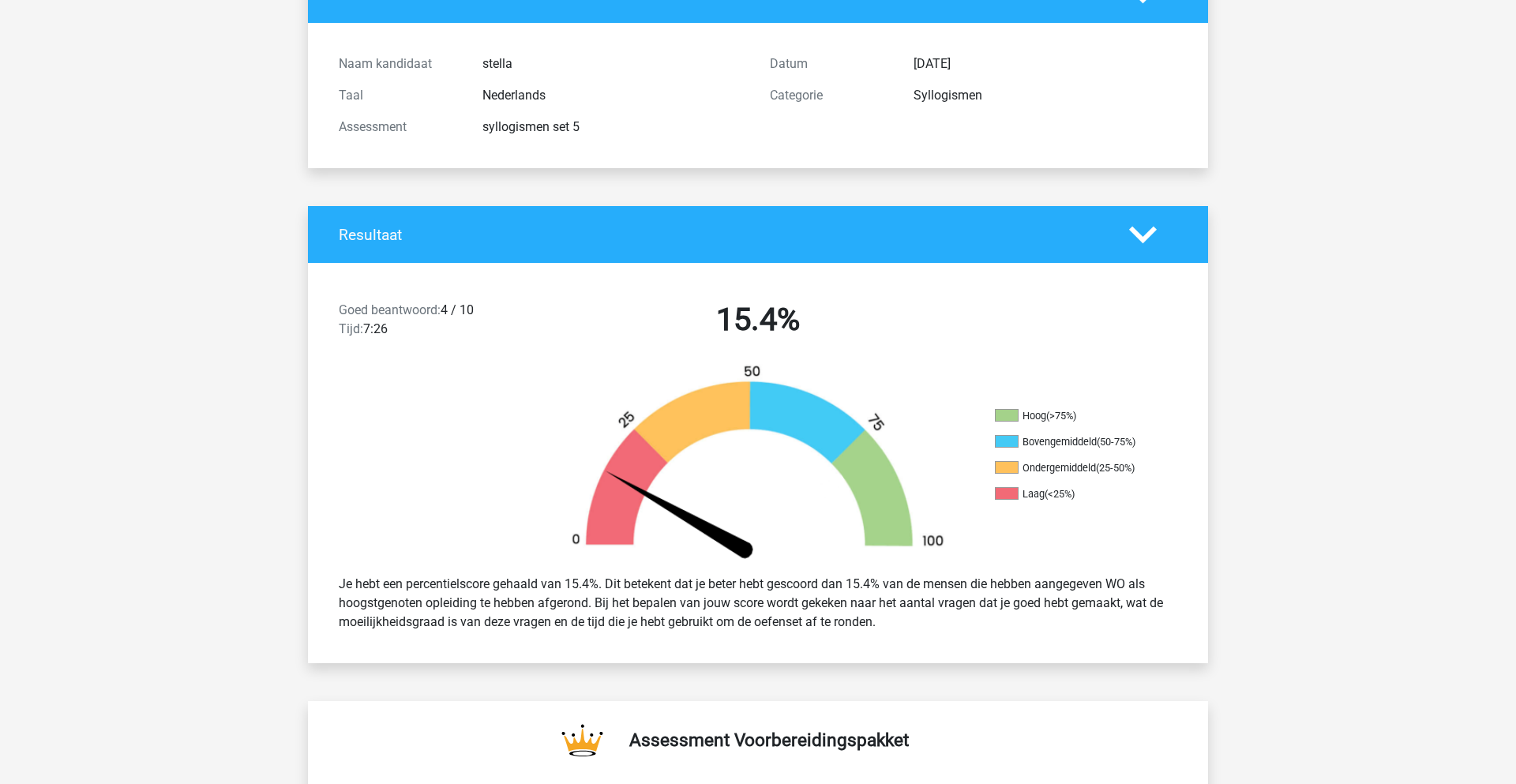
scroll to position [0, 0]
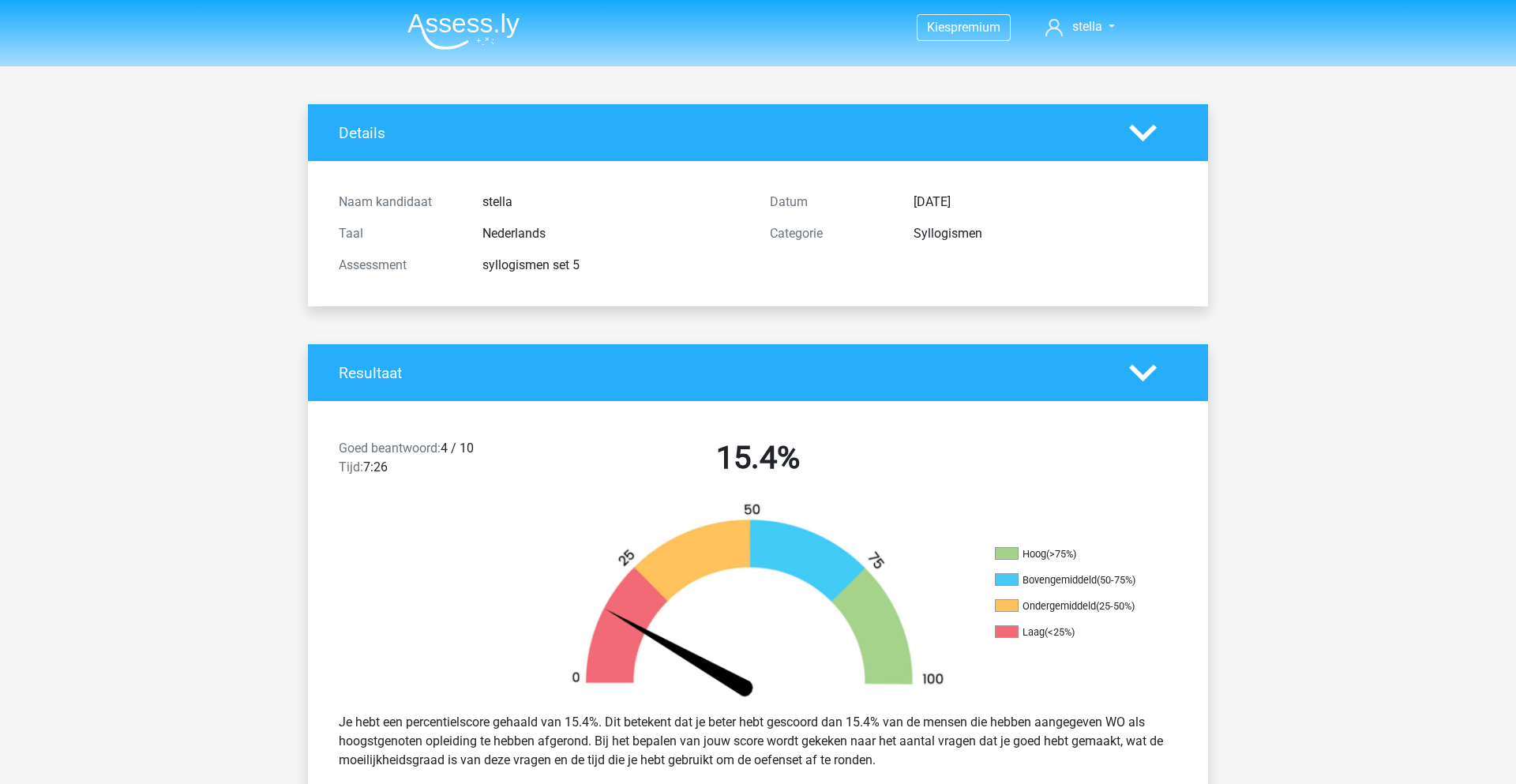
click at [493, 28] on img at bounding box center [463, 31] width 112 height 37
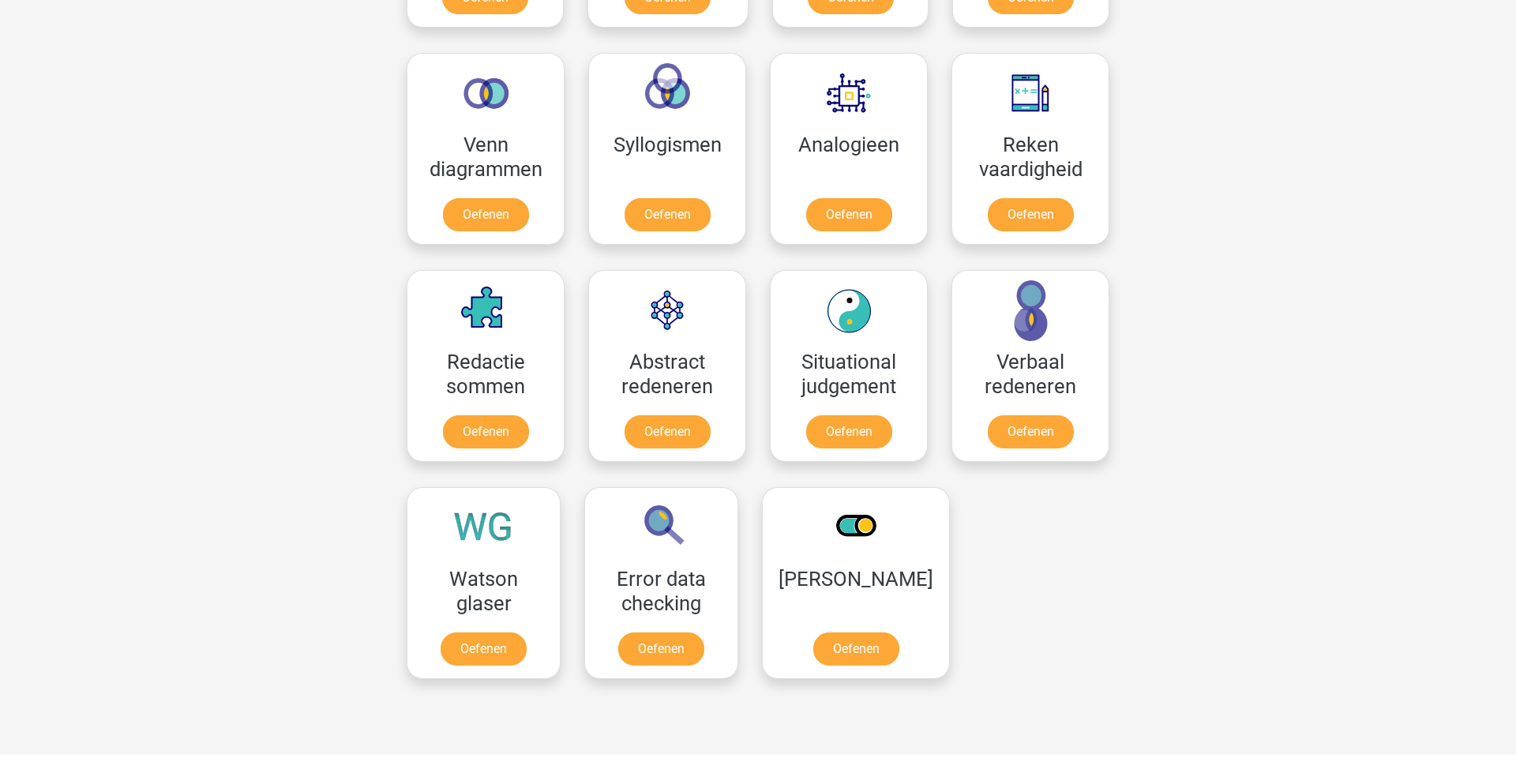
scroll to position [907, 0]
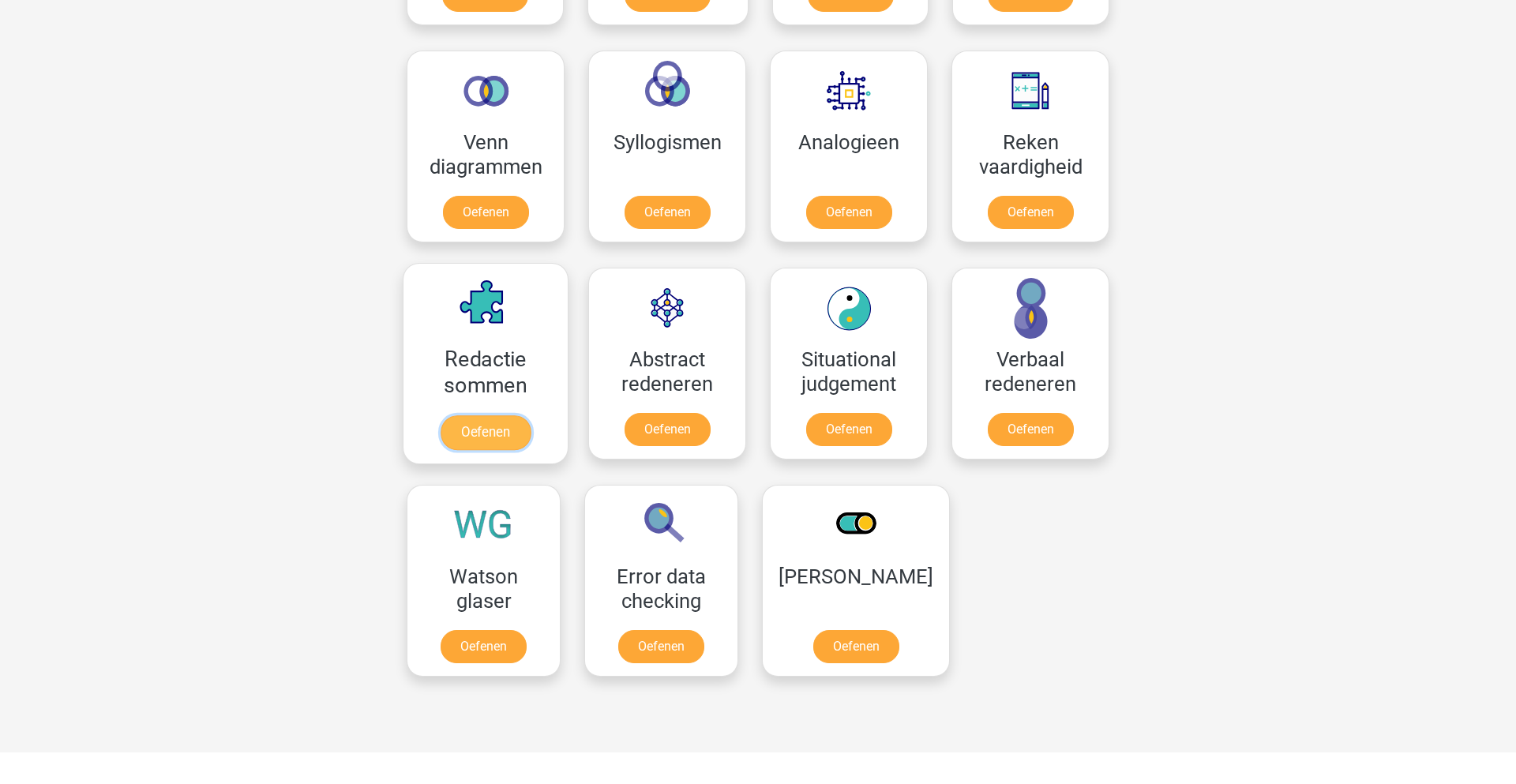
click at [476, 423] on link "Oefenen" at bounding box center [485, 432] width 90 height 34
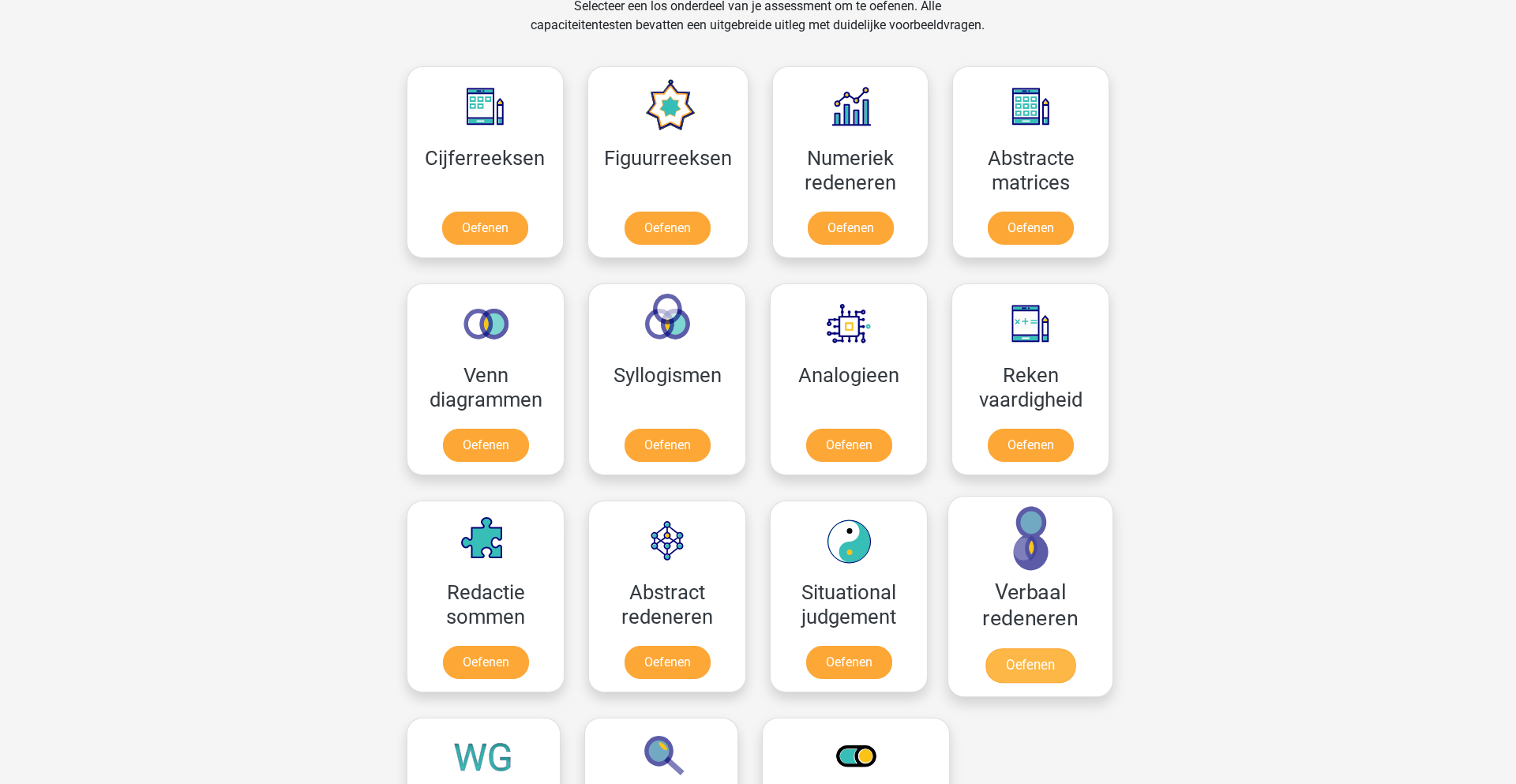
scroll to position [669, 0]
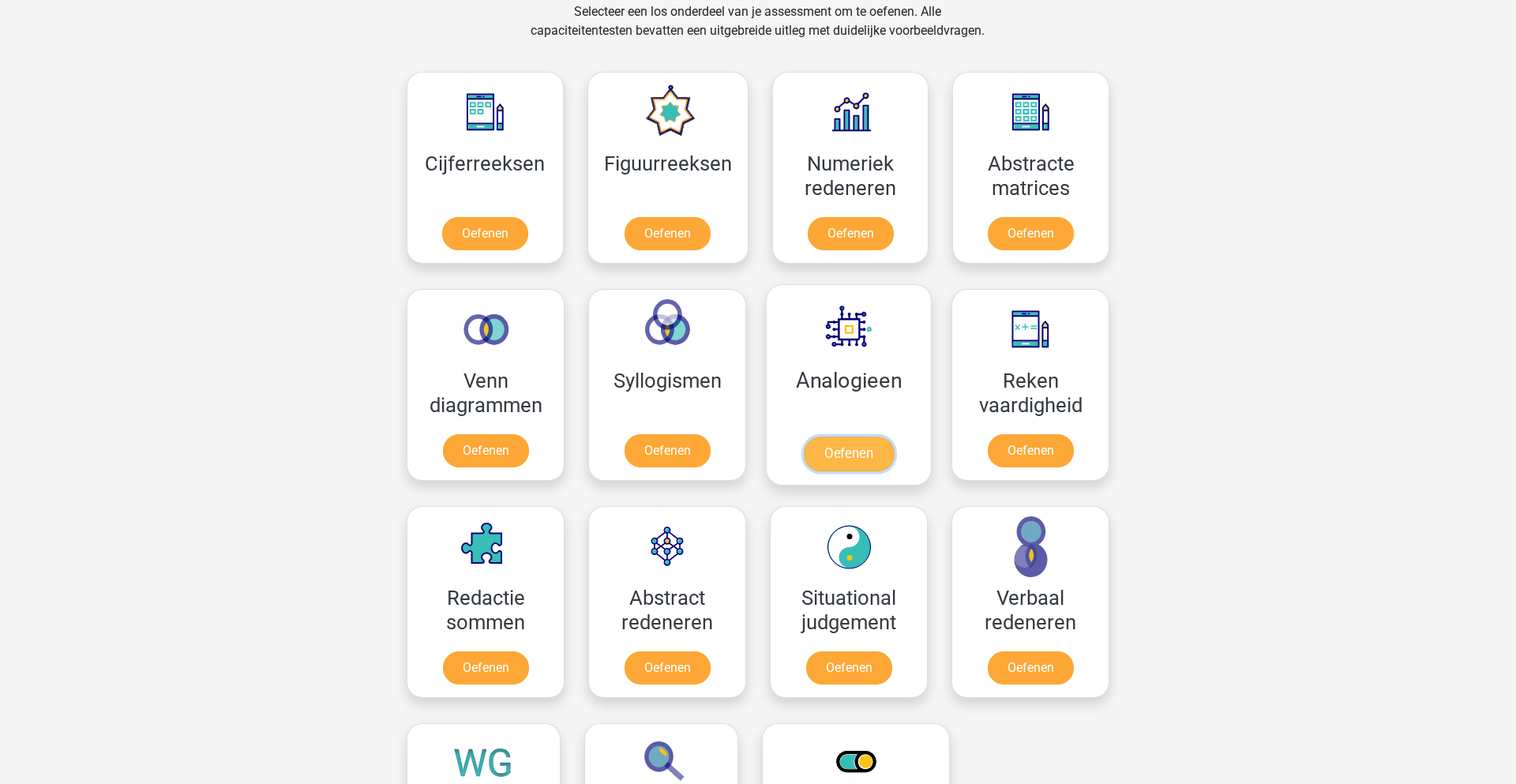
click at [836, 471] on link "Oefenen" at bounding box center [849, 454] width 90 height 34
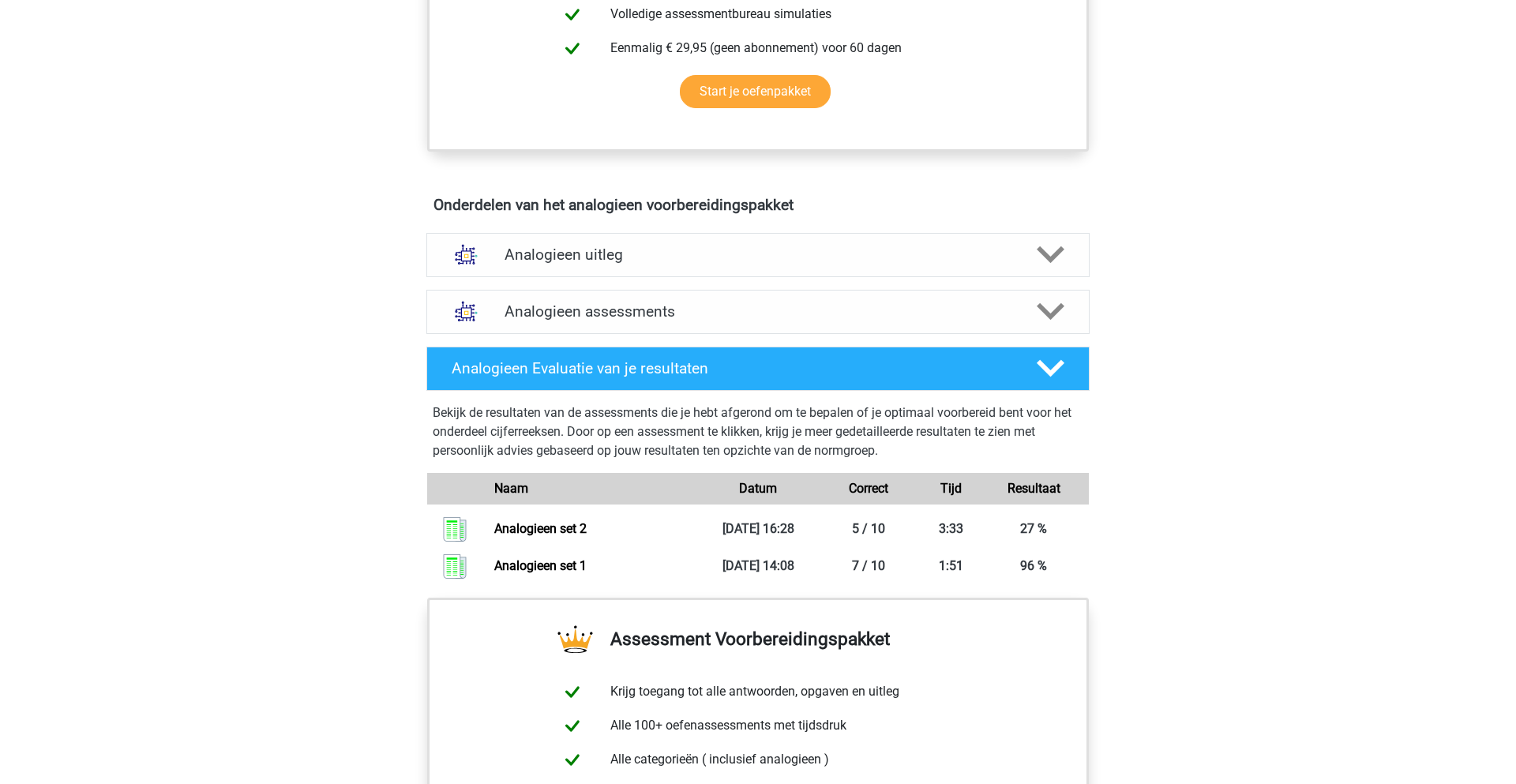
scroll to position [774, 0]
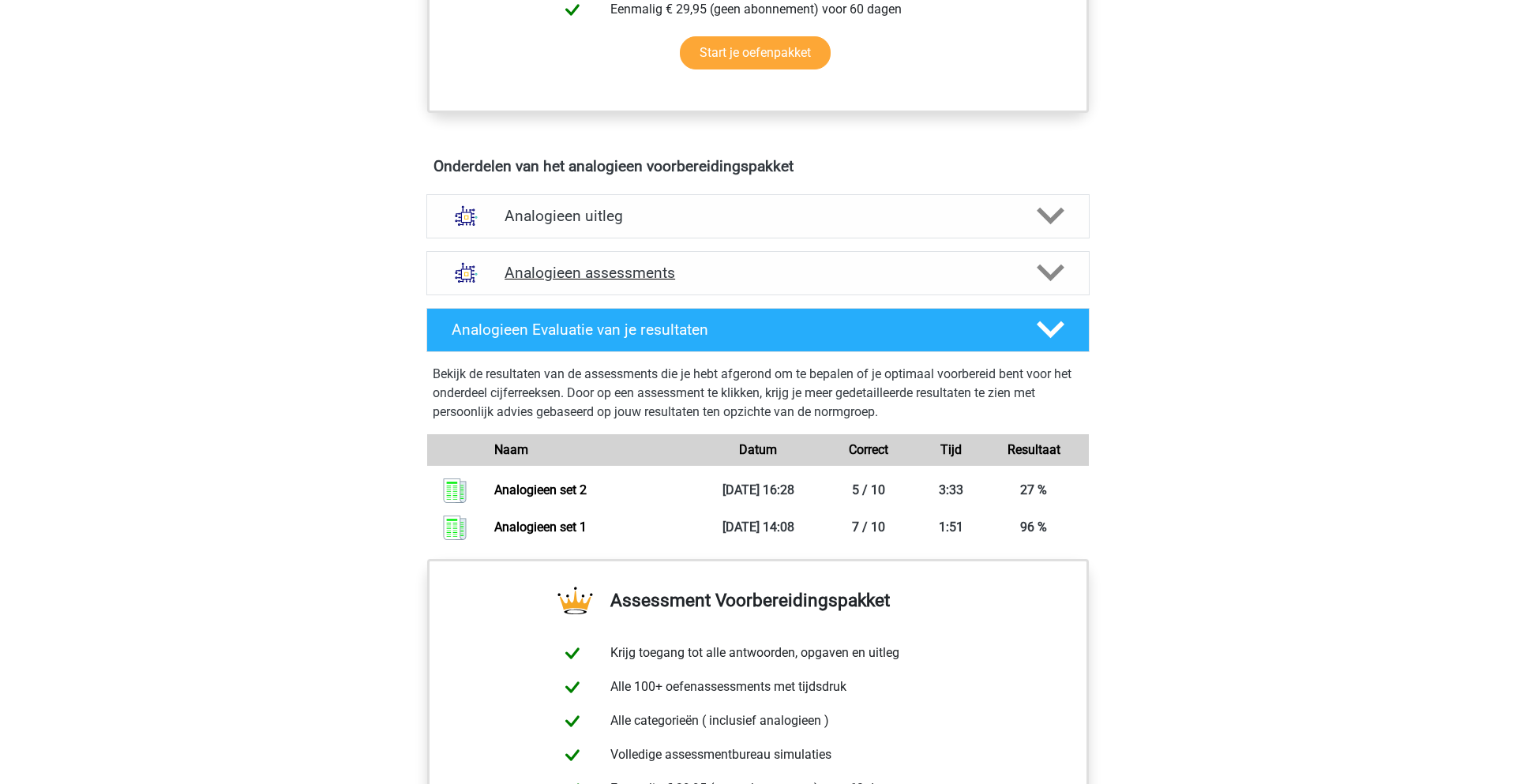
click at [799, 267] on h4 "Analogieen assessments" at bounding box center [758, 272] width 507 height 18
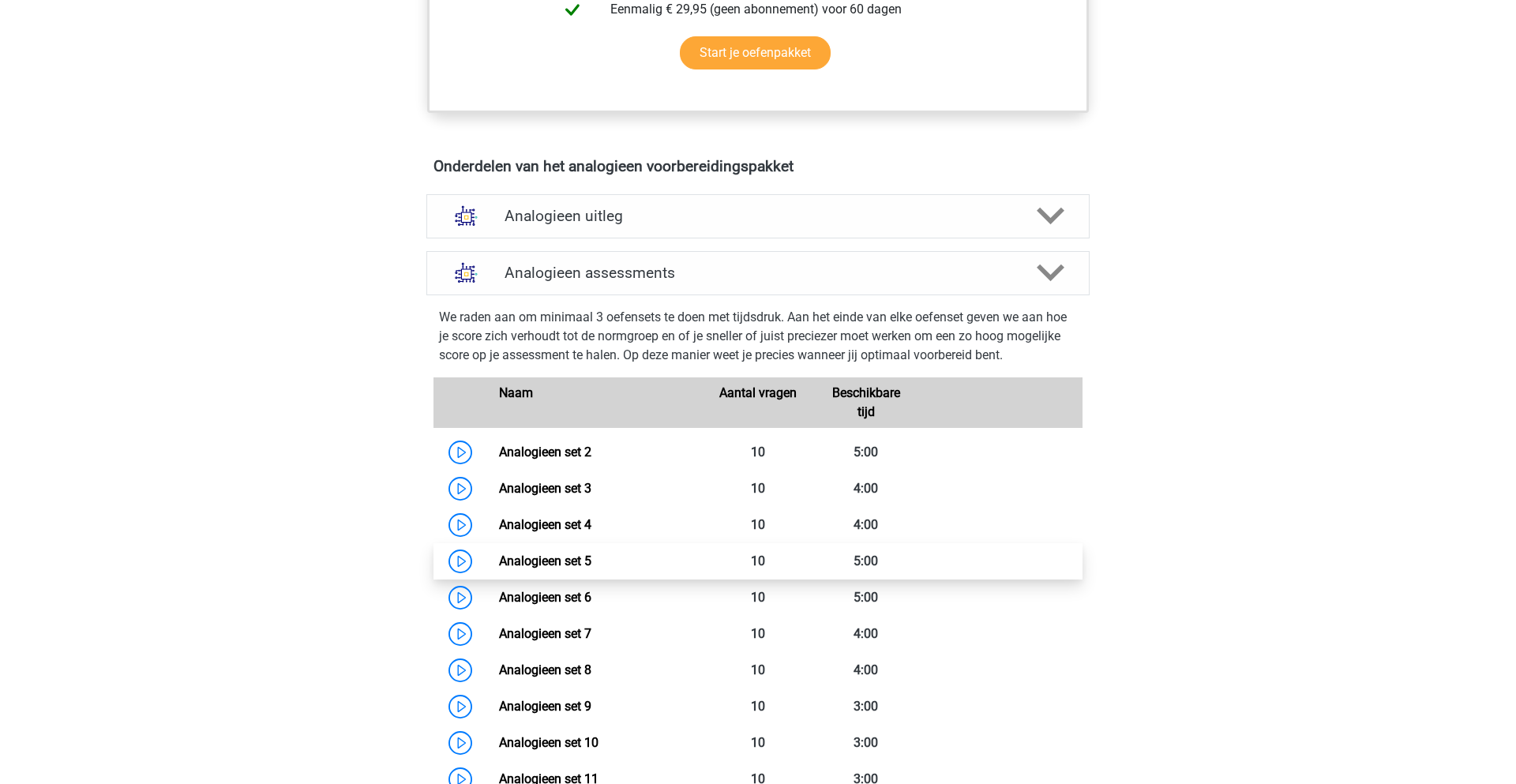
scroll to position [850, 0]
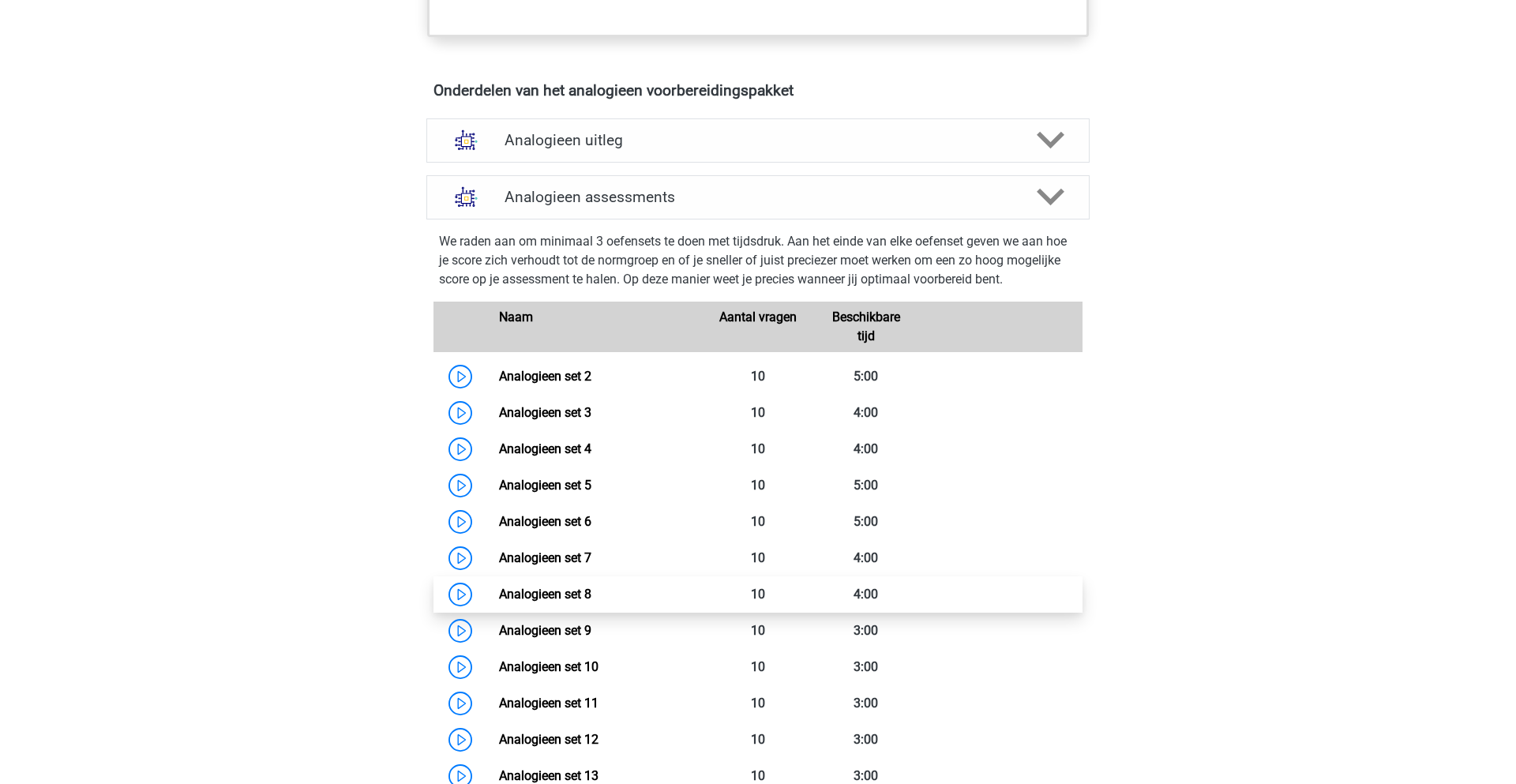
click at [499, 589] on link "Analogieen set 8" at bounding box center [545, 594] width 92 height 15
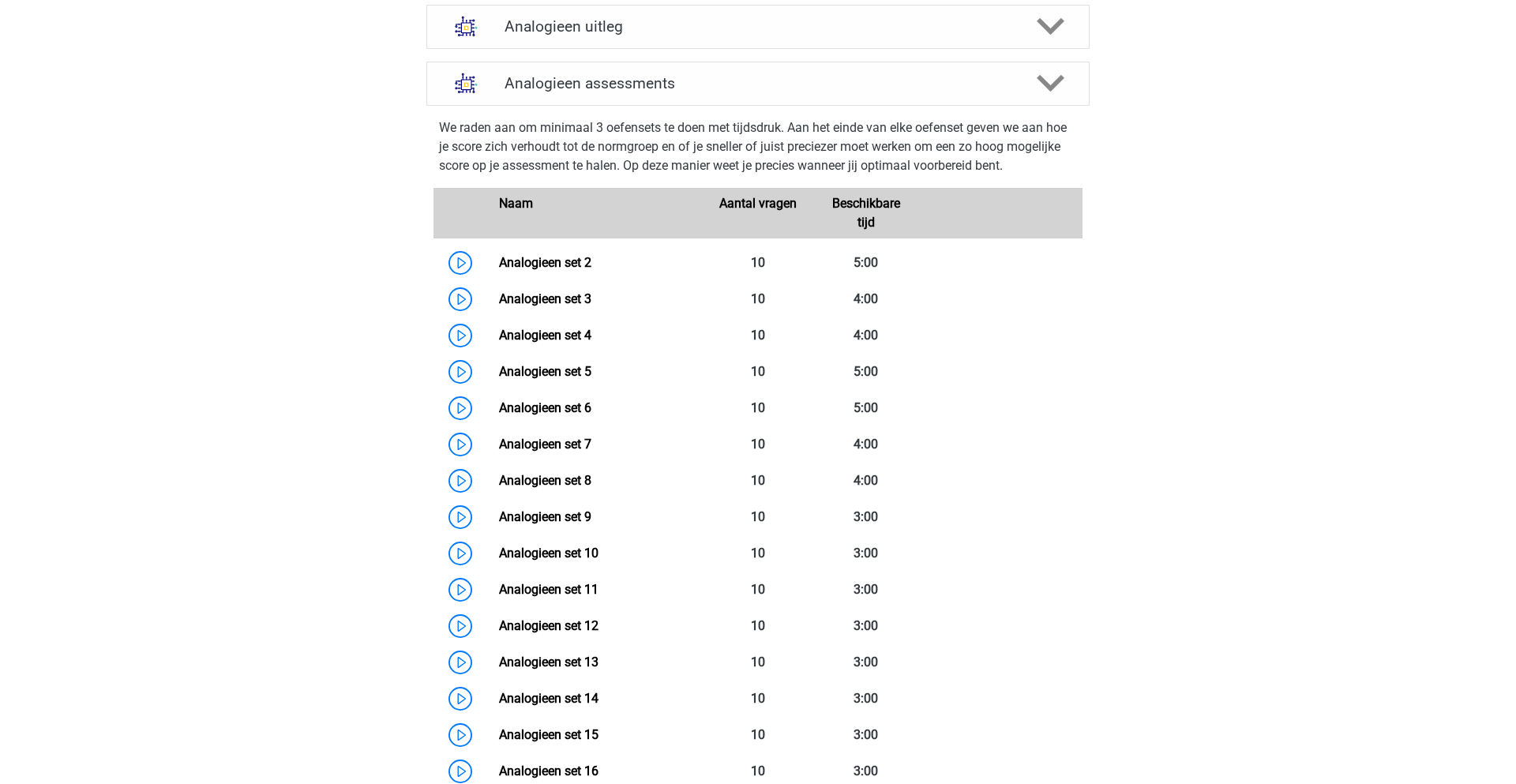
scroll to position [963, 0]
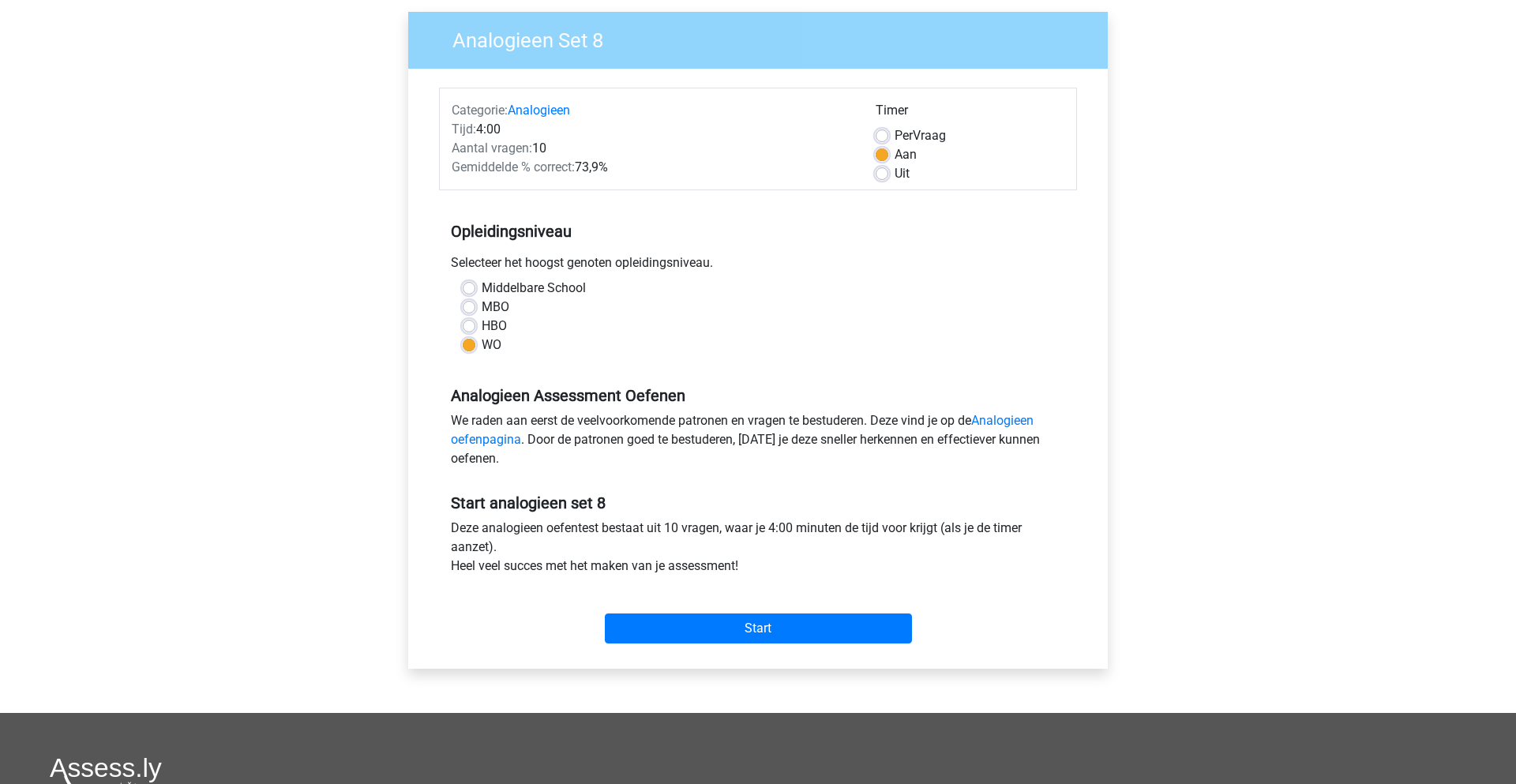
scroll to position [136, 0]
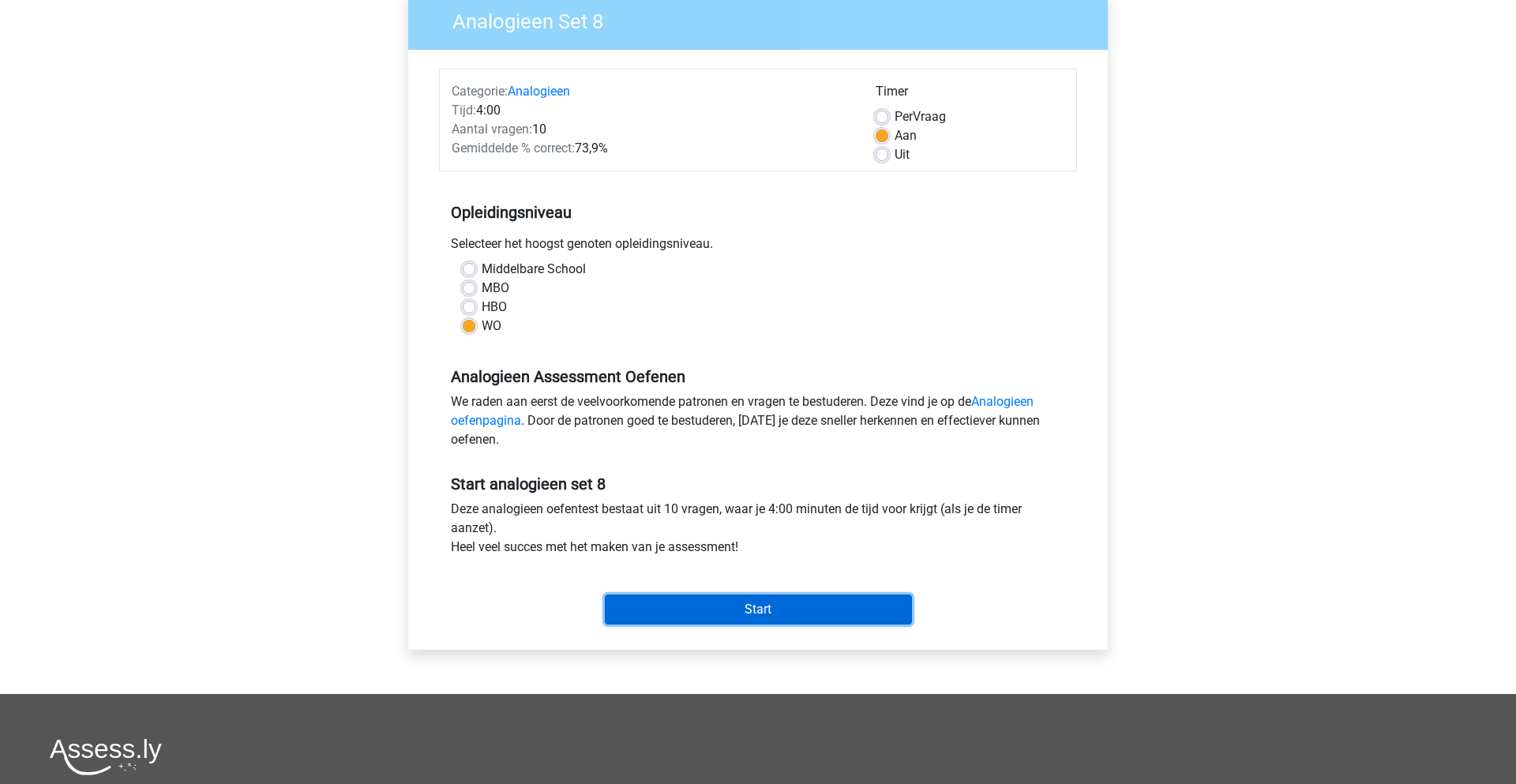
click at [804, 603] on input "Start" at bounding box center [758, 609] width 307 height 30
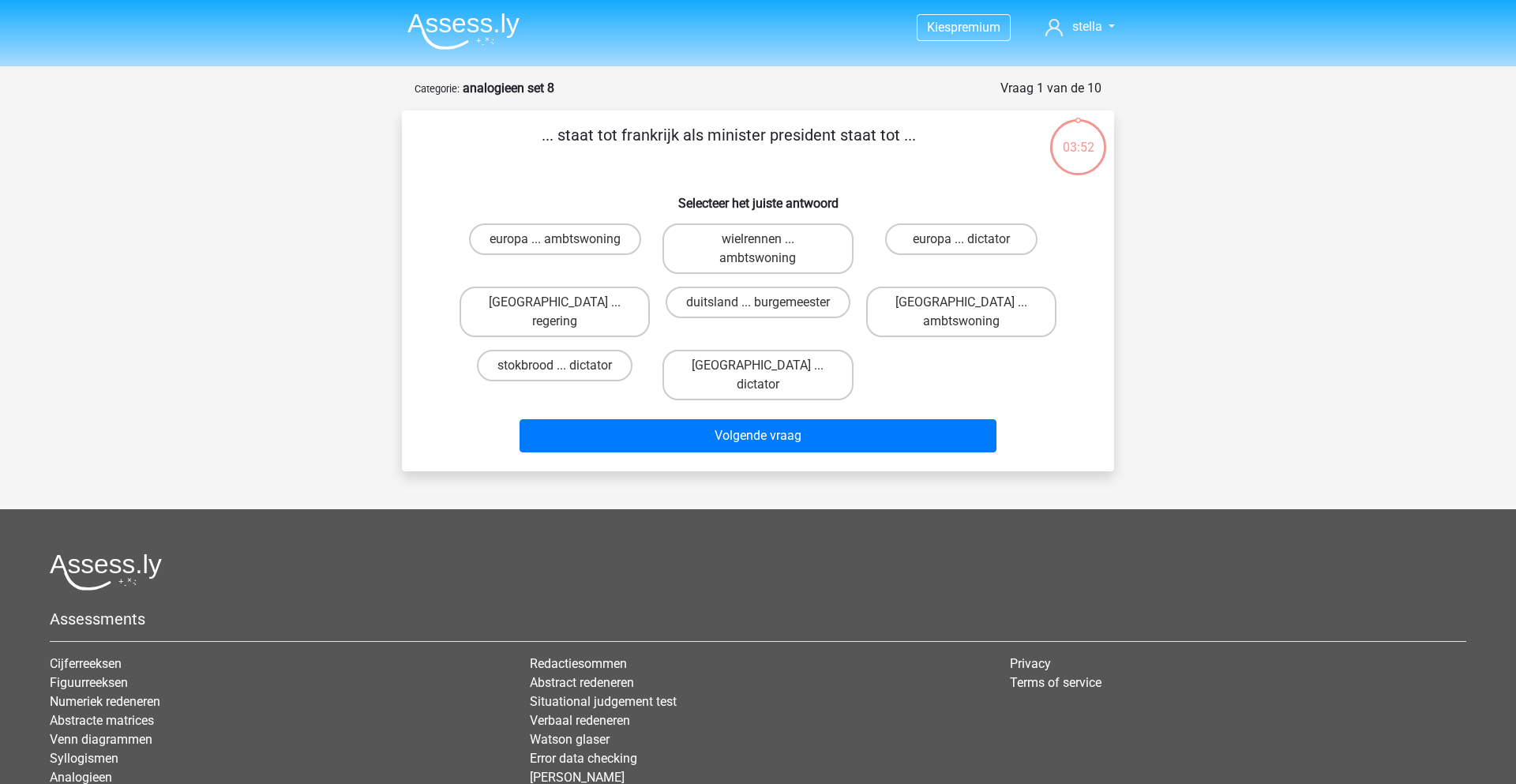
drag, startPoint x: 844, startPoint y: 344, endPoint x: 574, endPoint y: 217, distance: 298.4
click at [574, 217] on div "... staat tot frankrijk als minister president staat tot ... Selecteer het juis…" at bounding box center [757, 291] width 699 height 336
drag, startPoint x: 548, startPoint y: 141, endPoint x: 880, endPoint y: 157, distance: 332.4
click at [880, 157] on p "... staat tot frankrijk als minister president staat tot ..." at bounding box center [728, 146] width 603 height 47
click at [849, 168] on p "... staat tot frankrijk als minister president staat tot ..." at bounding box center [728, 146] width 603 height 47
